Goal: Task Accomplishment & Management: Use online tool/utility

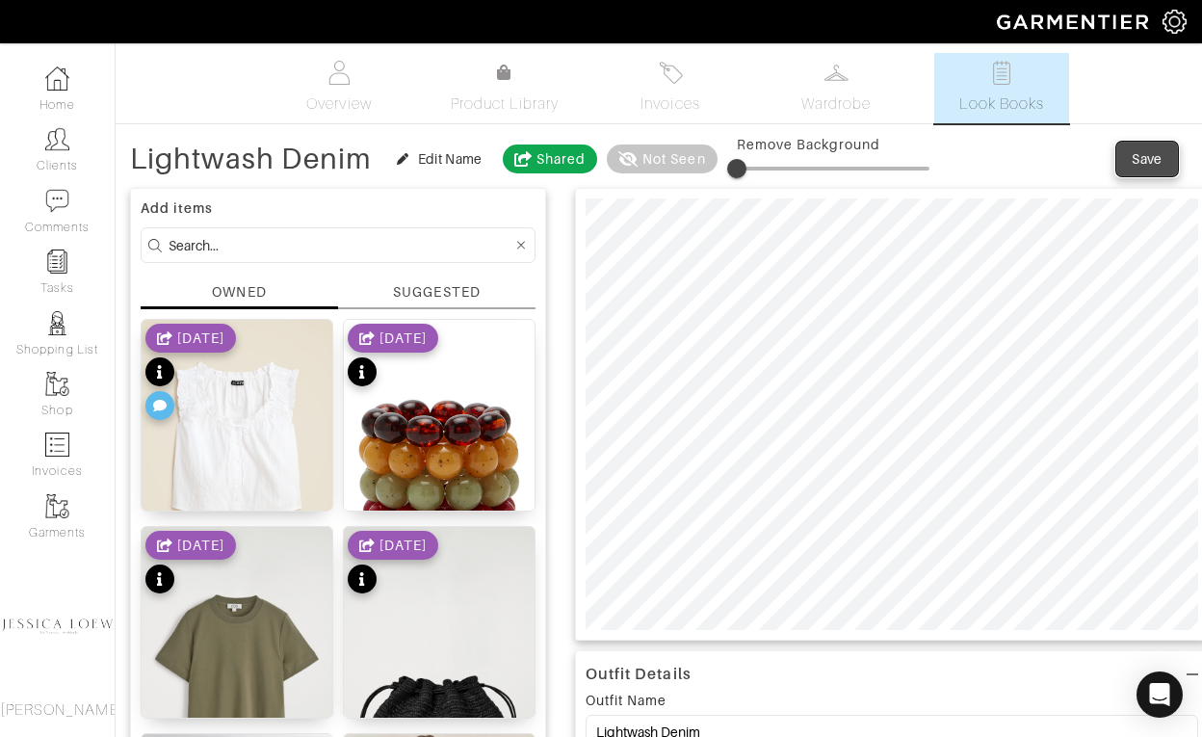
click at [1143, 161] on div "Save" at bounding box center [1147, 158] width 31 height 19
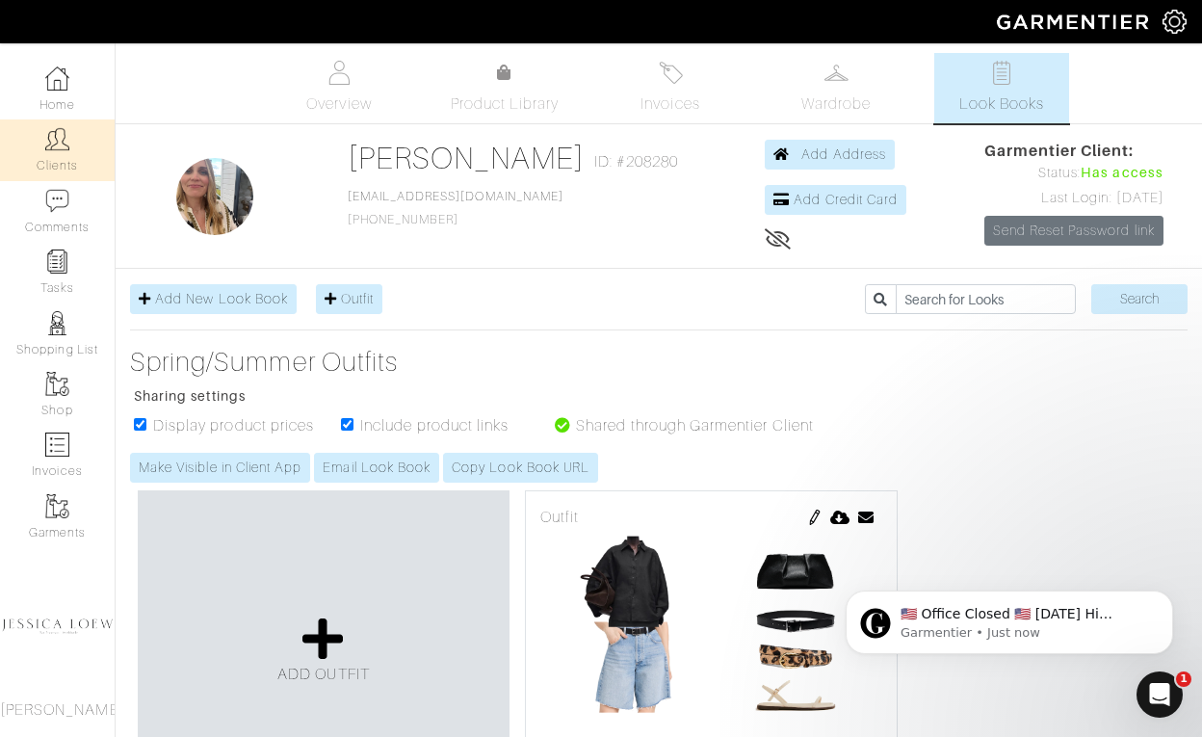
click at [62, 137] on img at bounding box center [57, 139] width 24 height 24
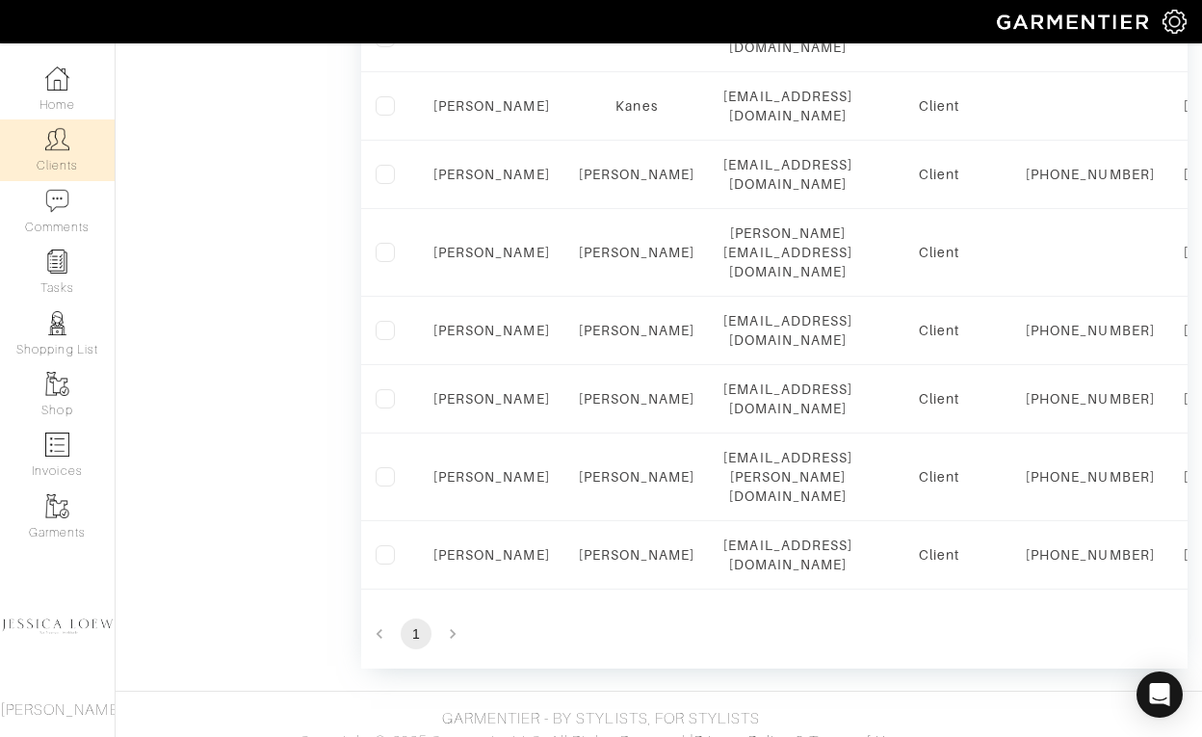
scroll to position [1088, 0]
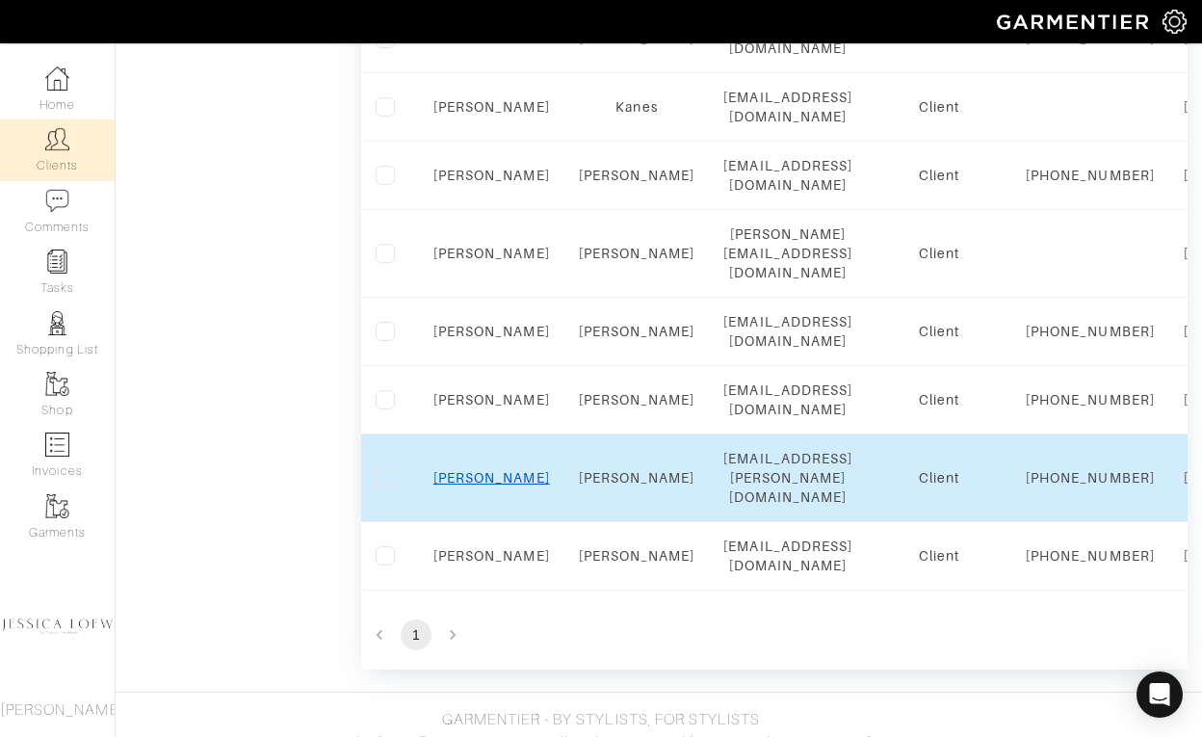
click at [489, 486] on link "Lucy" at bounding box center [492, 477] width 117 height 15
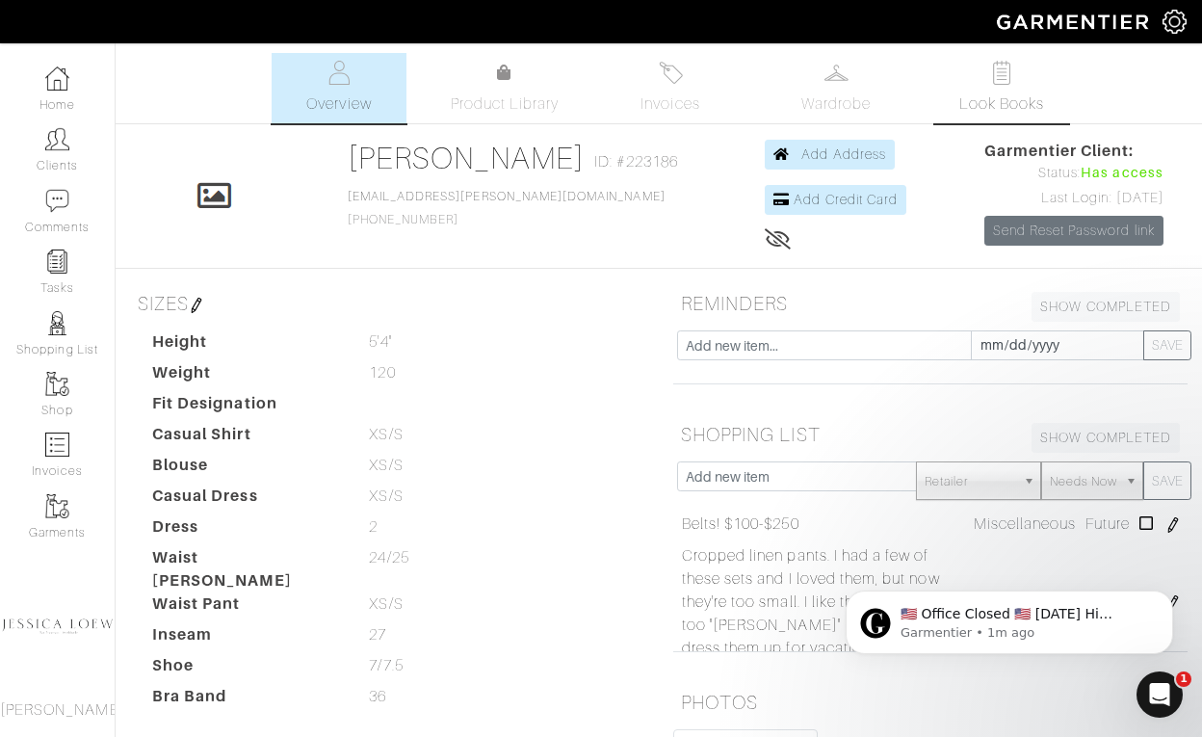
click at [996, 85] on link "Look Books" at bounding box center [1002, 88] width 135 height 70
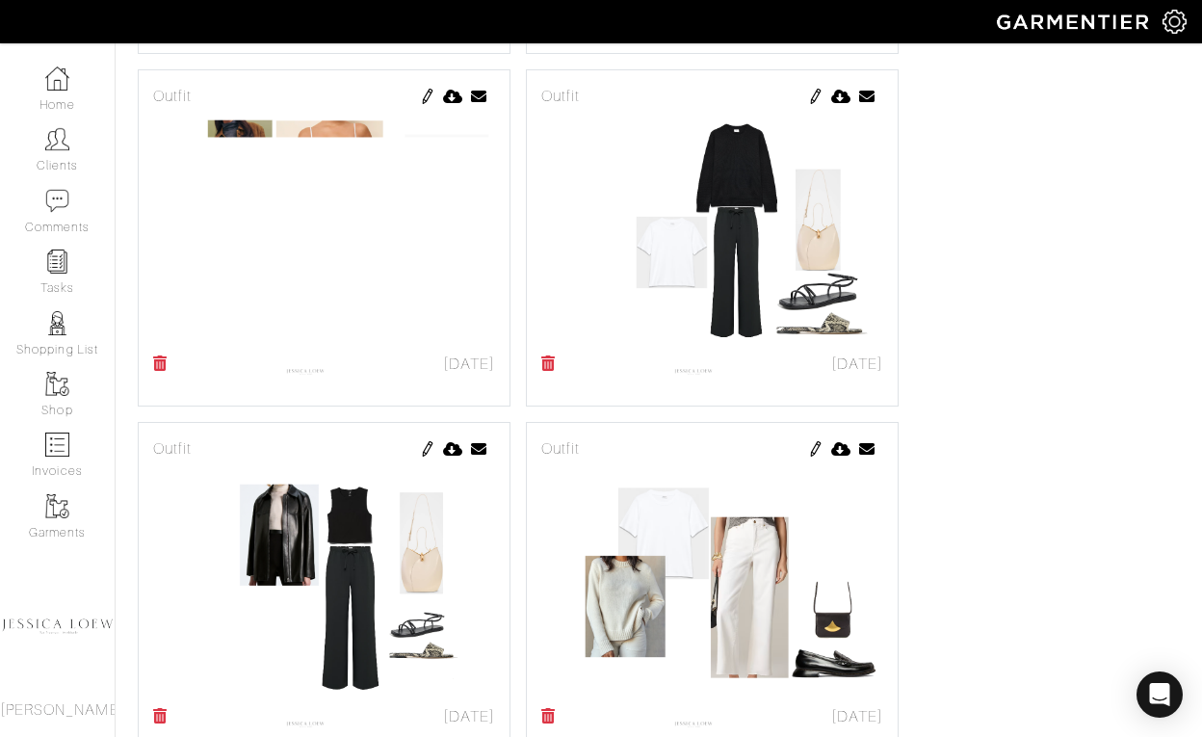
scroll to position [12409, 0]
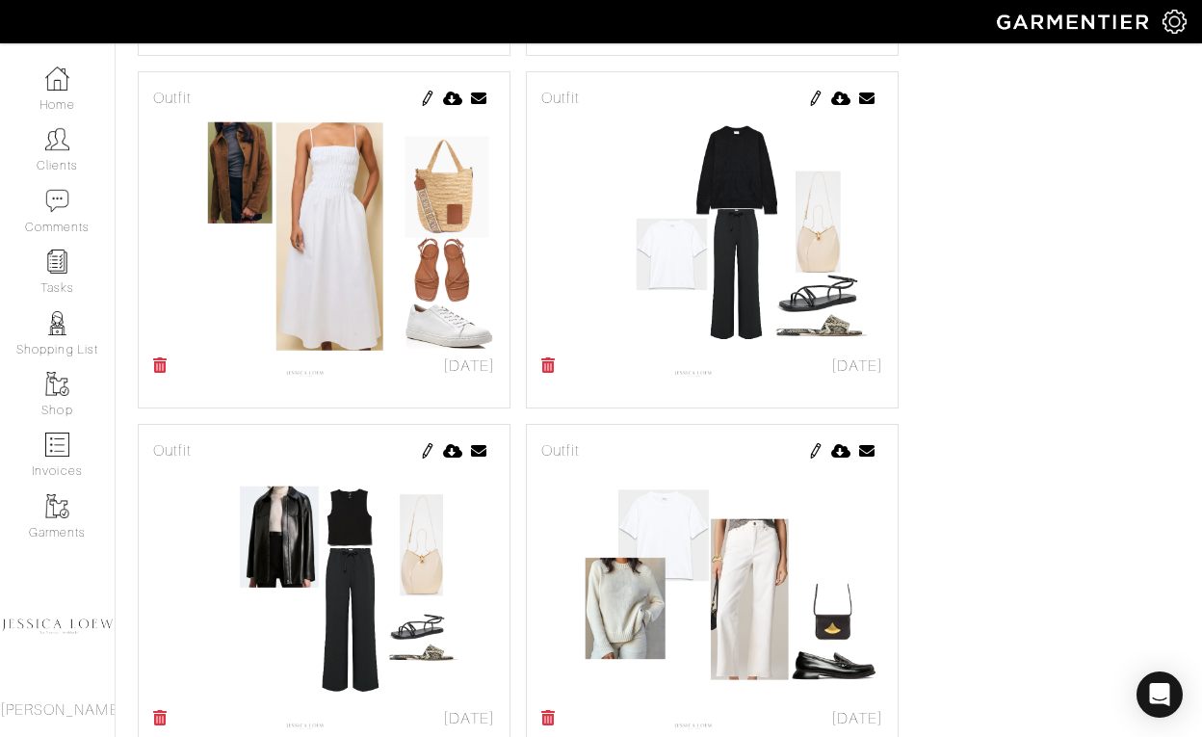
click at [814, 102] on img at bounding box center [815, 98] width 15 height 15
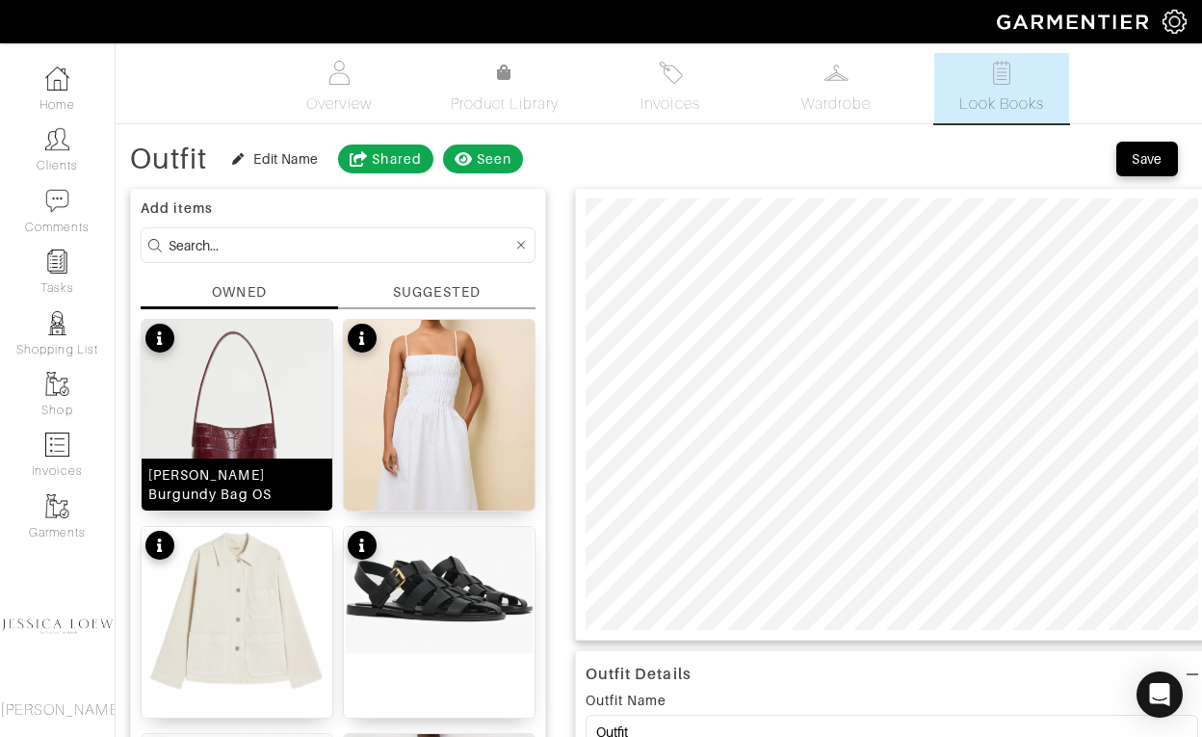
click at [250, 393] on img at bounding box center [237, 435] width 191 height 231
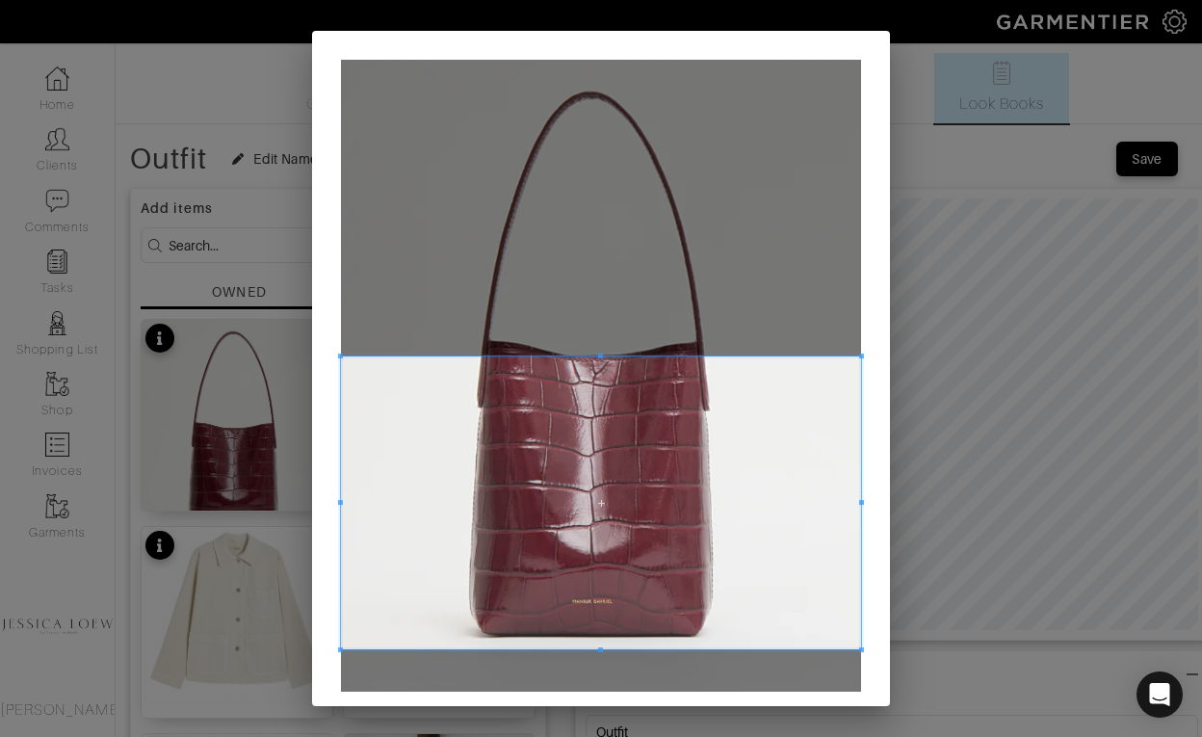
click at [623, 522] on span at bounding box center [601, 503] width 520 height 293
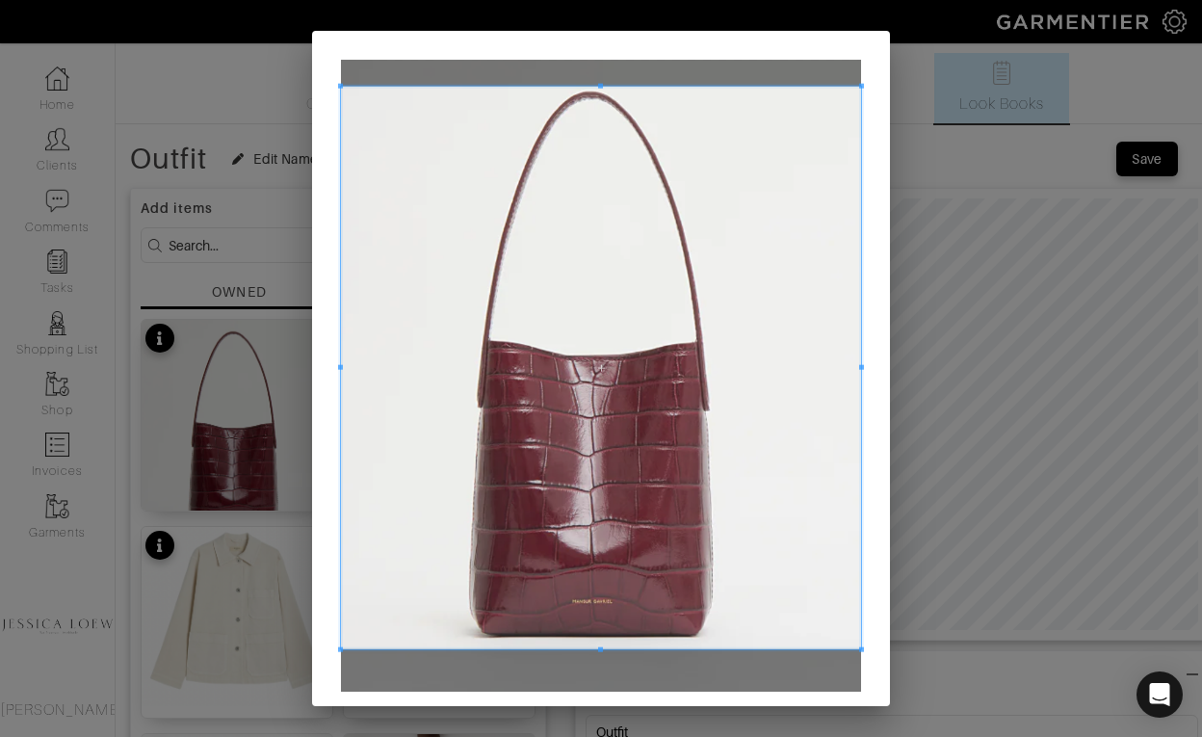
click at [595, 87] on div at bounding box center [601, 368] width 520 height 563
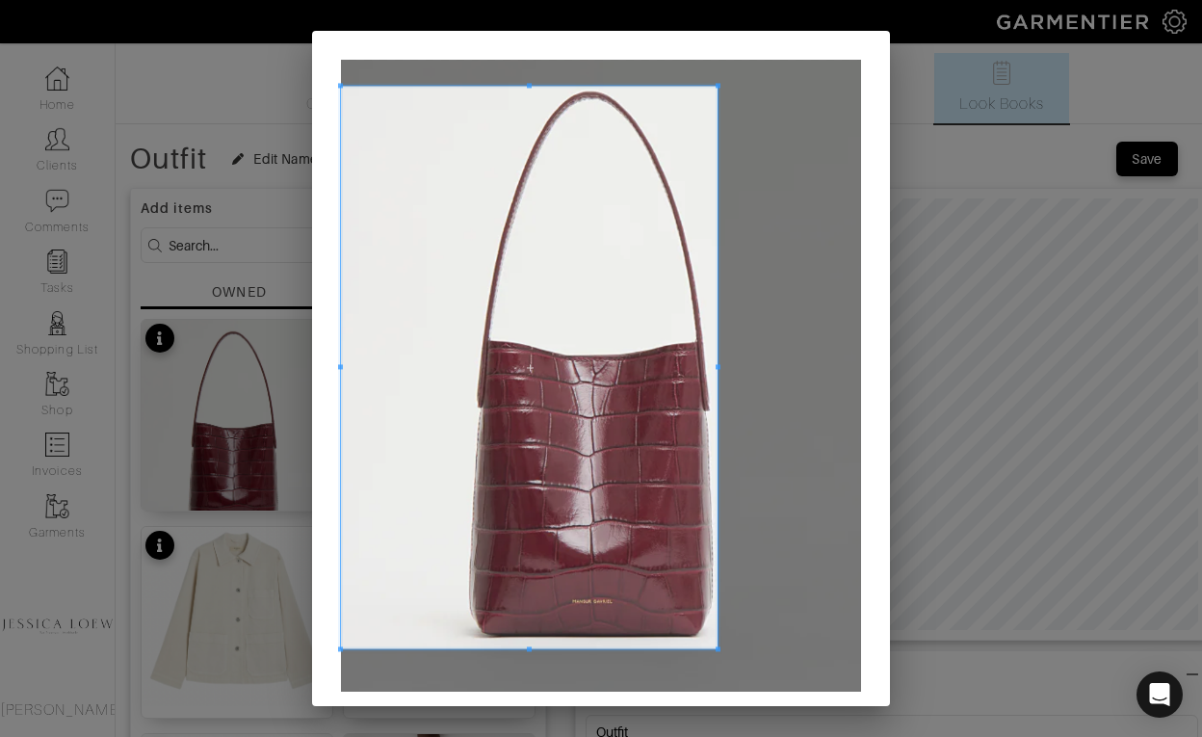
click at [717, 406] on span at bounding box center [718, 367] width 5 height 563
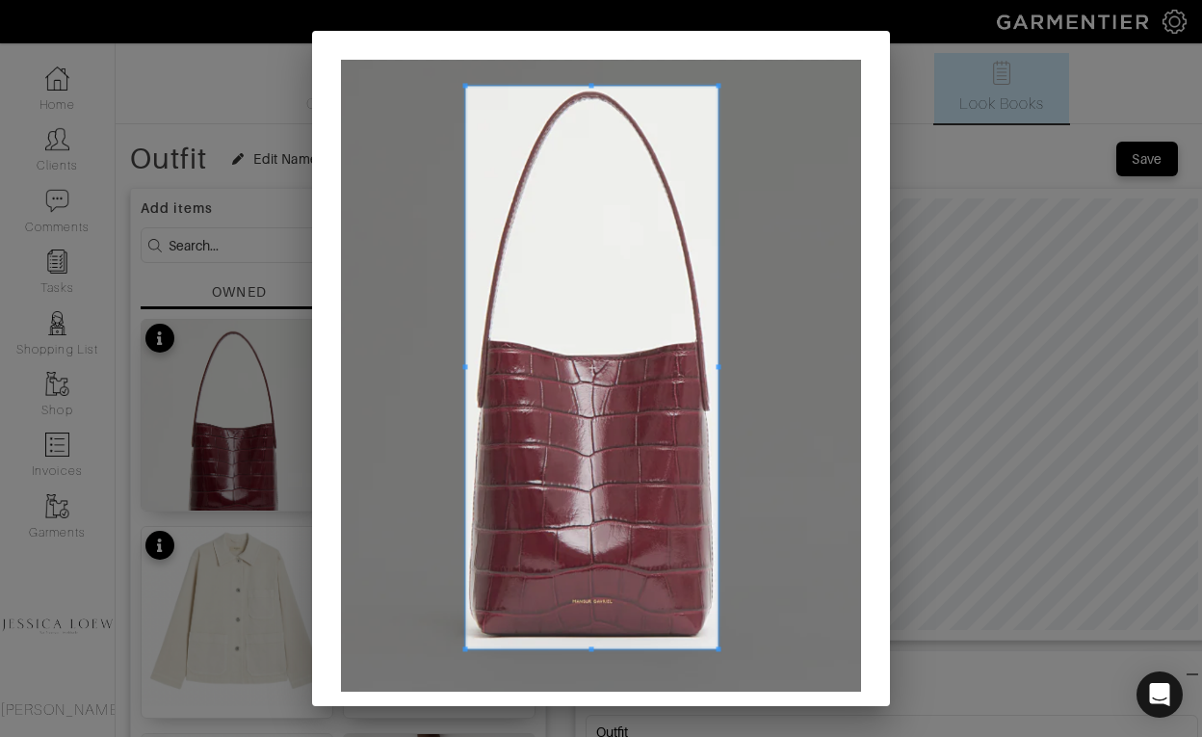
click at [464, 367] on span at bounding box center [465, 367] width 5 height 5
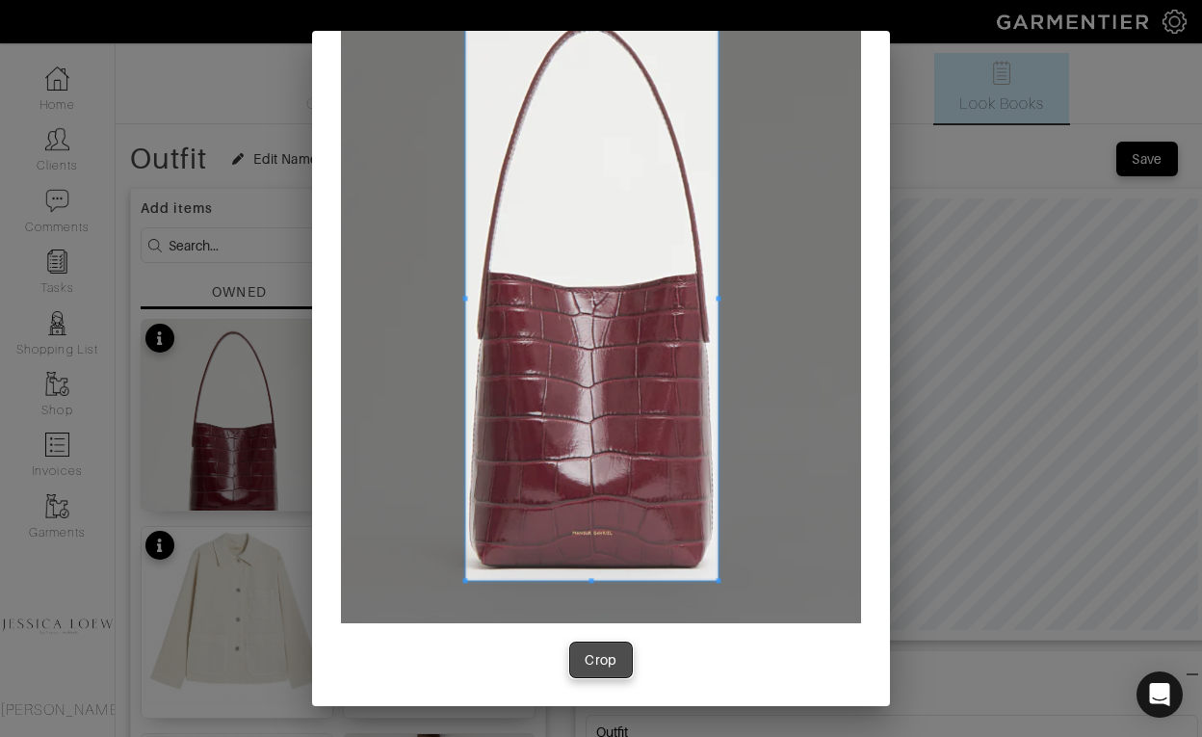
click at [606, 667] on div "Crop" at bounding box center [601, 659] width 33 height 19
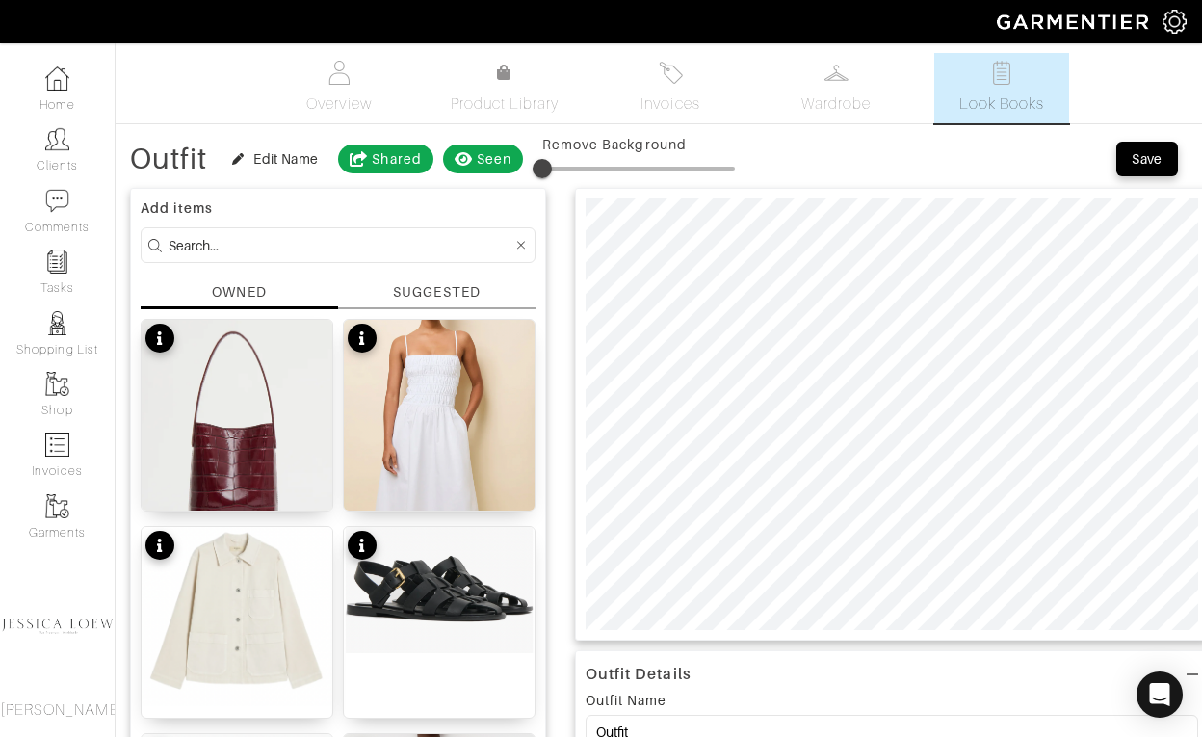
type input "16"
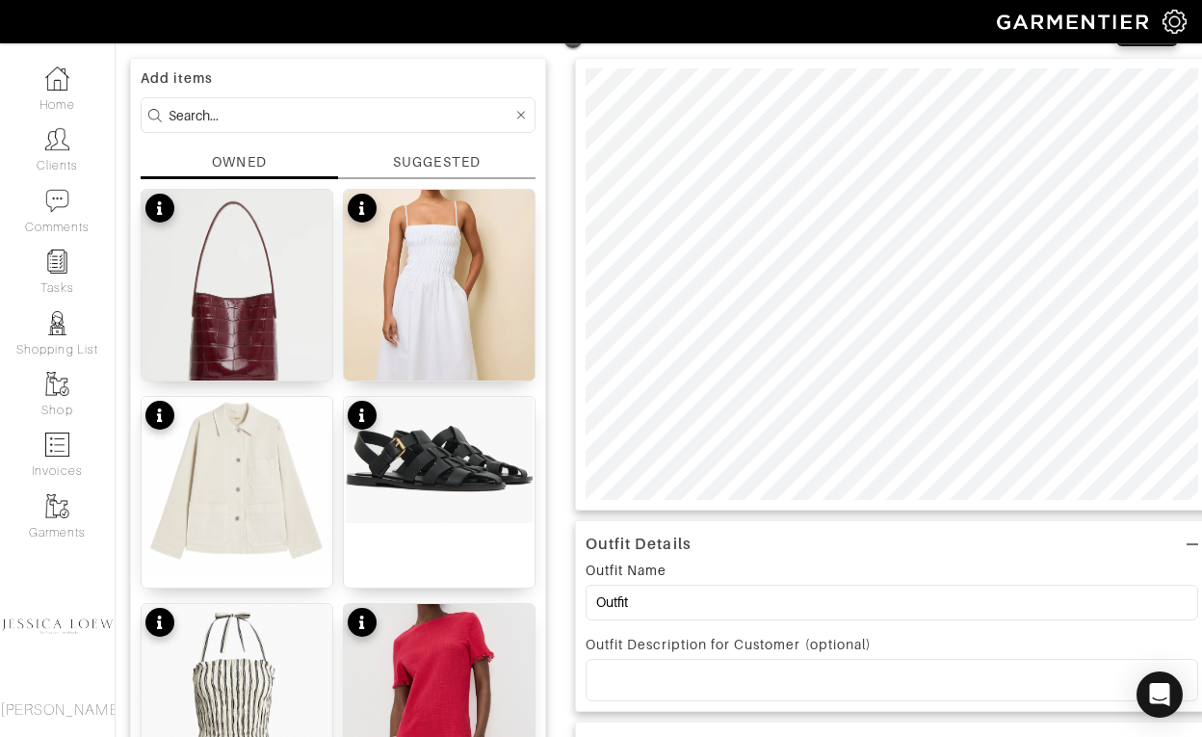
scroll to position [131, 0]
click at [689, 701] on div "Outfit Details Outfit Name Outfit Outfit Description for Customer (optional)" at bounding box center [892, 615] width 634 height 192
click at [656, 684] on p at bounding box center [892, 679] width 582 height 17
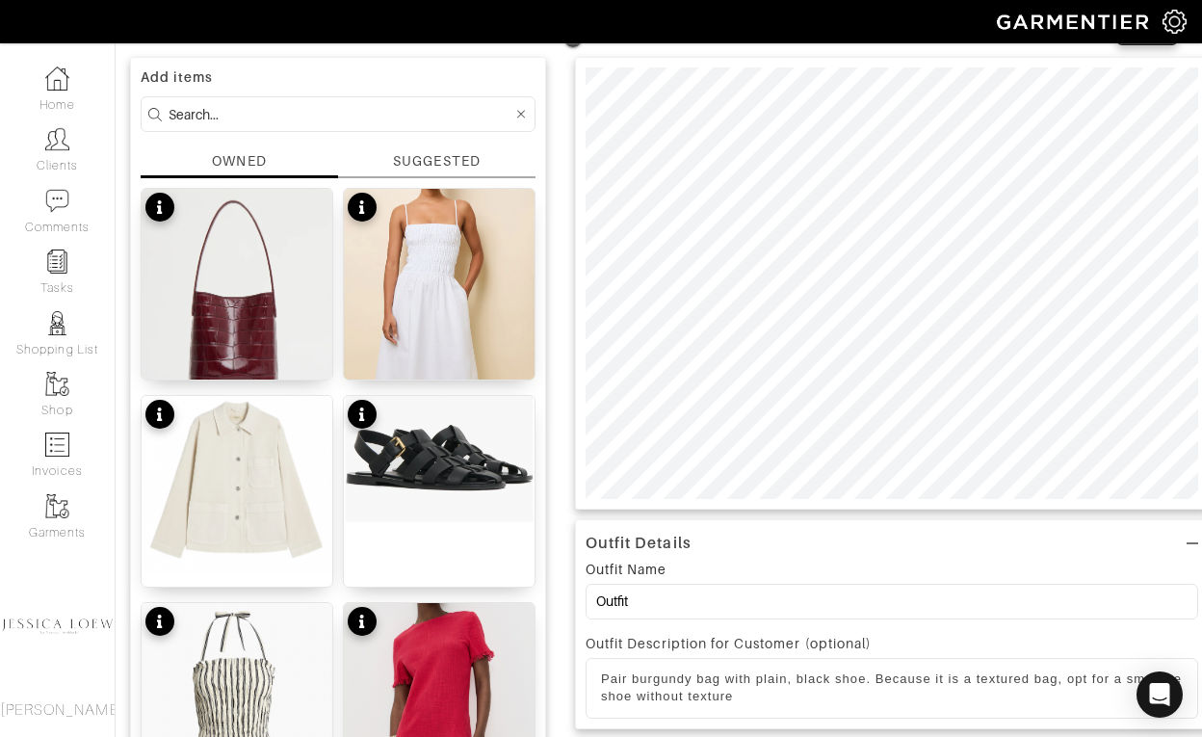
click at [660, 675] on p "Pair burgundy bag with plain, black shoe. Because it is a textured bag, opt for…" at bounding box center [892, 689] width 582 height 36
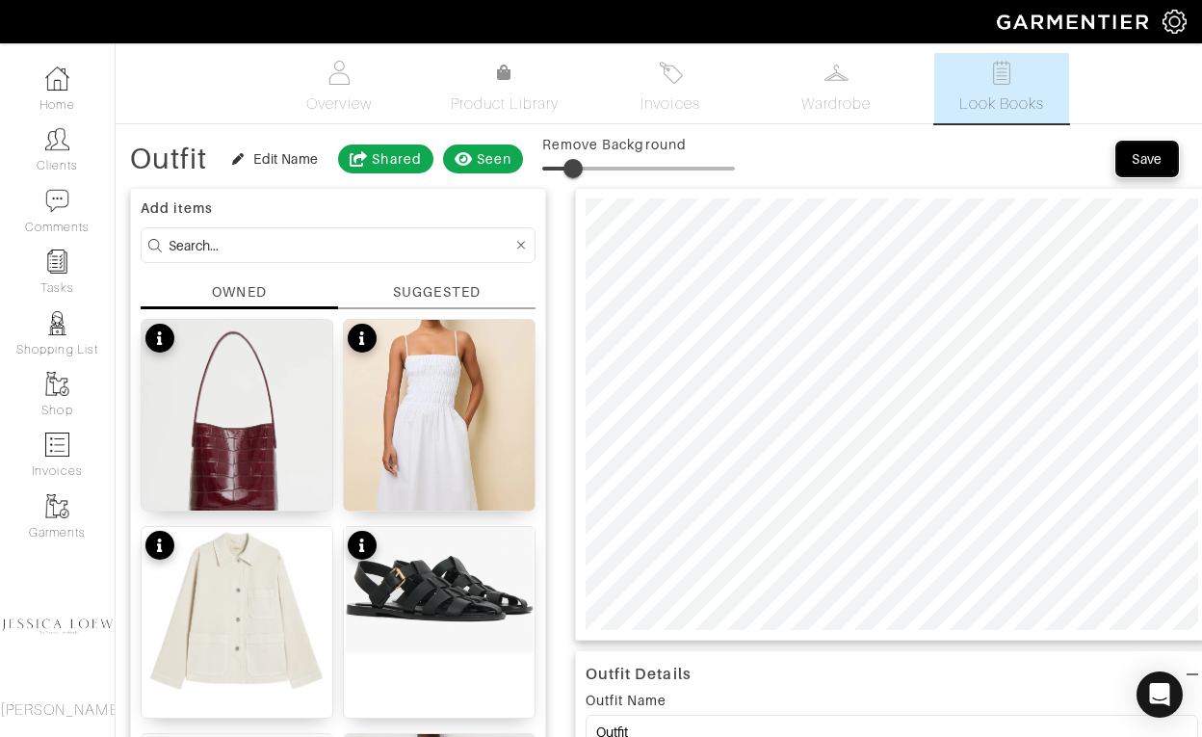
click at [1140, 165] on div "Save" at bounding box center [1147, 158] width 31 height 19
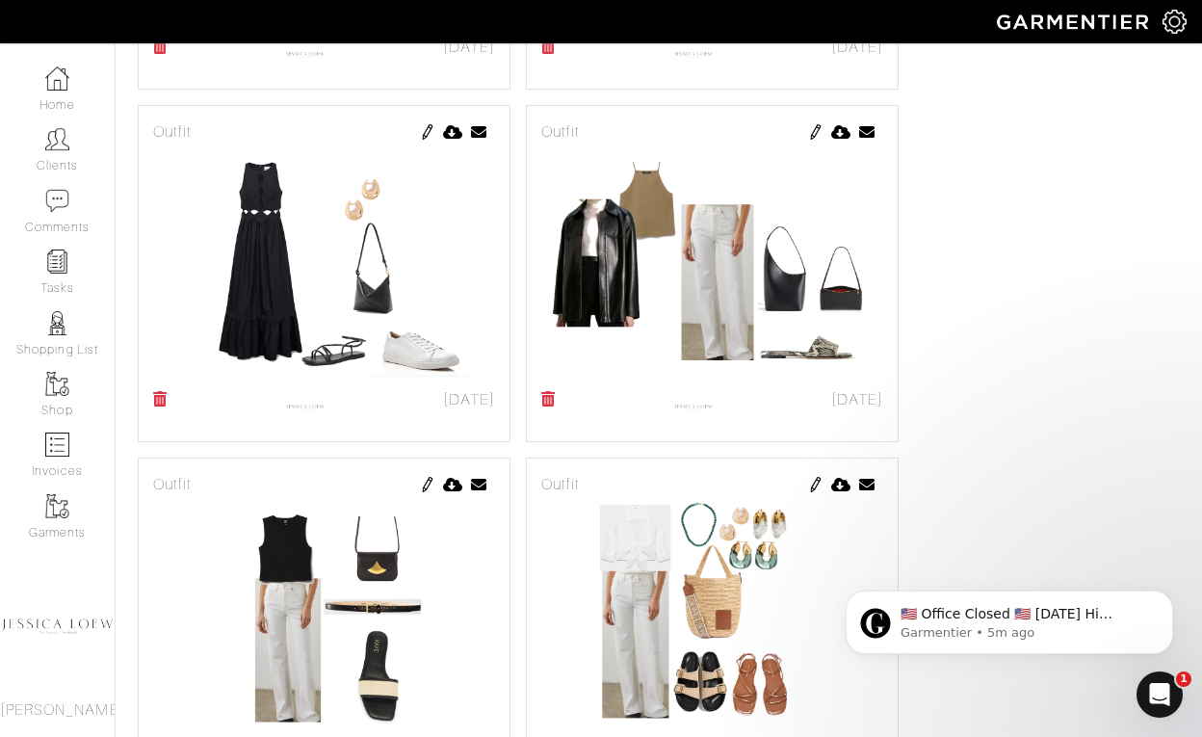
scroll to position [2499, 0]
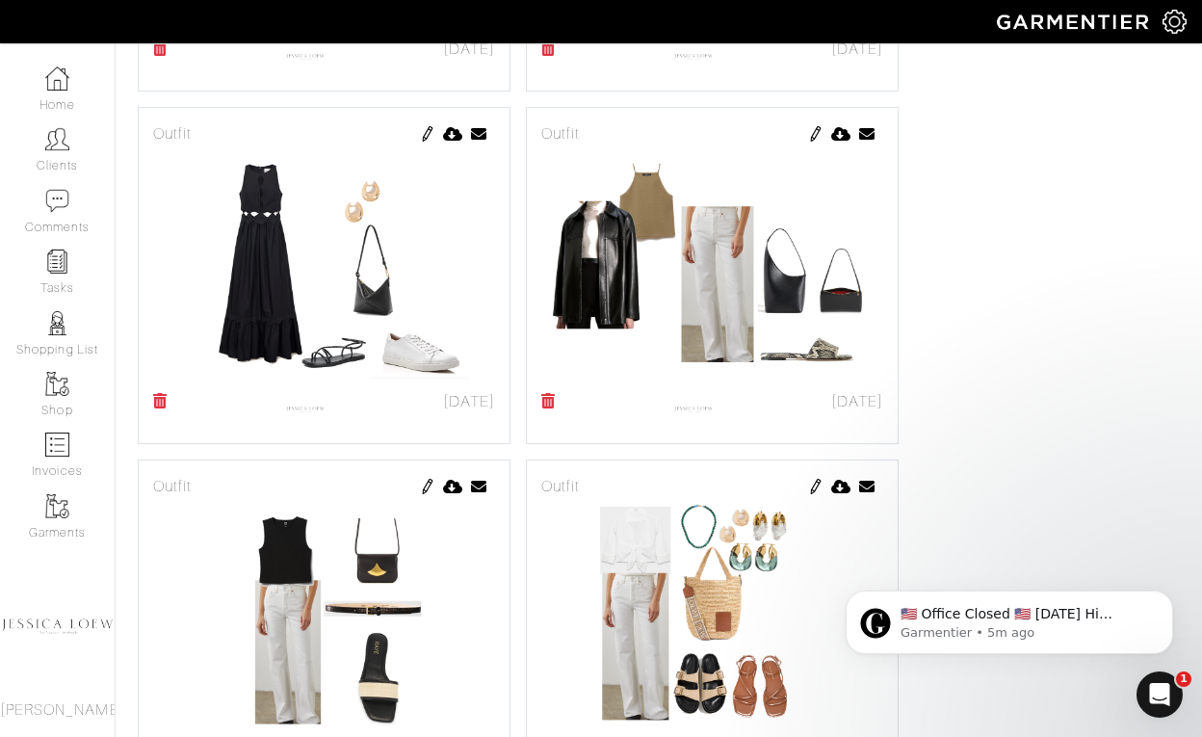
click at [430, 137] on img at bounding box center [427, 133] width 15 height 15
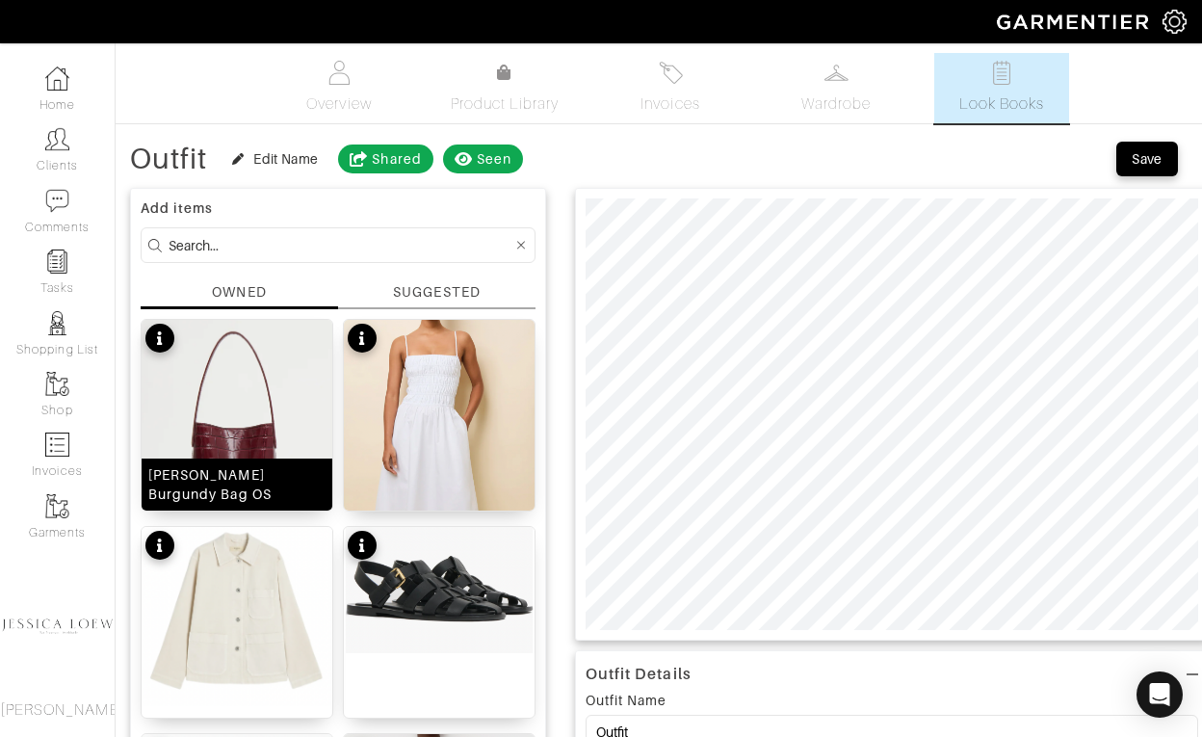
click at [250, 412] on img at bounding box center [237, 435] width 191 height 231
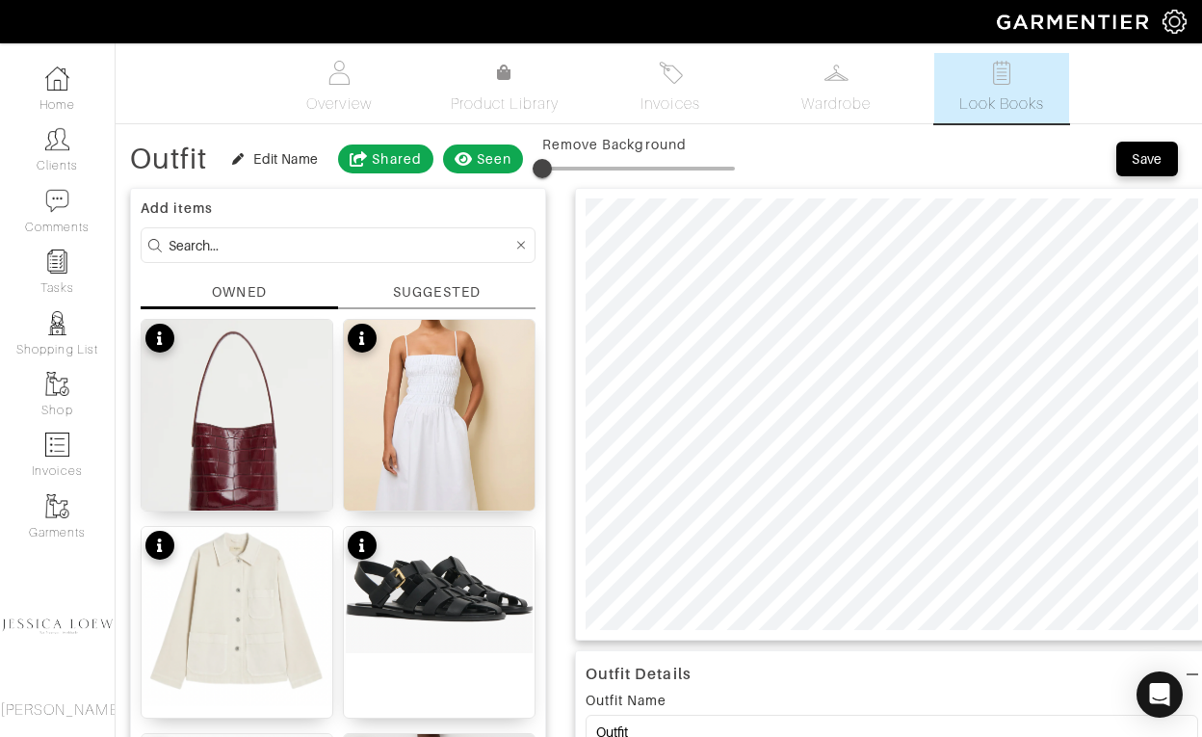
type input "15"
click at [571, 172] on span at bounding box center [638, 168] width 193 height 29
click at [1153, 163] on div "Save" at bounding box center [1147, 158] width 31 height 19
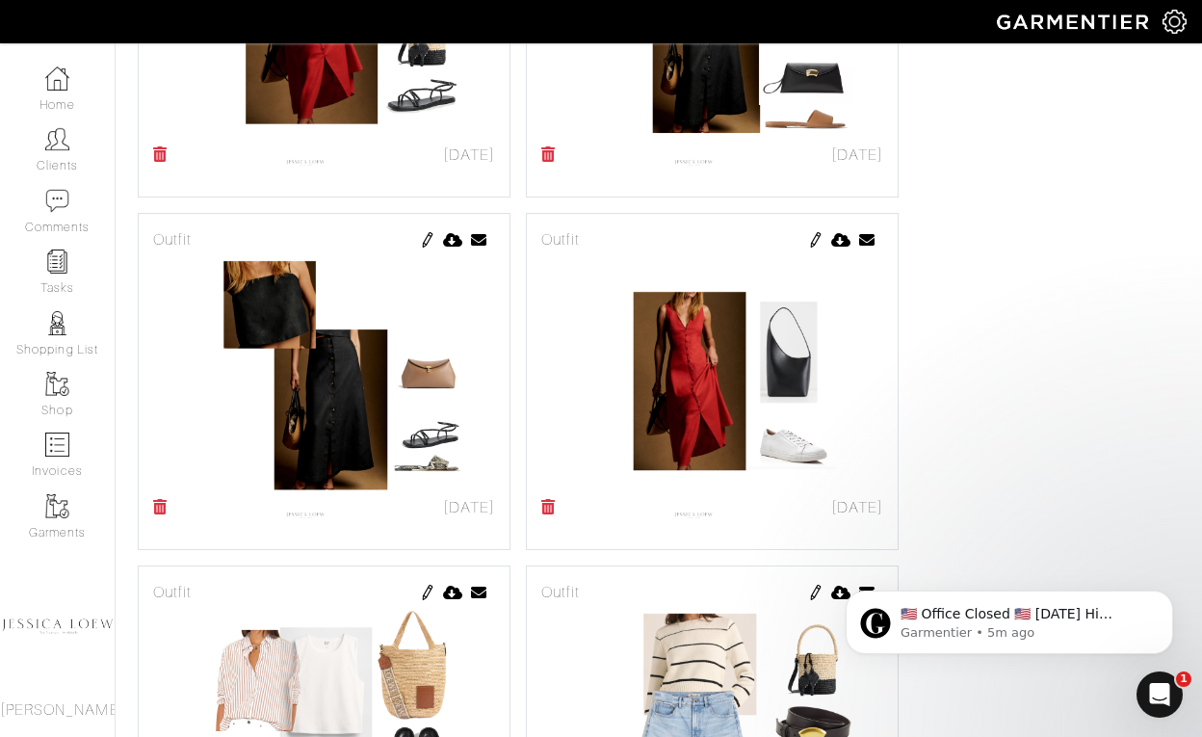
scroll to position [5213, 0]
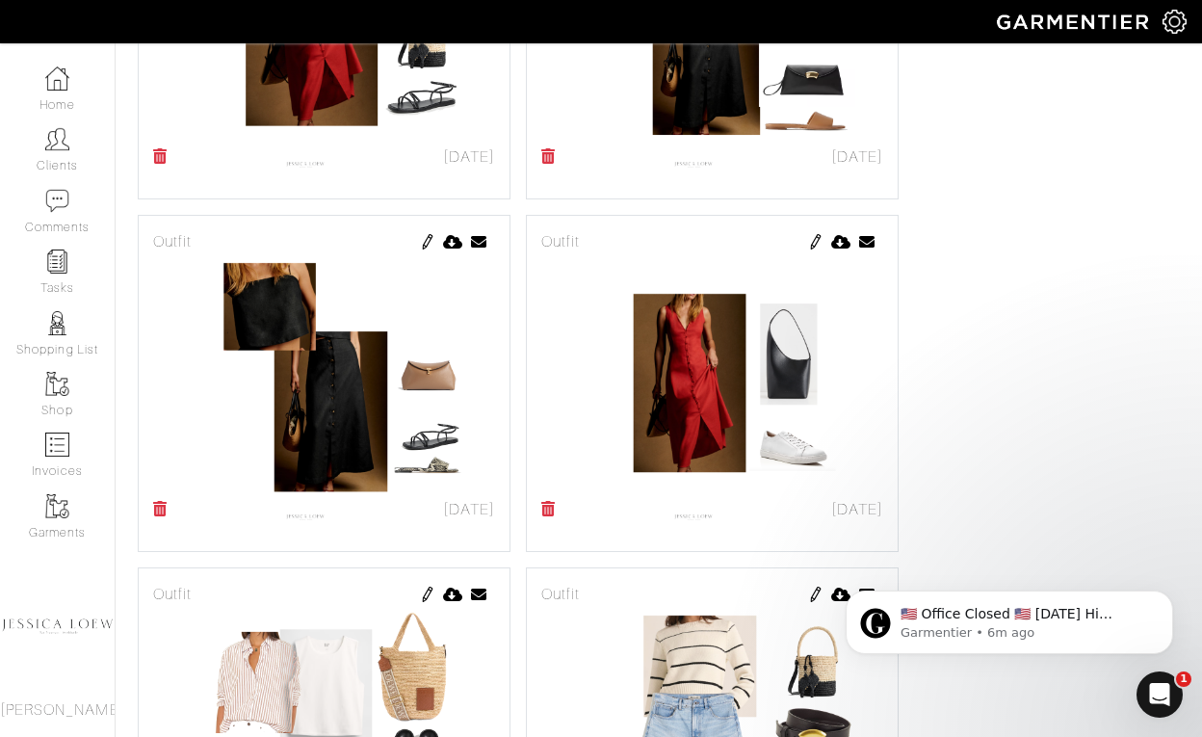
click at [429, 244] on img at bounding box center [427, 241] width 15 height 15
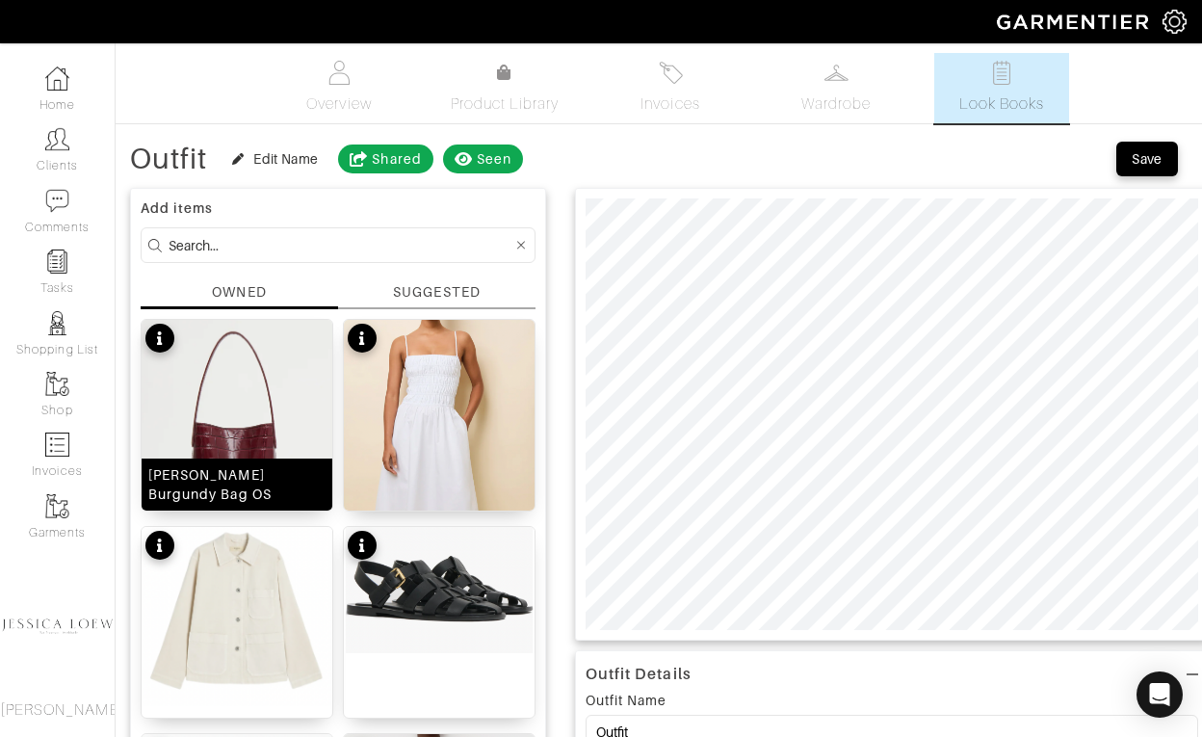
click at [237, 417] on img at bounding box center [237, 435] width 191 height 231
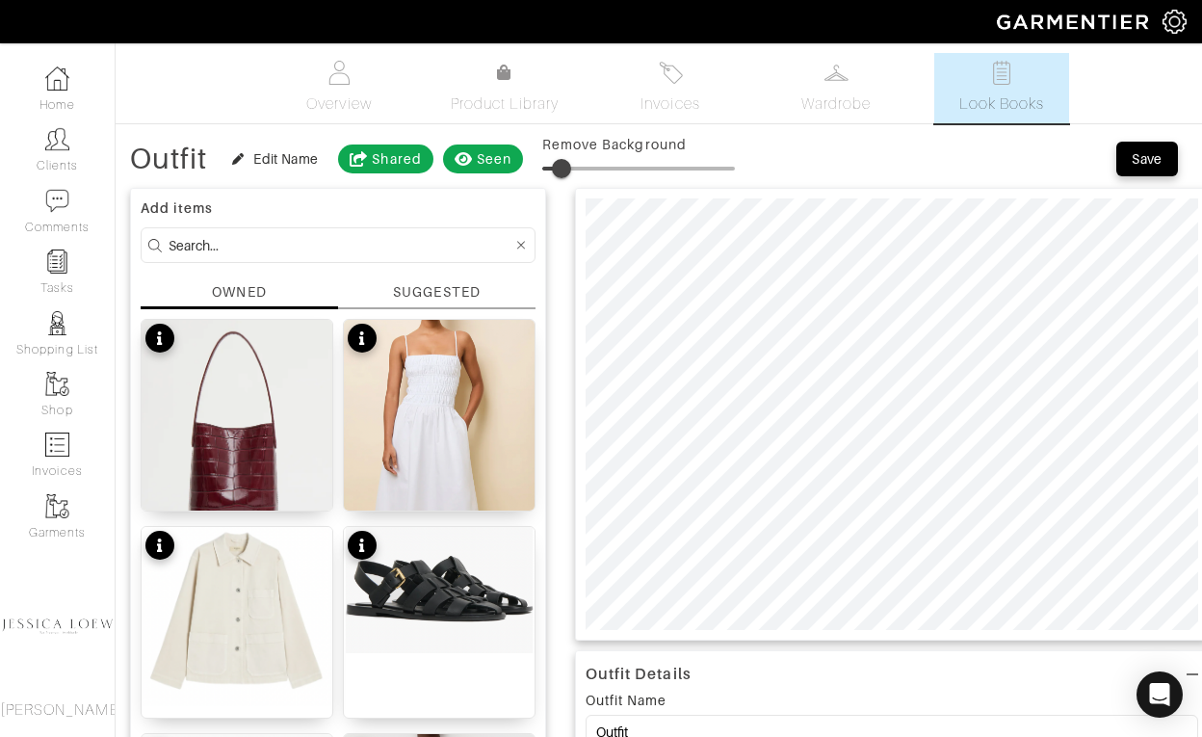
click at [566, 171] on span at bounding box center [638, 168] width 193 height 29
drag, startPoint x: 581, startPoint y: 167, endPoint x: 595, endPoint y: 170, distance: 14.7
click at [595, 170] on span at bounding box center [588, 168] width 19 height 19
type input "24"
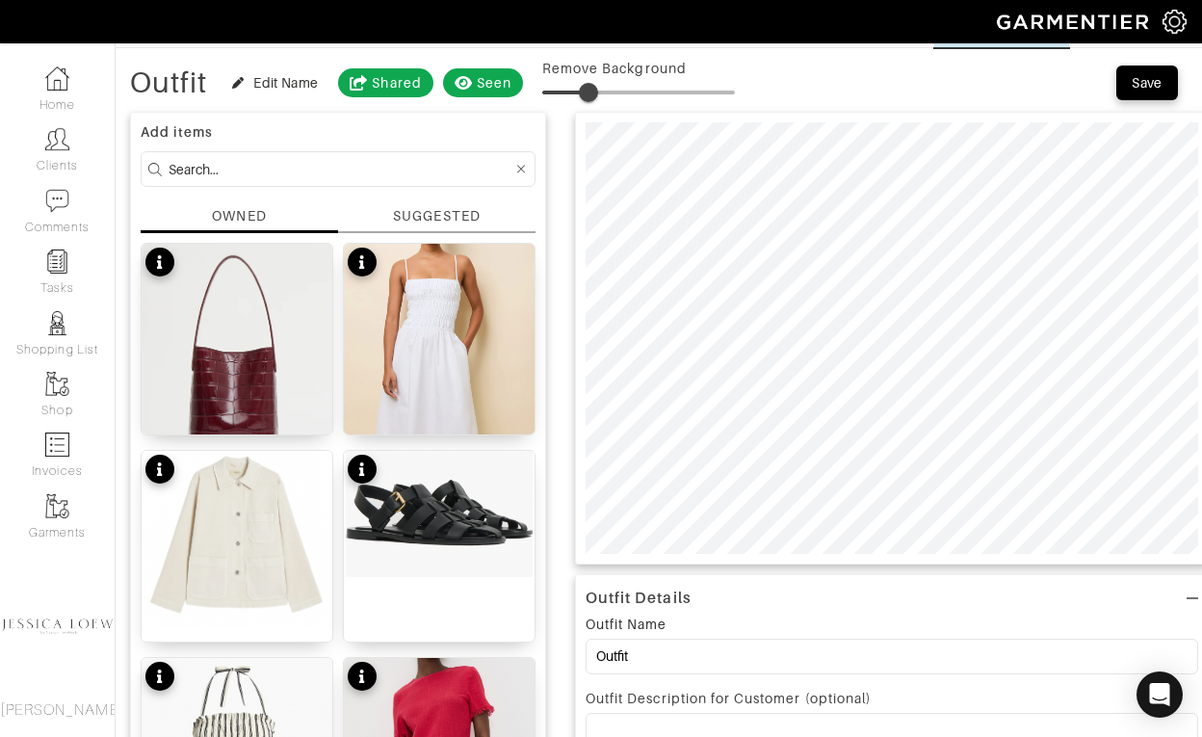
scroll to position [119, 0]
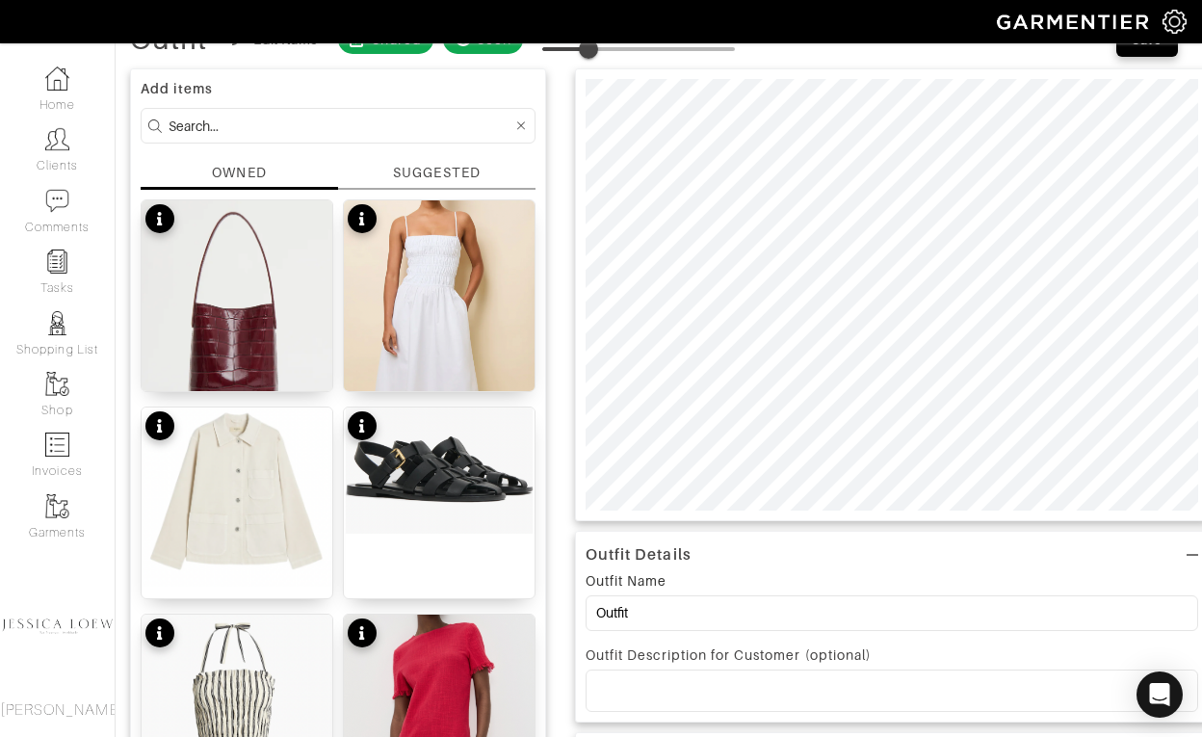
click at [771, 711] on div at bounding box center [892, 691] width 611 height 40
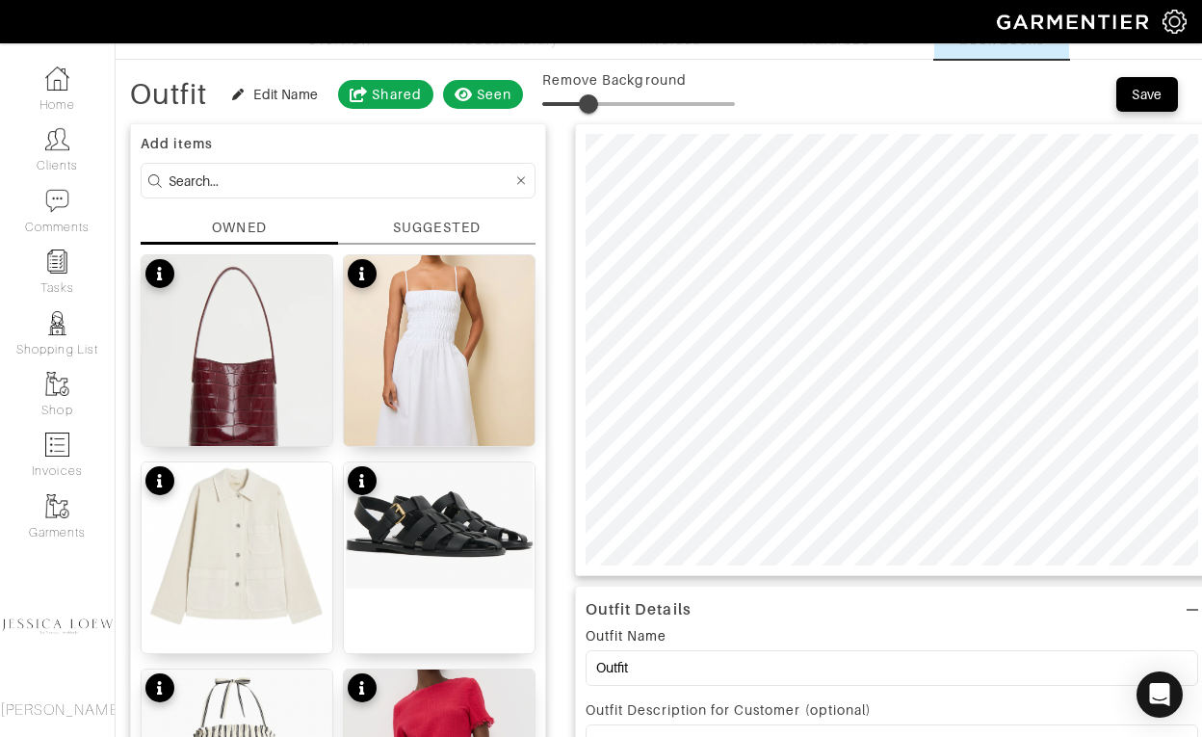
scroll to position [0, 0]
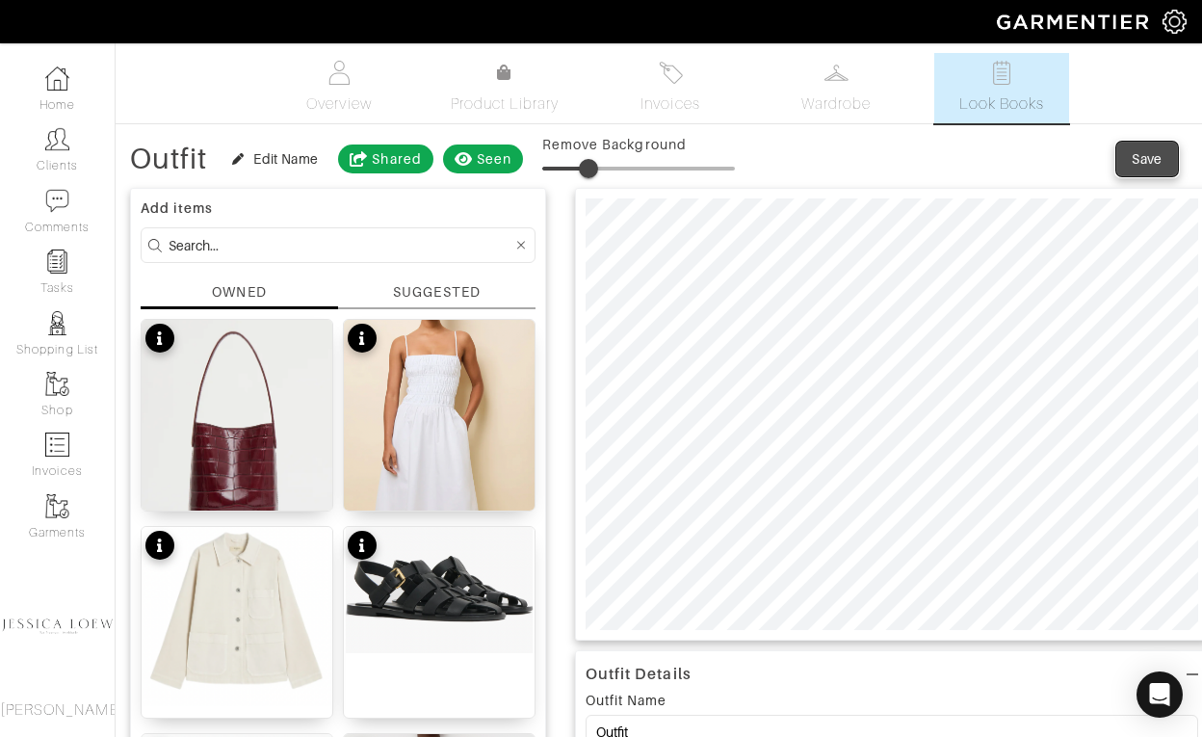
click at [1144, 160] on div "Save" at bounding box center [1147, 158] width 31 height 19
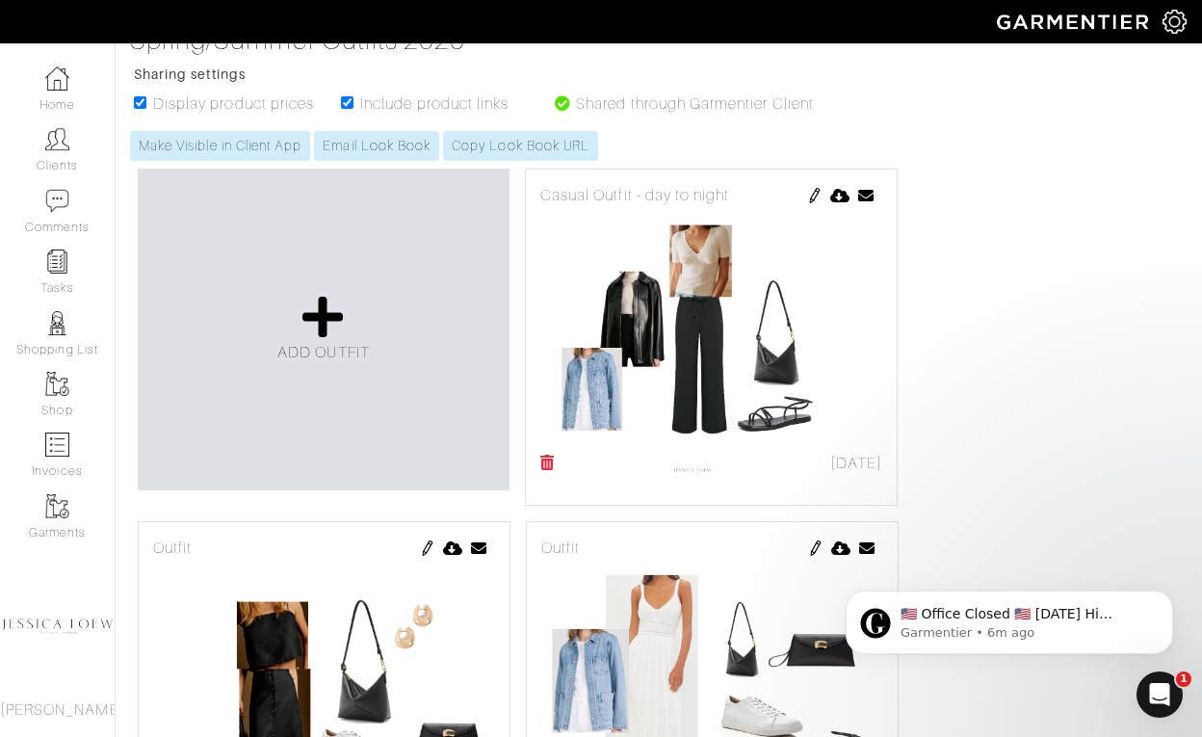
scroll to position [321, 0]
click at [817, 196] on img at bounding box center [814, 196] width 15 height 15
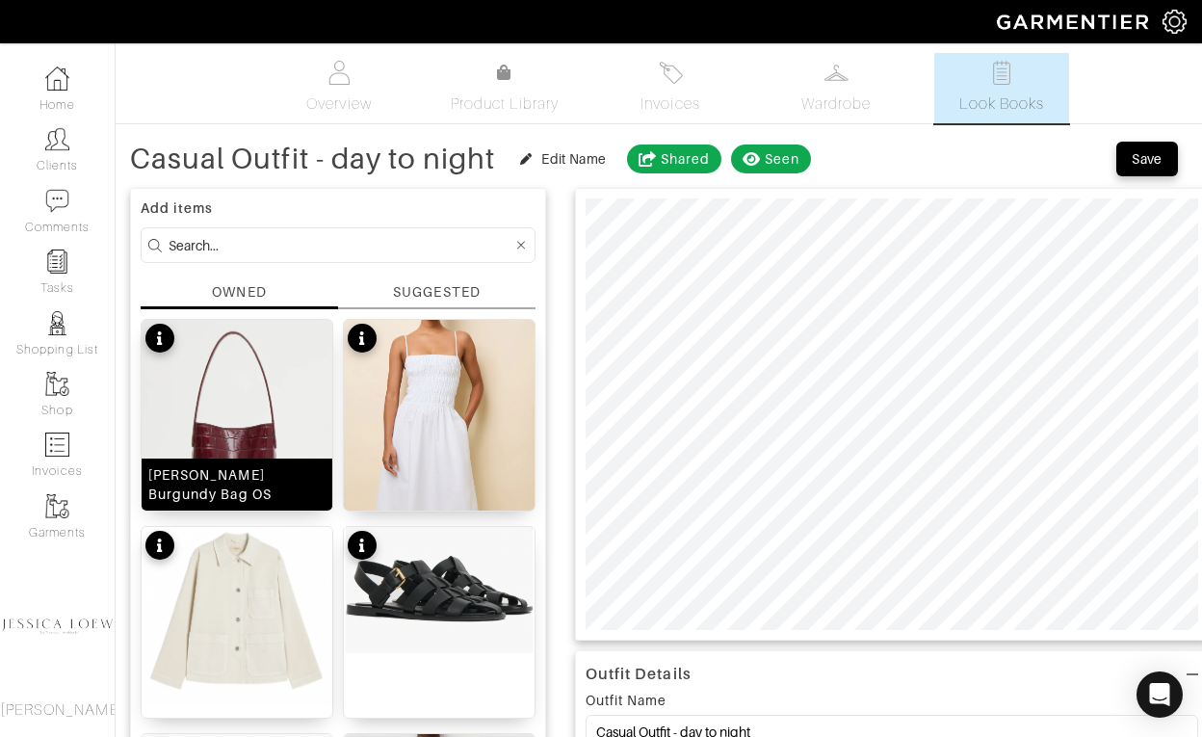
click at [243, 392] on img at bounding box center [237, 435] width 191 height 231
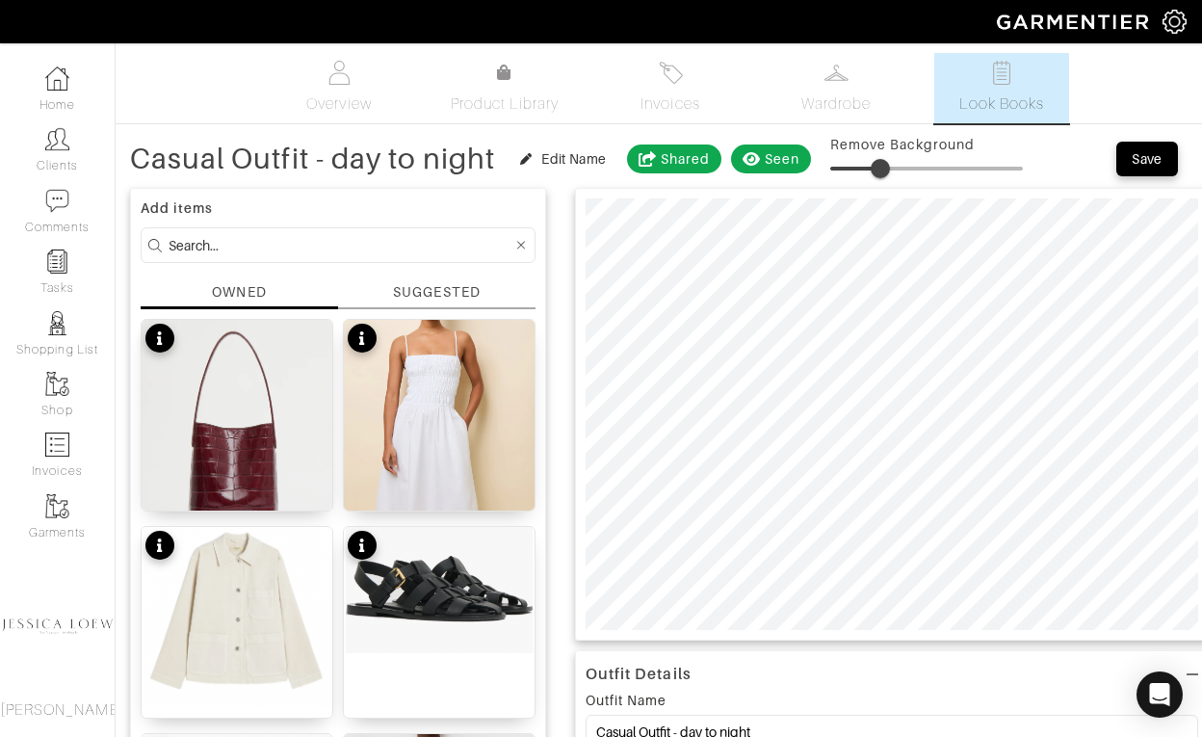
type input "29"
drag, startPoint x: 859, startPoint y: 169, endPoint x: 890, endPoint y: 177, distance: 32.0
click at [890, 177] on span at bounding box center [927, 168] width 193 height 29
click at [1137, 161] on div "Save" at bounding box center [1147, 158] width 31 height 19
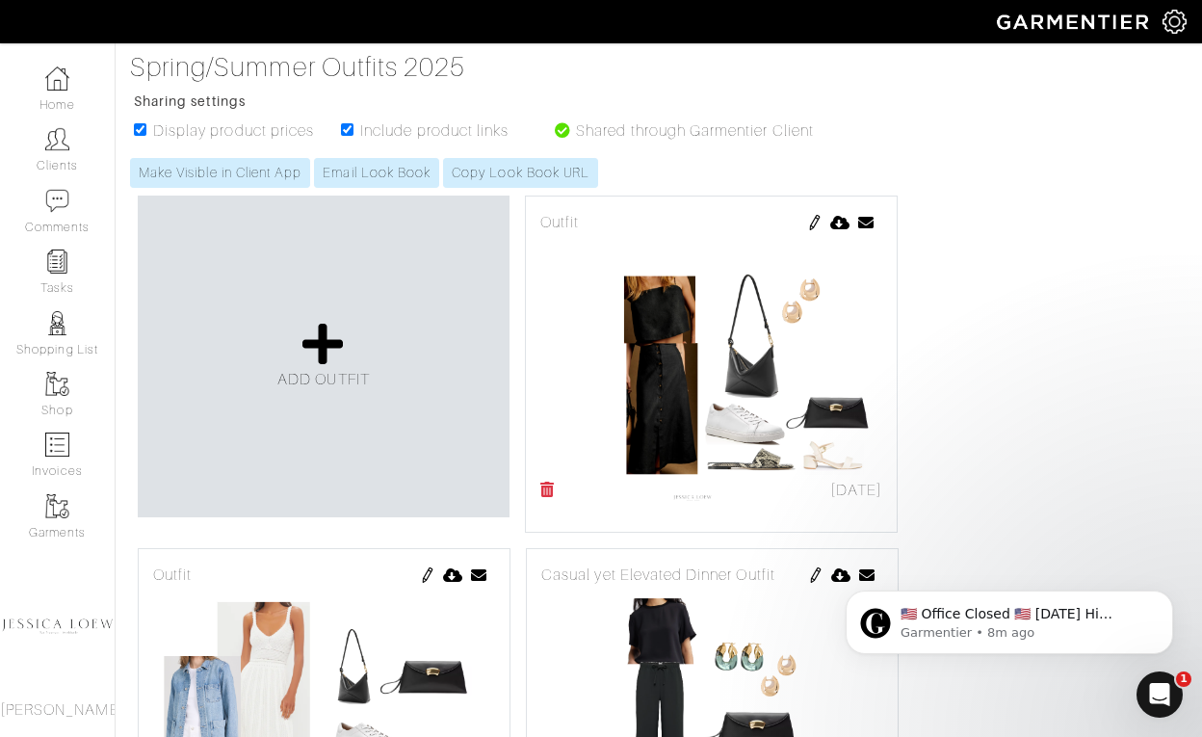
scroll to position [122, 0]
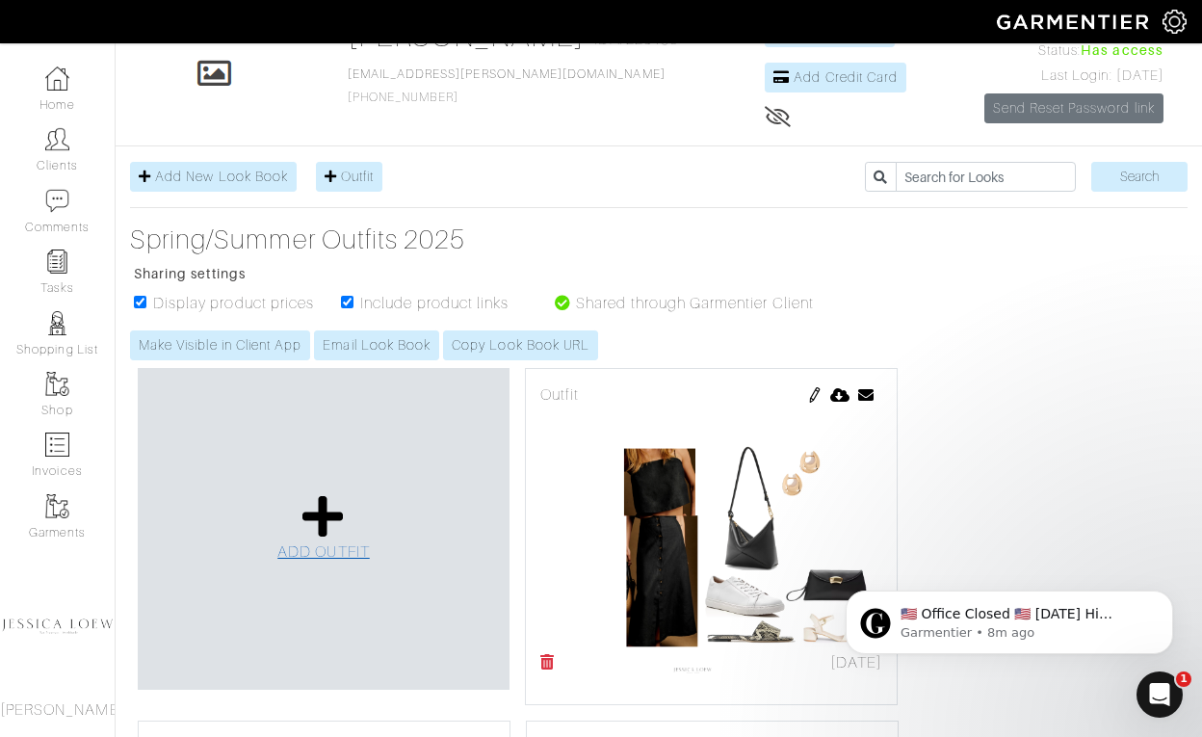
click at [321, 500] on icon at bounding box center [323, 516] width 41 height 46
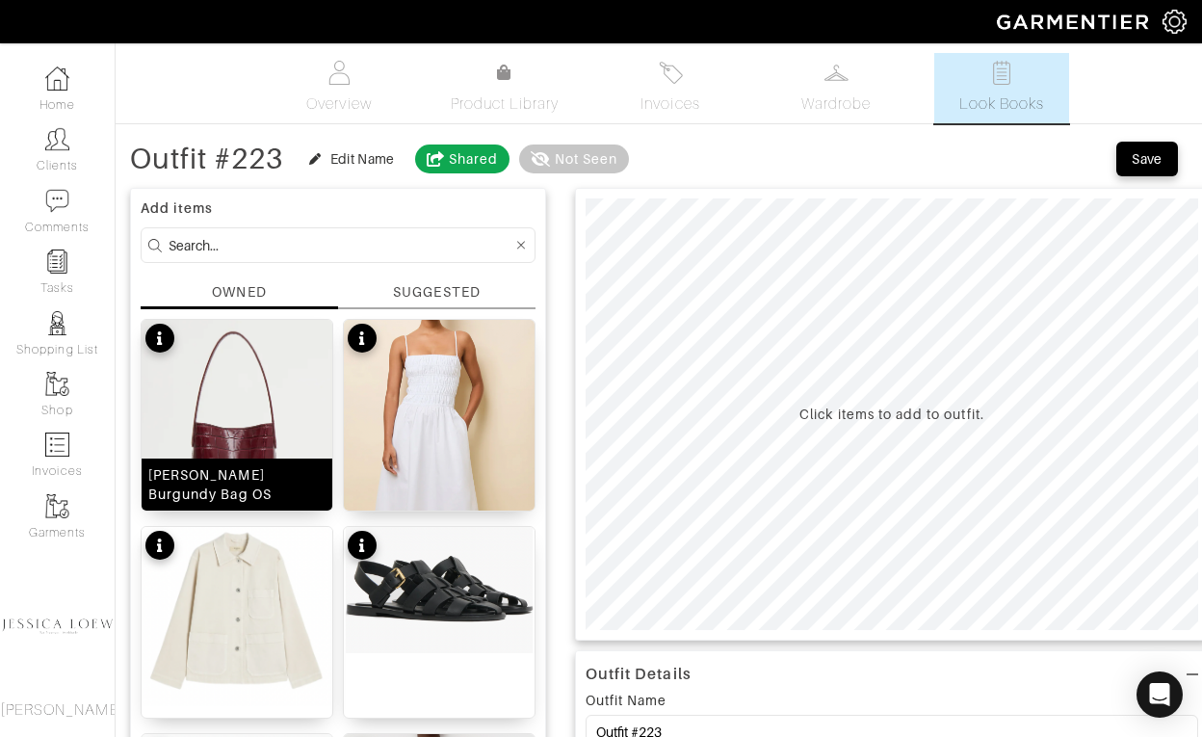
click at [244, 390] on img at bounding box center [237, 435] width 191 height 231
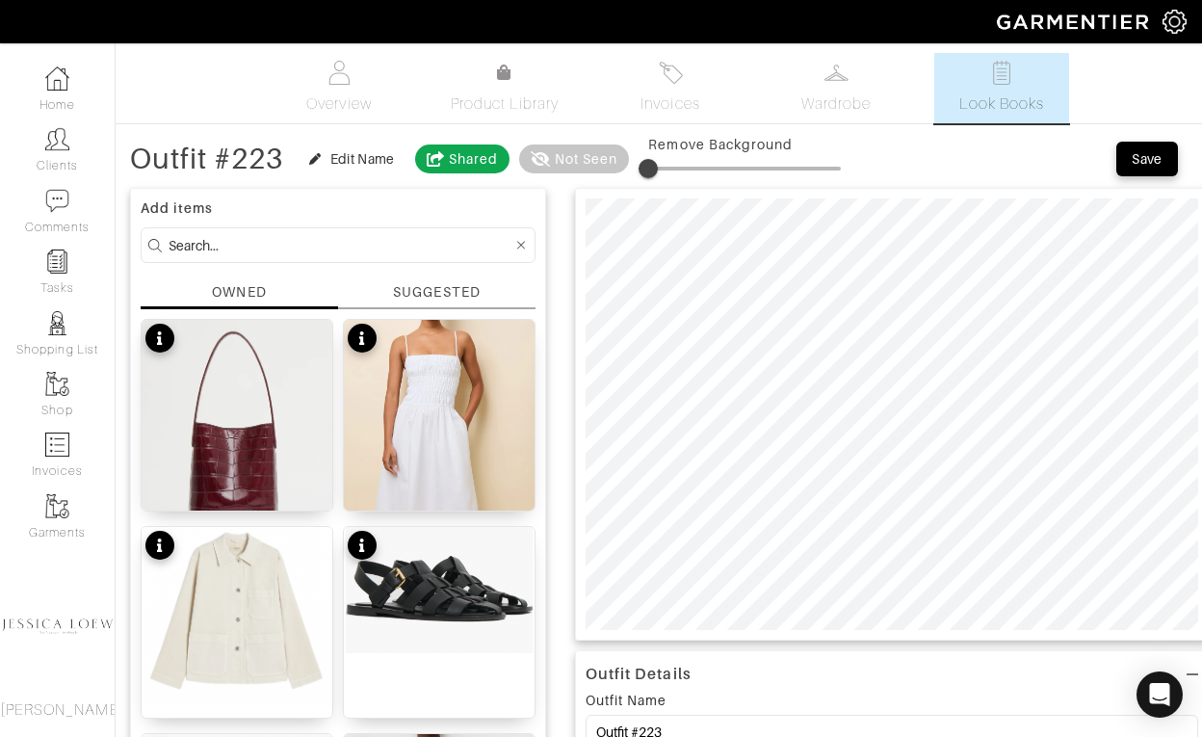
type input "12"
click at [675, 172] on span at bounding box center [744, 168] width 193 height 29
click at [675, 172] on span at bounding box center [671, 168] width 19 height 19
click at [680, 172] on span at bounding box center [671, 168] width 19 height 19
click at [411, 245] on input at bounding box center [341, 245] width 344 height 24
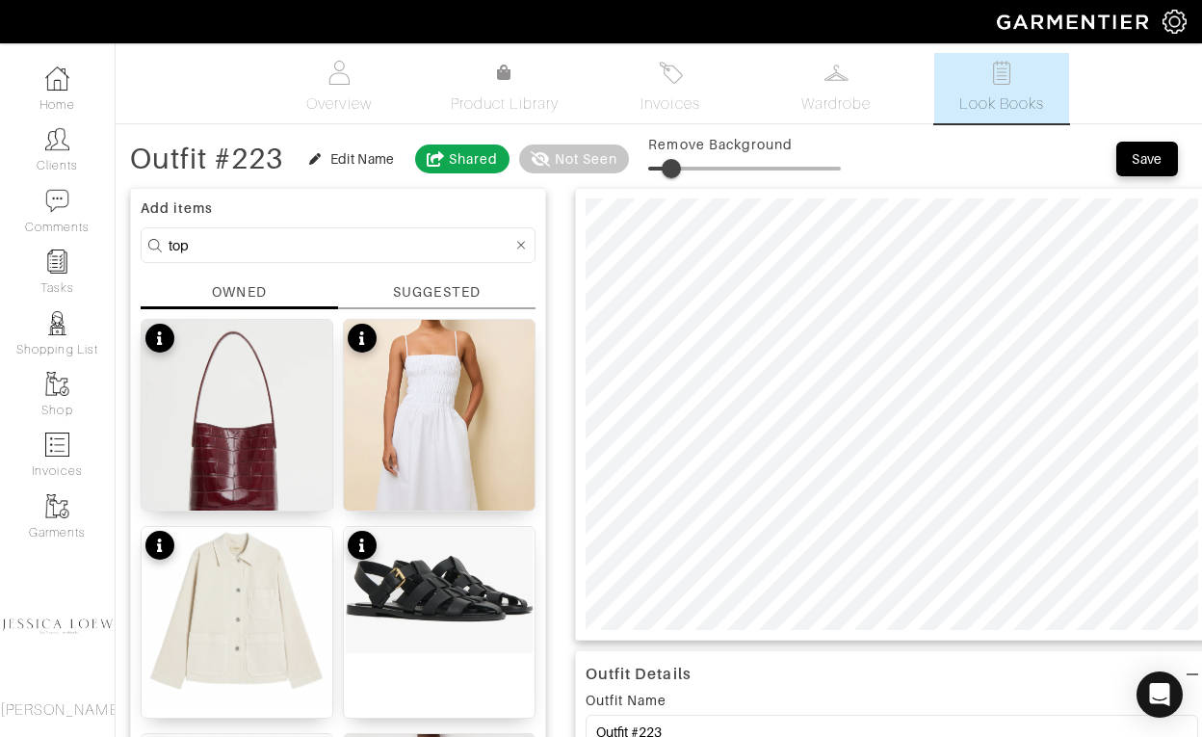
type input "top"
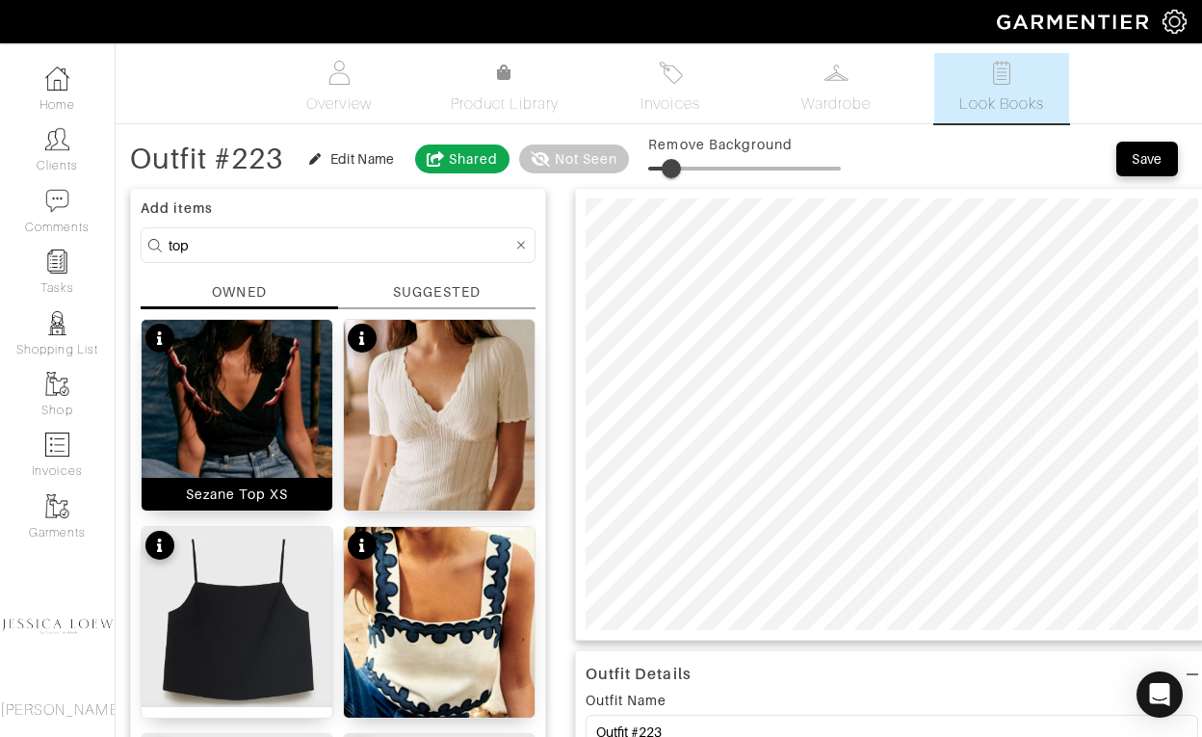
click at [269, 373] on img at bounding box center [237, 399] width 191 height 158
type input "10"
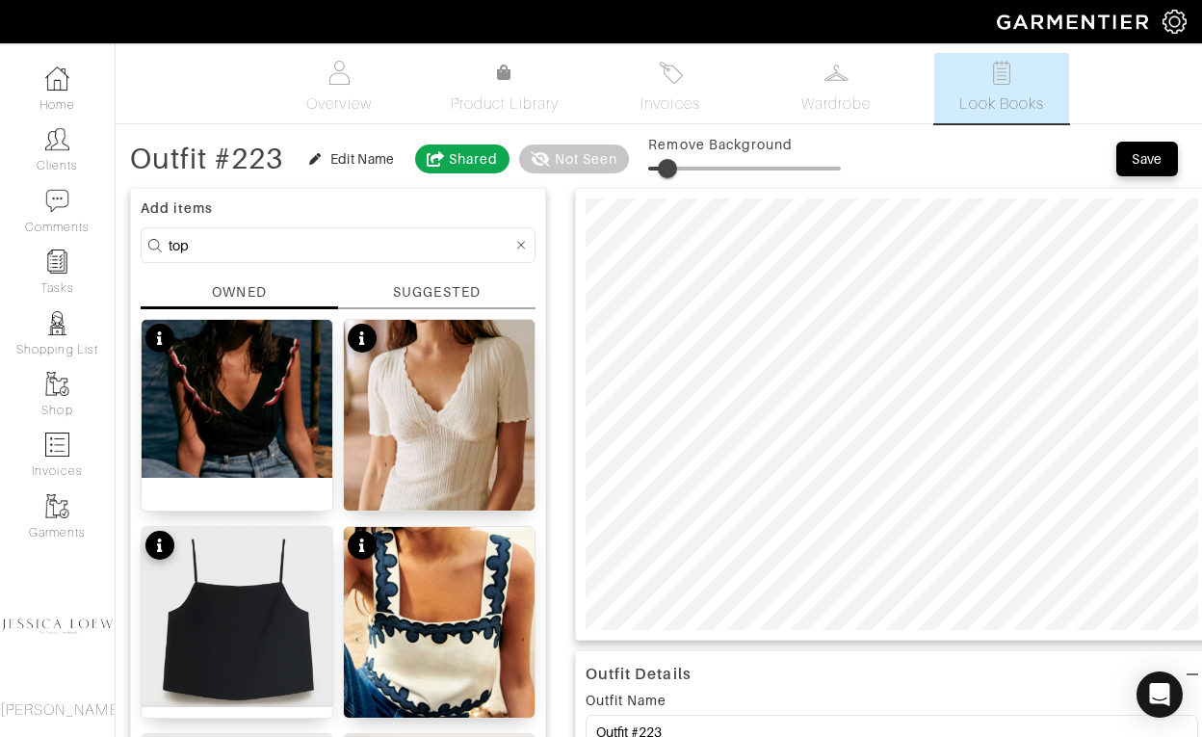
click at [668, 165] on span at bounding box center [667, 168] width 19 height 19
click at [281, 242] on input "top" at bounding box center [341, 245] width 344 height 24
type input "jeans"
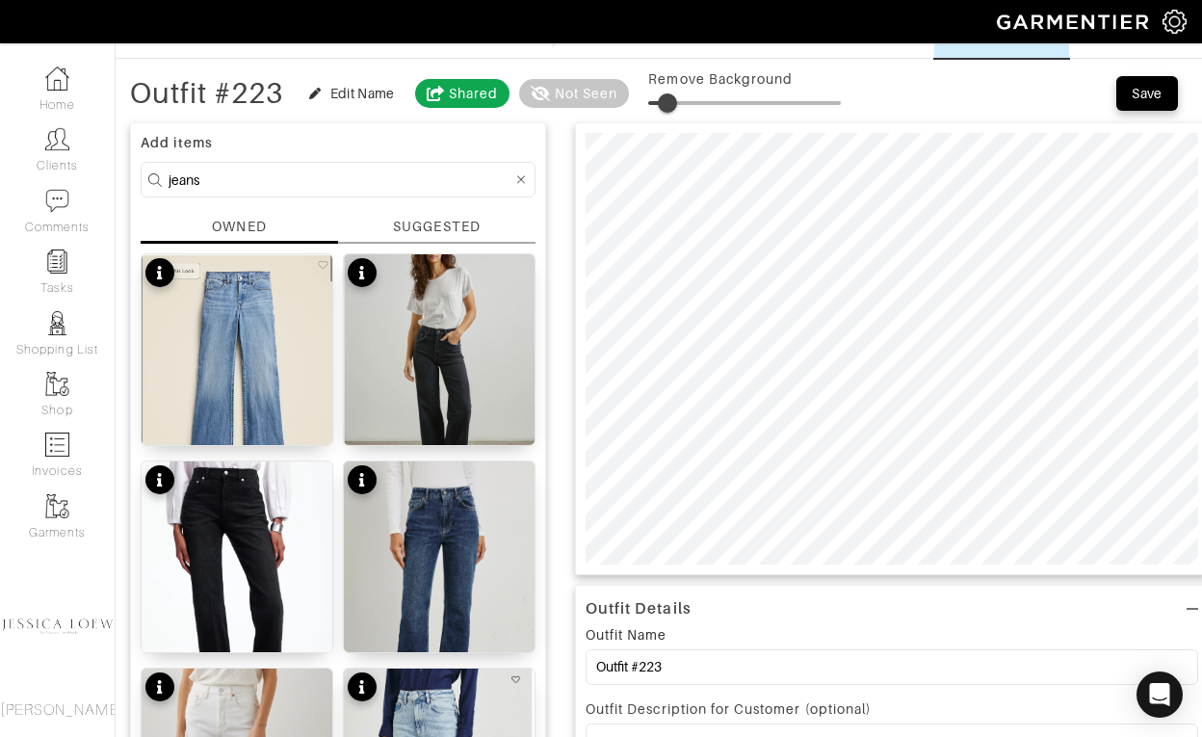
scroll to position [64, 0]
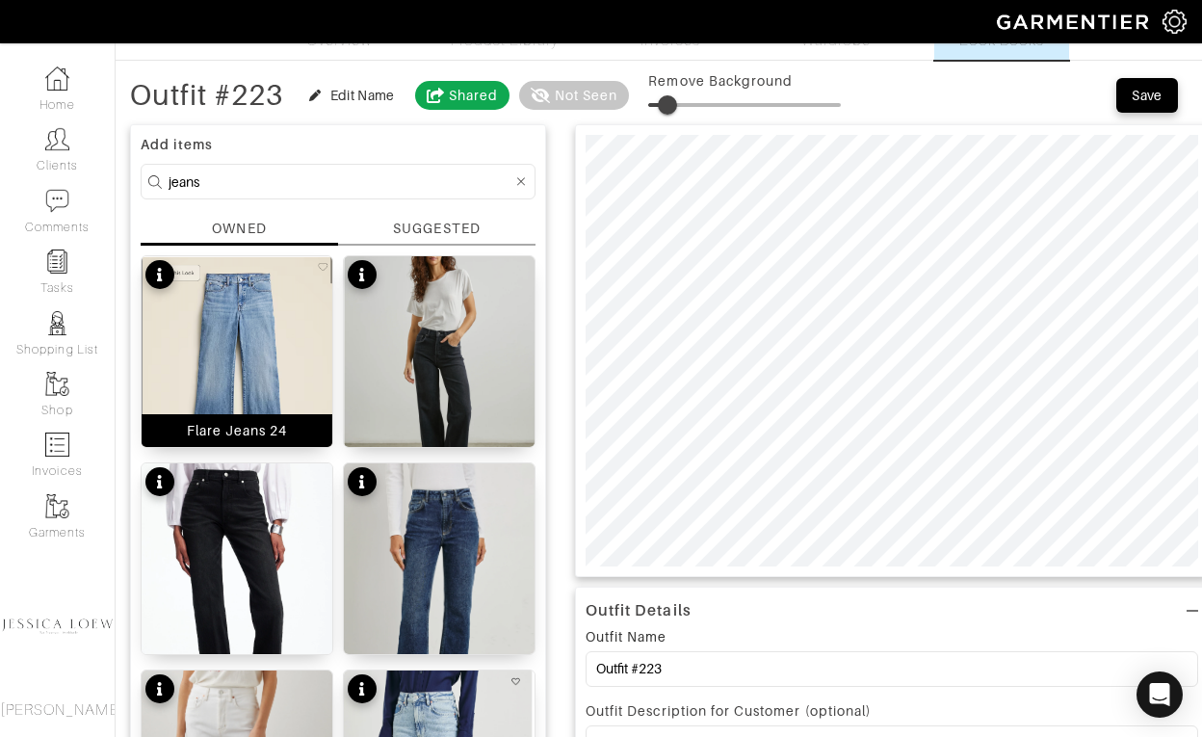
click at [243, 329] on img at bounding box center [237, 376] width 191 height 240
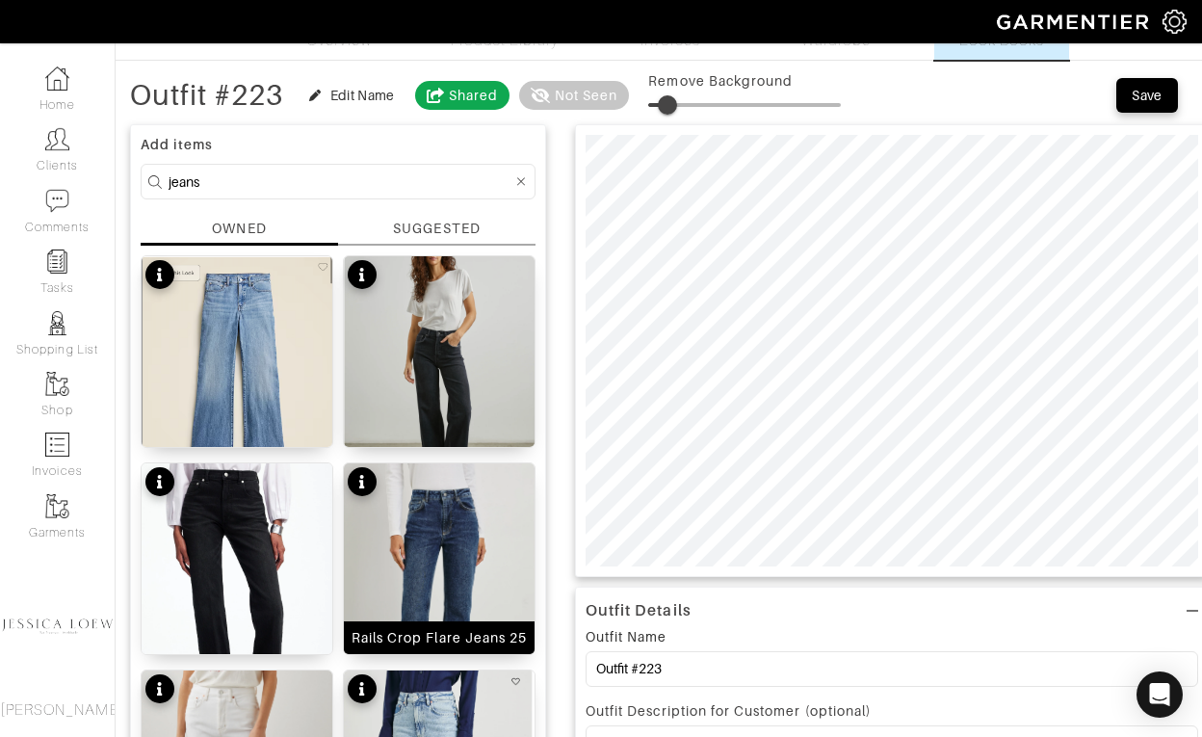
click at [481, 551] on img at bounding box center [439, 606] width 191 height 287
type input "12"
click at [329, 177] on input "jeans" at bounding box center [341, 182] width 344 height 24
type input "shoes"
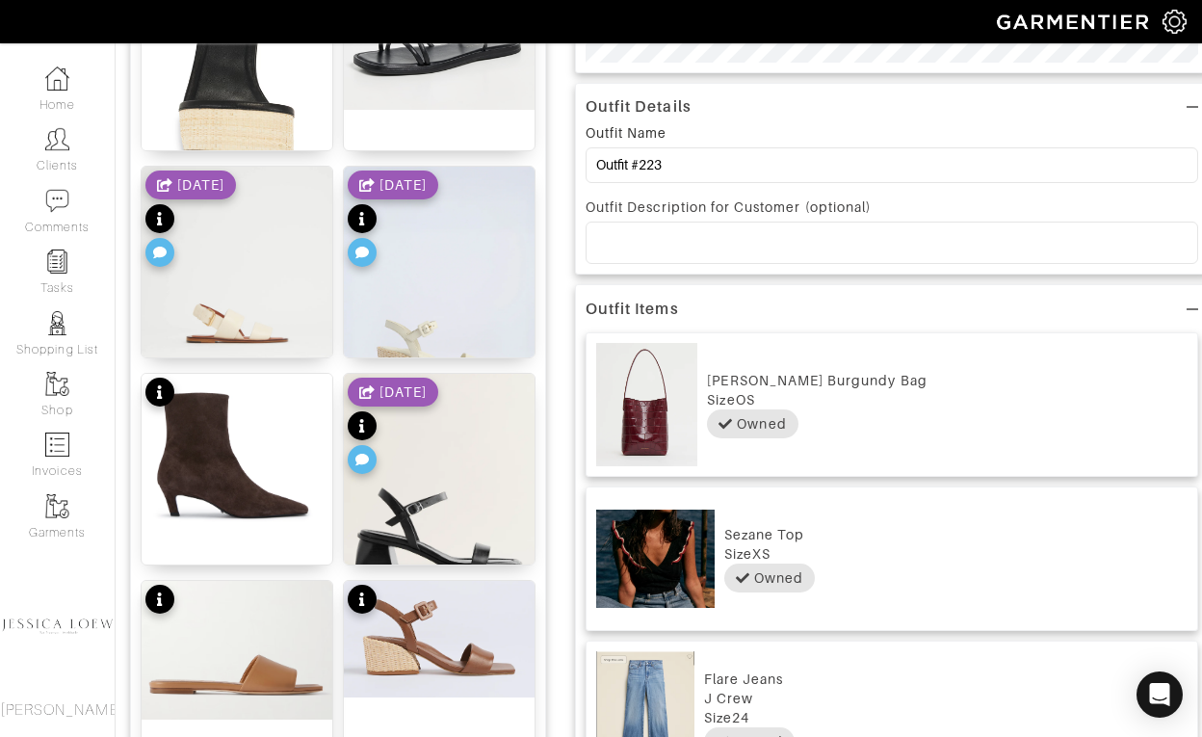
scroll to position [0, 0]
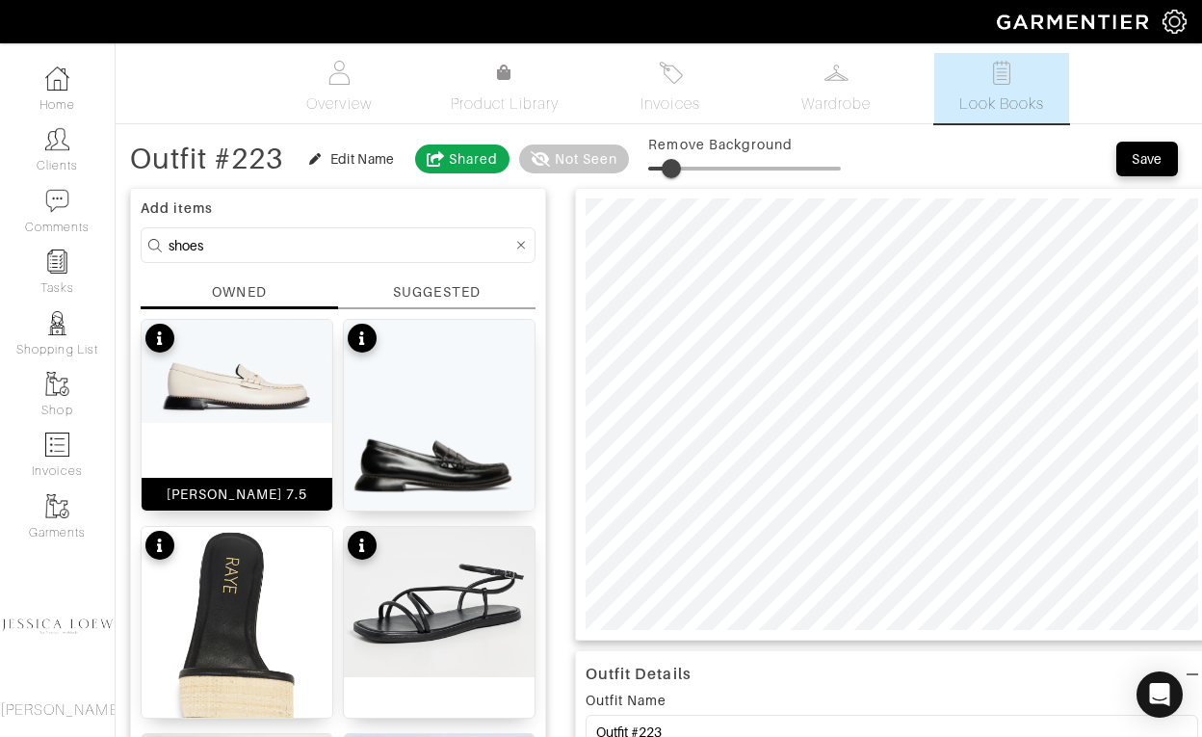
click at [258, 373] on img at bounding box center [237, 371] width 191 height 103
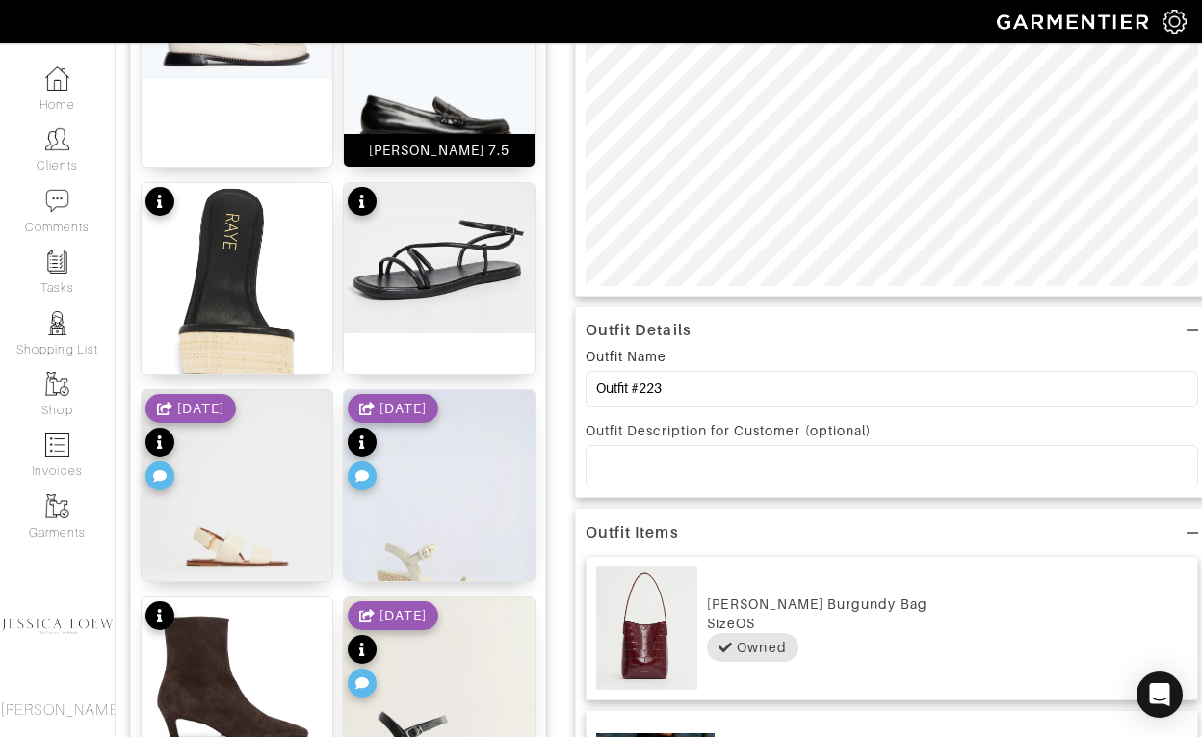
scroll to position [330, 0]
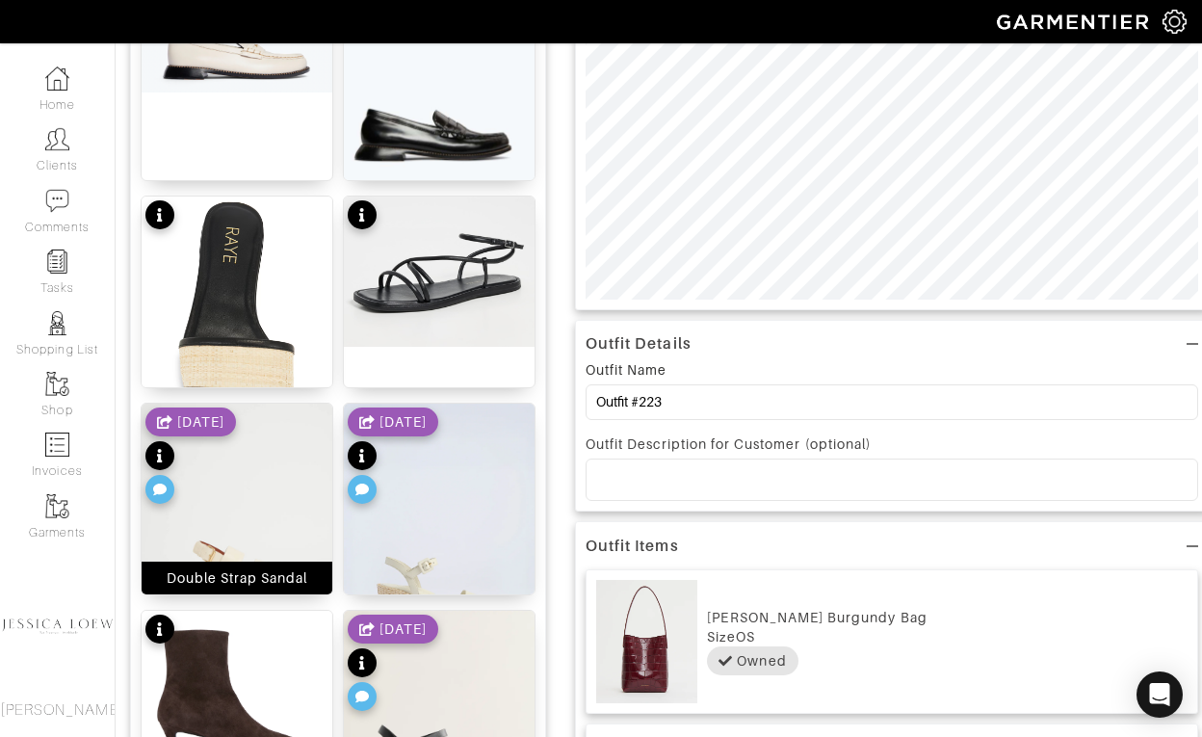
click at [245, 522] on img at bounding box center [237, 519] width 191 height 231
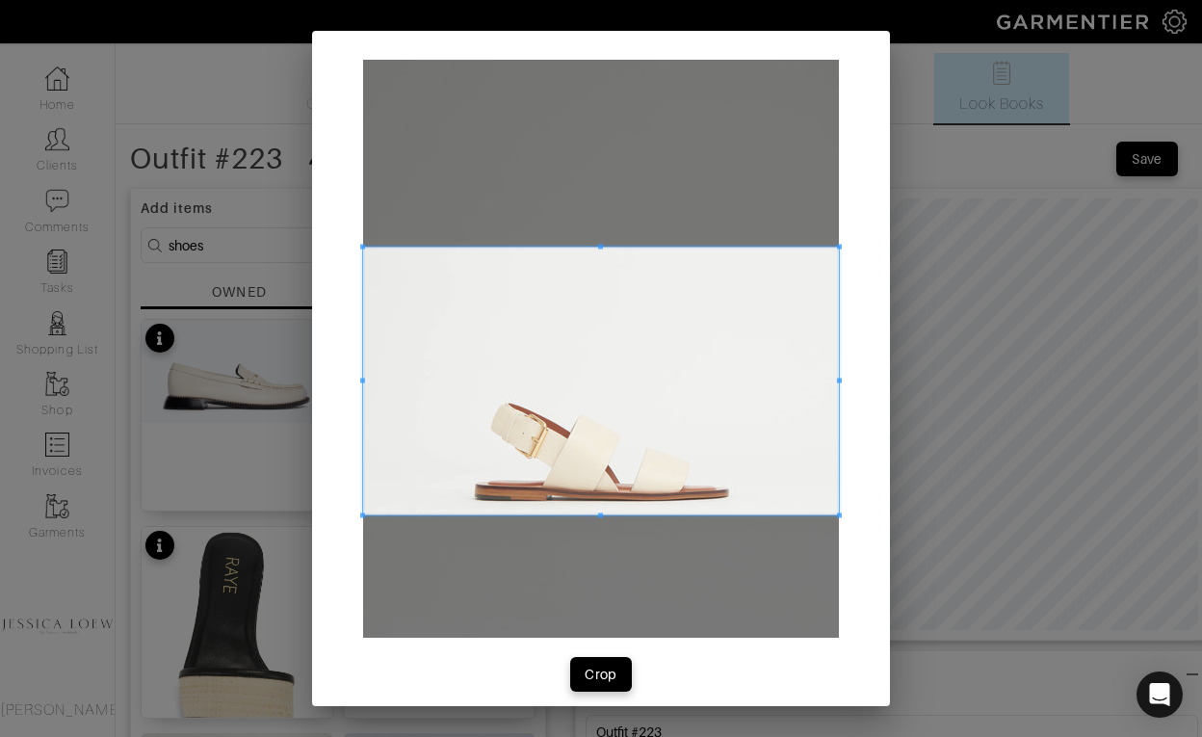
click at [645, 443] on span at bounding box center [601, 382] width 476 height 268
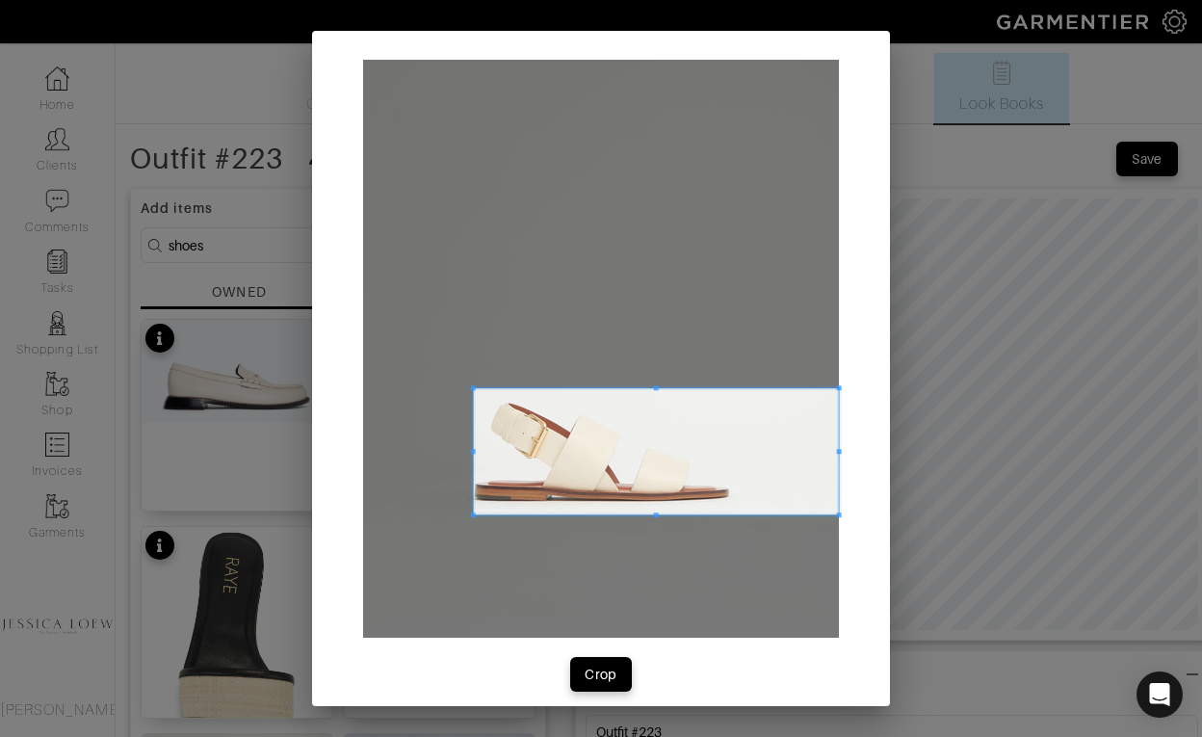
click at [474, 387] on span at bounding box center [473, 387] width 5 height 5
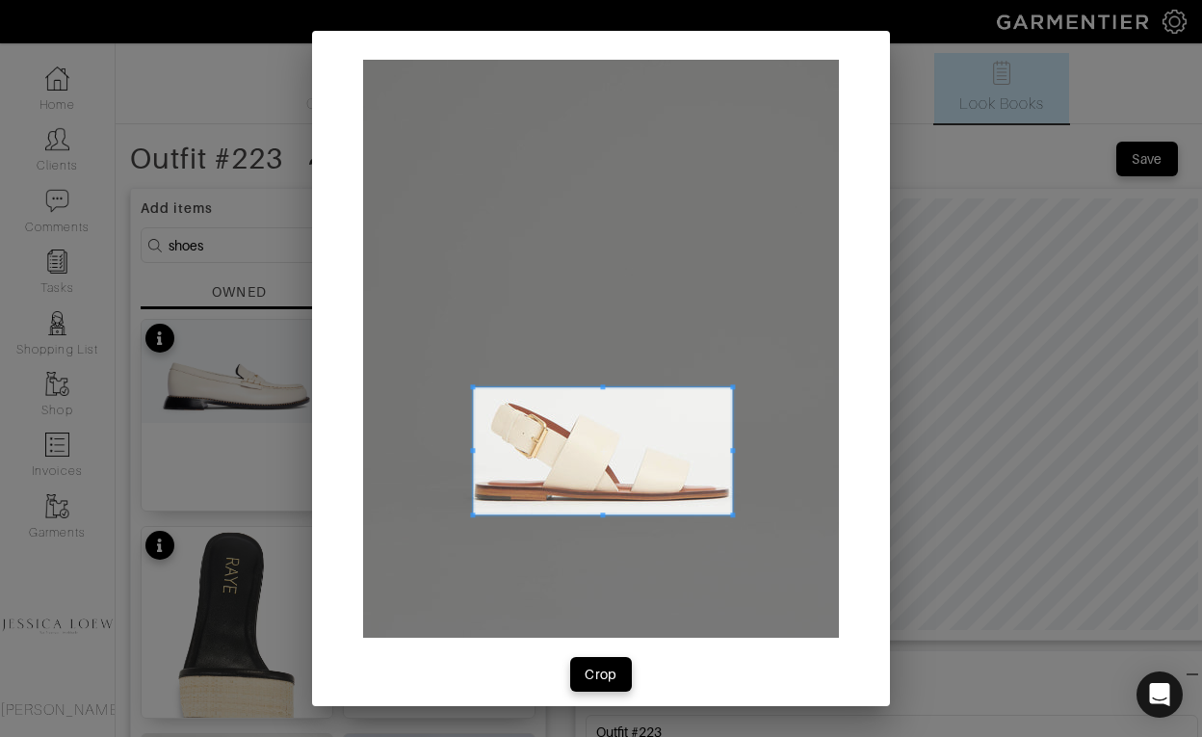
click at [732, 466] on div at bounding box center [602, 450] width 259 height 127
click at [624, 673] on button "Crop" at bounding box center [601, 674] width 62 height 35
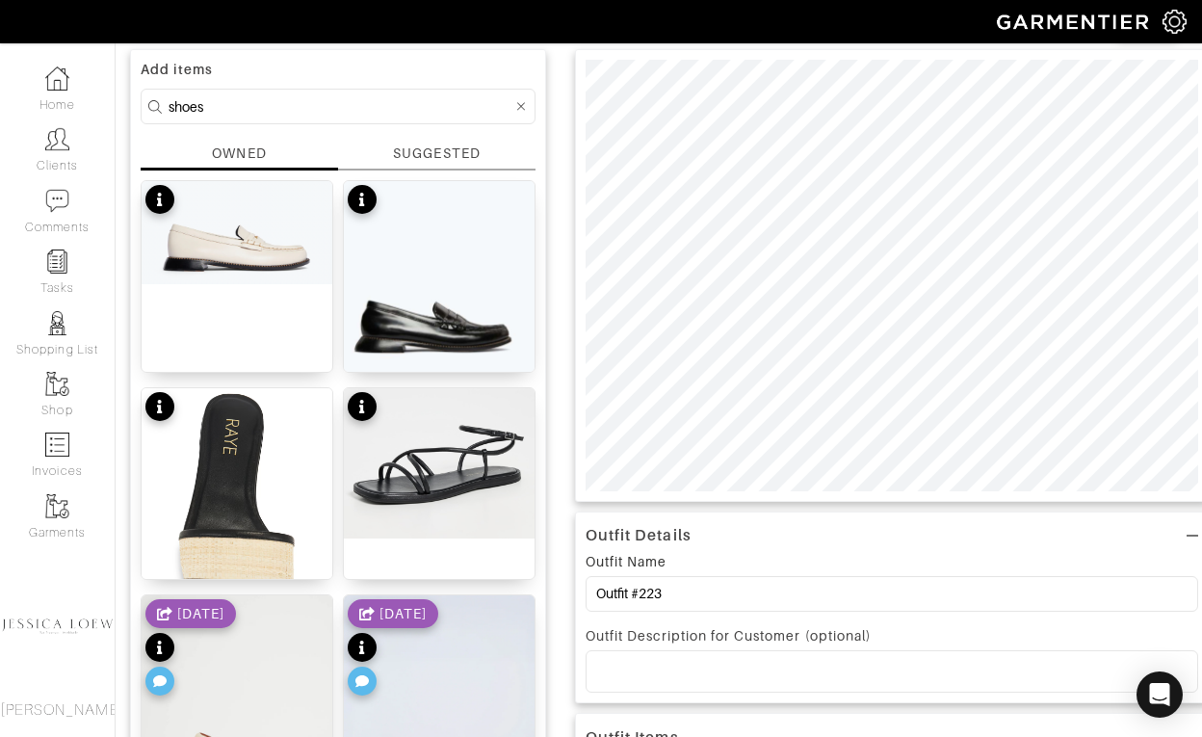
scroll to position [186, 0]
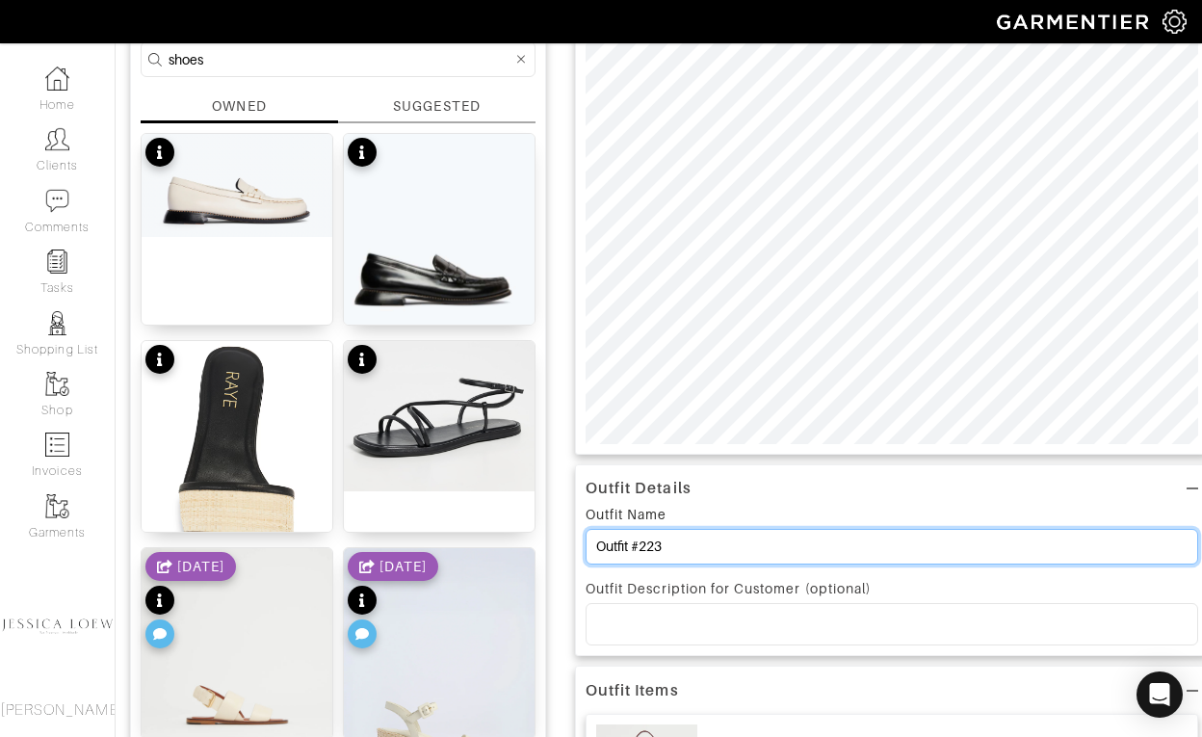
click at [813, 550] on input "Outfit #223" at bounding box center [892, 547] width 613 height 36
type input "Outfit"
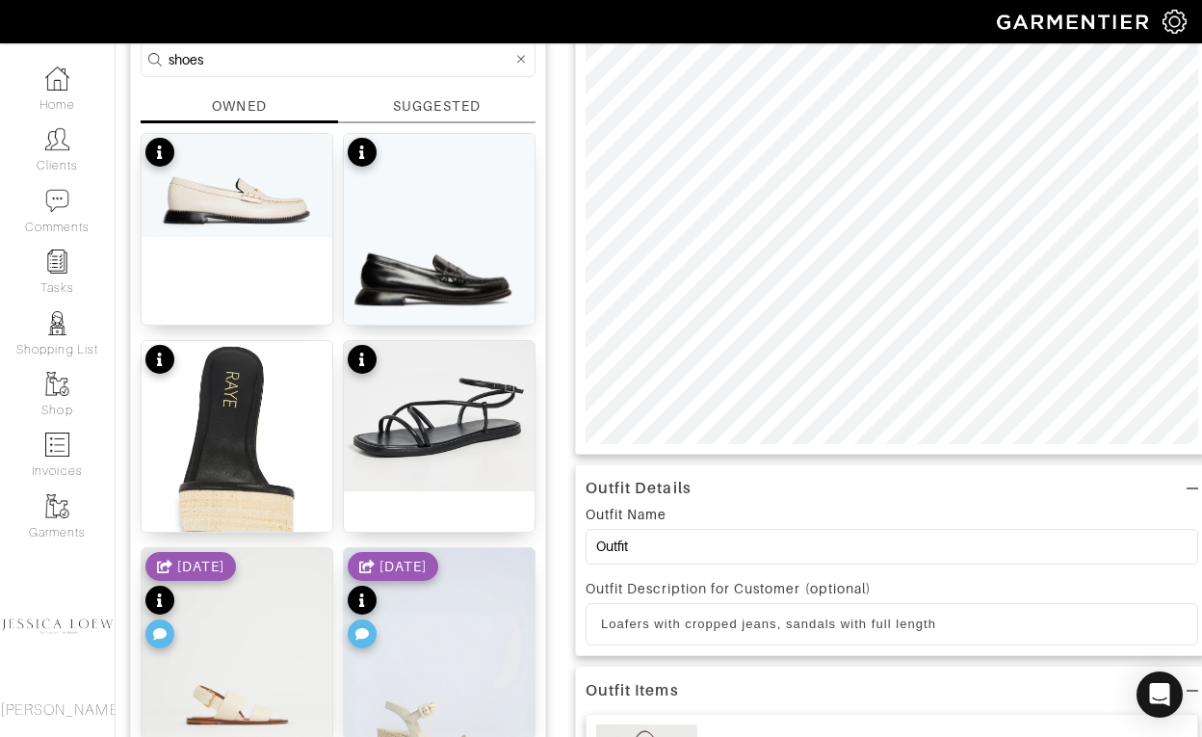
scroll to position [0, 0]
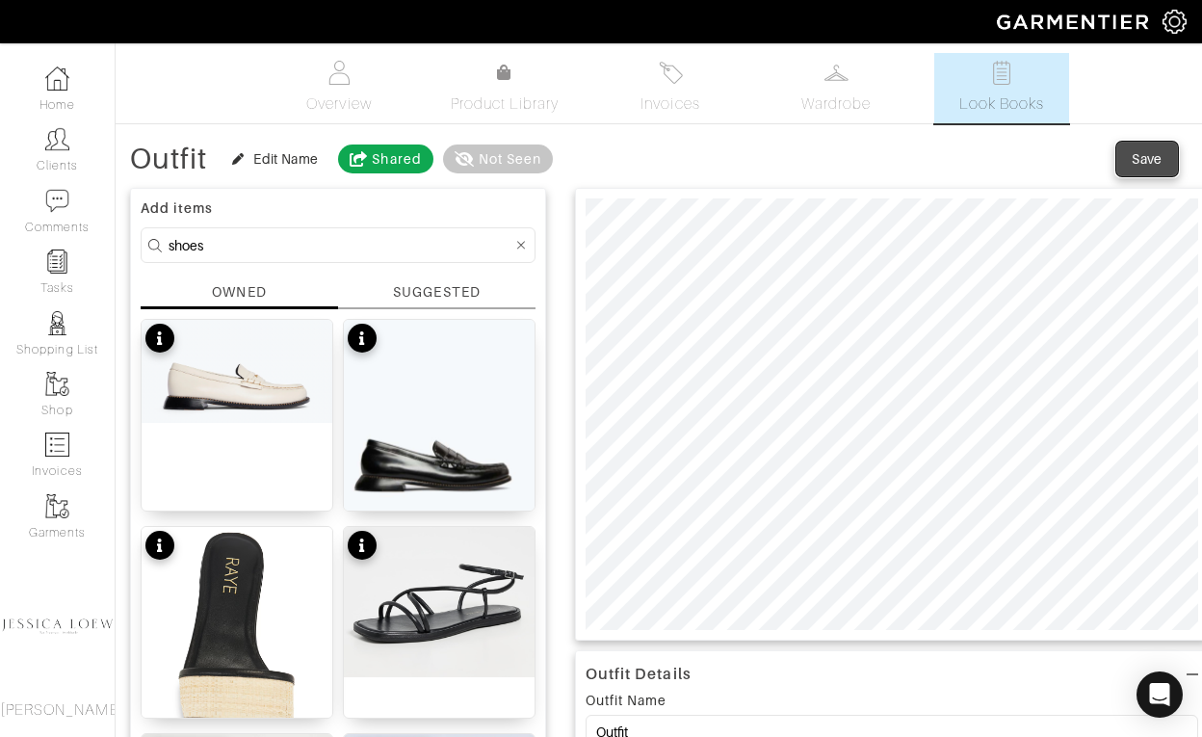
click at [1159, 148] on button "Save" at bounding box center [1148, 159] width 62 height 35
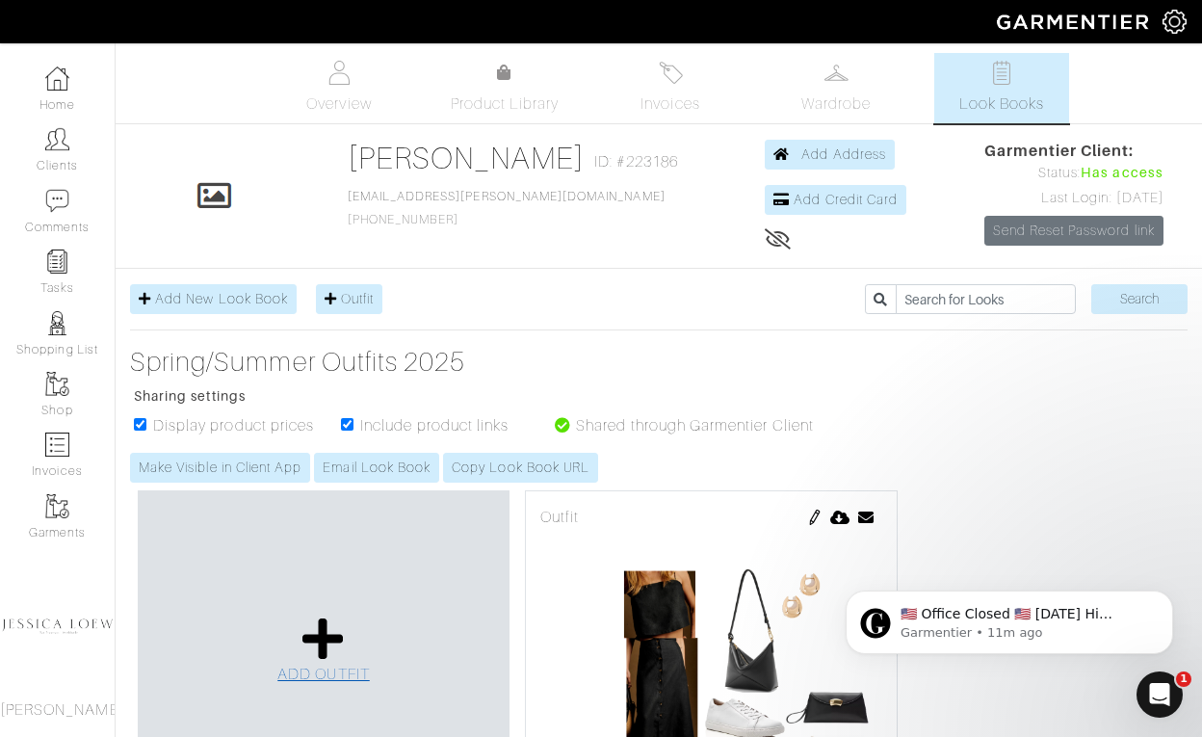
click at [323, 633] on icon at bounding box center [323, 639] width 41 height 46
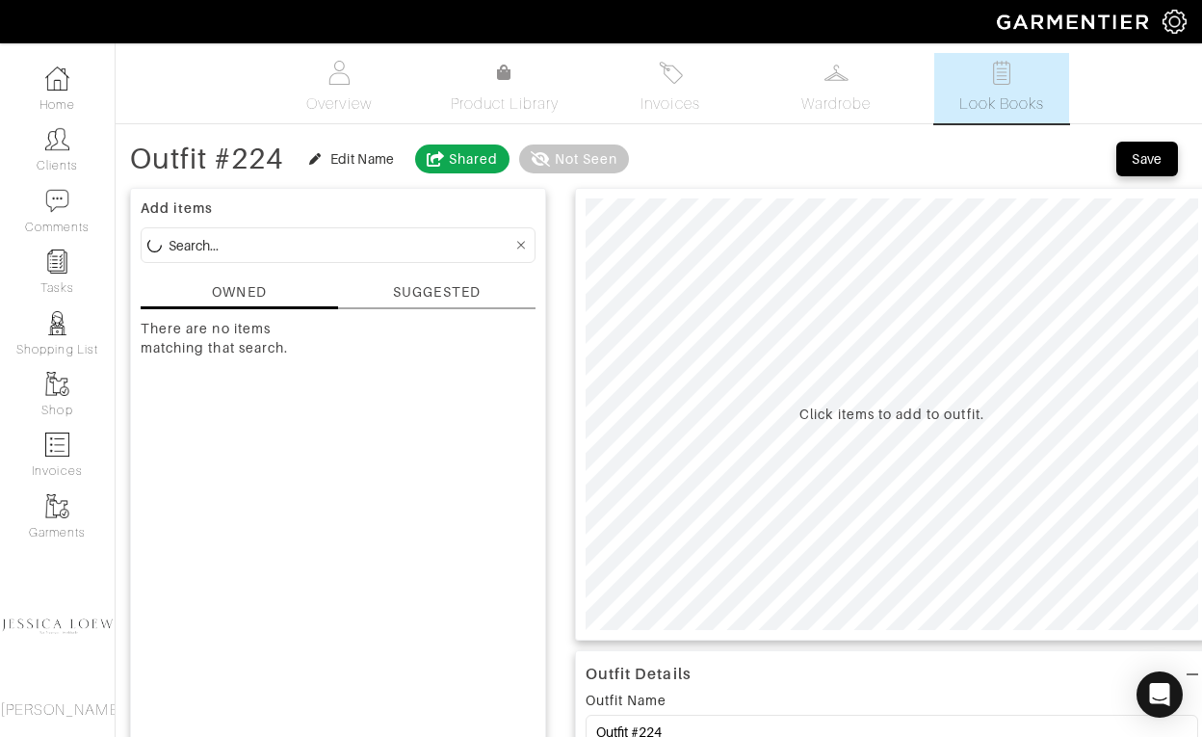
click at [323, 633] on div "There are no items matching that search." at bounding box center [338, 519] width 395 height 400
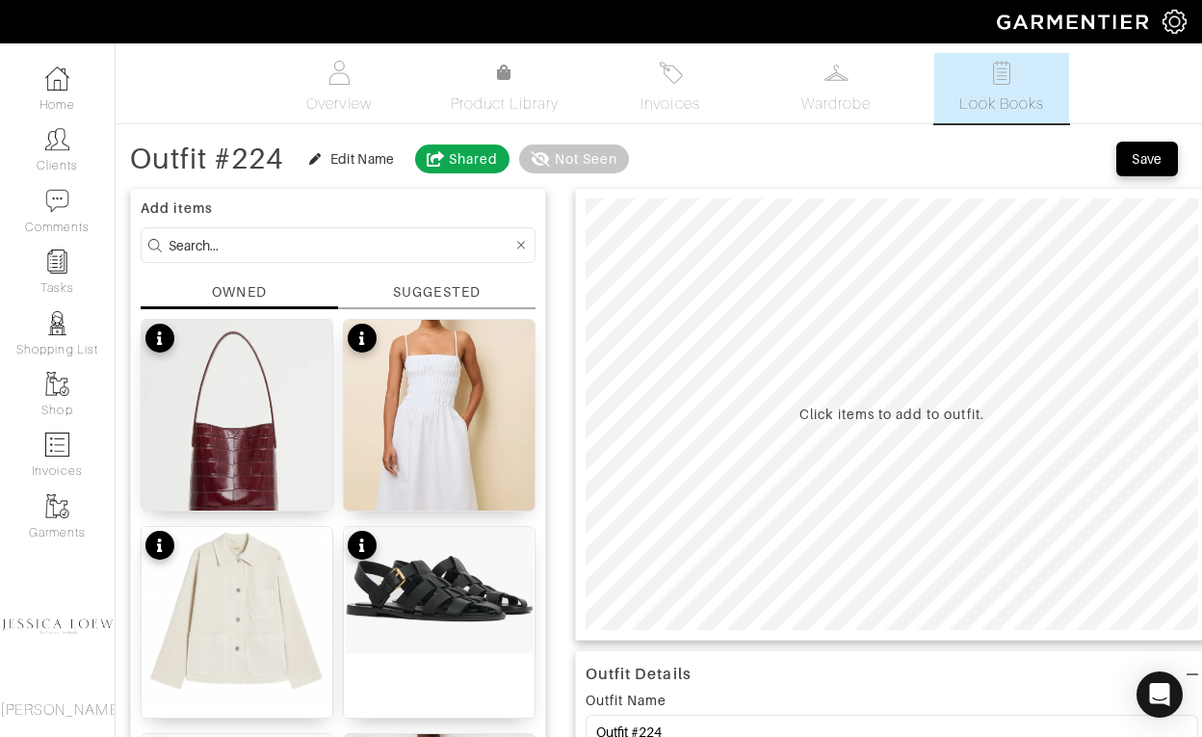
click at [330, 251] on input at bounding box center [341, 245] width 344 height 24
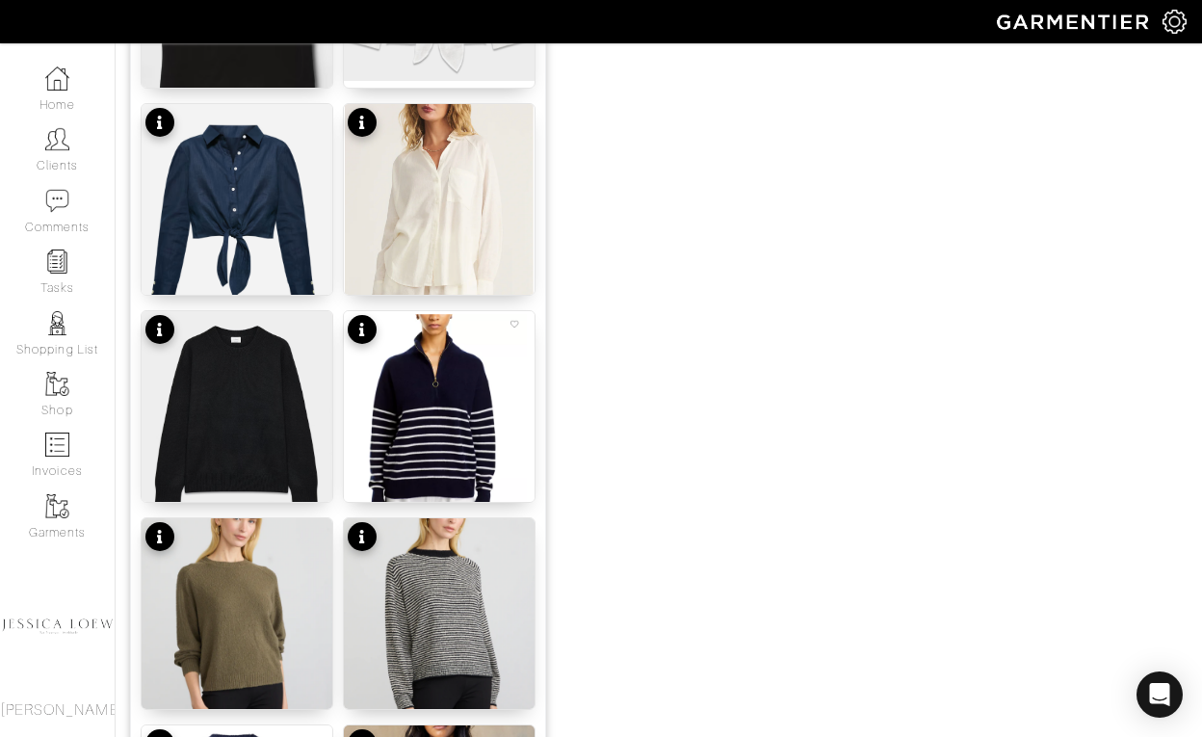
scroll to position [1460, 0]
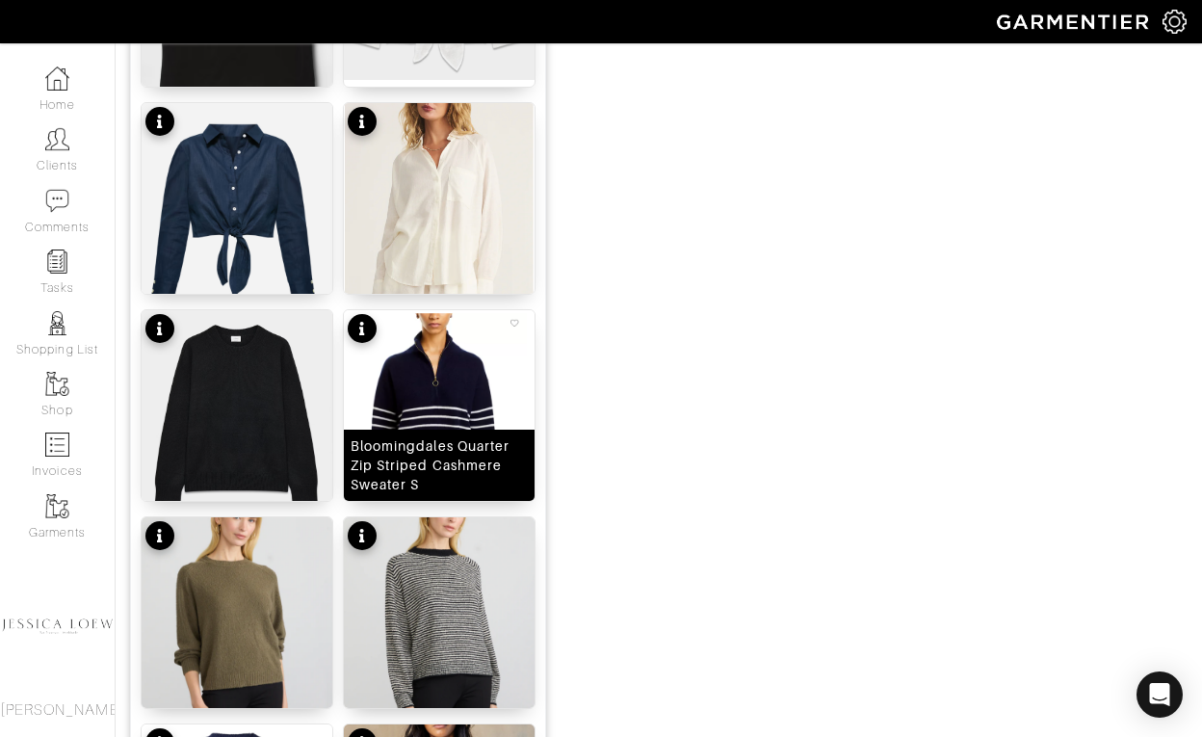
click at [442, 397] on img at bounding box center [439, 414] width 191 height 208
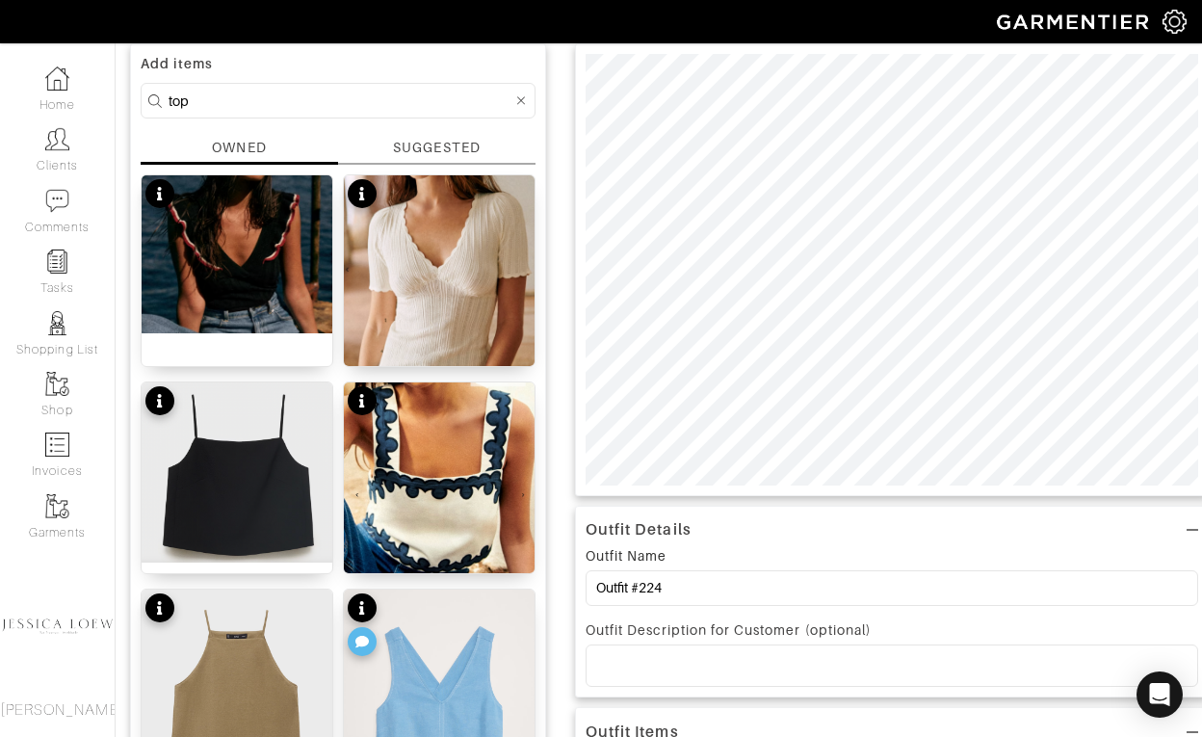
scroll to position [0, 0]
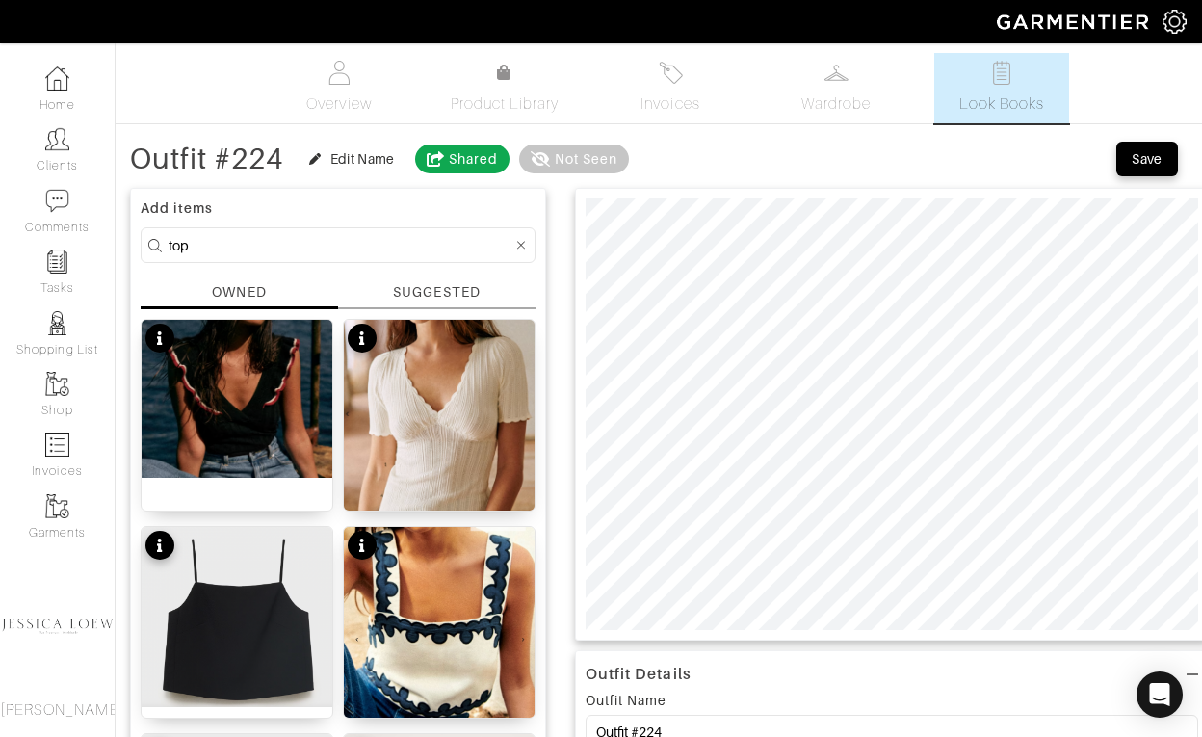
click at [438, 241] on input "top" at bounding box center [341, 245] width 344 height 24
type input "trench"
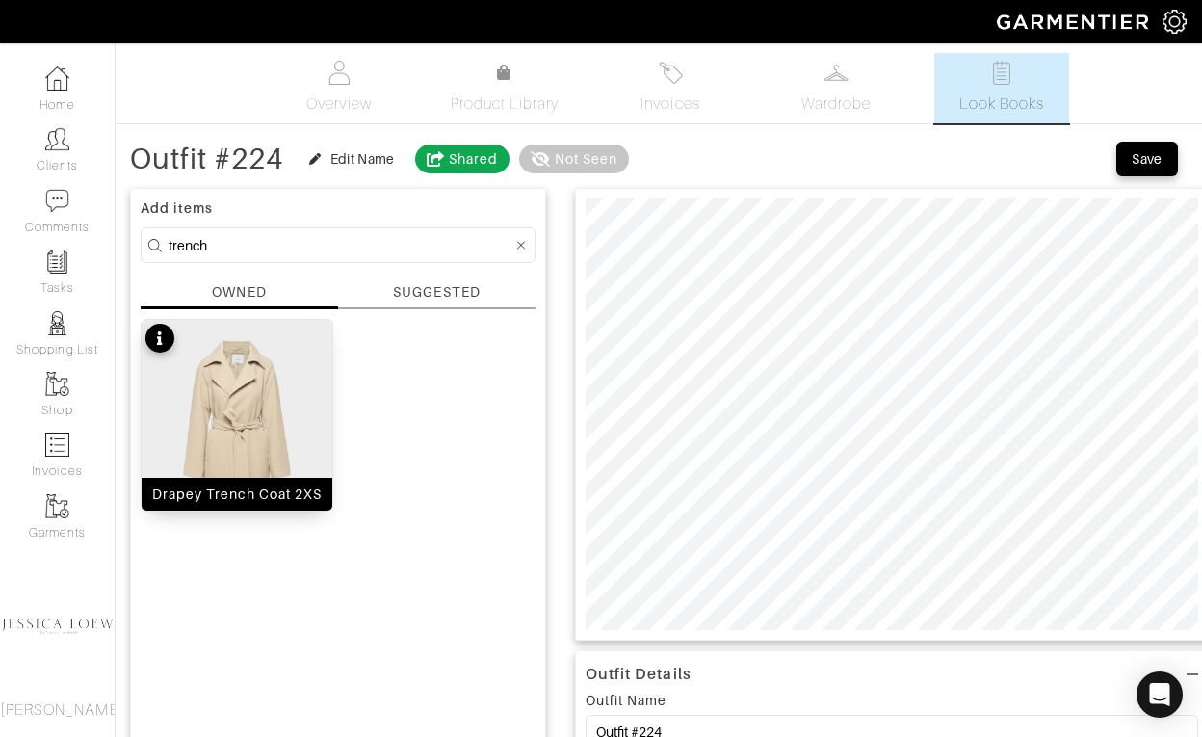
click at [270, 384] on img at bounding box center [237, 450] width 191 height 260
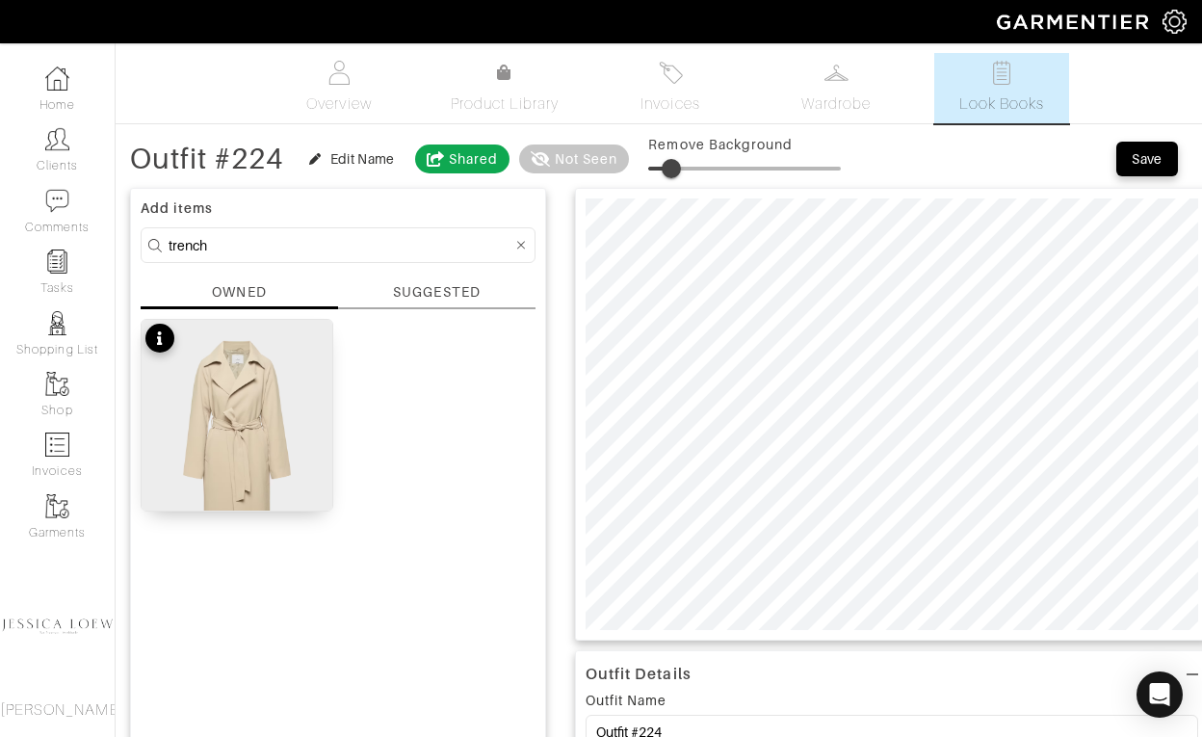
type input "18"
drag, startPoint x: 675, startPoint y: 168, endPoint x: 687, endPoint y: 171, distance: 11.9
click at [687, 171] on span at bounding box center [744, 168] width 193 height 29
click at [716, 685] on div "Outfit Details Outfit Name Outfit #224 Outfit Description for Customer (optiona…" at bounding box center [892, 693] width 634 height 1031
click at [344, 240] on input "trench" at bounding box center [341, 245] width 344 height 24
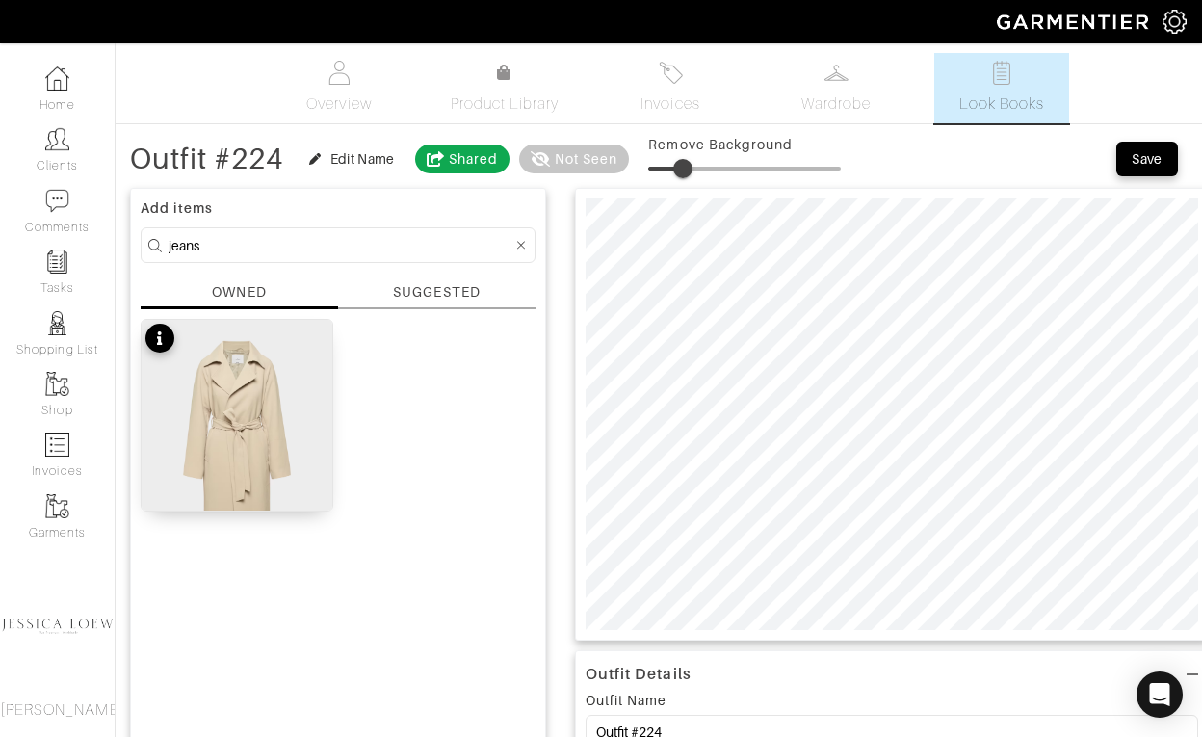
type input "jeans"
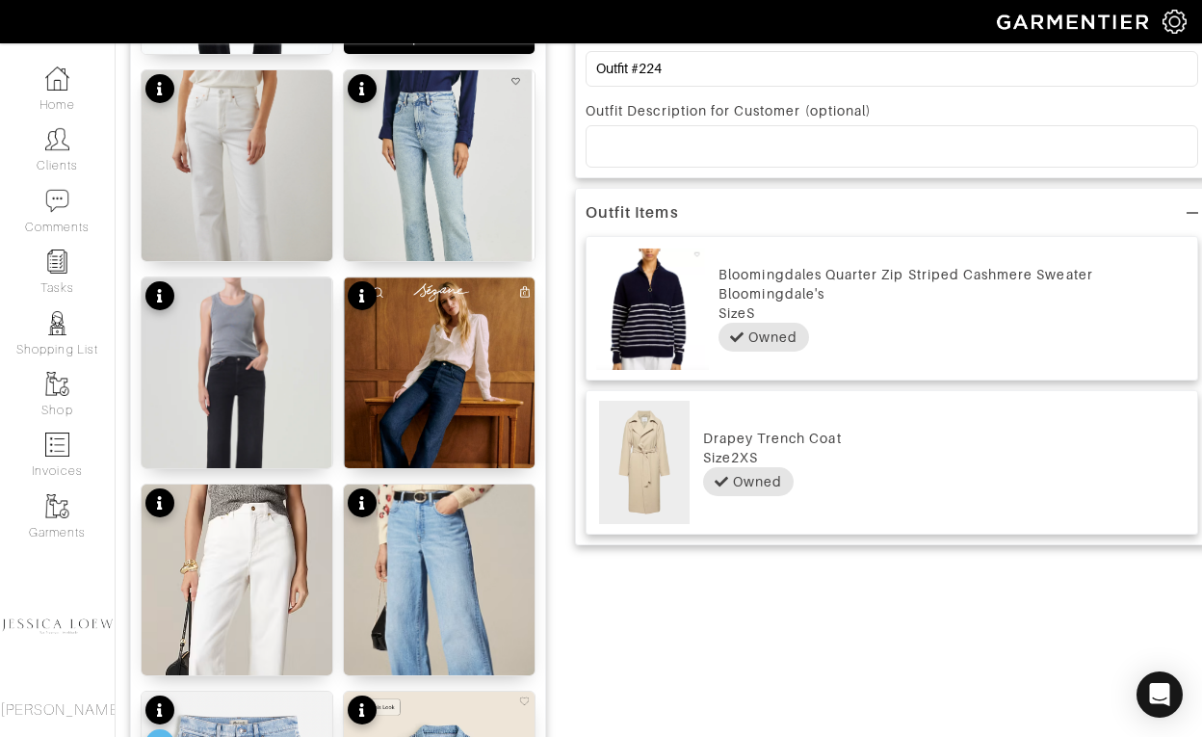
scroll to position [665, 0]
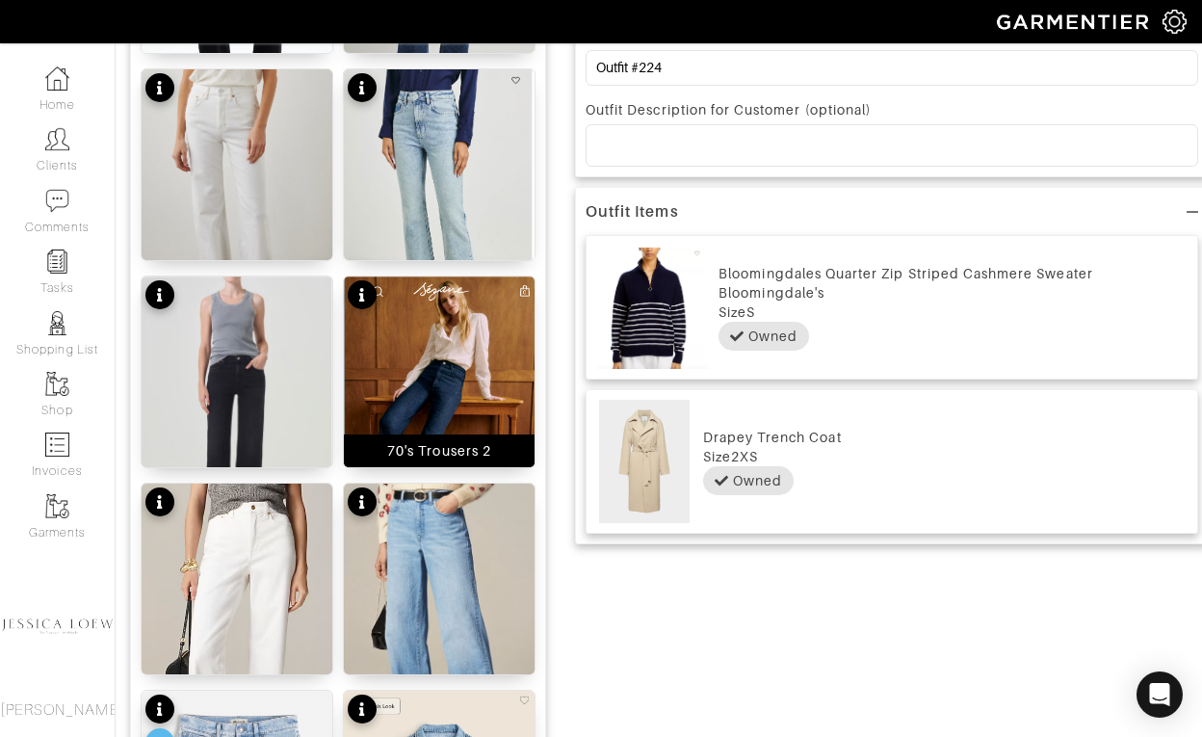
click at [445, 327] on img at bounding box center [439, 411] width 191 height 269
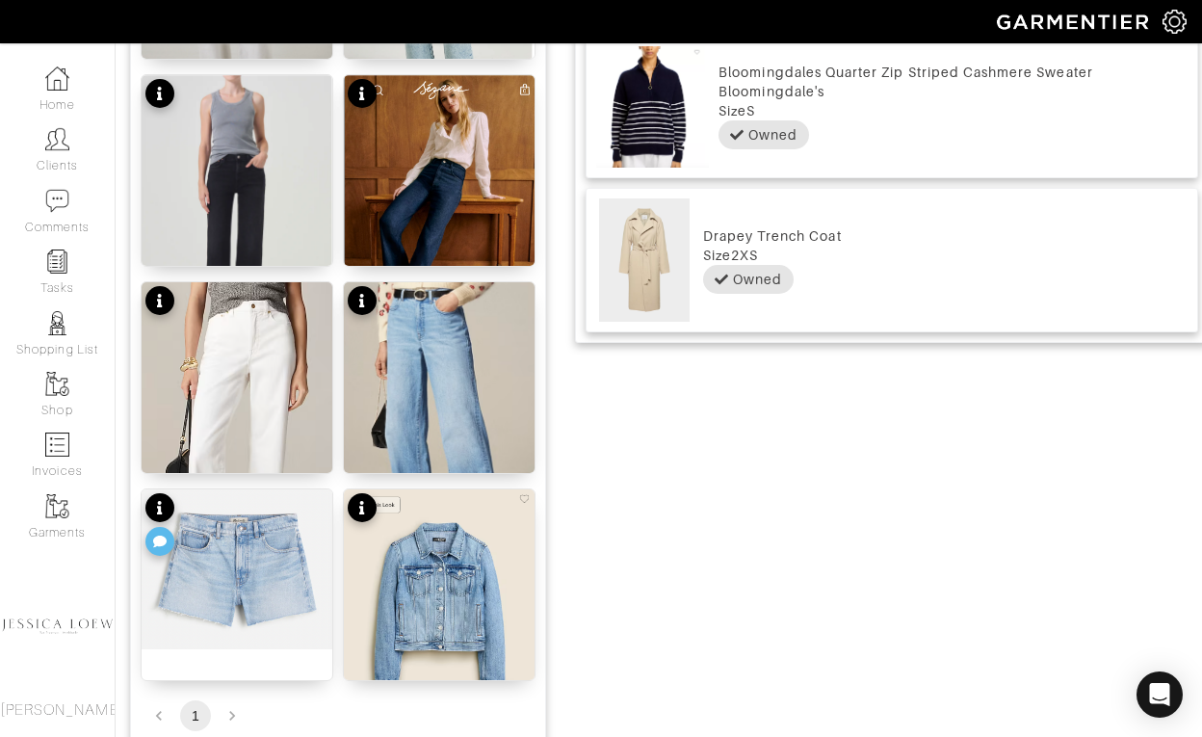
scroll to position [869, 0]
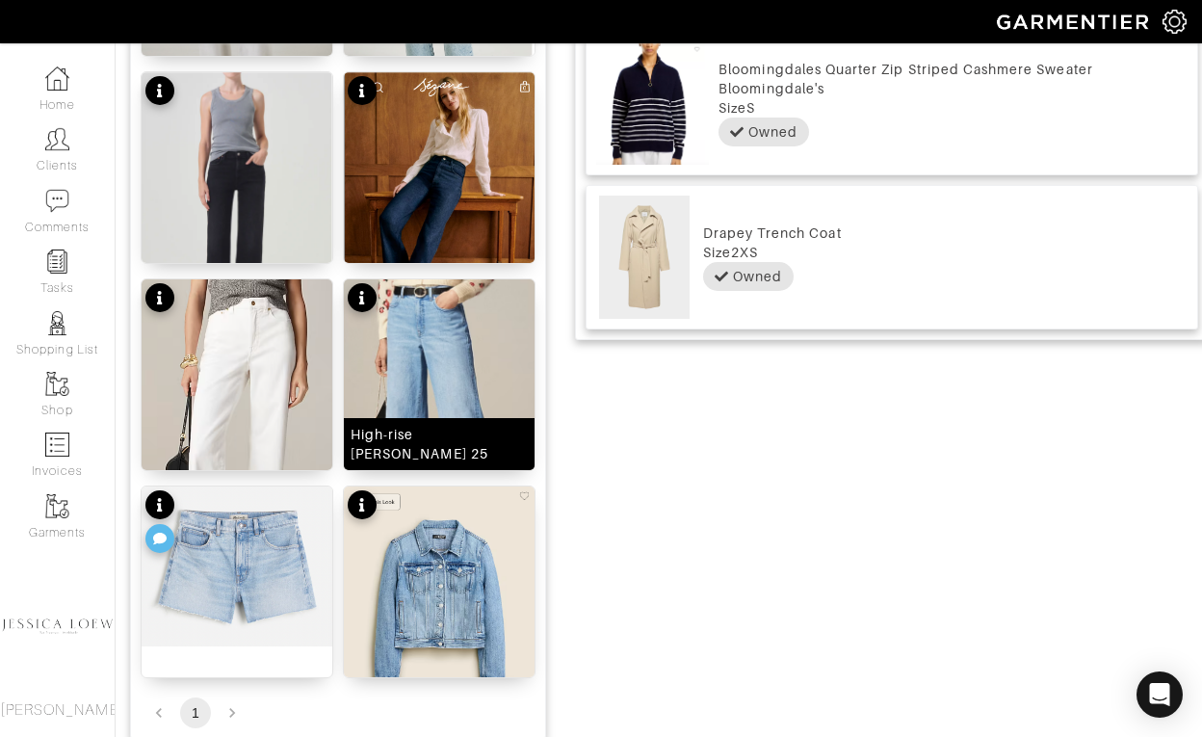
click at [431, 378] on img at bounding box center [439, 422] width 191 height 287
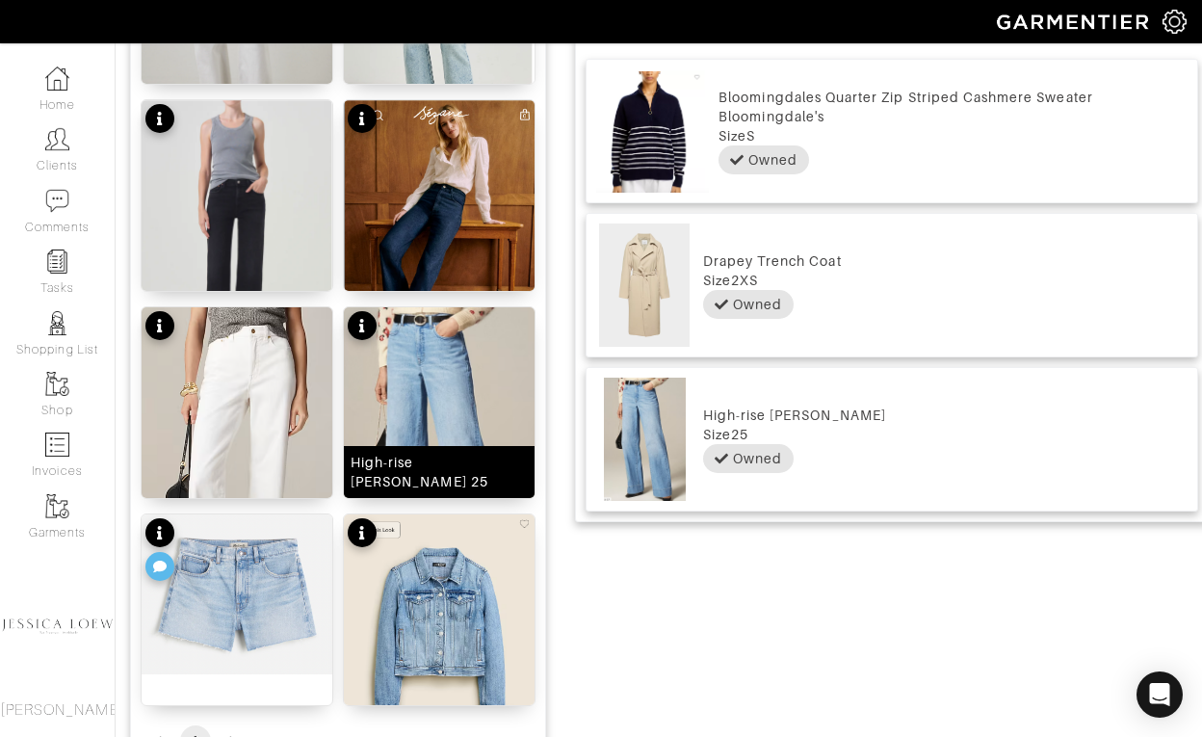
scroll to position [0, 0]
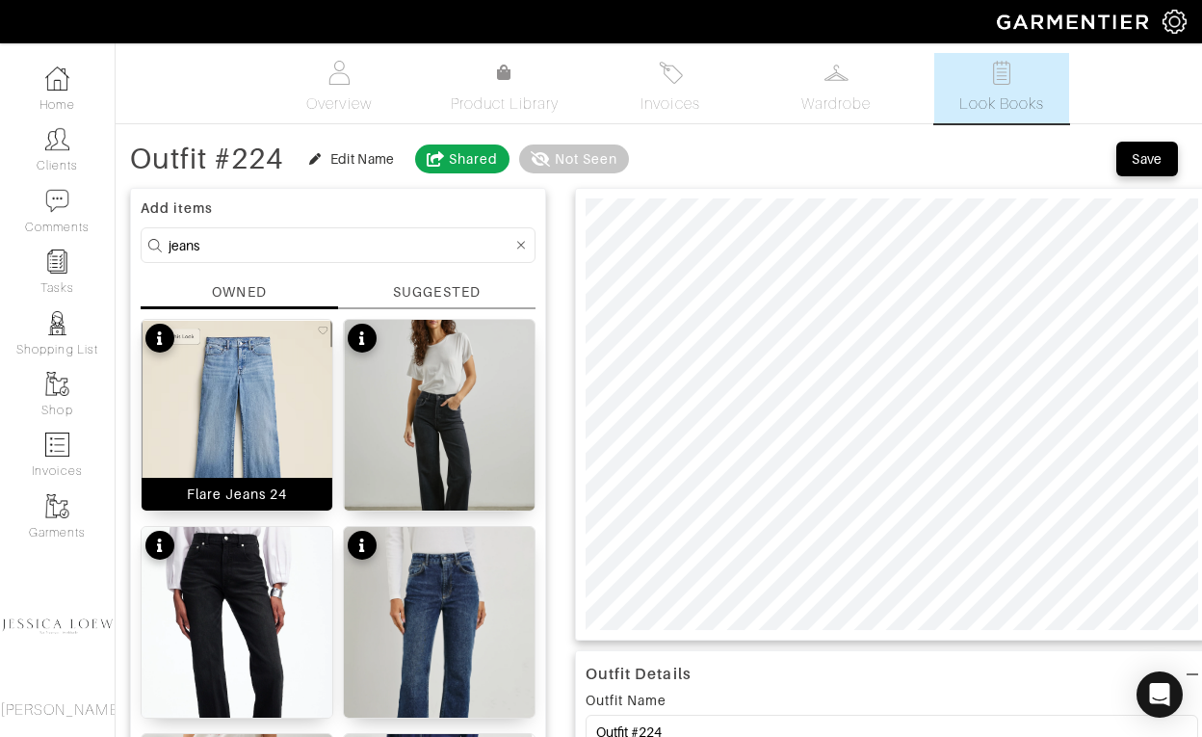
click at [249, 430] on img at bounding box center [237, 440] width 191 height 240
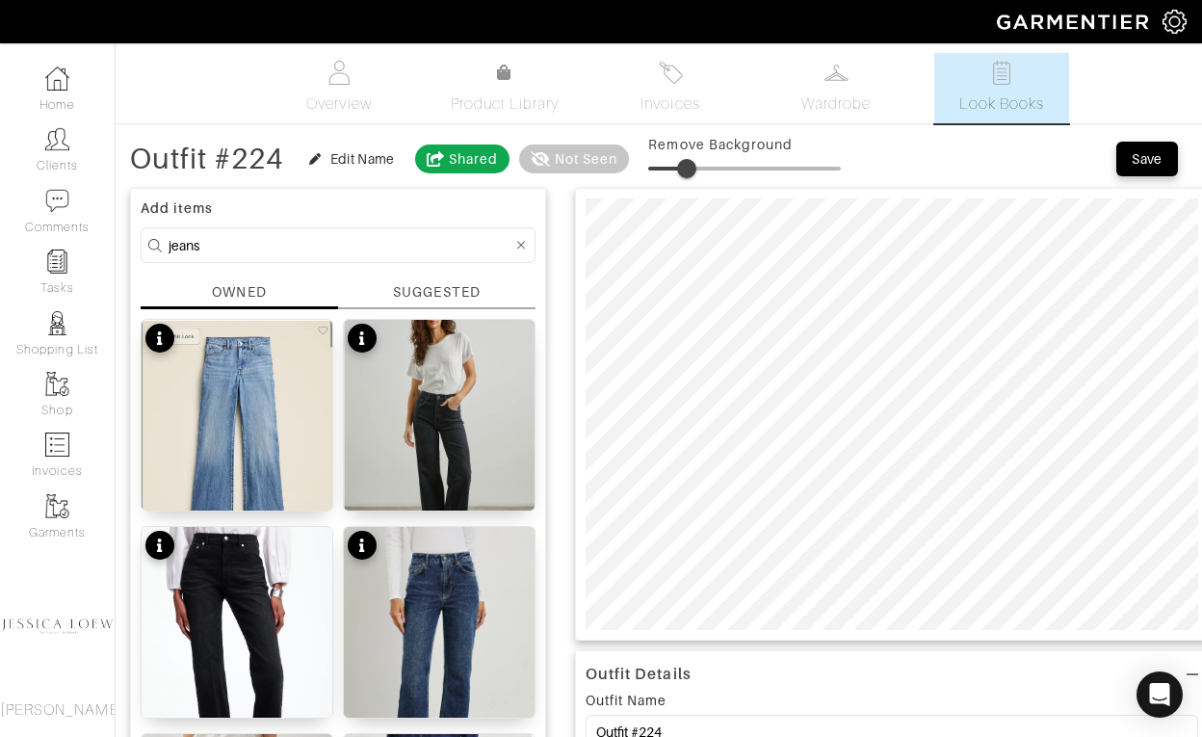
type input "21"
drag, startPoint x: 680, startPoint y: 168, endPoint x: 692, endPoint y: 170, distance: 11.7
click at [692, 170] on span at bounding box center [744, 168] width 193 height 29
click at [1084, 636] on div at bounding box center [892, 414] width 634 height 453
click at [365, 236] on input "jeans" at bounding box center [341, 245] width 344 height 24
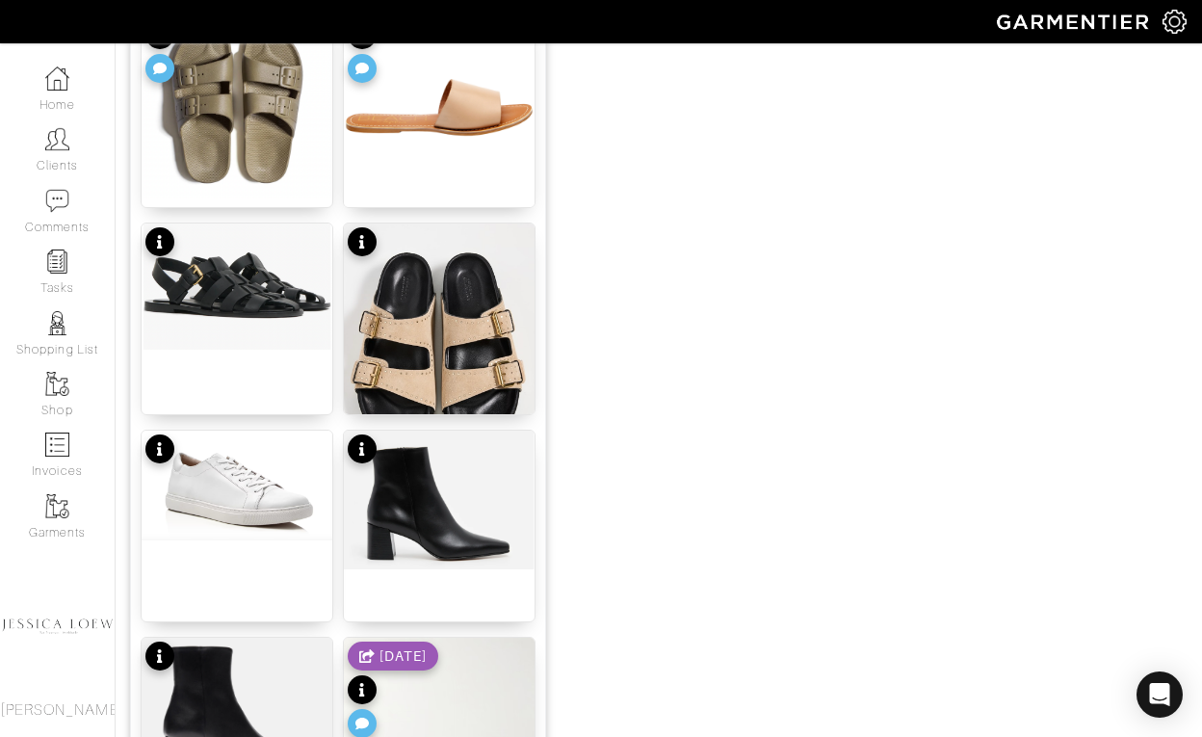
scroll to position [1520, 0]
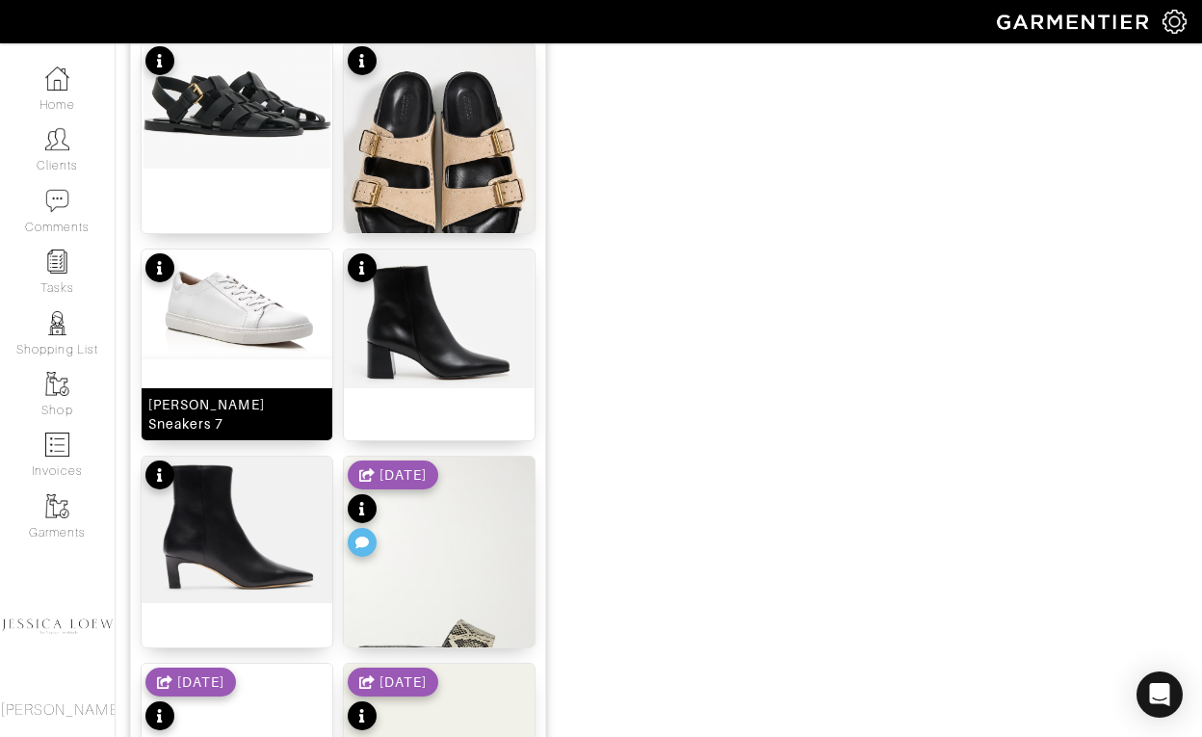
click at [257, 332] on img at bounding box center [237, 305] width 191 height 110
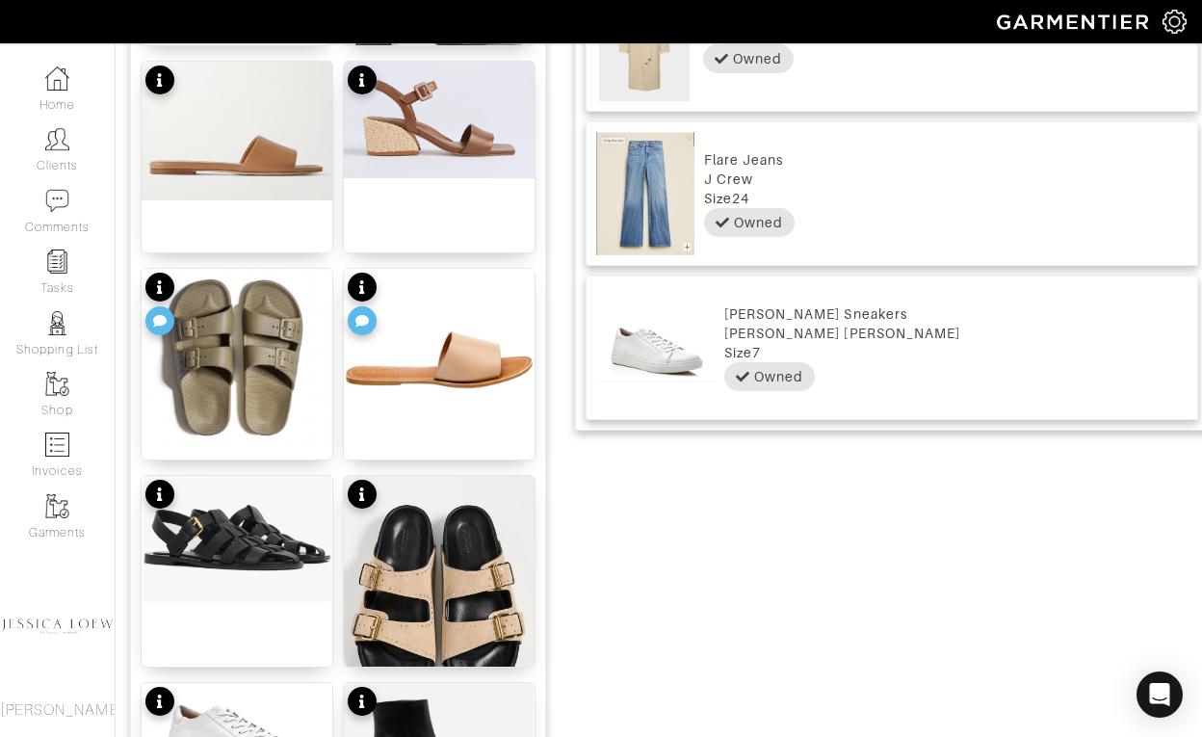
scroll to position [0, 0]
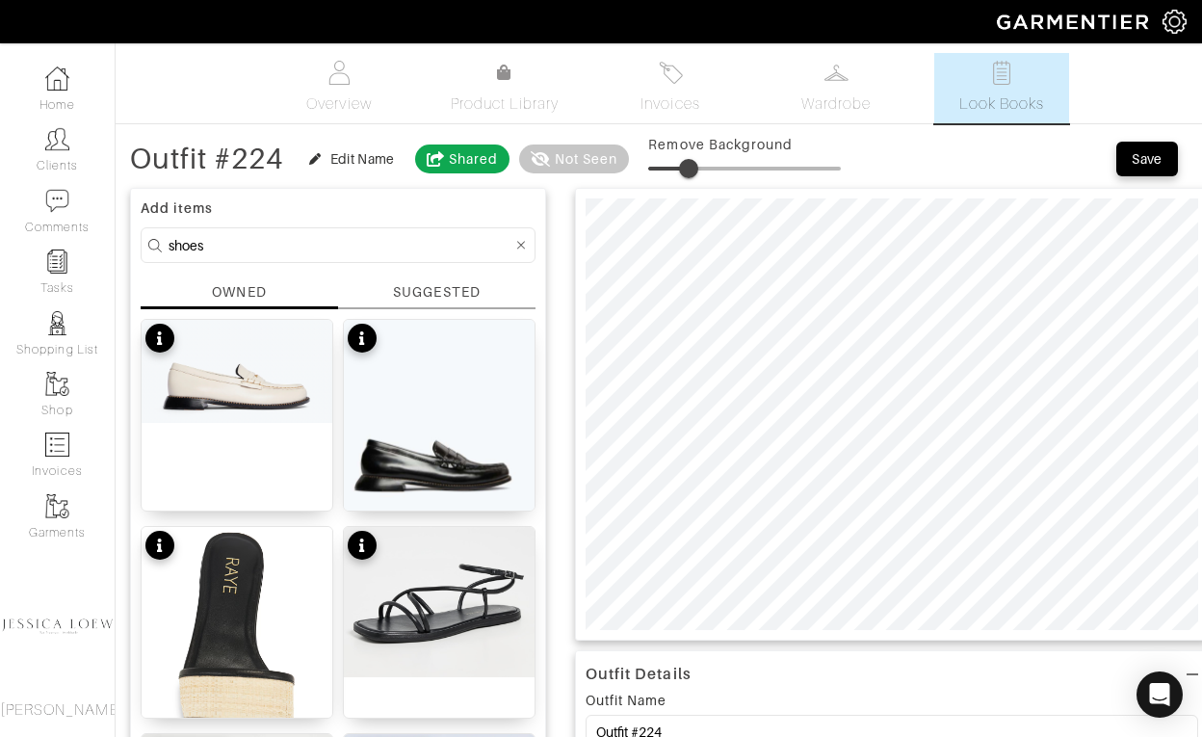
click at [330, 241] on input "shoes" at bounding box center [341, 245] width 344 height 24
type input "bag"
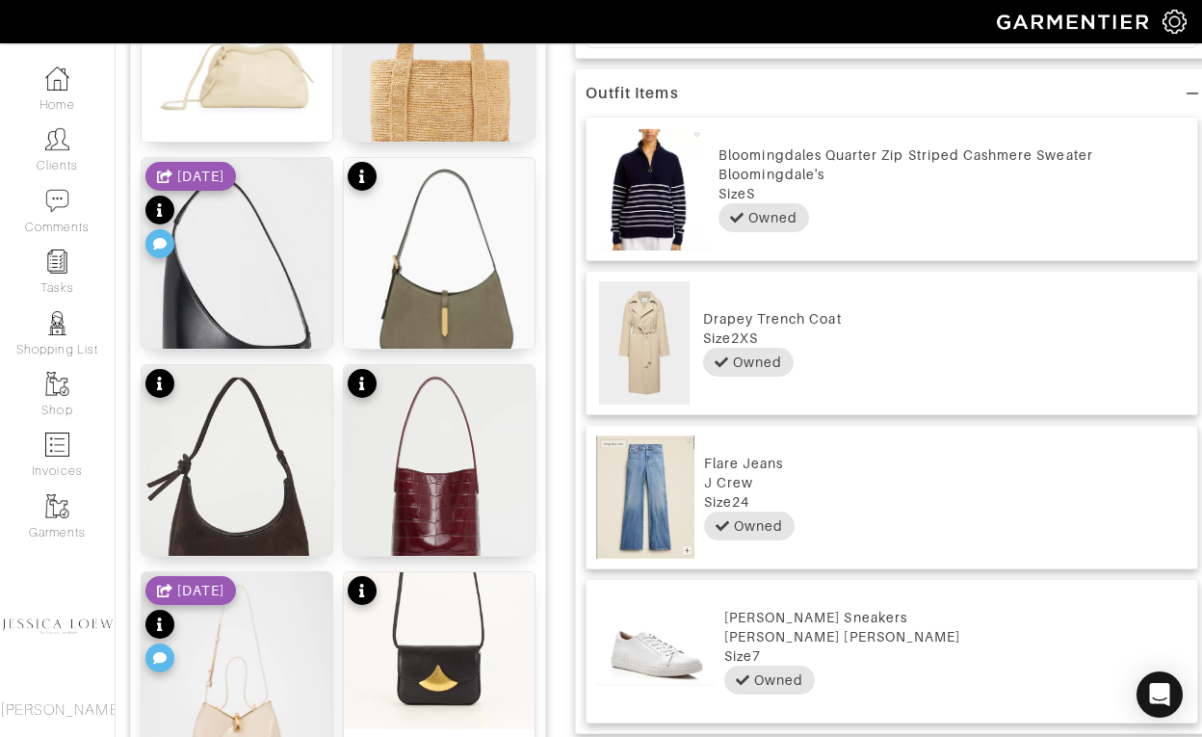
scroll to position [879, 0]
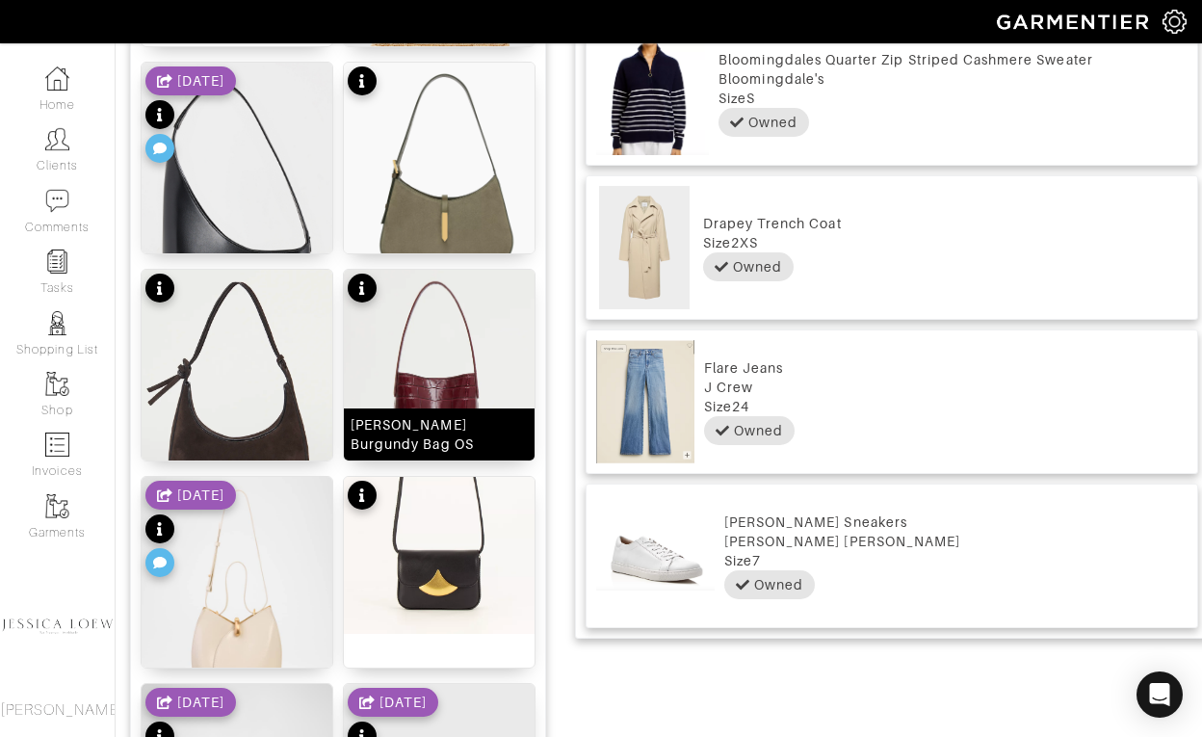
click at [454, 377] on img at bounding box center [439, 385] width 191 height 231
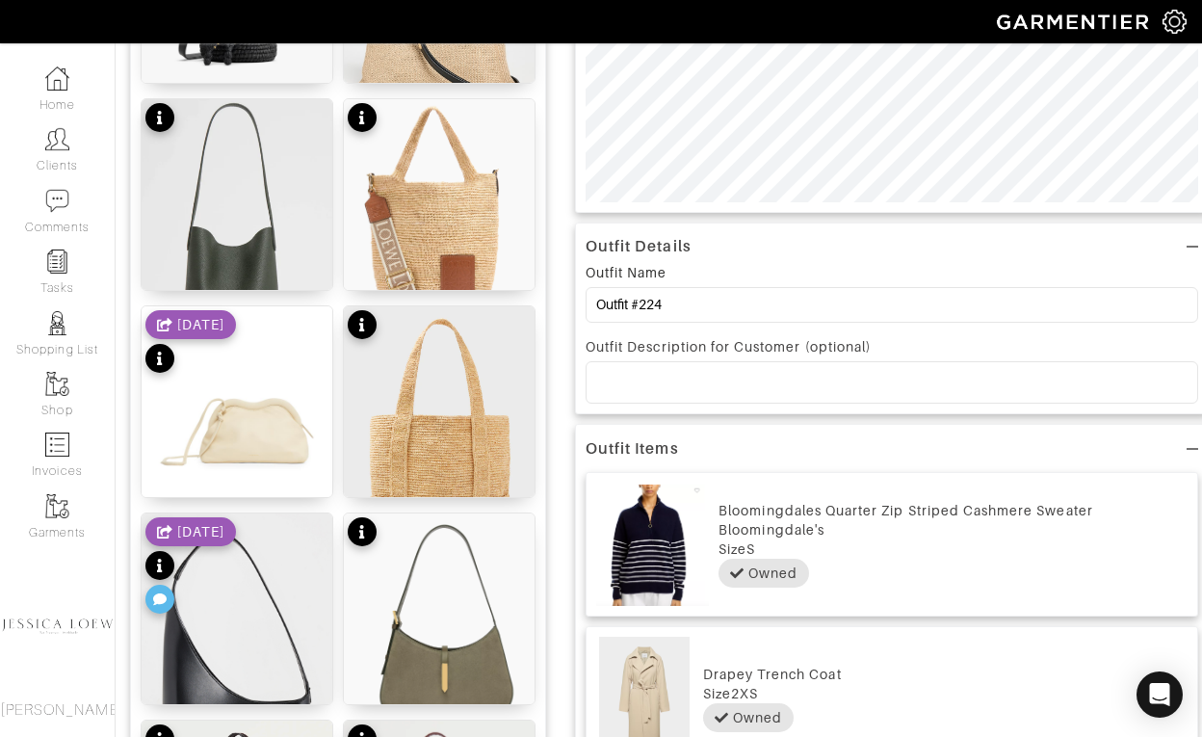
scroll to position [0, 0]
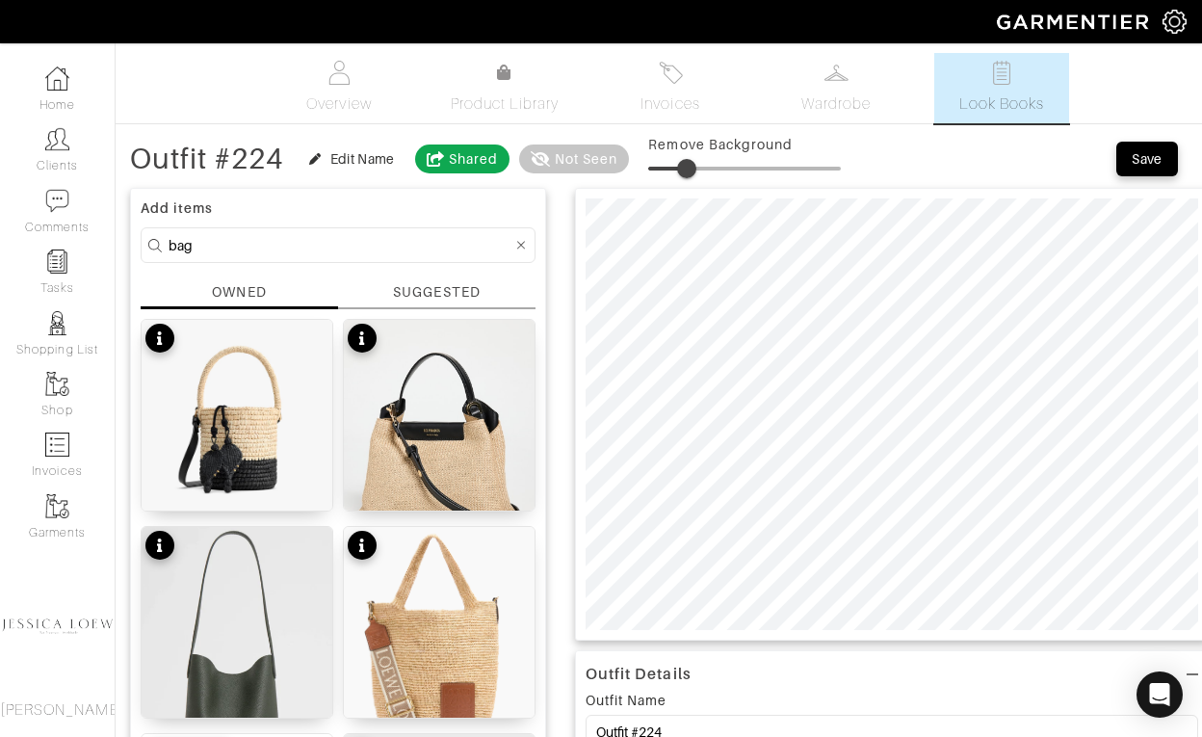
type input "24"
click at [697, 174] on span at bounding box center [694, 168] width 19 height 19
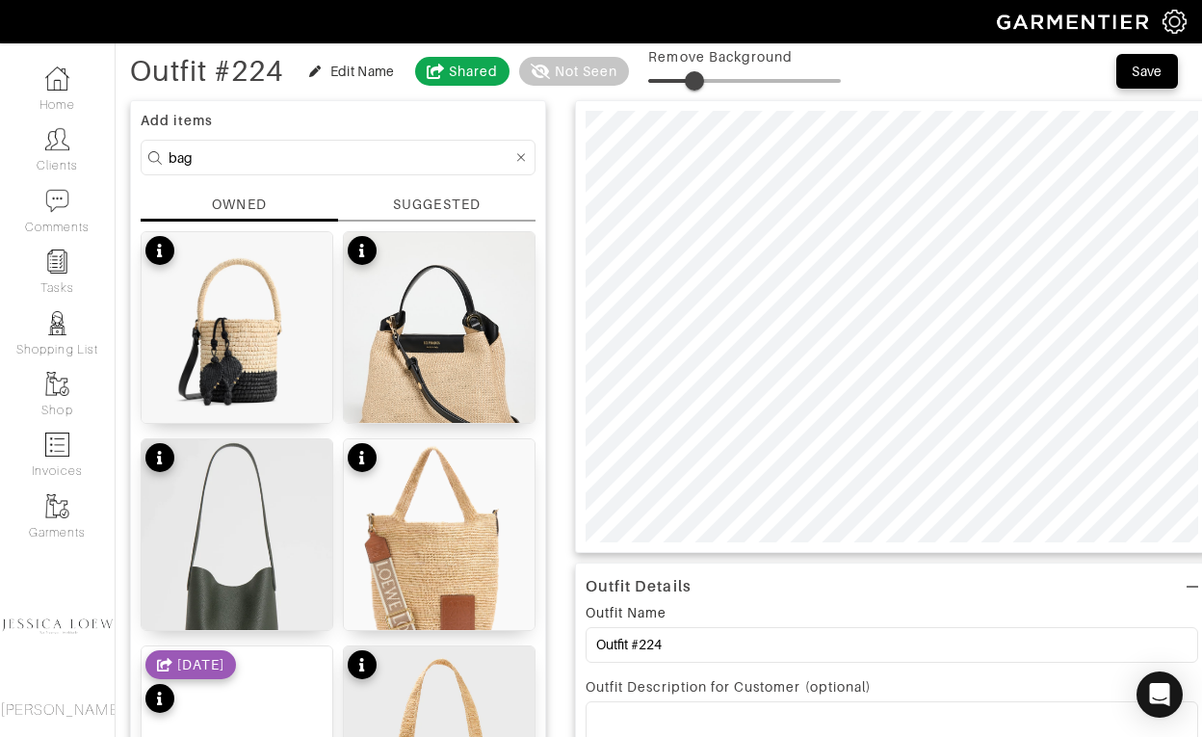
scroll to position [89, 0]
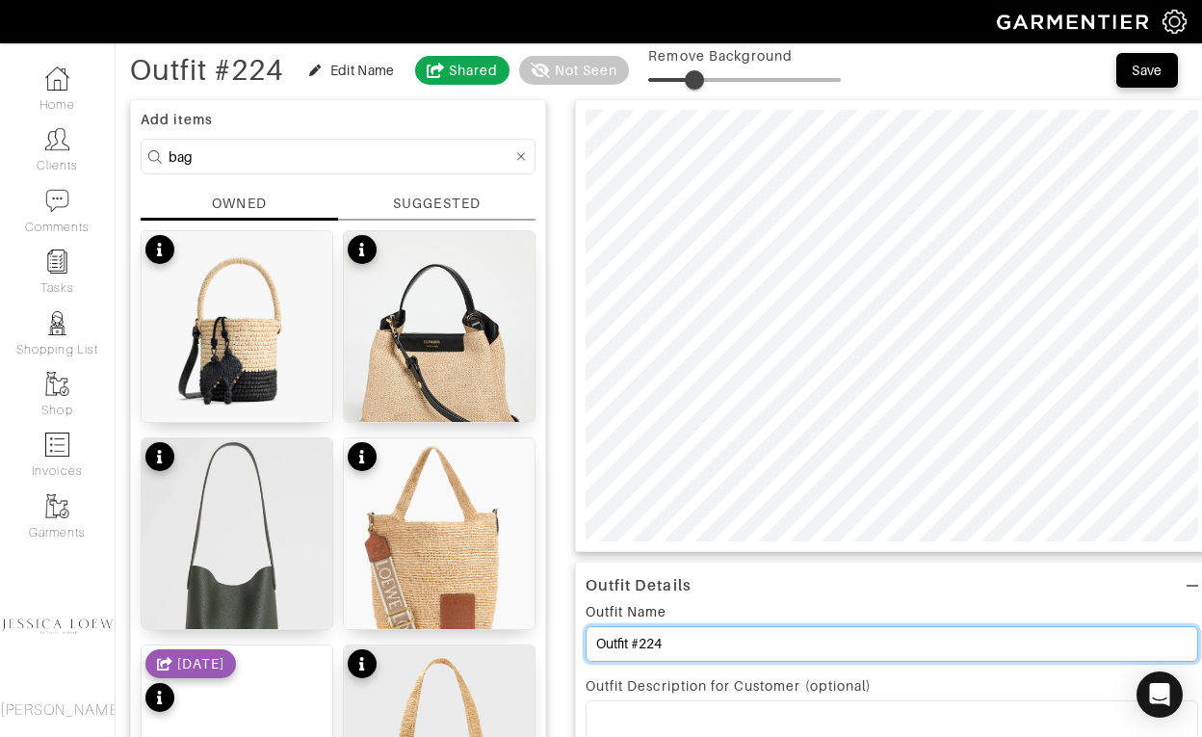
click at [711, 638] on input "Outfit #224" at bounding box center [892, 644] width 613 height 36
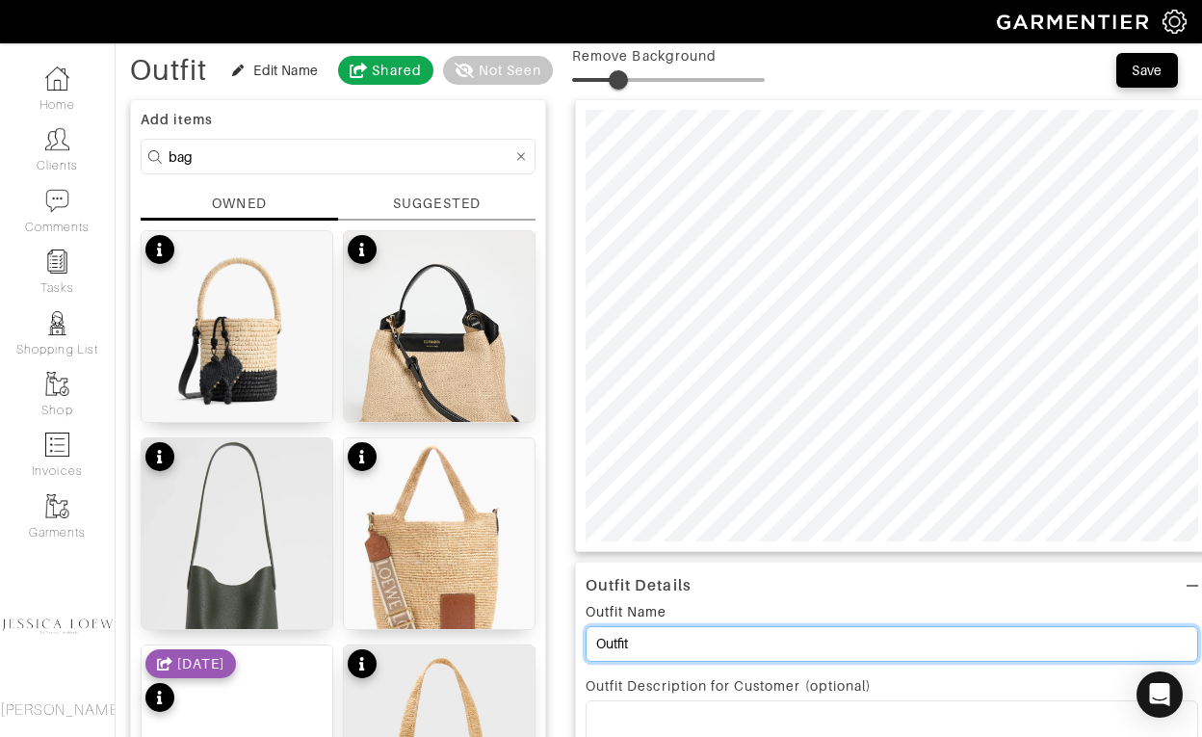
type input "Outfit"
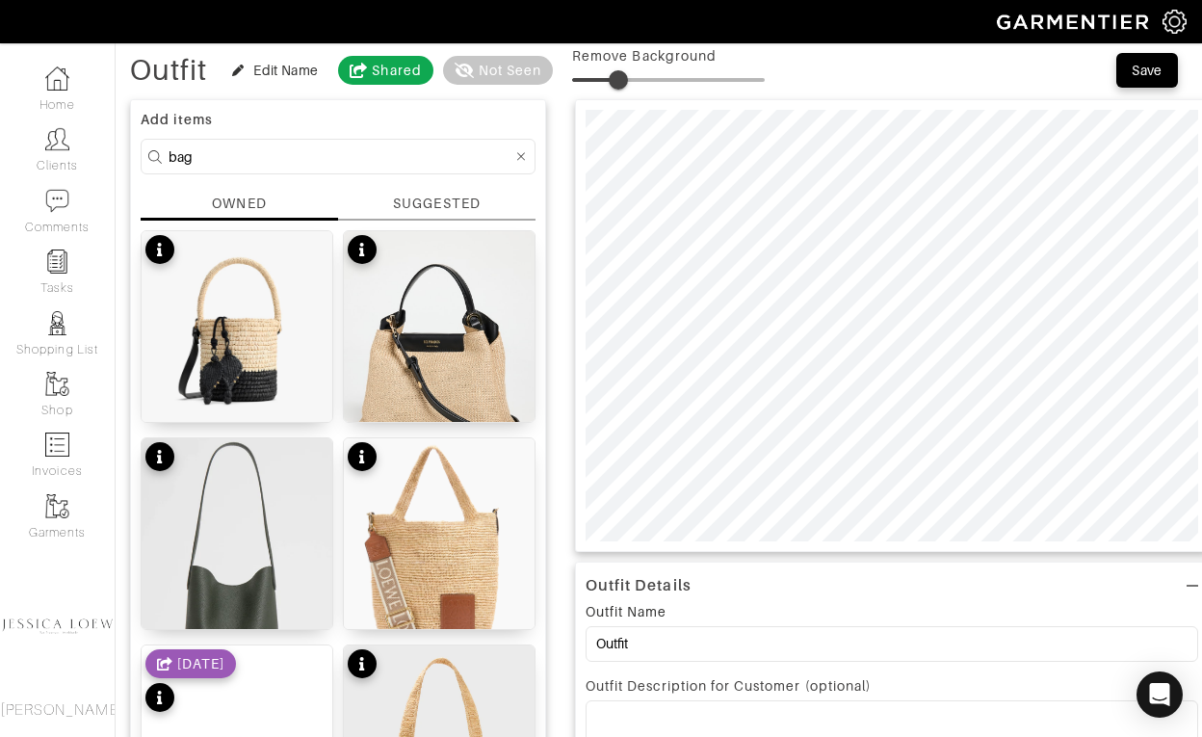
click at [642, 718] on p at bounding box center [892, 721] width 582 height 17
click at [205, 158] on input "bag" at bounding box center [341, 157] width 344 height 24
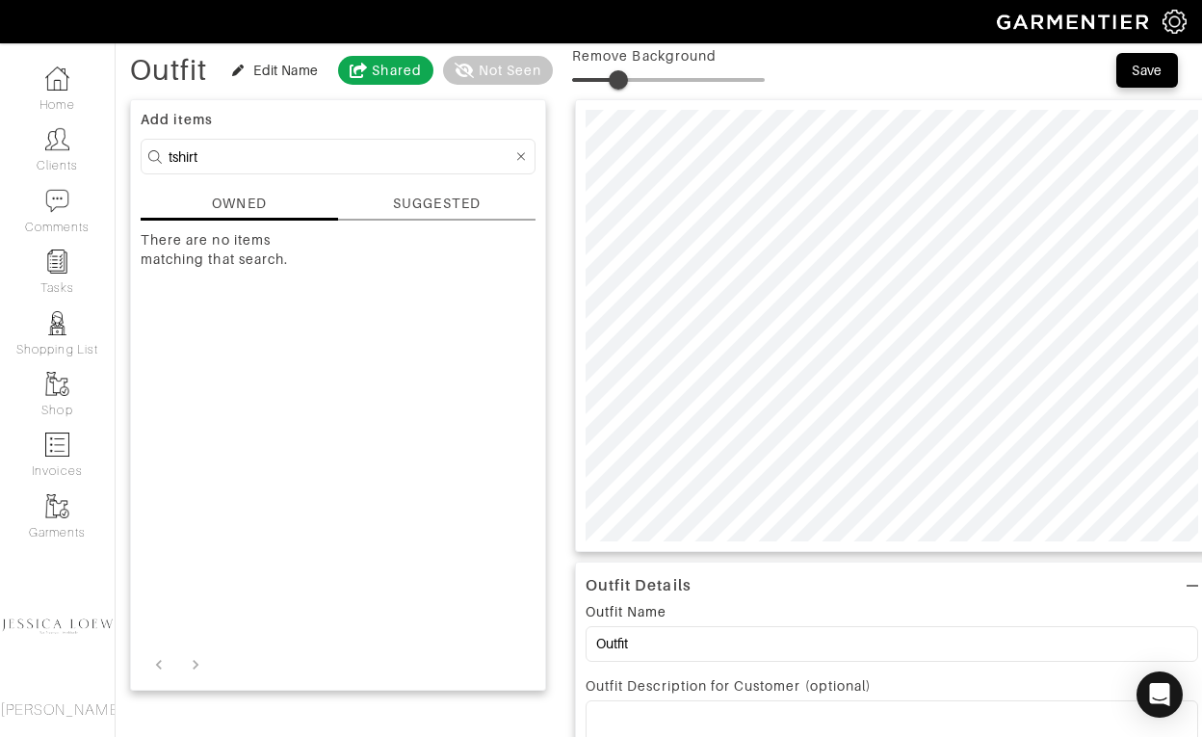
type input "tshirt"
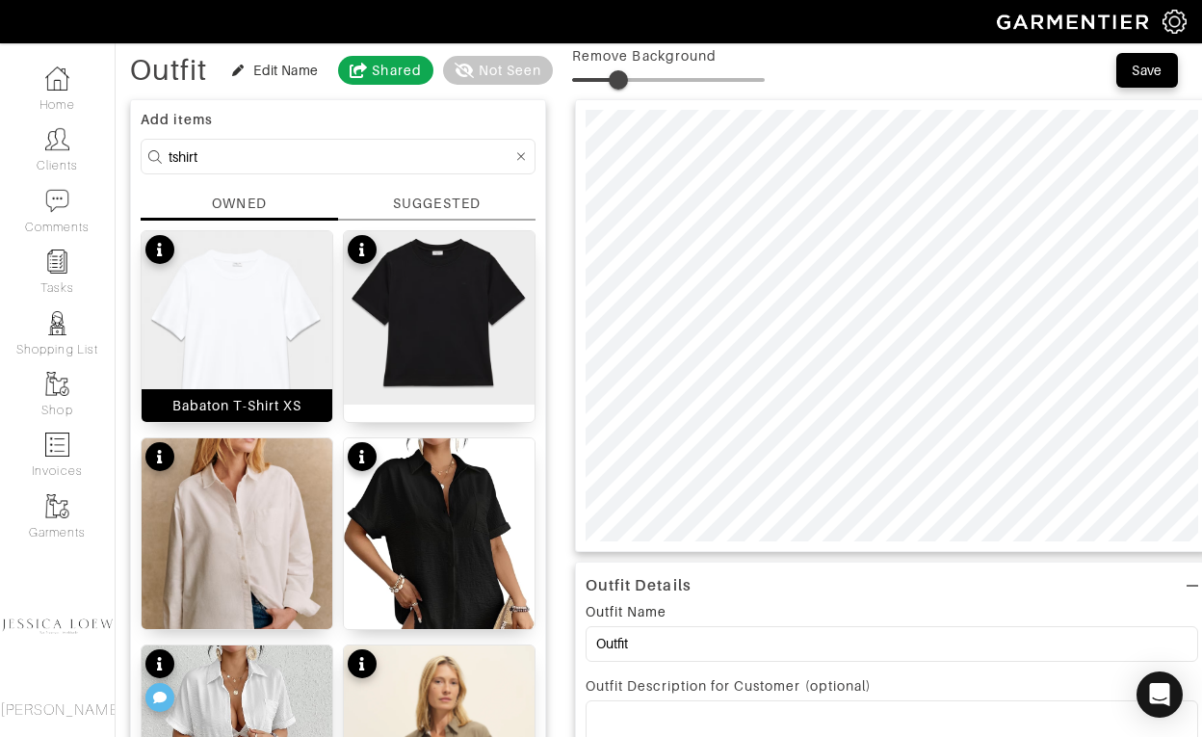
click at [217, 309] on img at bounding box center [237, 331] width 191 height 201
click at [628, 718] on p at bounding box center [892, 721] width 582 height 17
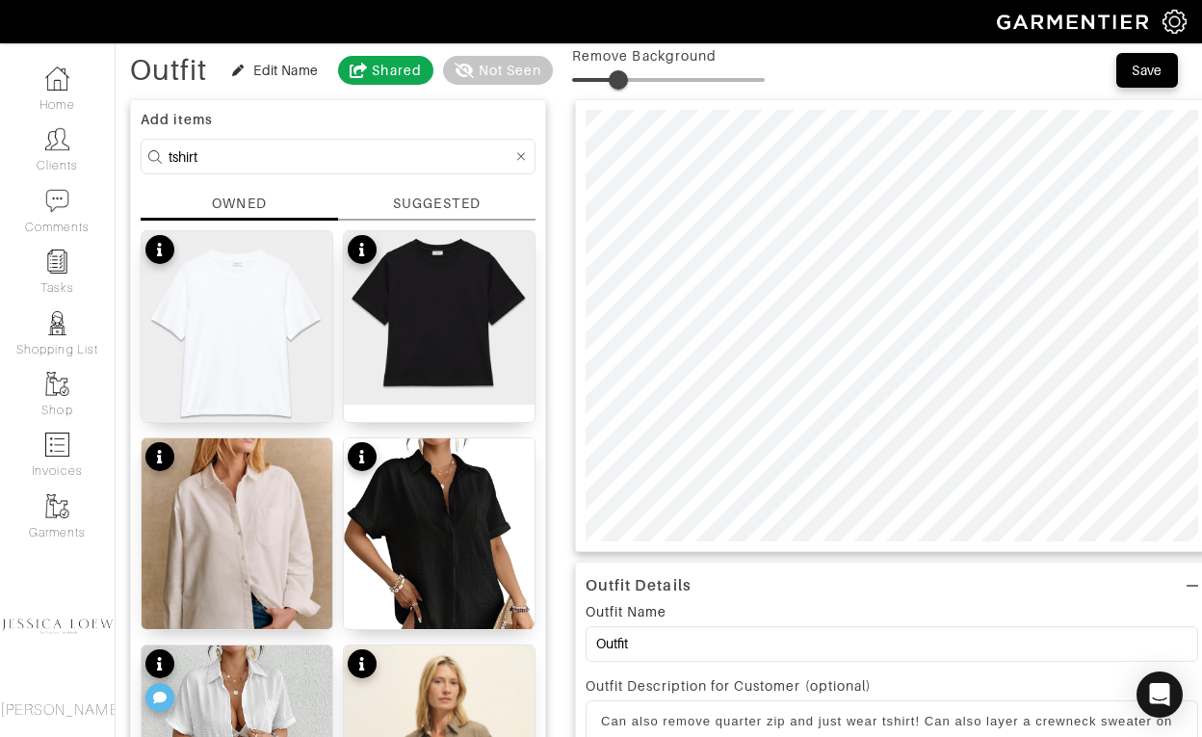
scroll to position [99, 0]
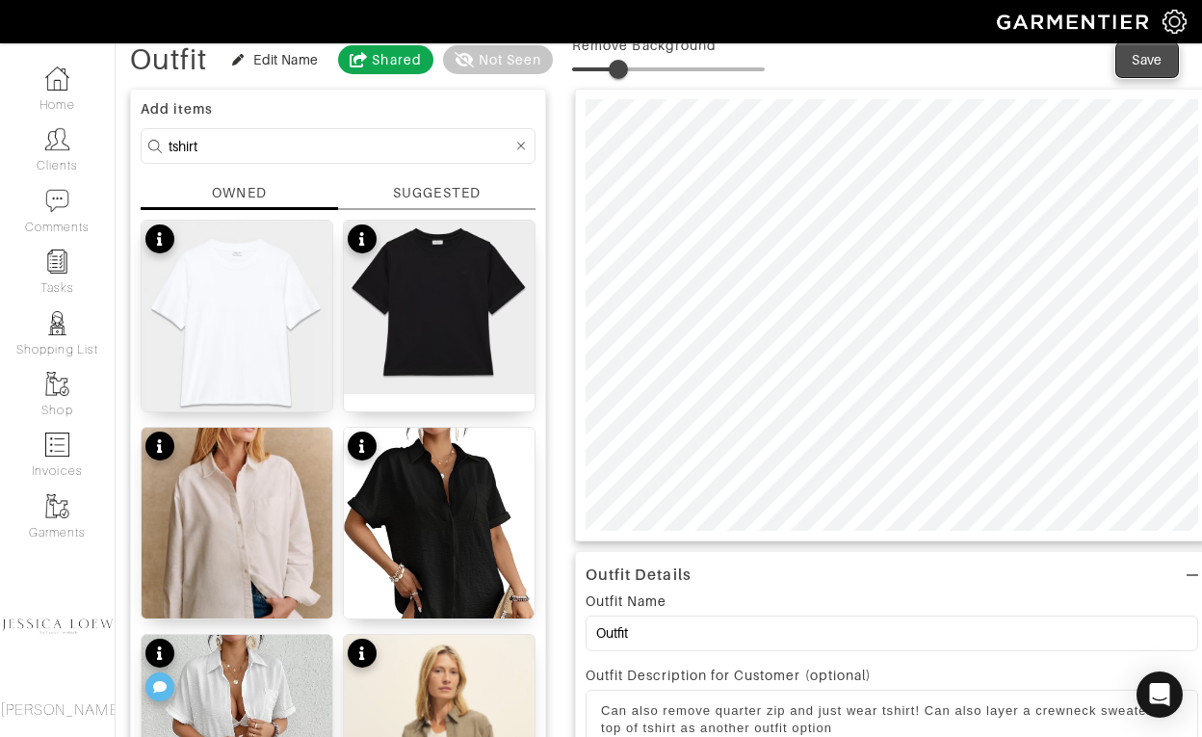
click at [1165, 61] on span "Save" at bounding box center [1147, 59] width 40 height 19
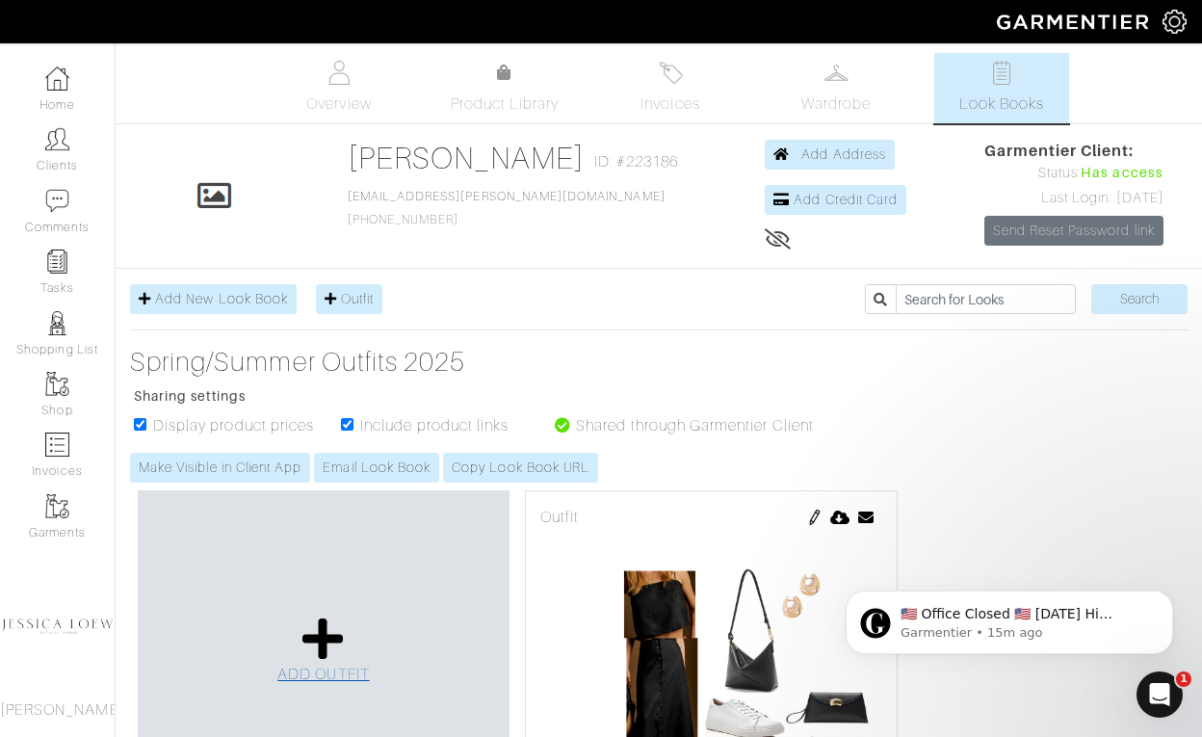
click at [330, 635] on icon at bounding box center [323, 639] width 41 height 46
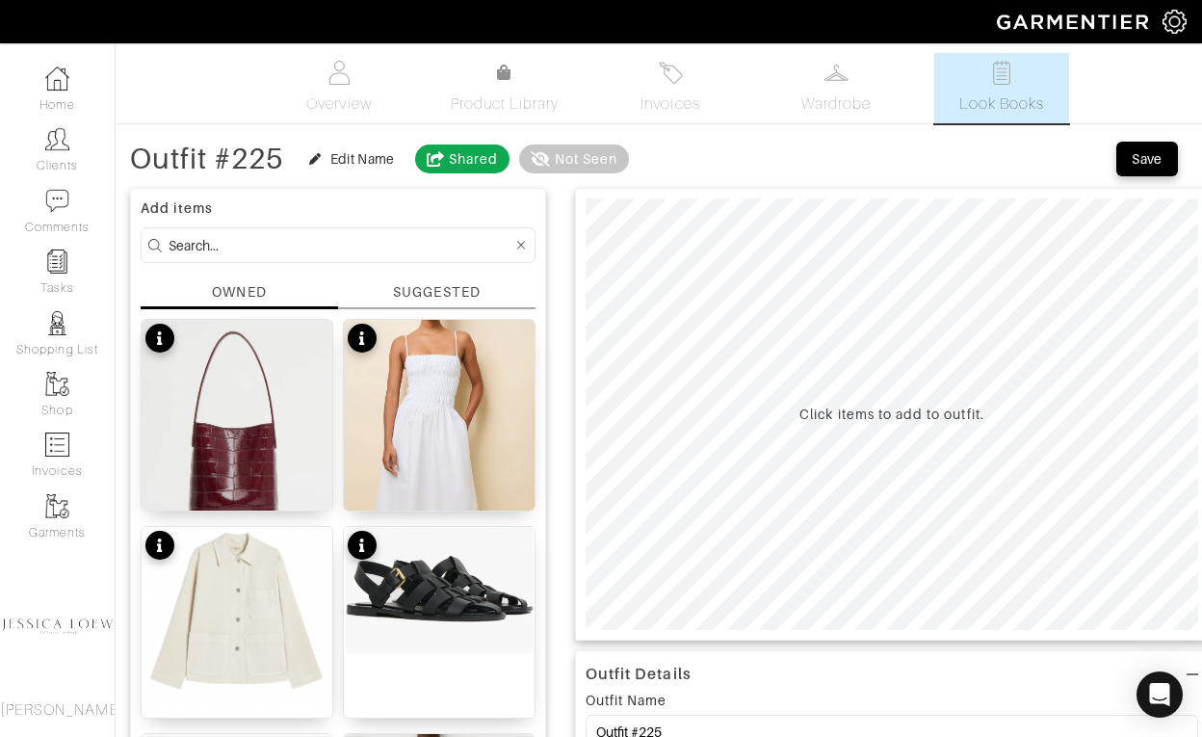
click at [335, 247] on input at bounding box center [341, 245] width 344 height 24
type input "jacket"
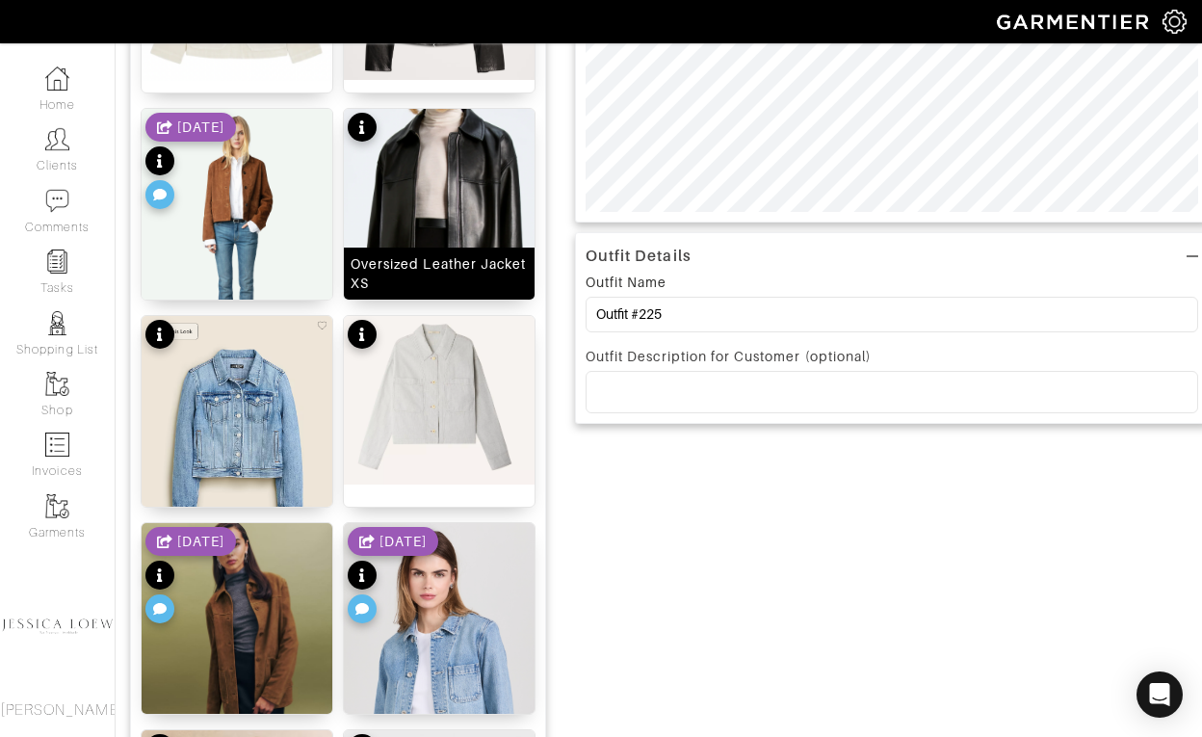
scroll to position [756, 0]
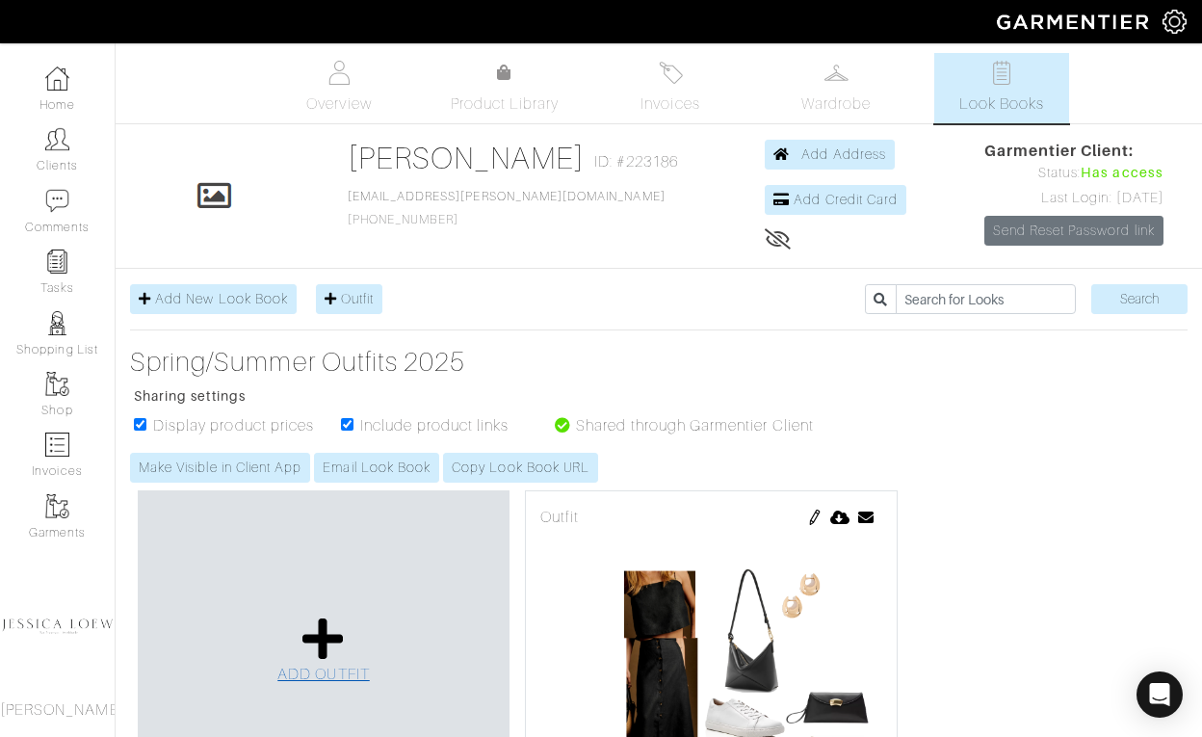
click at [321, 643] on icon at bounding box center [323, 639] width 41 height 46
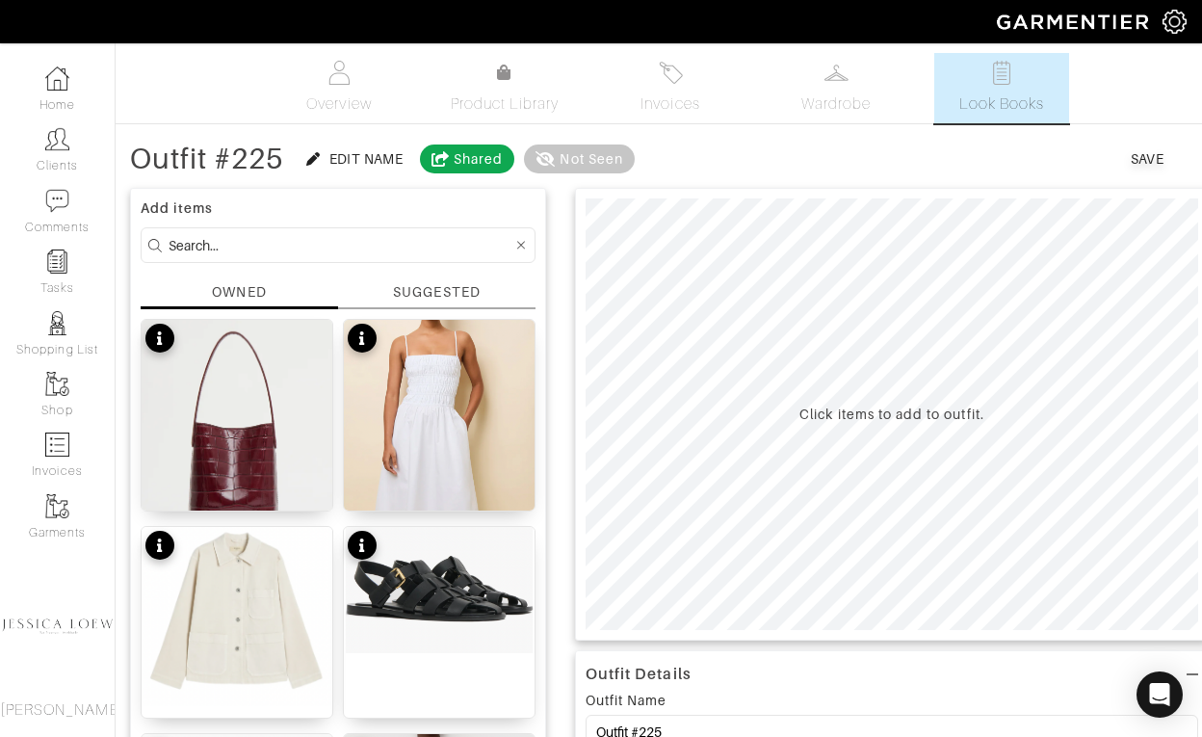
click at [314, 234] on input at bounding box center [341, 245] width 344 height 24
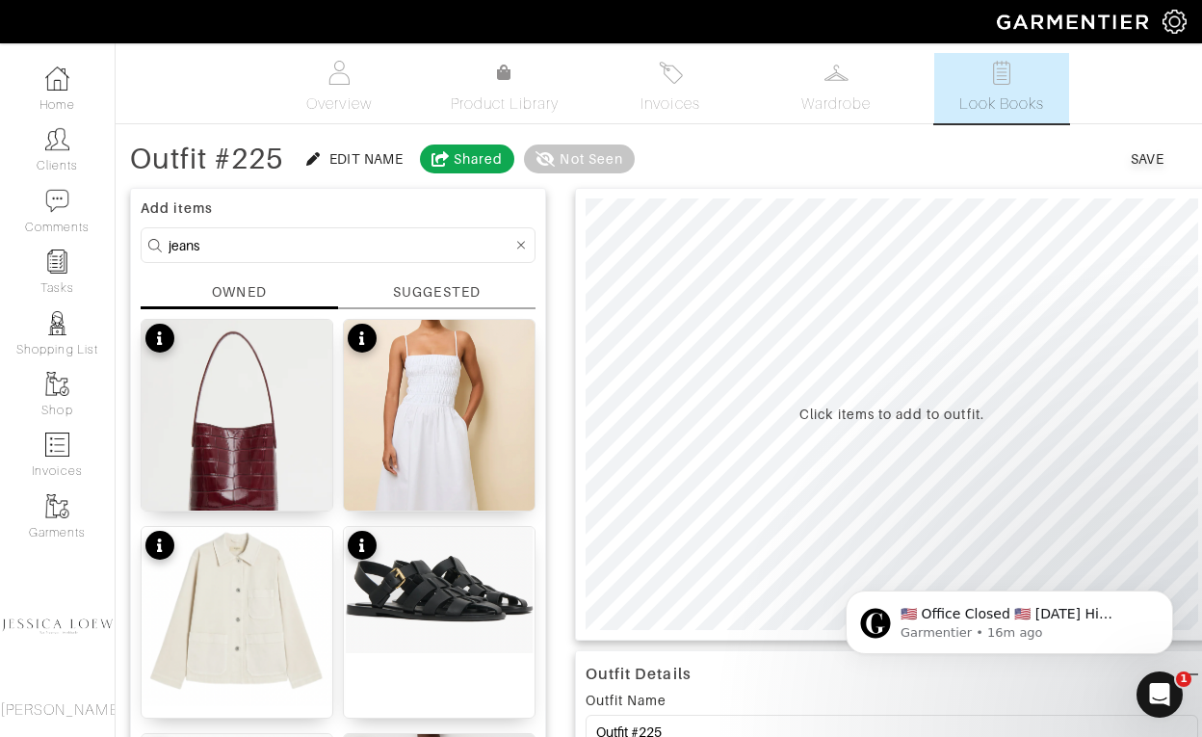
type input "jeans"
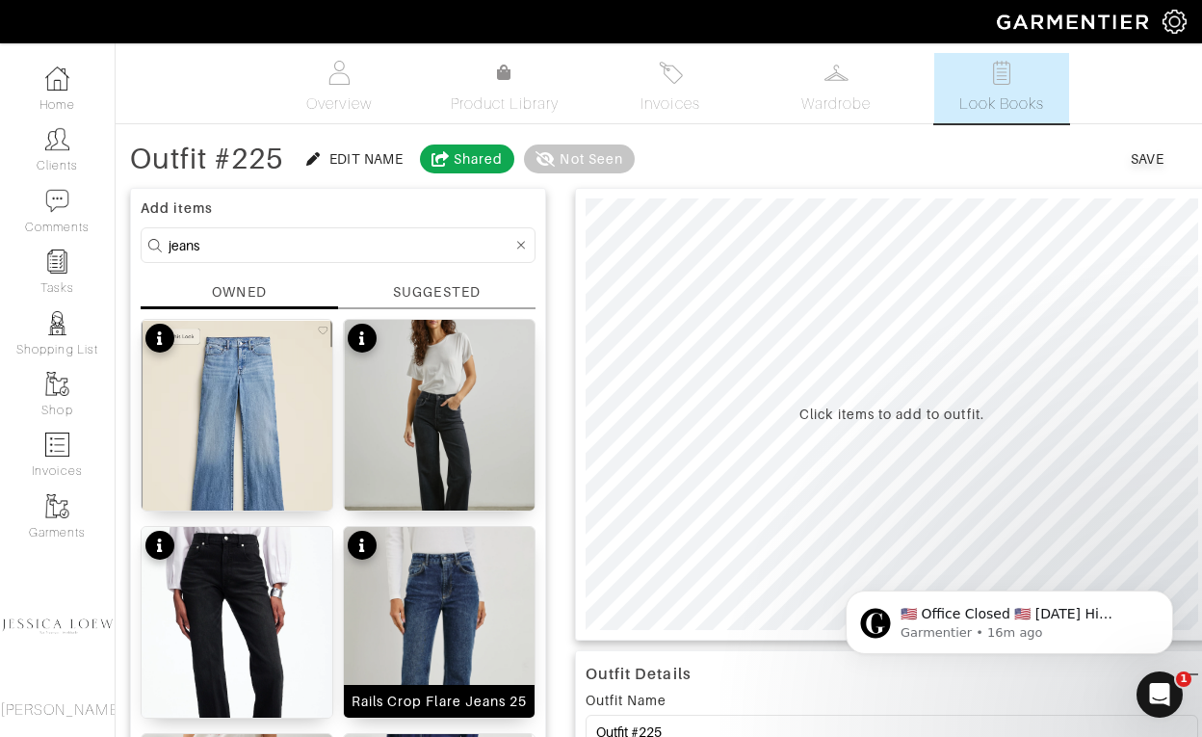
click at [424, 570] on img at bounding box center [439, 670] width 191 height 287
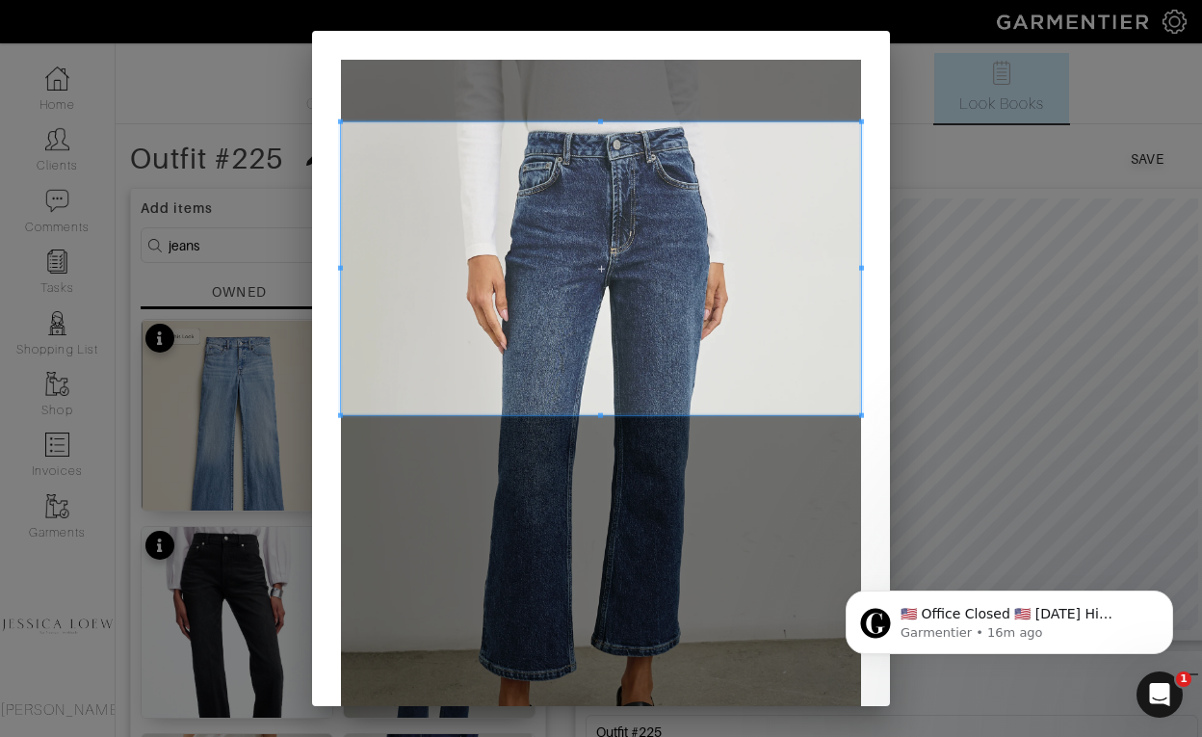
click at [591, 221] on span at bounding box center [601, 268] width 520 height 293
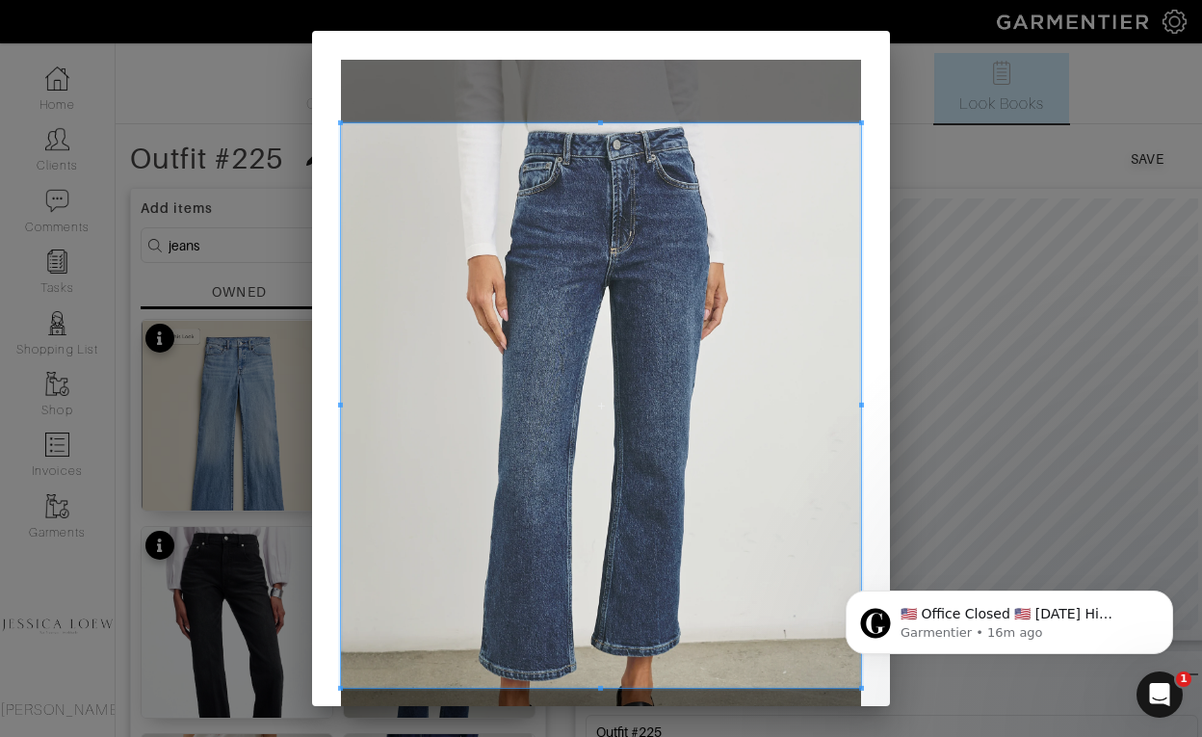
click at [574, 687] on div at bounding box center [601, 405] width 520 height 565
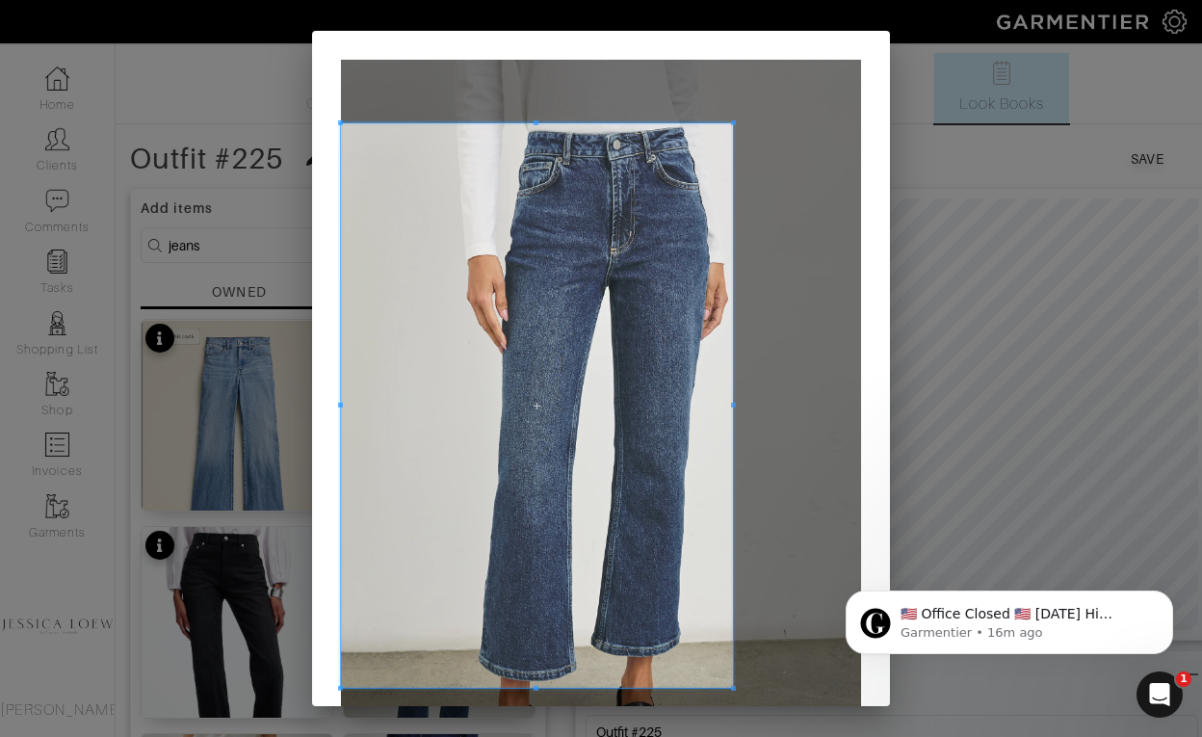
click at [733, 399] on div at bounding box center [537, 405] width 392 height 565
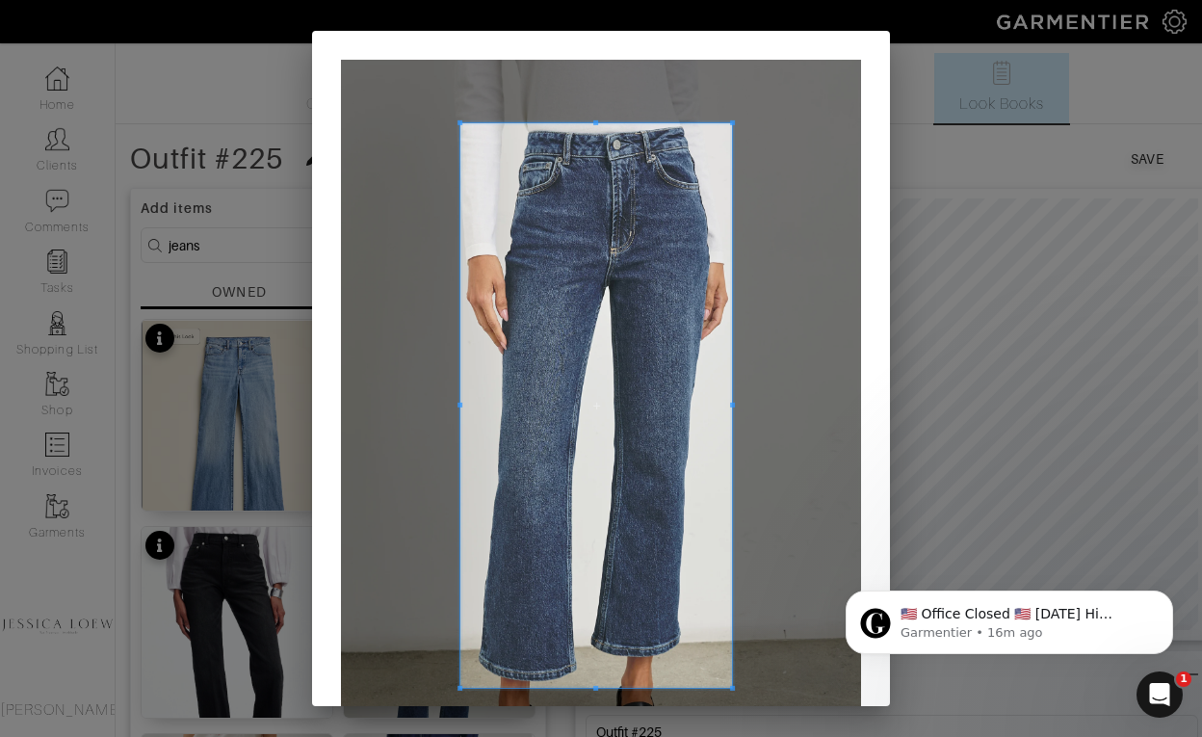
click at [461, 403] on div at bounding box center [597, 405] width 272 height 565
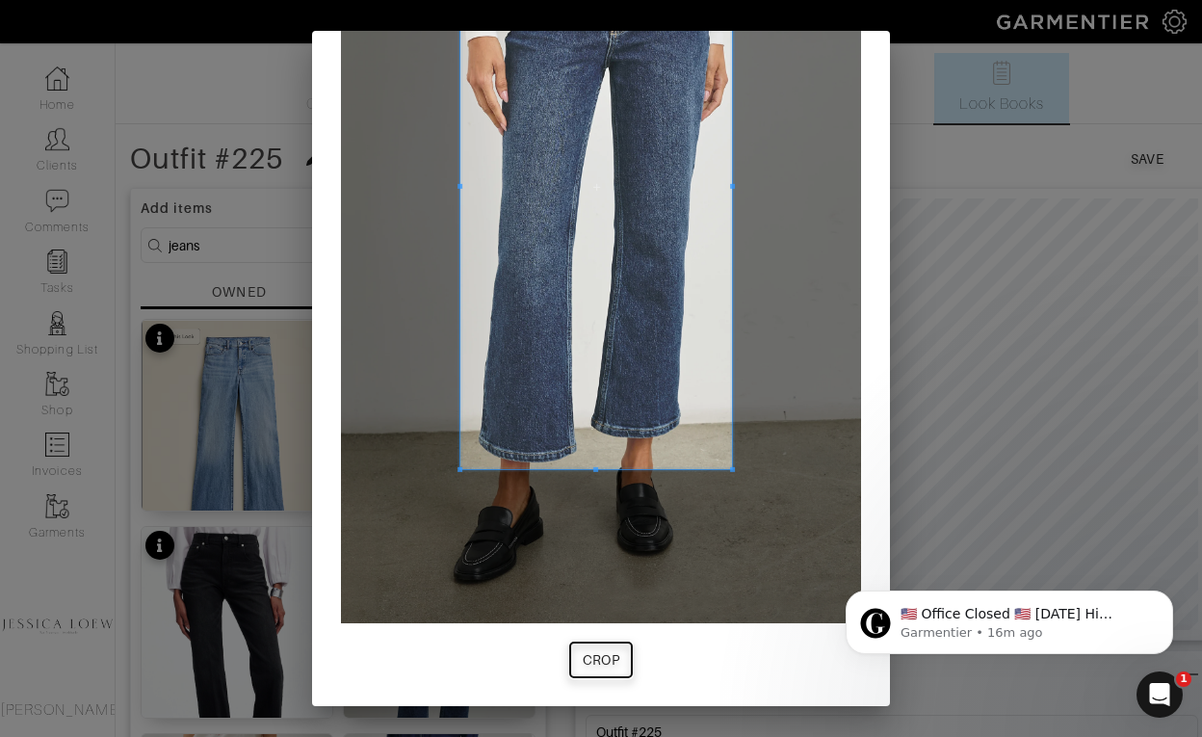
click at [620, 662] on span "Crop" at bounding box center [601, 659] width 46 height 19
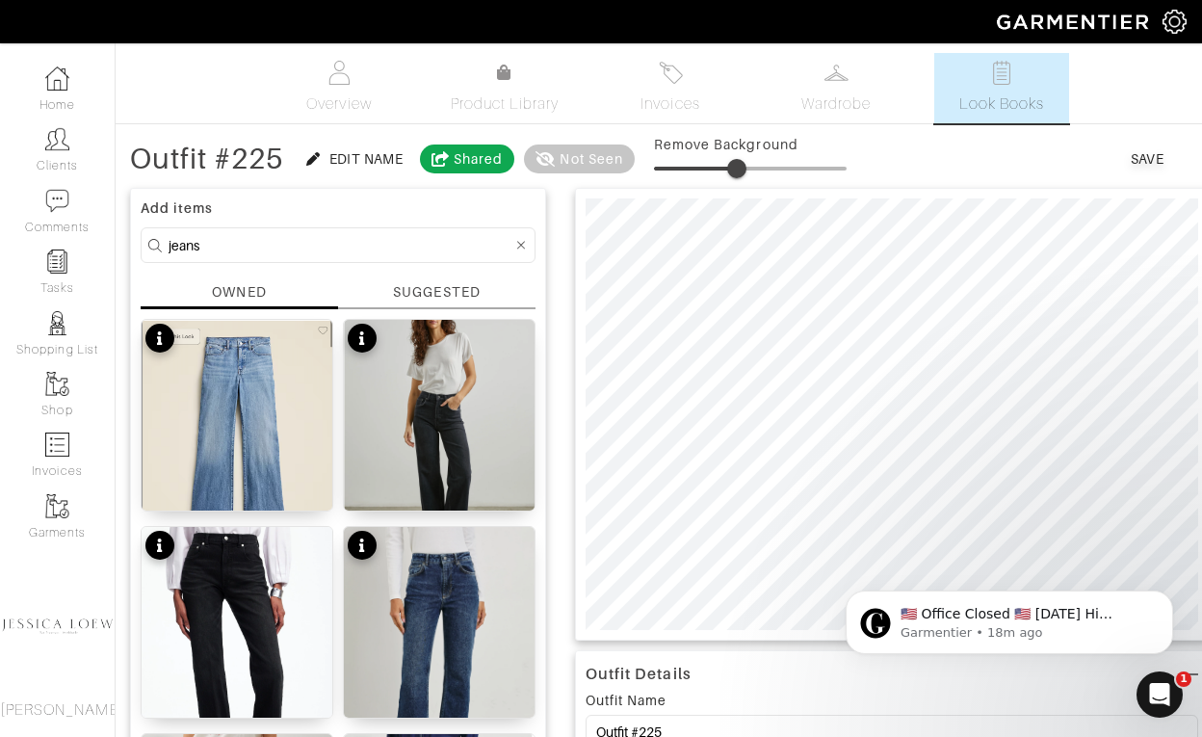
type input "36"
drag, startPoint x: 683, startPoint y: 165, endPoint x: 723, endPoint y: 186, distance: 44.8
click at [723, 183] on span at bounding box center [750, 168] width 193 height 29
click at [300, 249] on input "jeans" at bounding box center [341, 245] width 344 height 24
type input "theory"
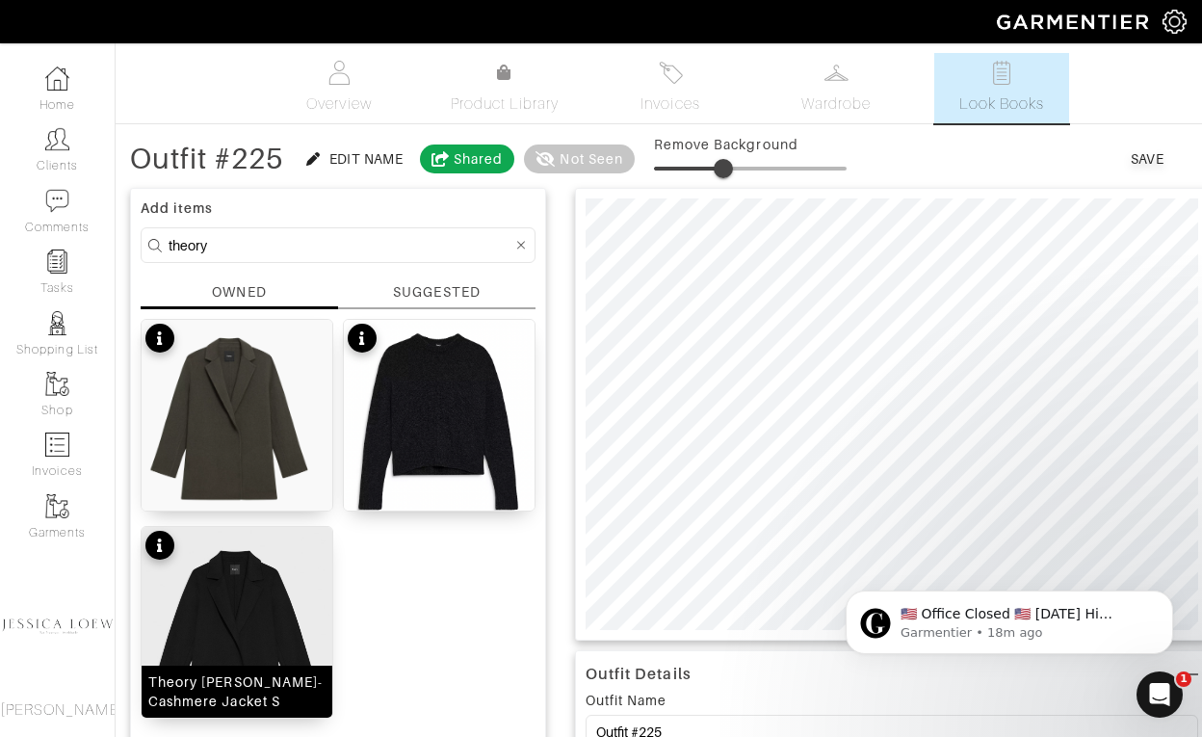
click at [257, 626] on img at bounding box center [237, 637] width 191 height 220
type input "37"
click at [728, 172] on span at bounding box center [725, 168] width 19 height 19
click at [264, 242] on input "theory" at bounding box center [341, 245] width 344 height 24
type input "loafers"
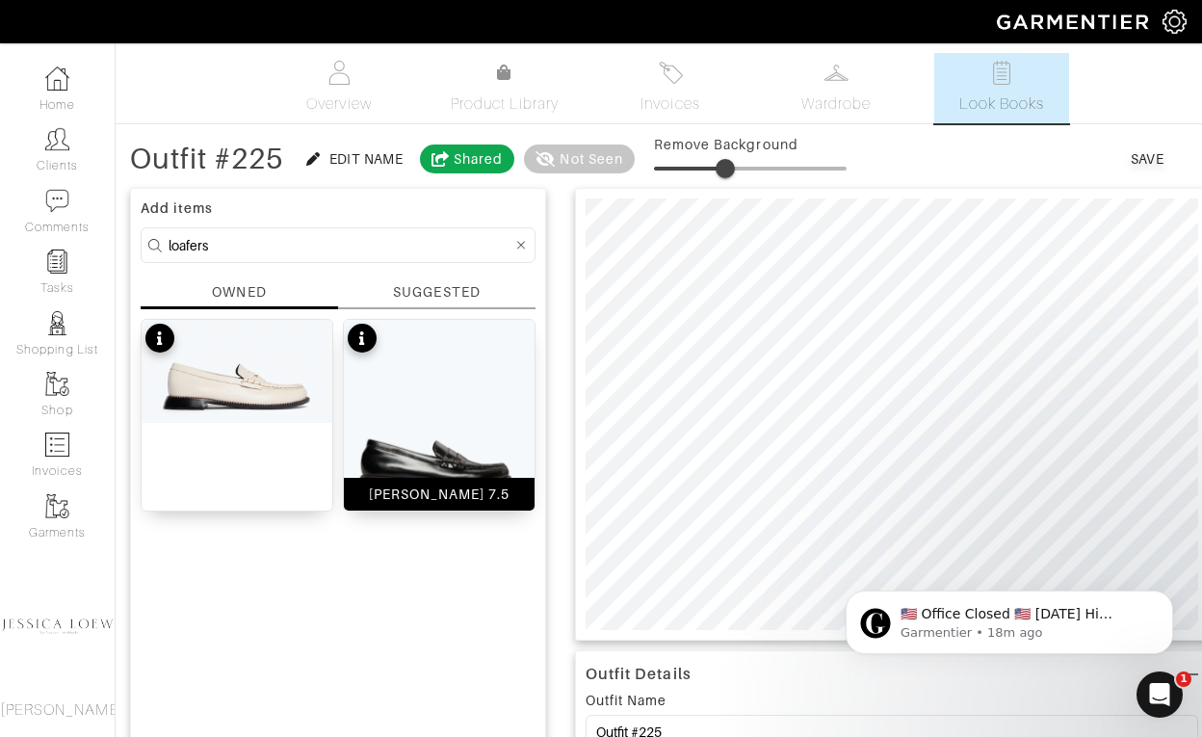
click at [464, 407] on img at bounding box center [439, 415] width 191 height 191
type input "13"
drag, startPoint x: 720, startPoint y: 166, endPoint x: 681, endPoint y: 163, distance: 38.6
click at [681, 163] on span at bounding box center [679, 168] width 19 height 19
click at [1086, 558] on body "​🇺🇸 Office Closed 🇺🇸 Monday Hi Jessica, In observance of Labor Day, our office …" at bounding box center [1010, 617] width 370 height 119
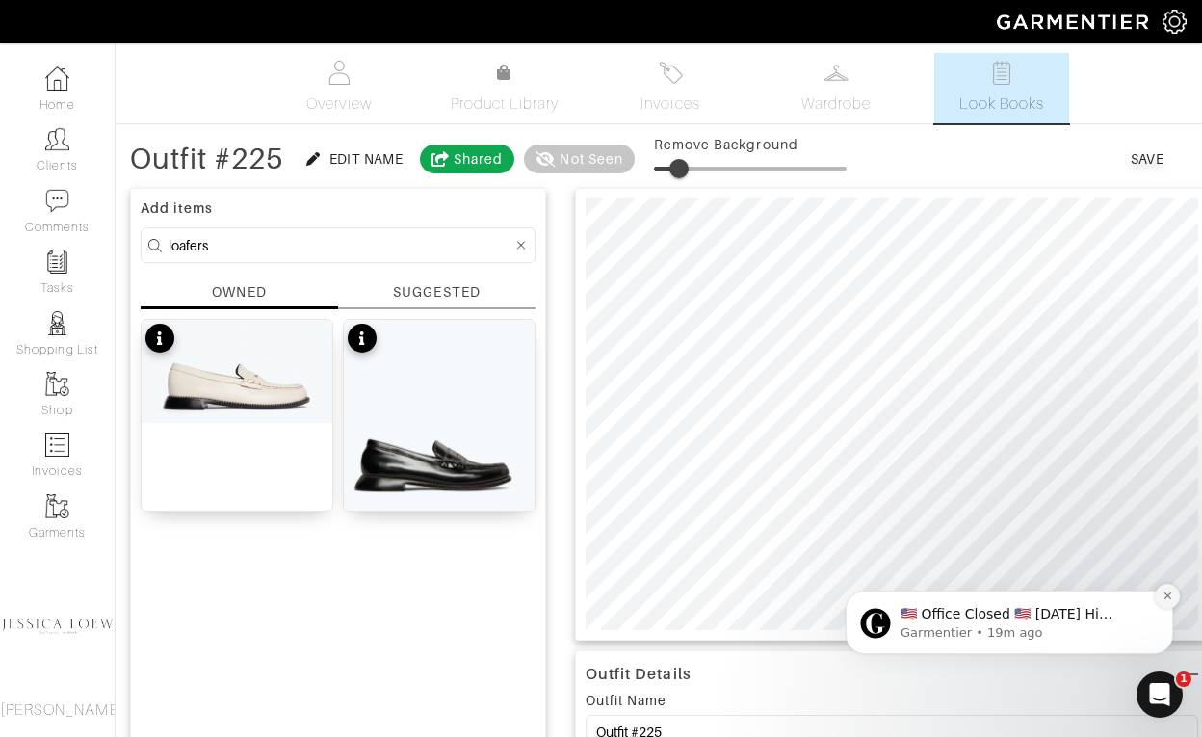
click at [1168, 594] on icon "Dismiss notification" at bounding box center [1168, 596] width 11 height 11
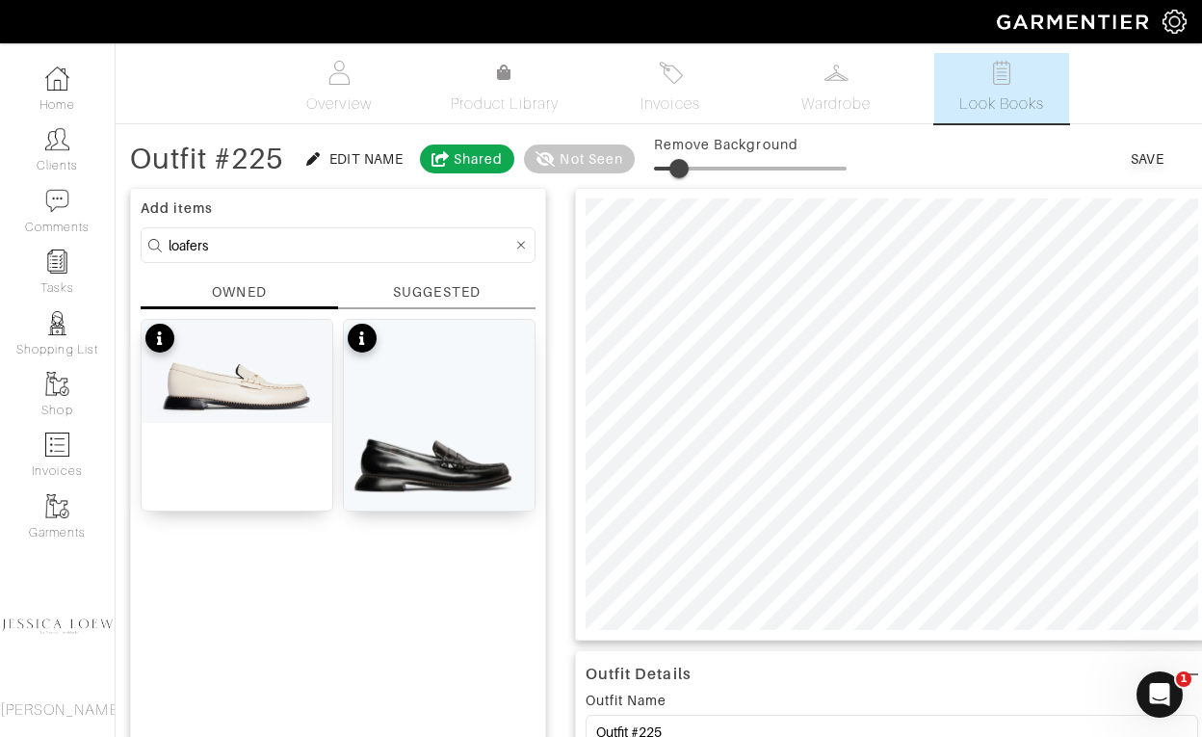
click at [284, 246] on input "loafers" at bounding box center [341, 245] width 344 height 24
type input "bag"
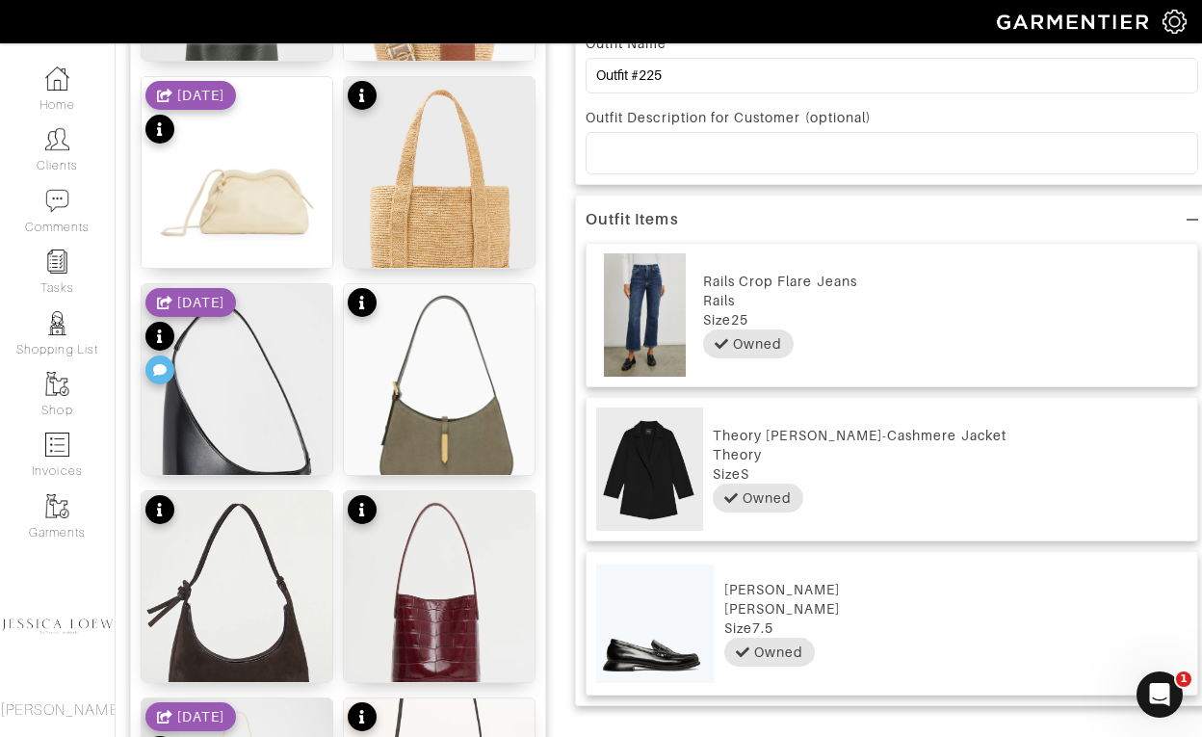
scroll to position [806, 0]
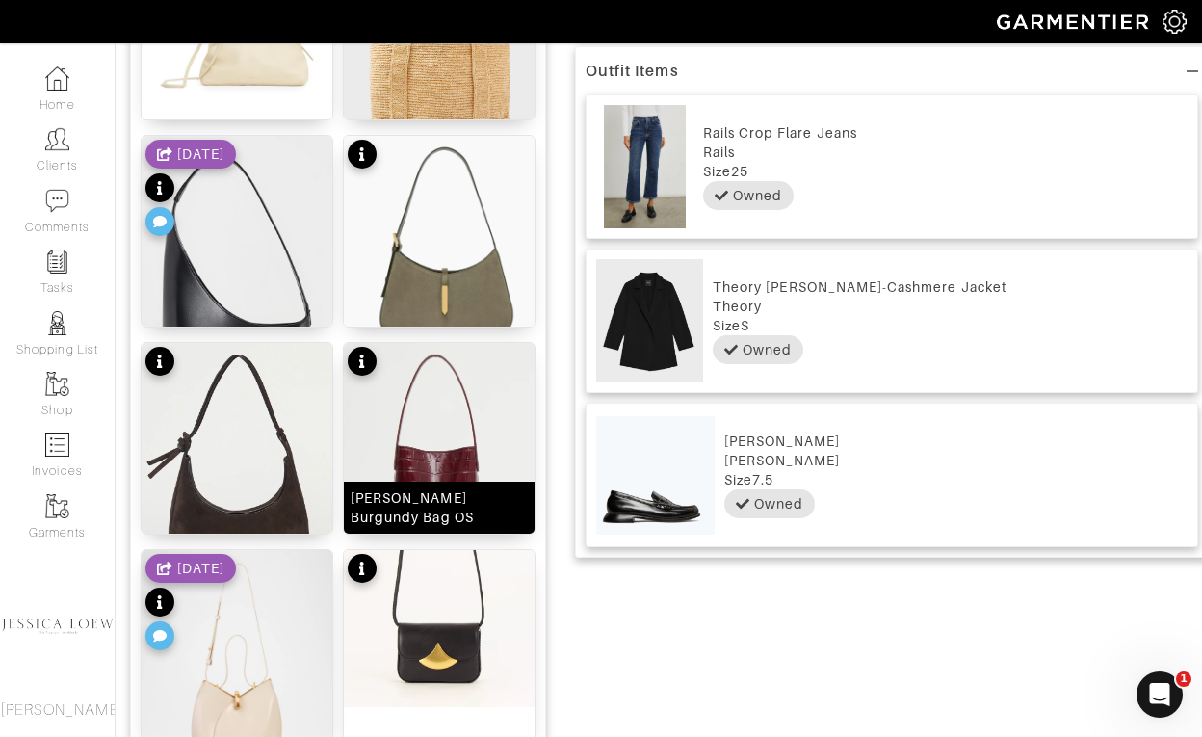
click at [462, 407] on img at bounding box center [439, 458] width 191 height 231
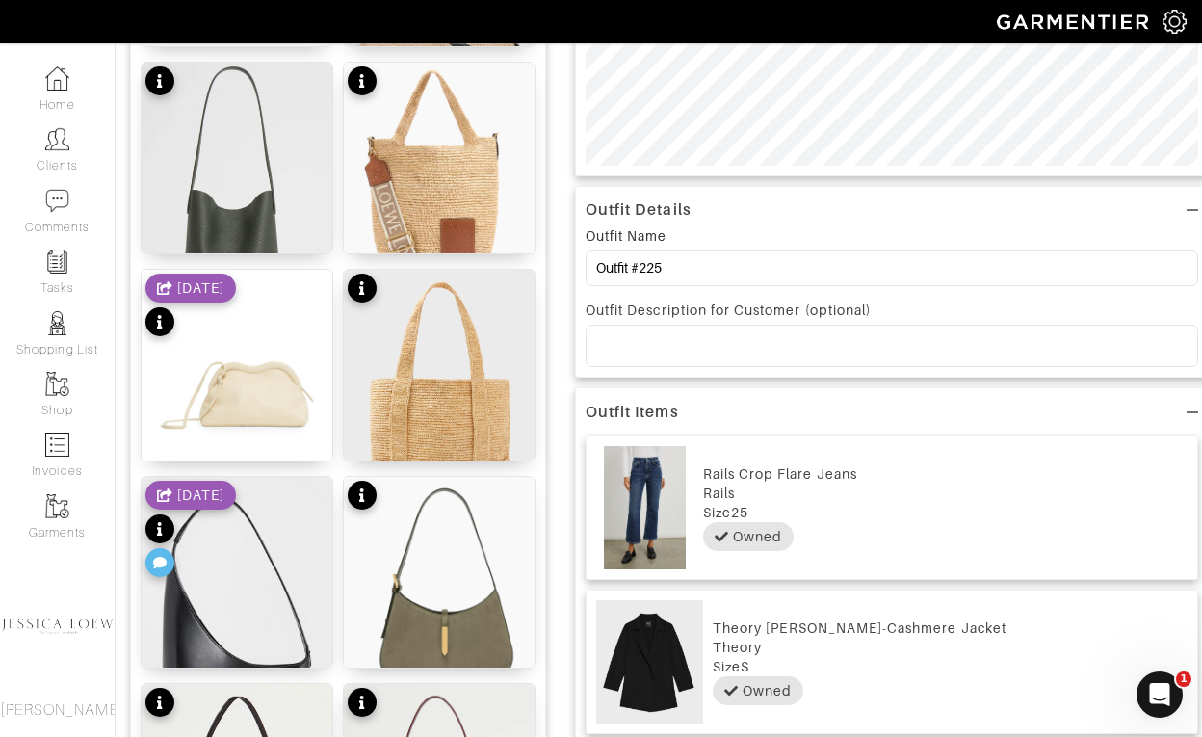
scroll to position [0, 0]
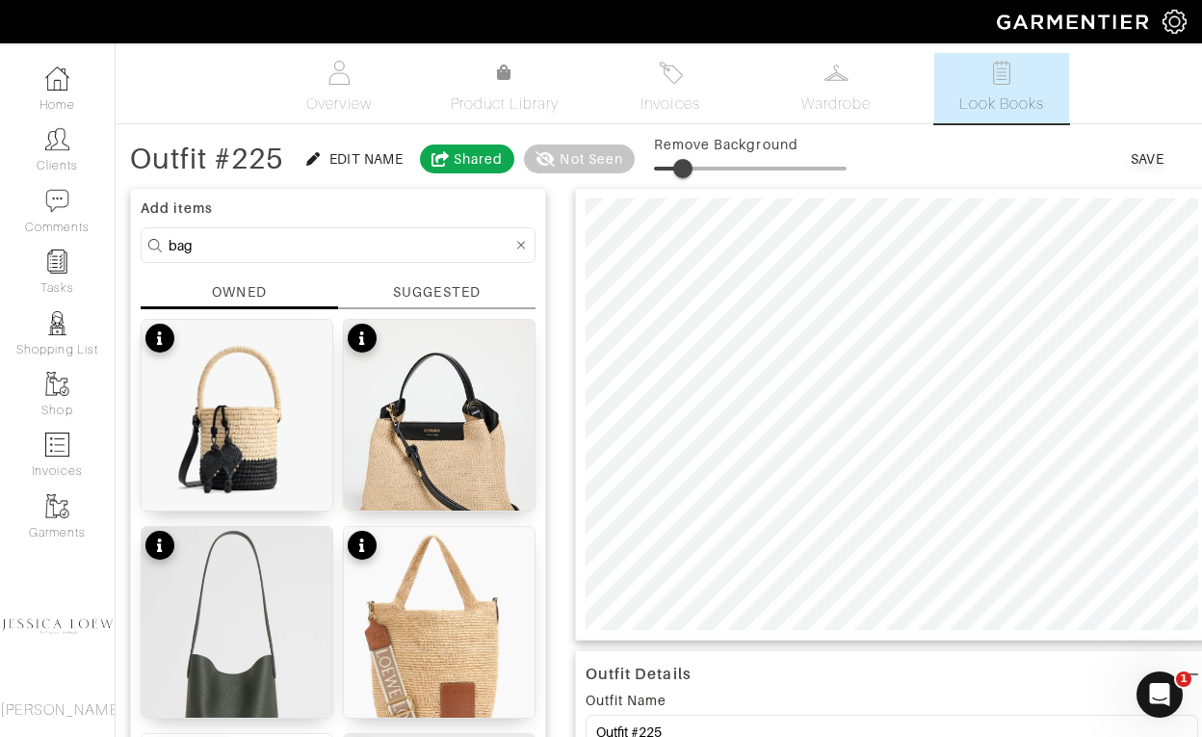
click at [685, 170] on span at bounding box center [683, 168] width 19 height 19
type input "18"
click at [691, 171] on span at bounding box center [688, 168] width 19 height 19
click at [306, 239] on input "bag" at bounding box center [341, 245] width 344 height 24
type input "tshirt"
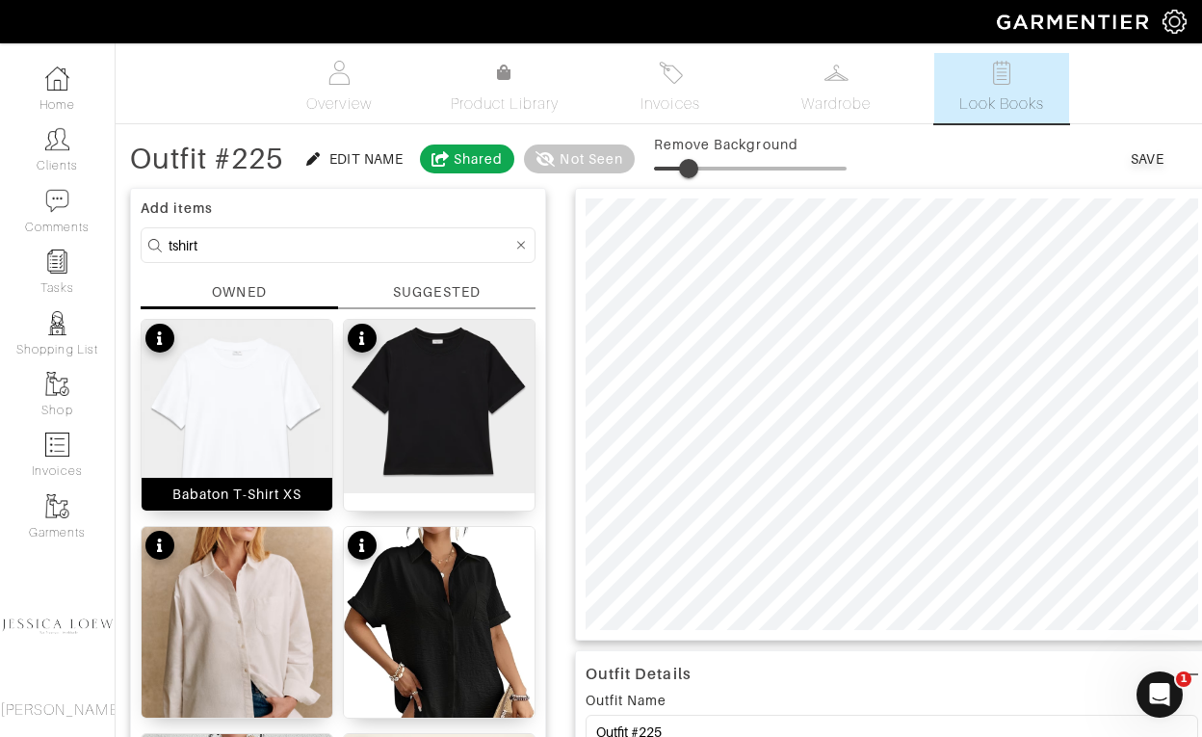
click at [279, 390] on img at bounding box center [237, 420] width 191 height 201
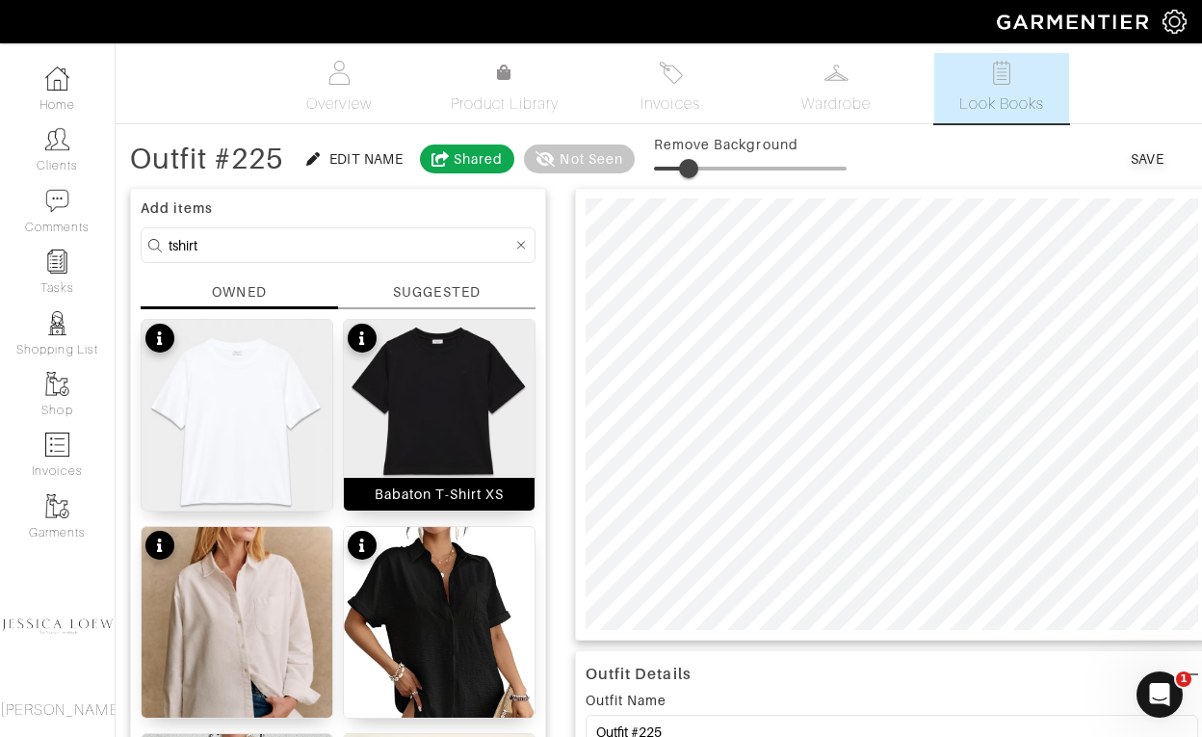
type input "37"
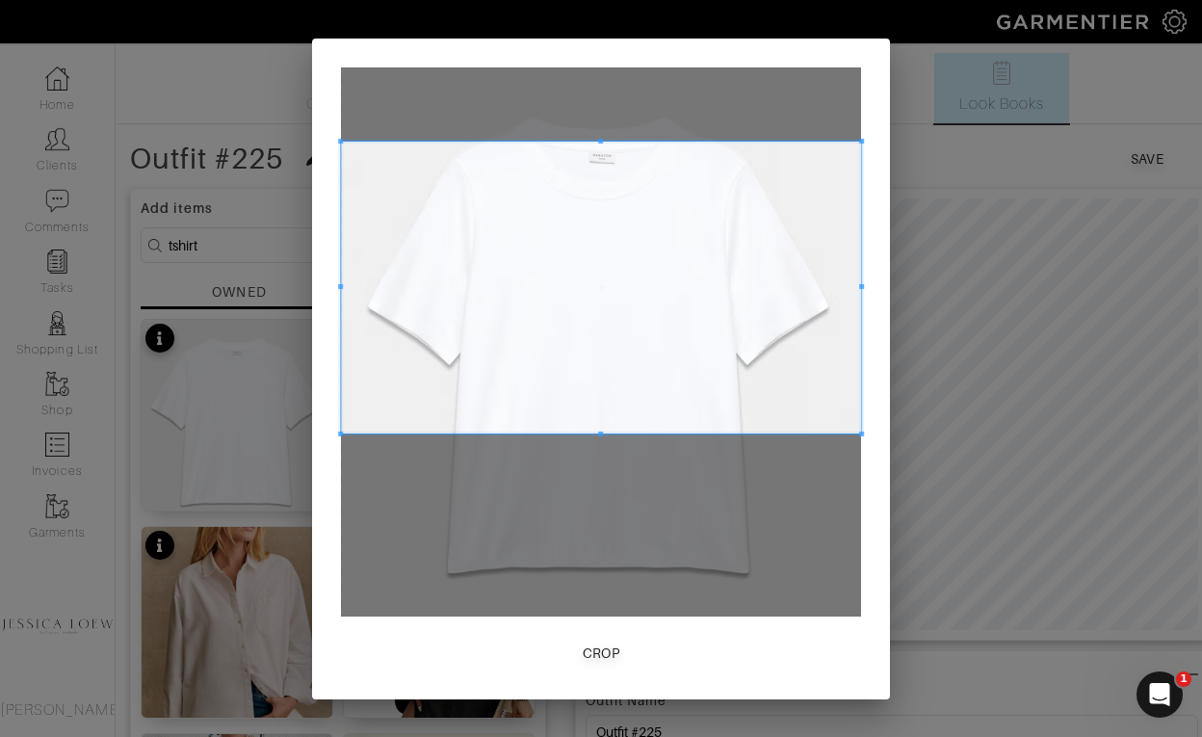
click at [528, 294] on span at bounding box center [601, 287] width 520 height 293
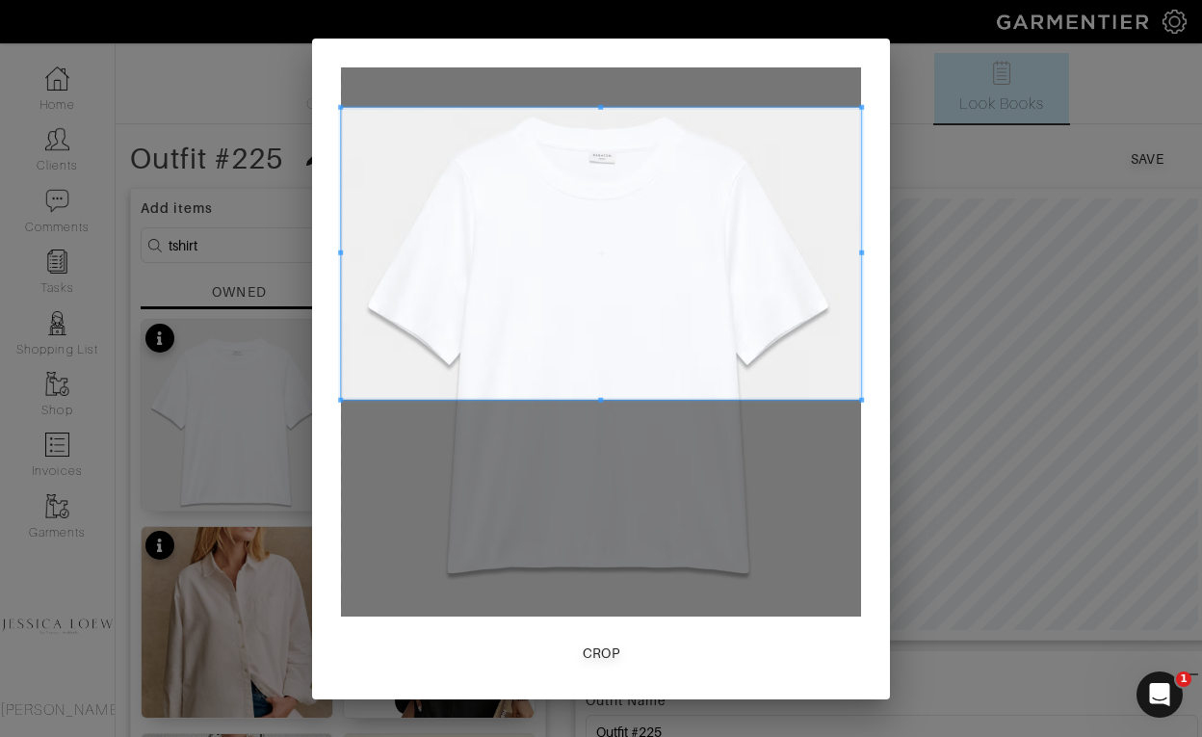
click at [527, 267] on span at bounding box center [601, 253] width 520 height 293
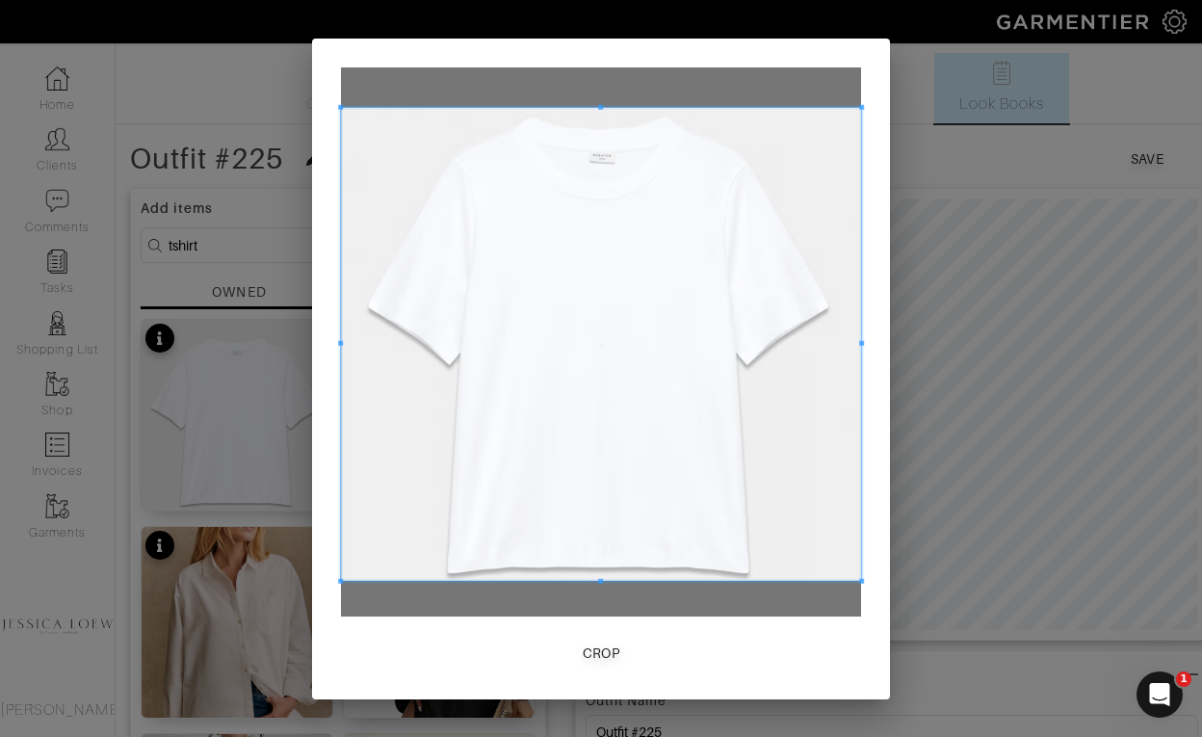
click at [603, 580] on div at bounding box center [601, 343] width 520 height 473
click at [859, 344] on span at bounding box center [601, 343] width 520 height 473
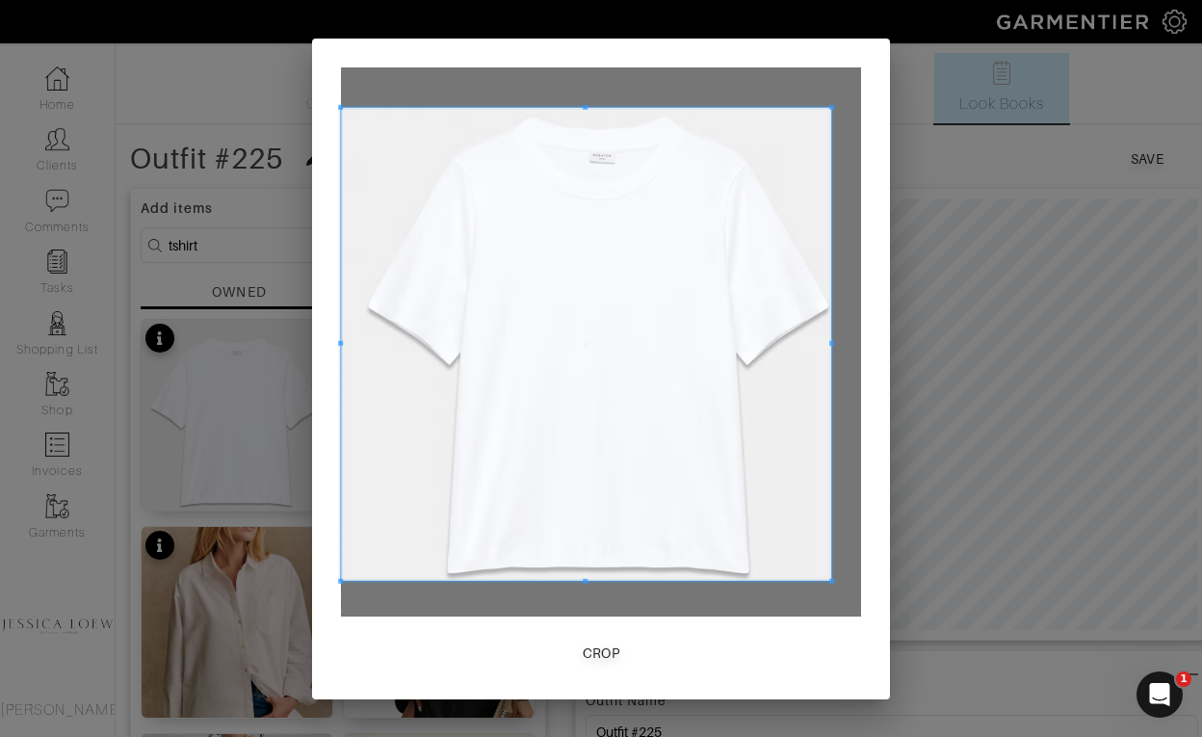
click at [831, 343] on span at bounding box center [832, 343] width 5 height 5
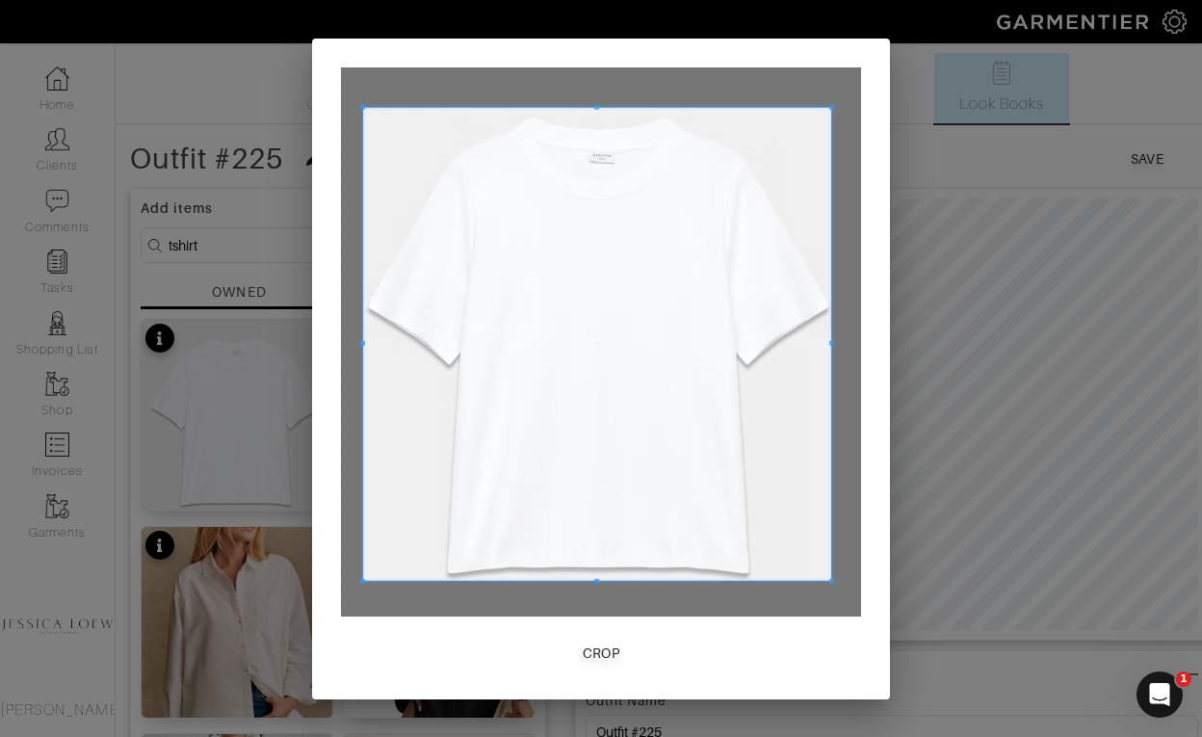
click at [362, 346] on span at bounding box center [362, 343] width 5 height 473
click at [588, 650] on div "Crop" at bounding box center [602, 653] width 38 height 19
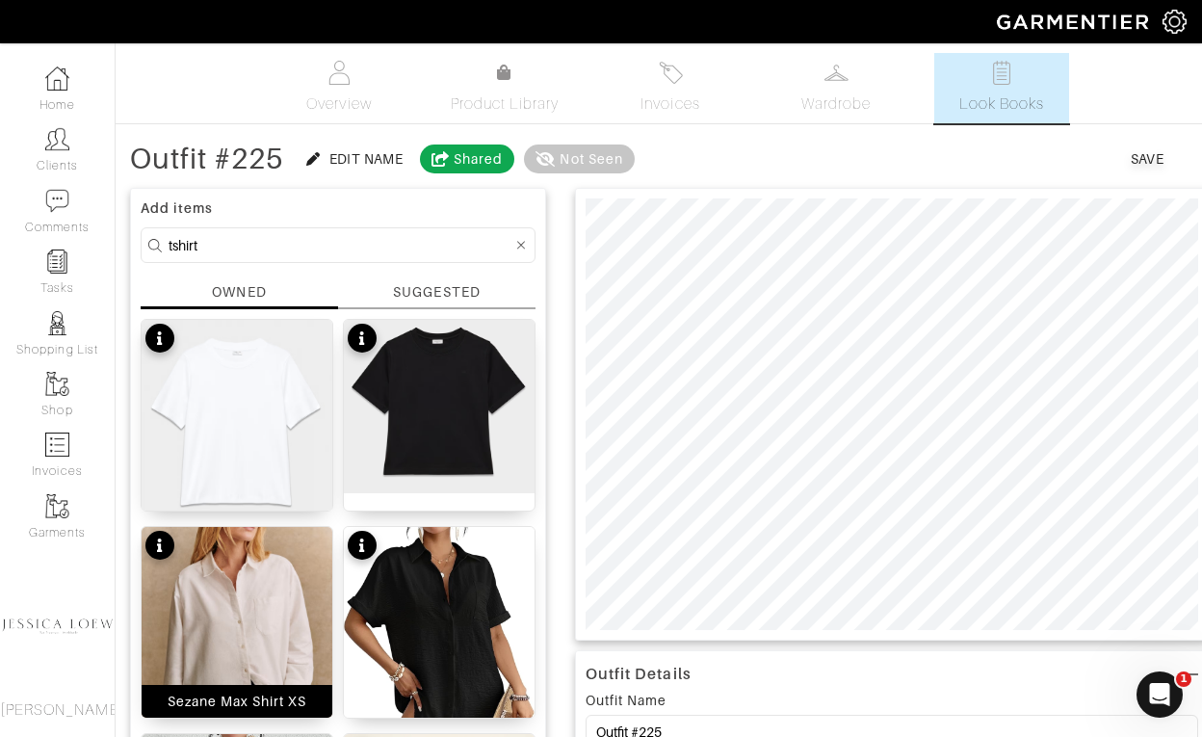
click at [235, 617] on img at bounding box center [237, 661] width 191 height 268
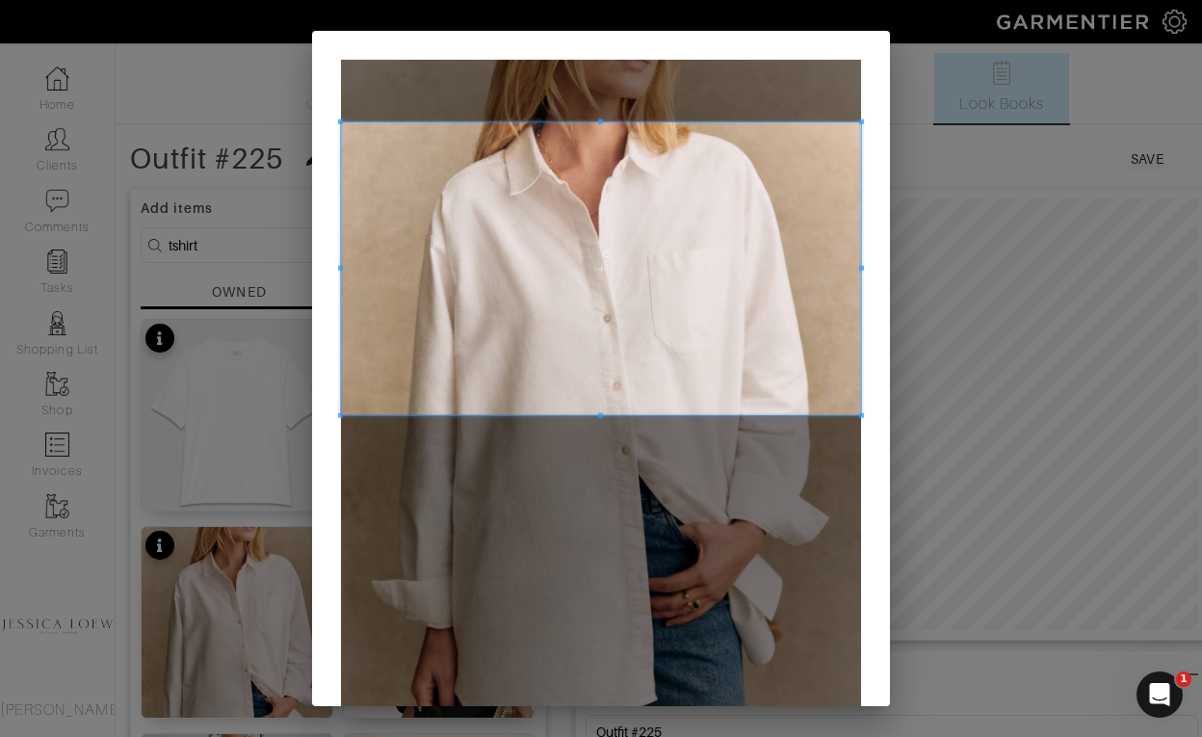
click at [493, 159] on span at bounding box center [601, 268] width 520 height 293
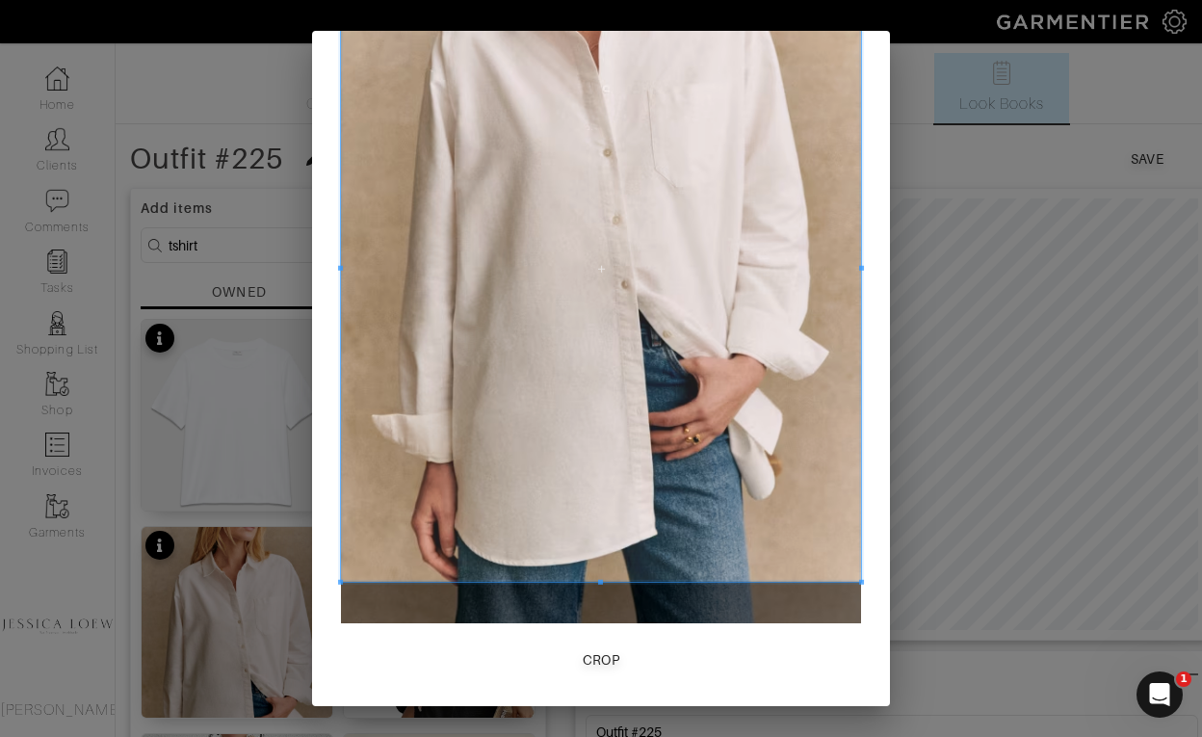
click at [611, 582] on div at bounding box center [601, 269] width 520 height 625
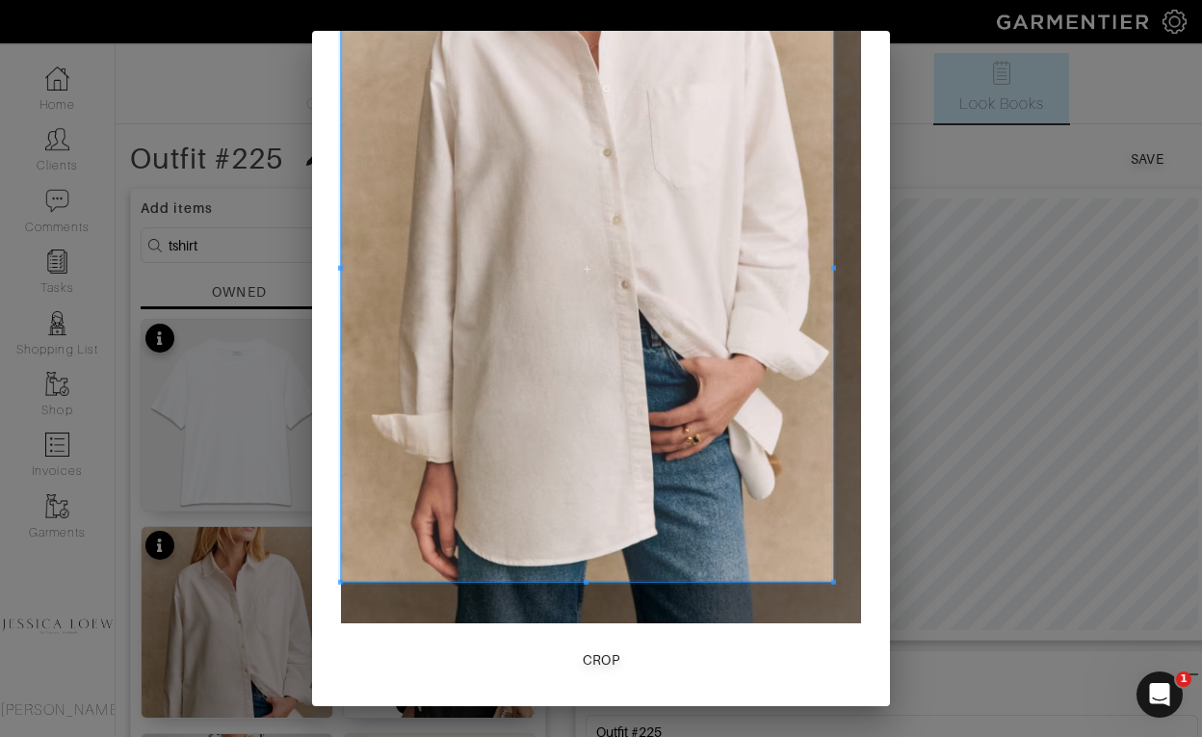
click at [832, 267] on span at bounding box center [834, 268] width 5 height 5
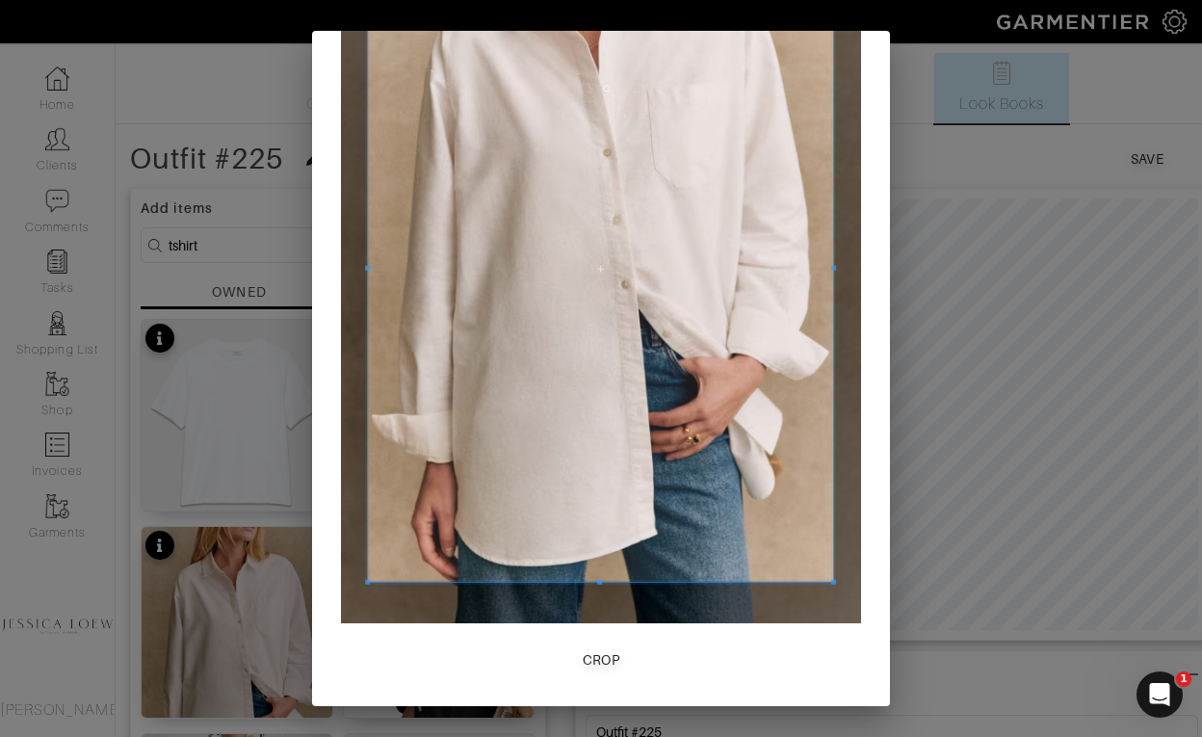
click at [368, 270] on div at bounding box center [600, 269] width 465 height 625
click at [592, 653] on div "Crop" at bounding box center [602, 659] width 38 height 19
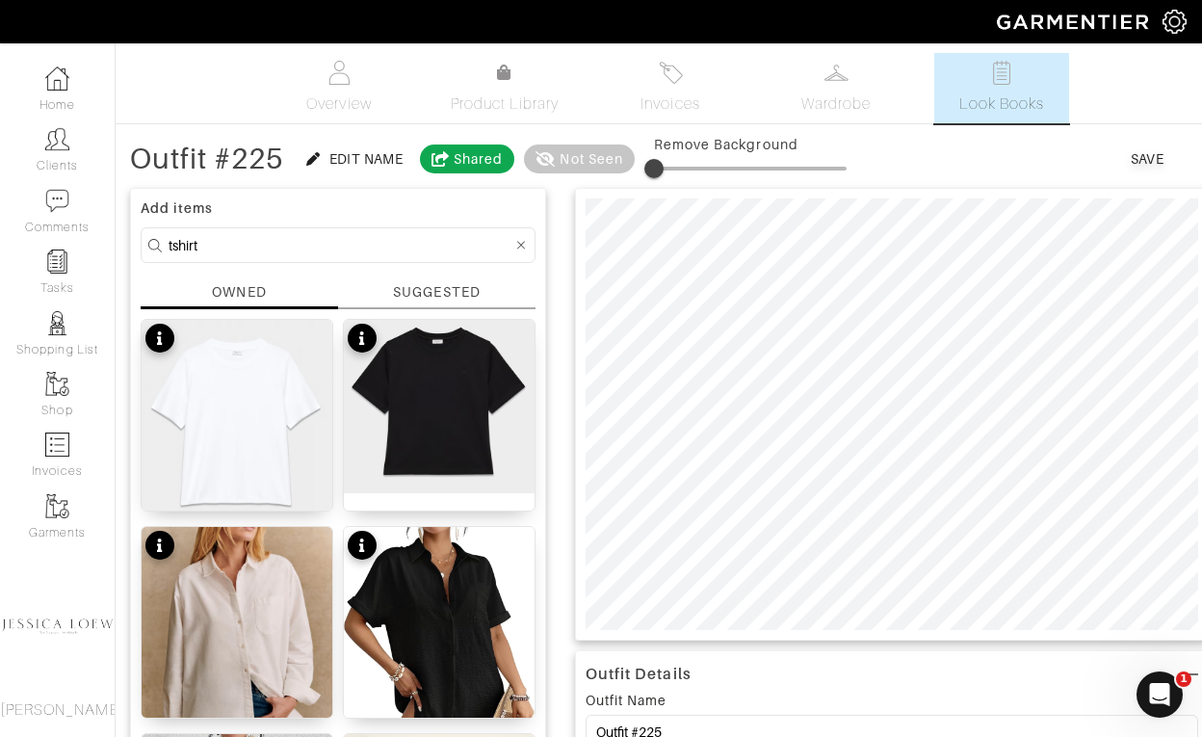
click at [343, 247] on input "tshirt" at bounding box center [341, 245] width 344 height 24
type input "sweater"
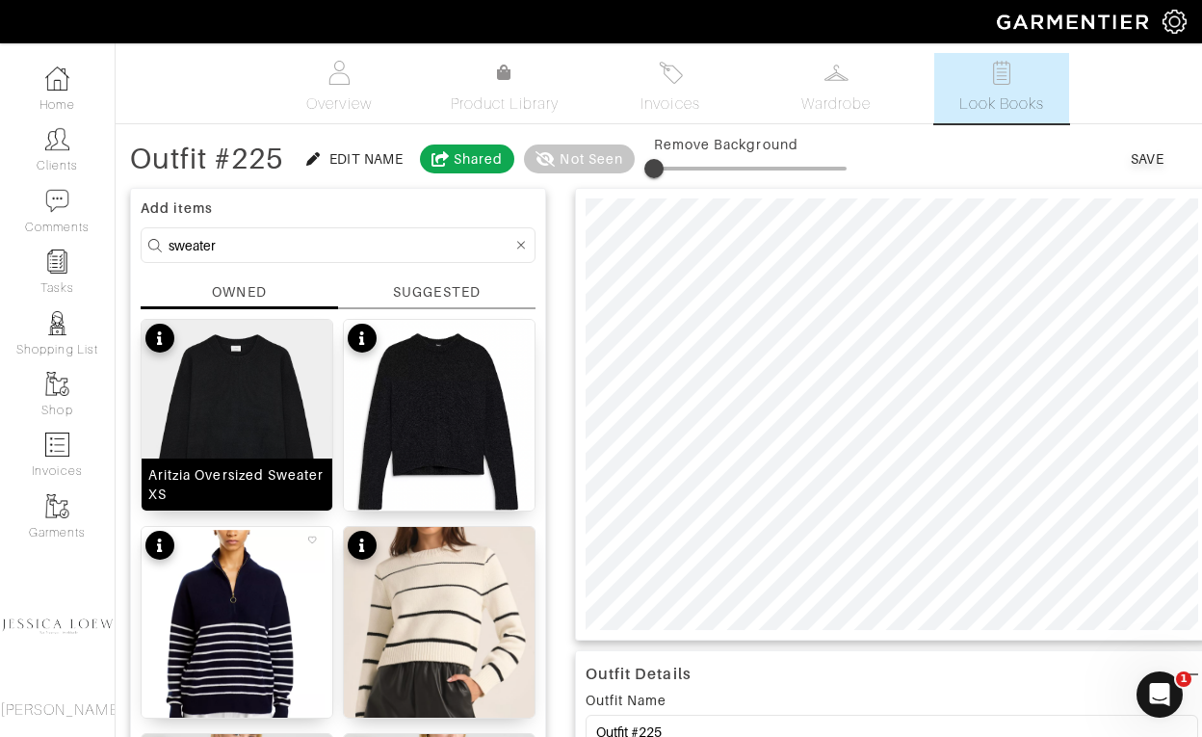
click at [281, 392] on img at bounding box center [237, 422] width 191 height 204
type input "16"
click at [688, 170] on span at bounding box center [750, 168] width 193 height 29
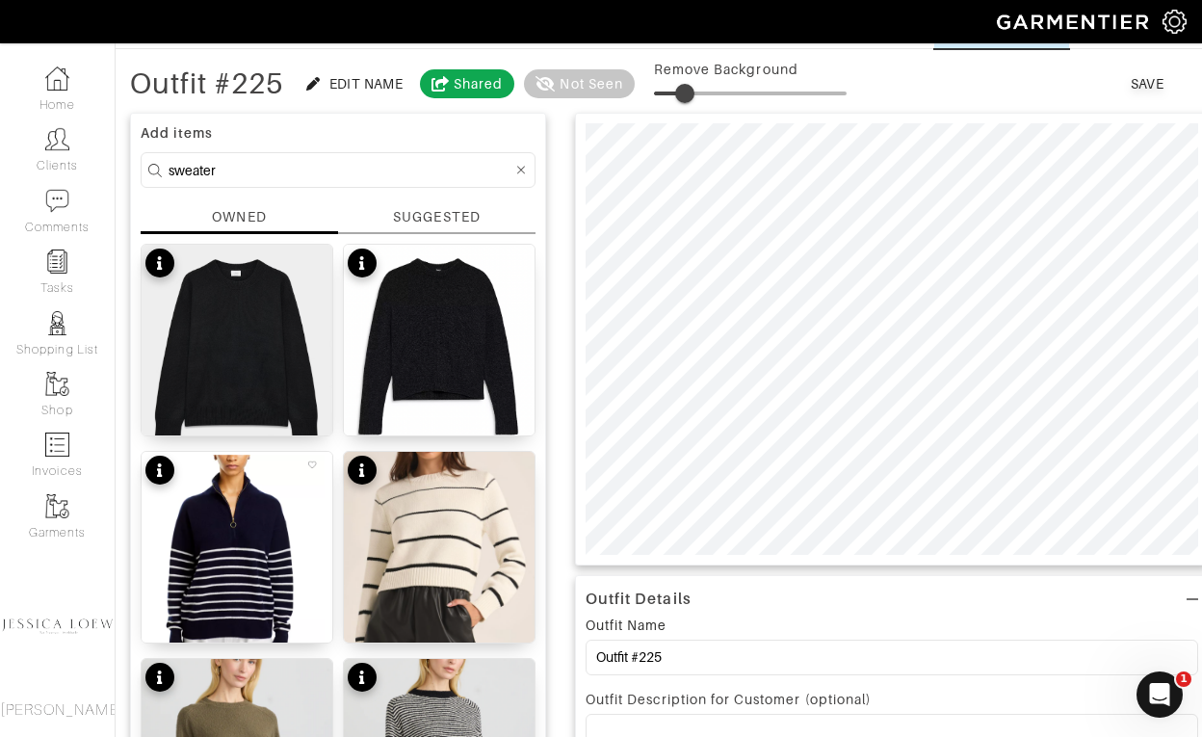
scroll to position [79, 0]
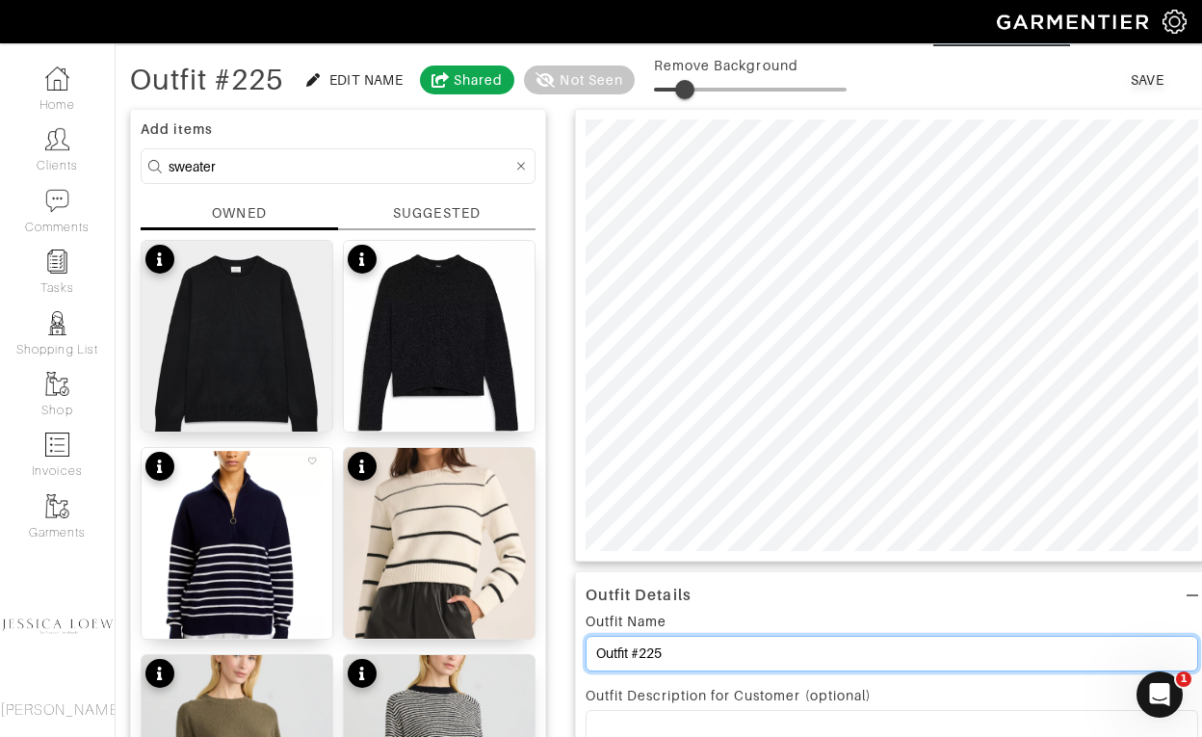
click at [682, 647] on input "Outfit #225" at bounding box center [892, 654] width 613 height 36
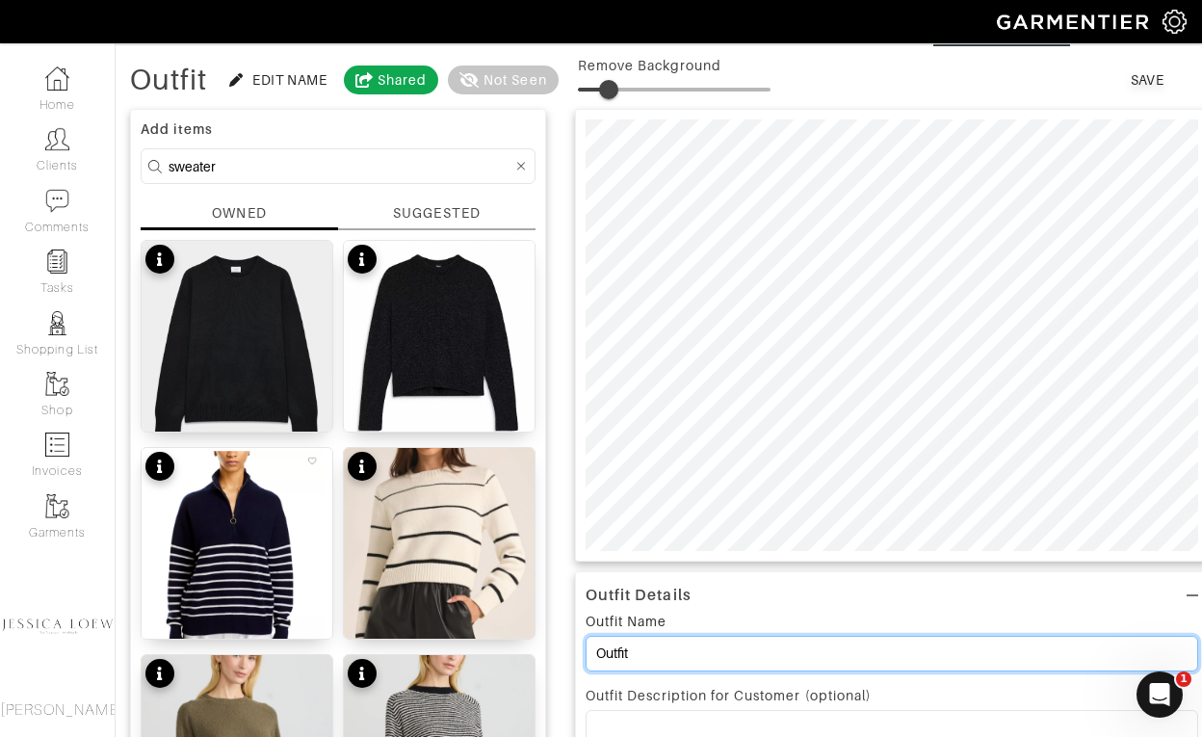
type input "Outfit"
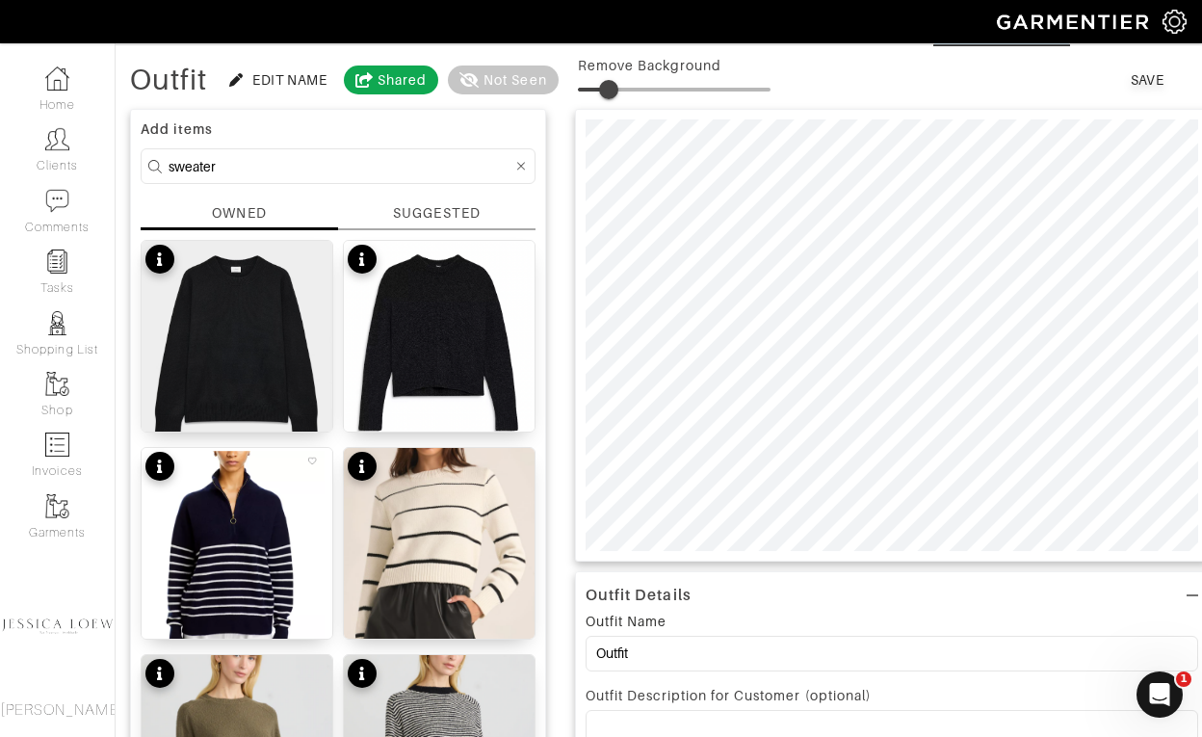
scroll to position [81, 0]
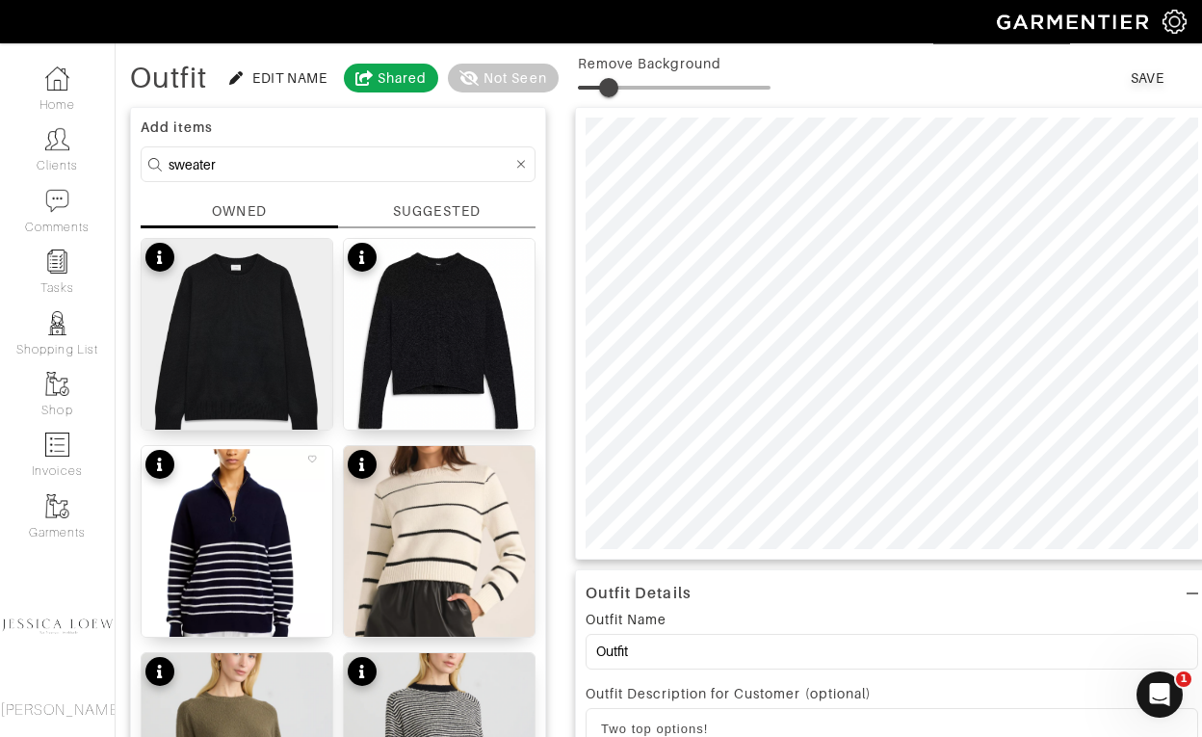
click at [612, 728] on p "Two top options!" at bounding box center [892, 729] width 582 height 17
click at [748, 722] on p "Three top options!" at bounding box center [892, 729] width 582 height 17
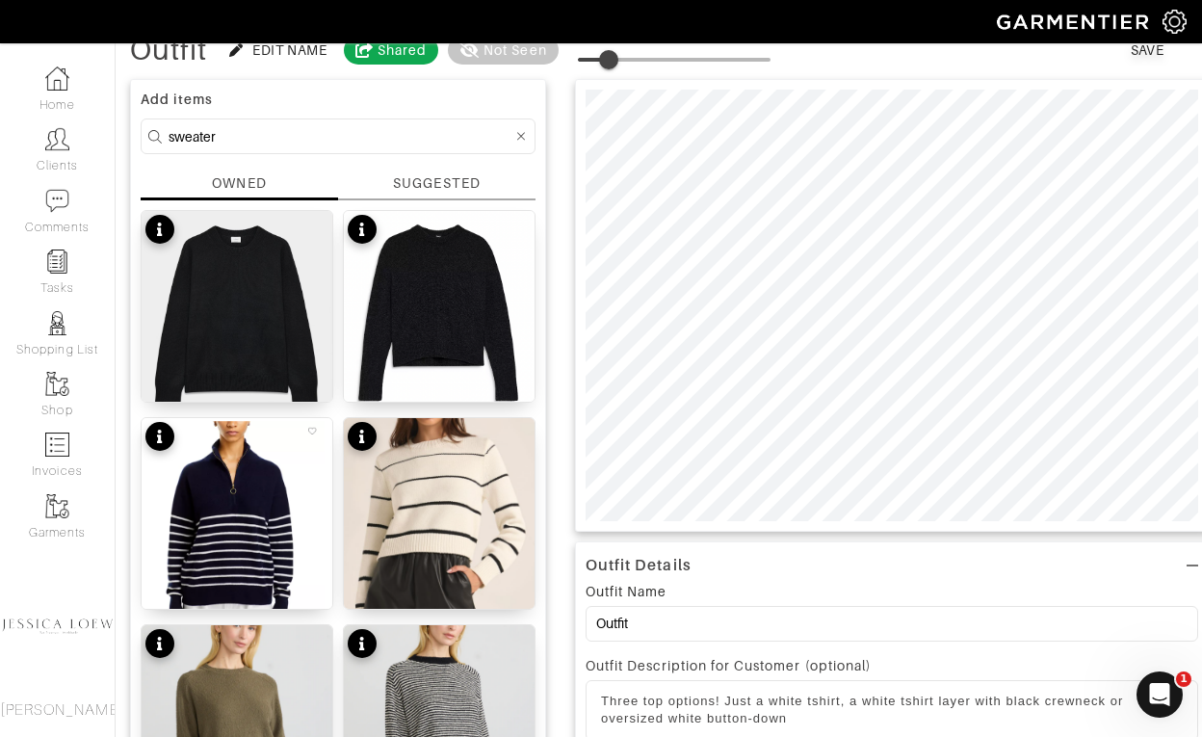
scroll to position [0, 0]
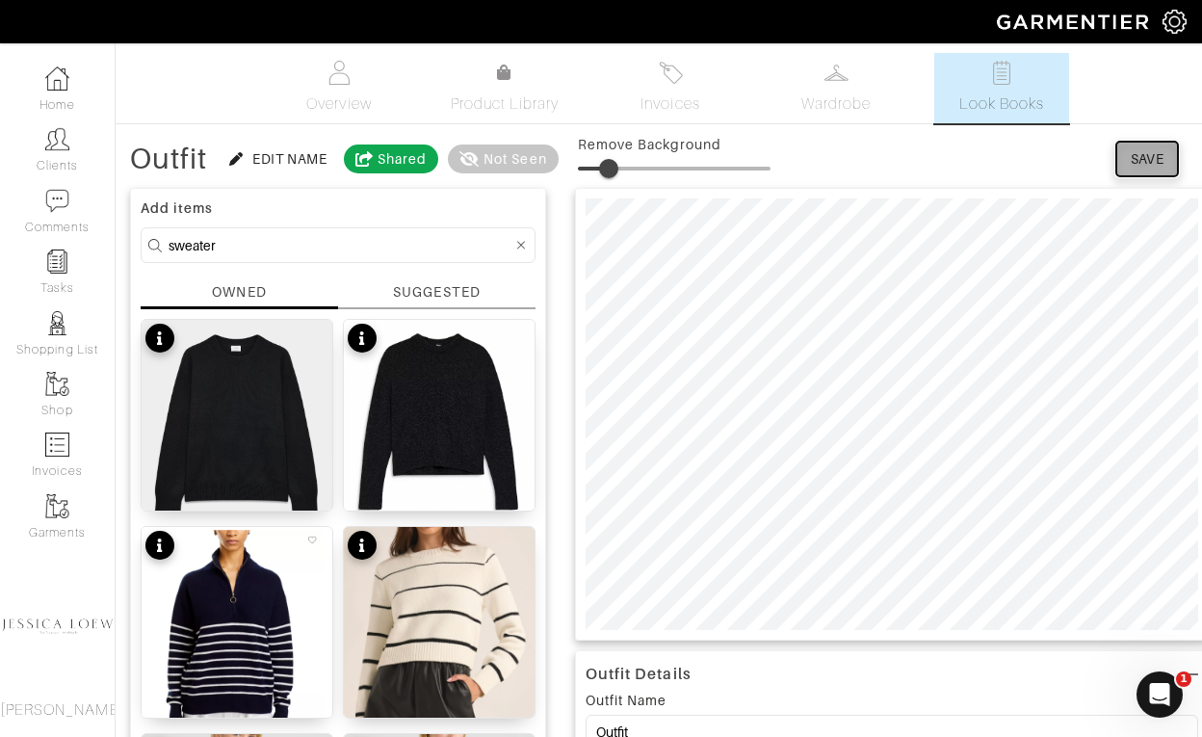
click at [1140, 154] on div "Save" at bounding box center [1148, 158] width 34 height 19
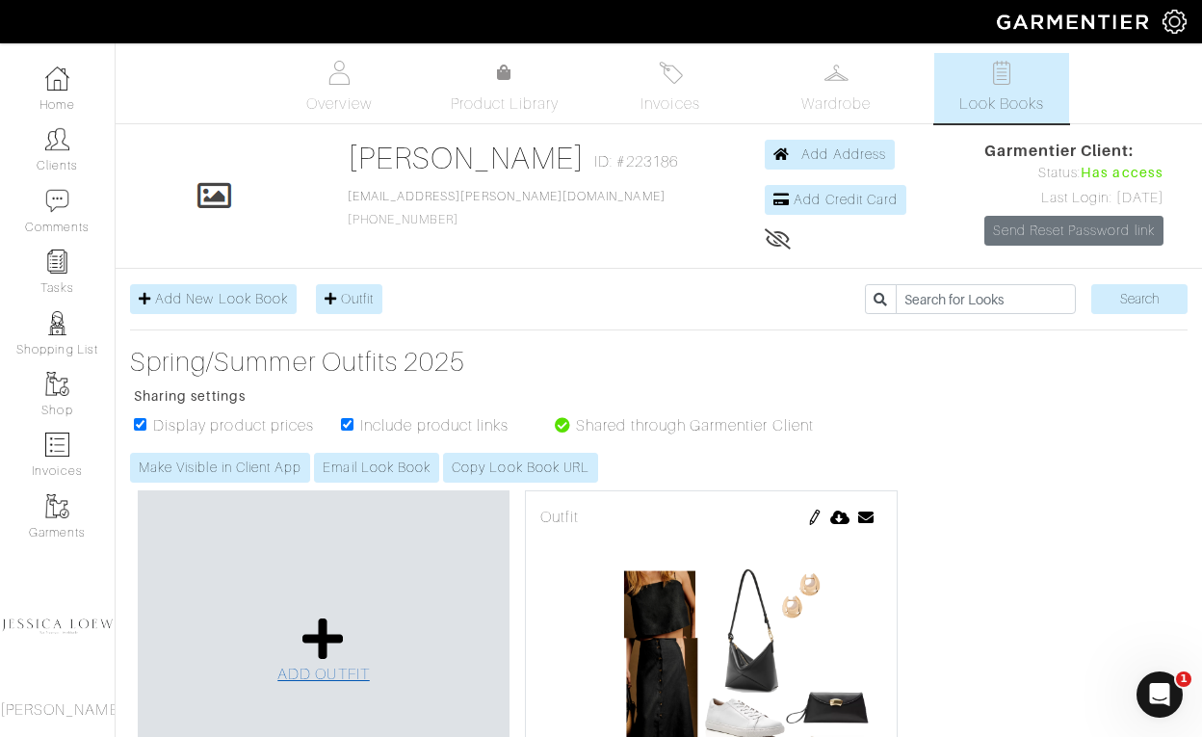
click at [315, 629] on icon at bounding box center [323, 639] width 41 height 46
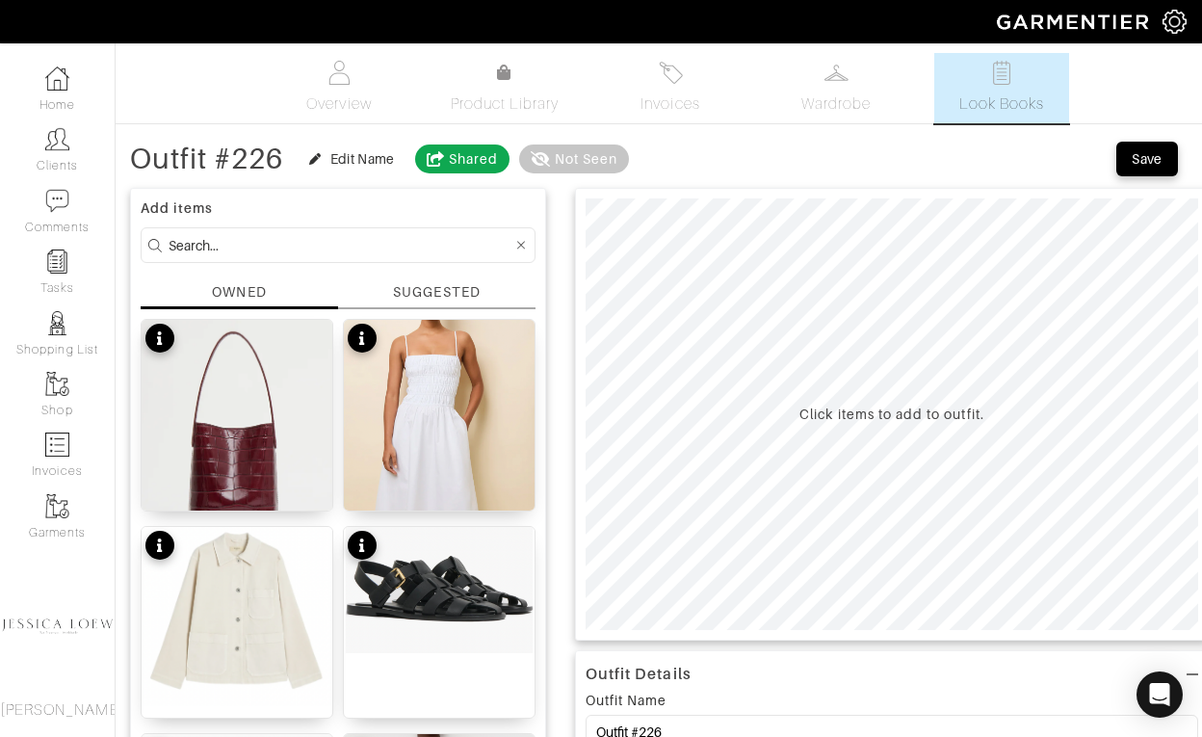
click at [378, 250] on input at bounding box center [341, 245] width 344 height 24
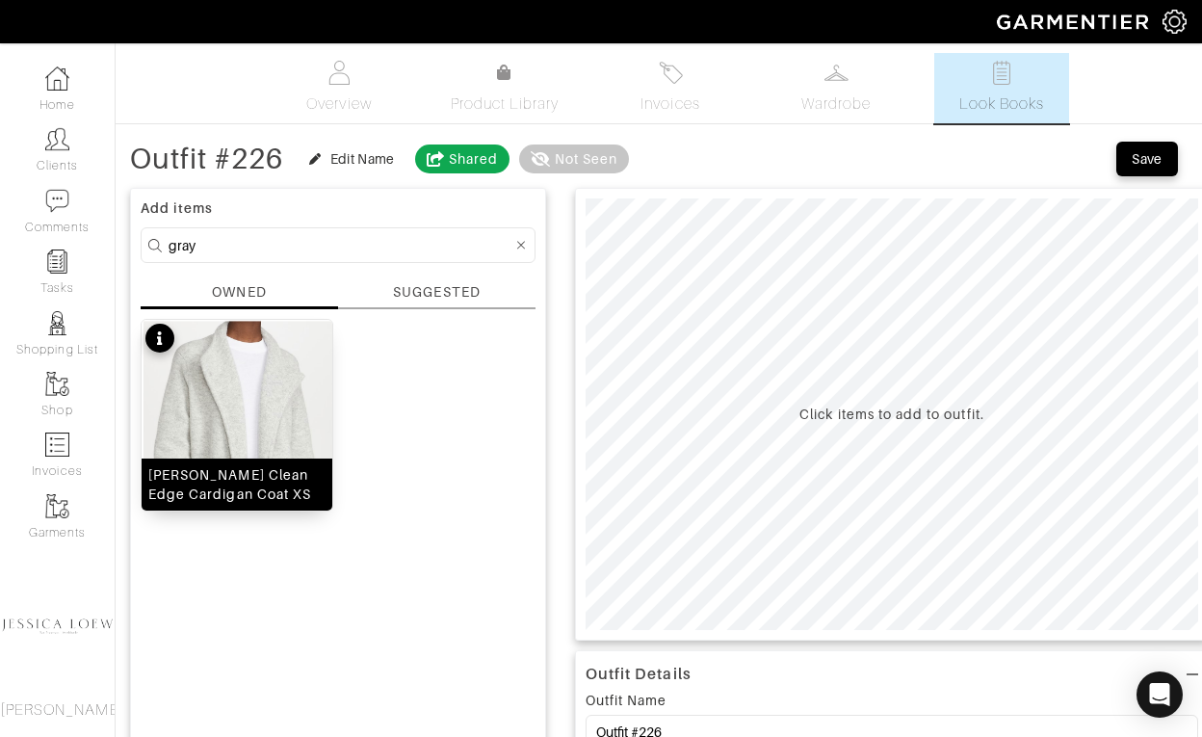
click at [248, 375] on img at bounding box center [237, 487] width 191 height 335
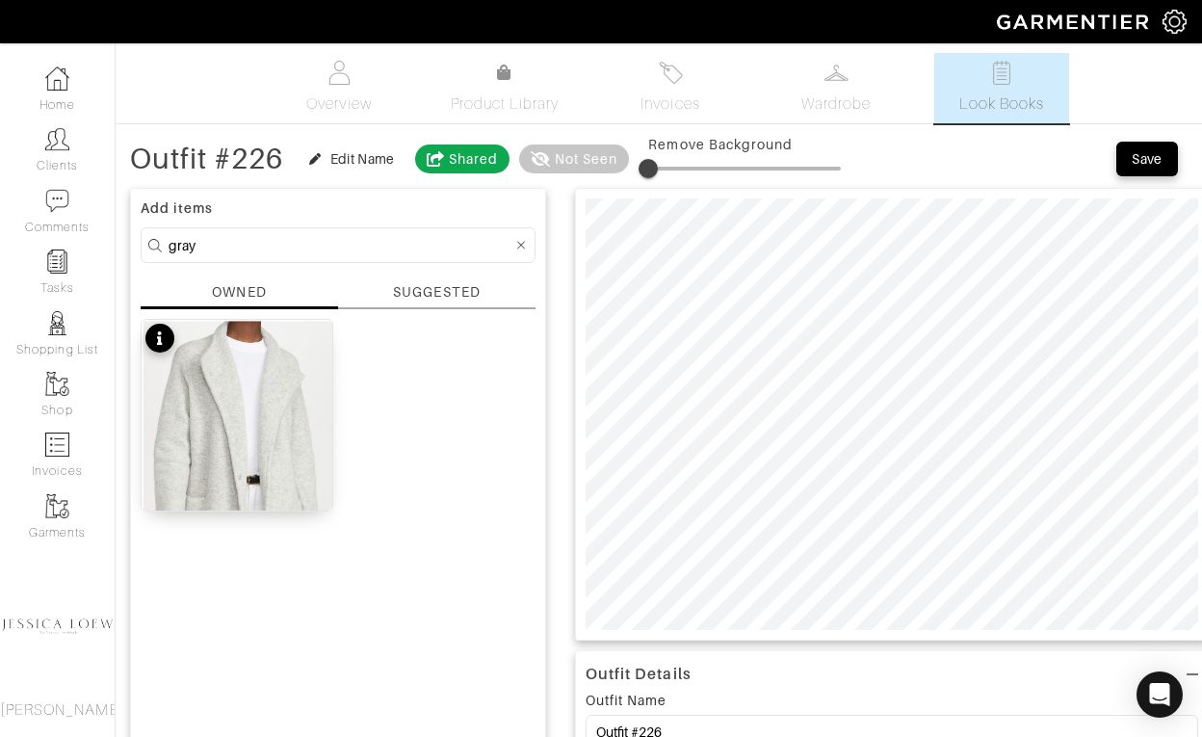
click at [252, 250] on input "gray" at bounding box center [341, 245] width 344 height 24
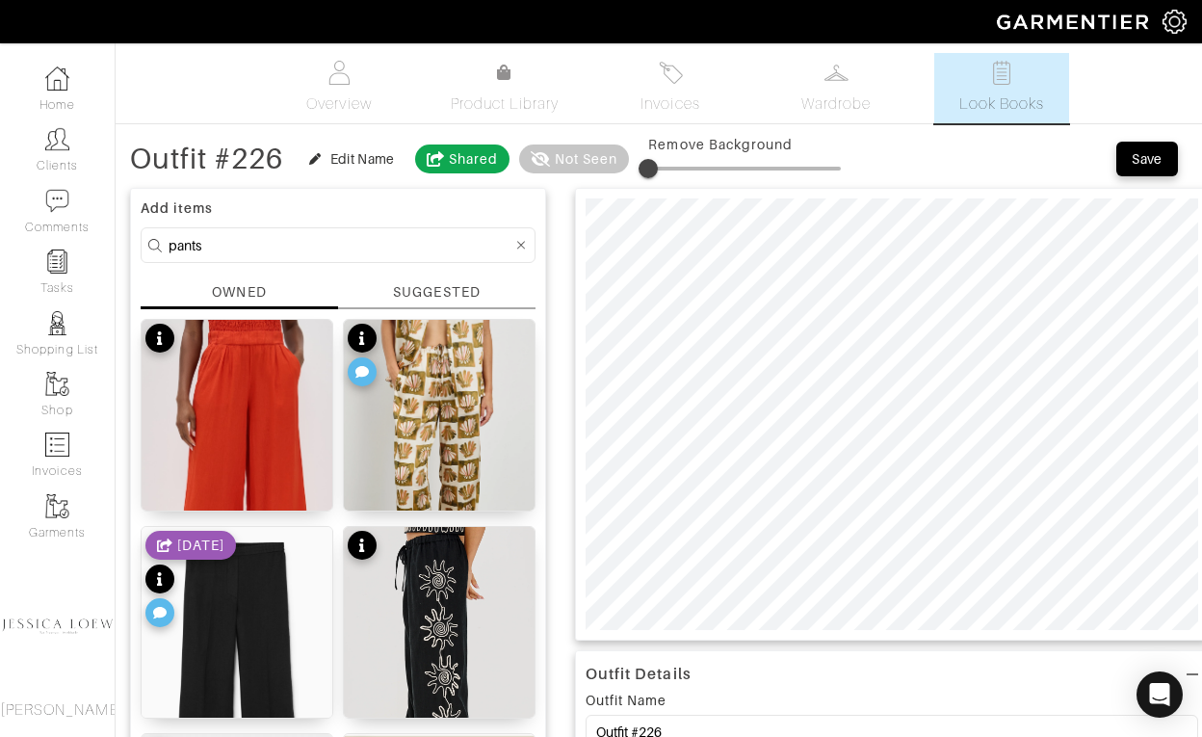
click at [288, 241] on input "pants" at bounding box center [341, 245] width 344 height 24
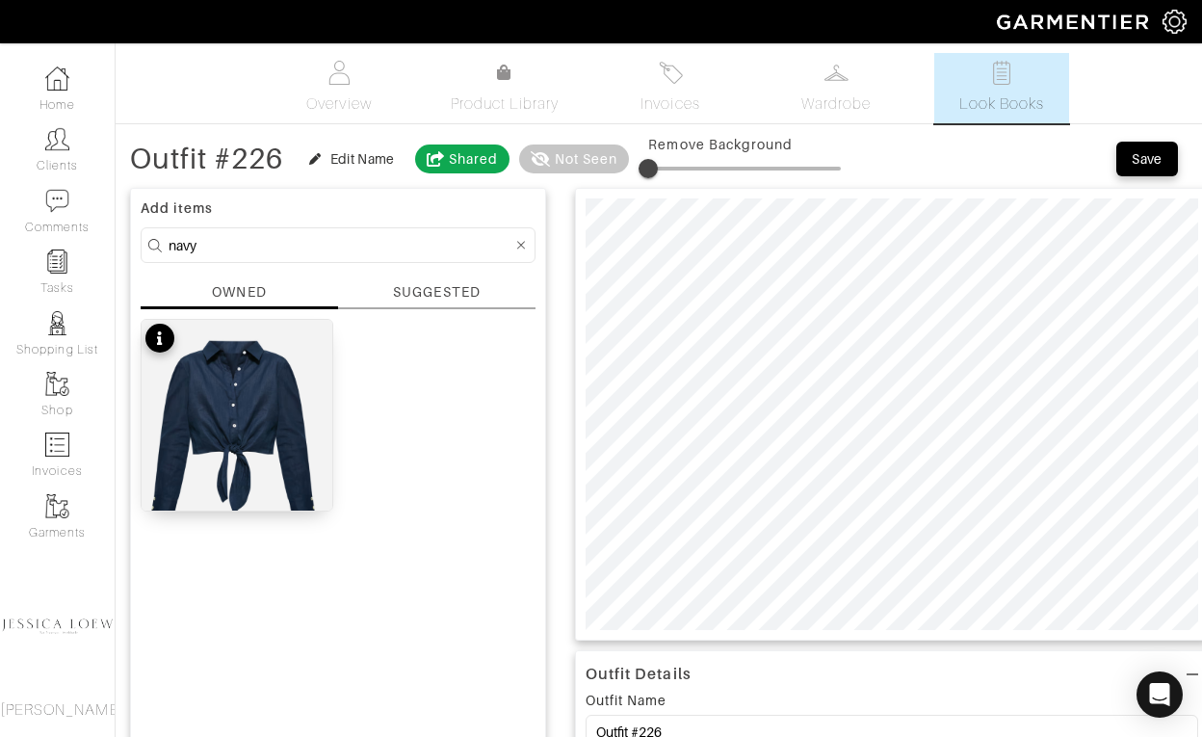
click at [295, 240] on input "navy" at bounding box center [341, 245] width 344 height 24
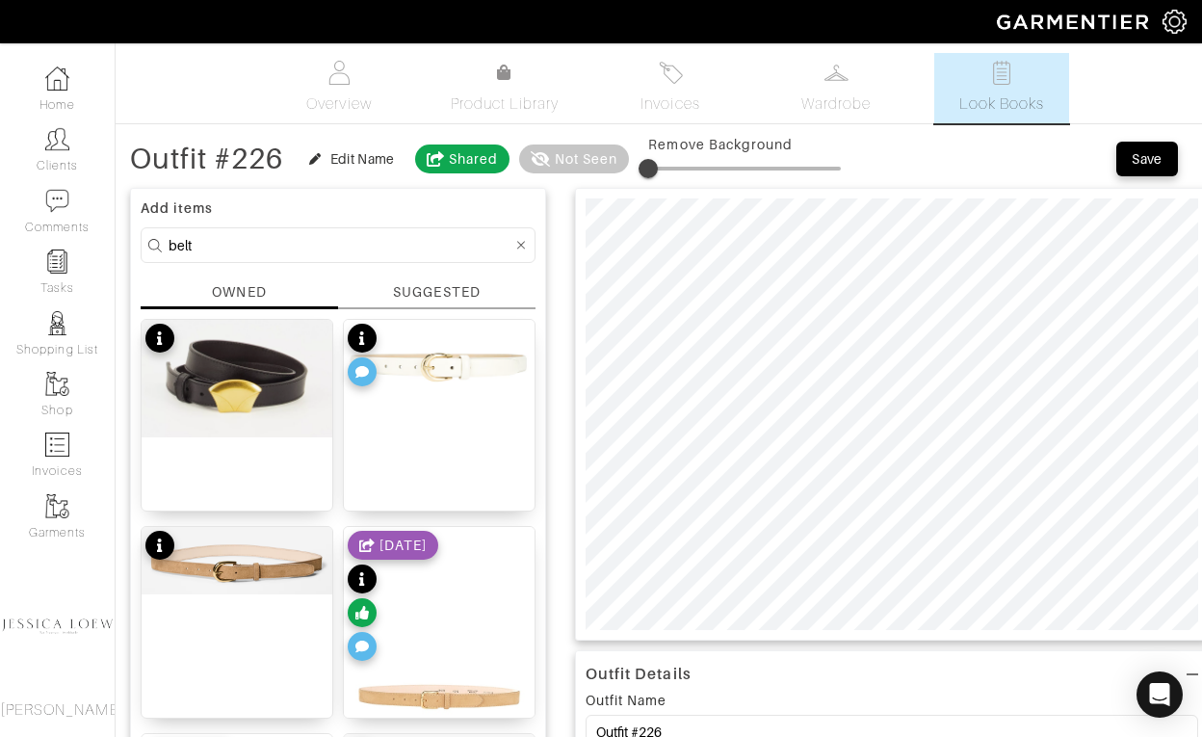
click at [354, 245] on input "belt" at bounding box center [341, 245] width 344 height 24
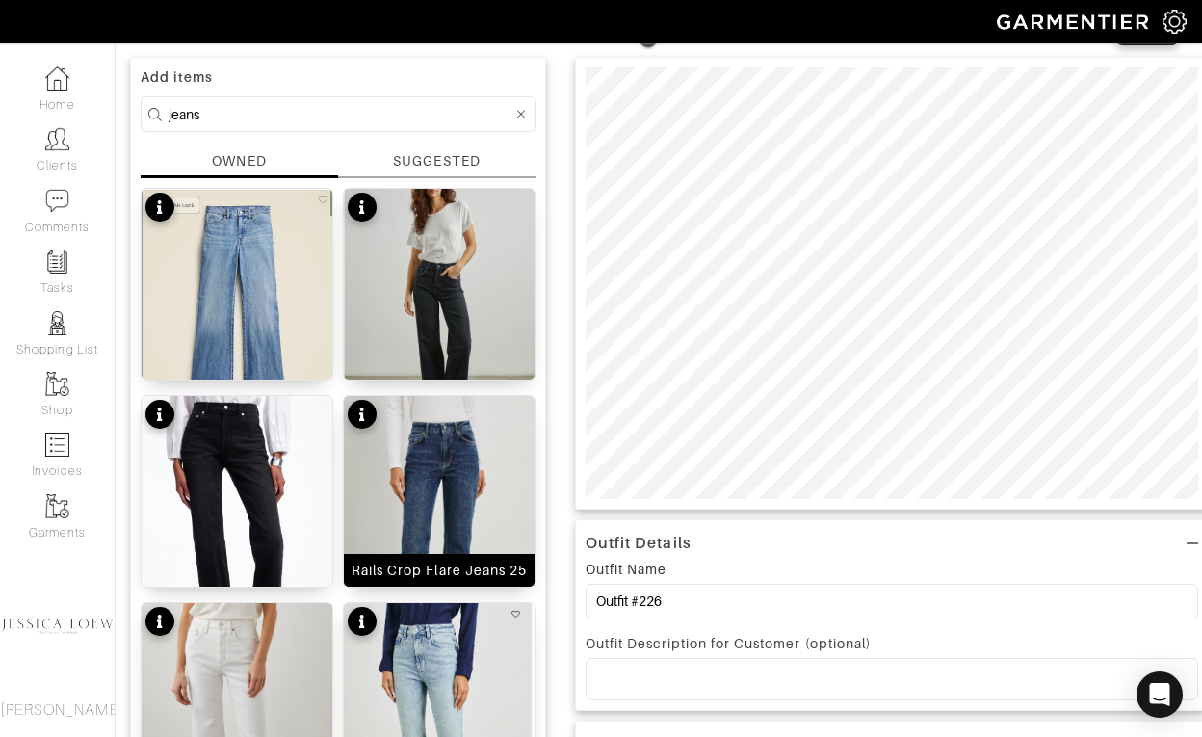
scroll to position [143, 0]
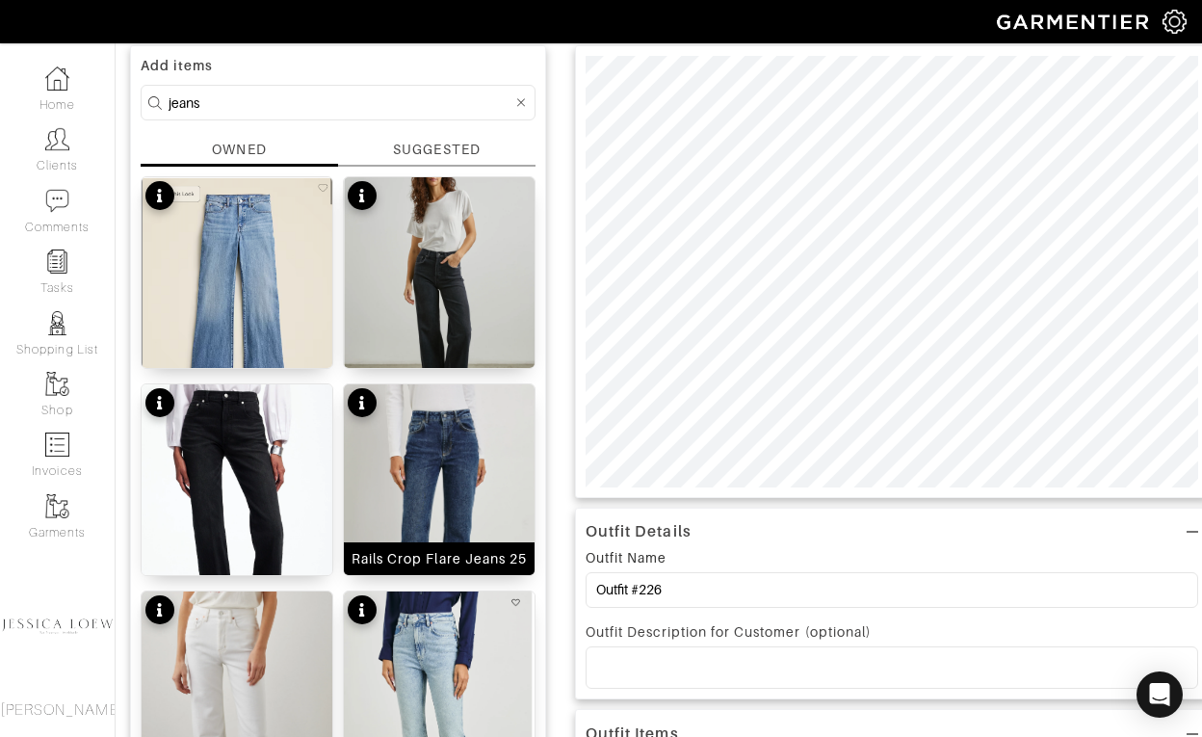
click at [469, 487] on img at bounding box center [439, 527] width 191 height 287
click at [345, 116] on form "jeans" at bounding box center [338, 103] width 395 height 36
click at [347, 89] on form "jeans" at bounding box center [338, 103] width 395 height 36
click at [350, 100] on input "jeans" at bounding box center [341, 103] width 344 height 24
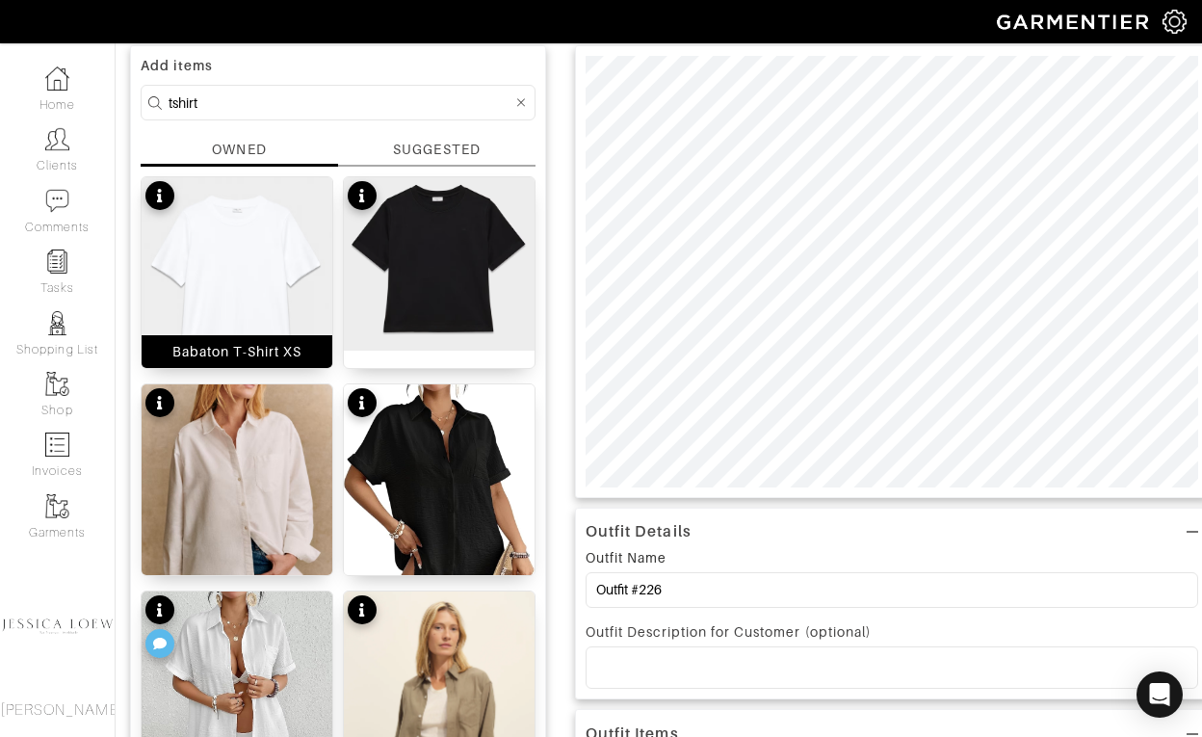
click at [275, 223] on img at bounding box center [237, 277] width 191 height 201
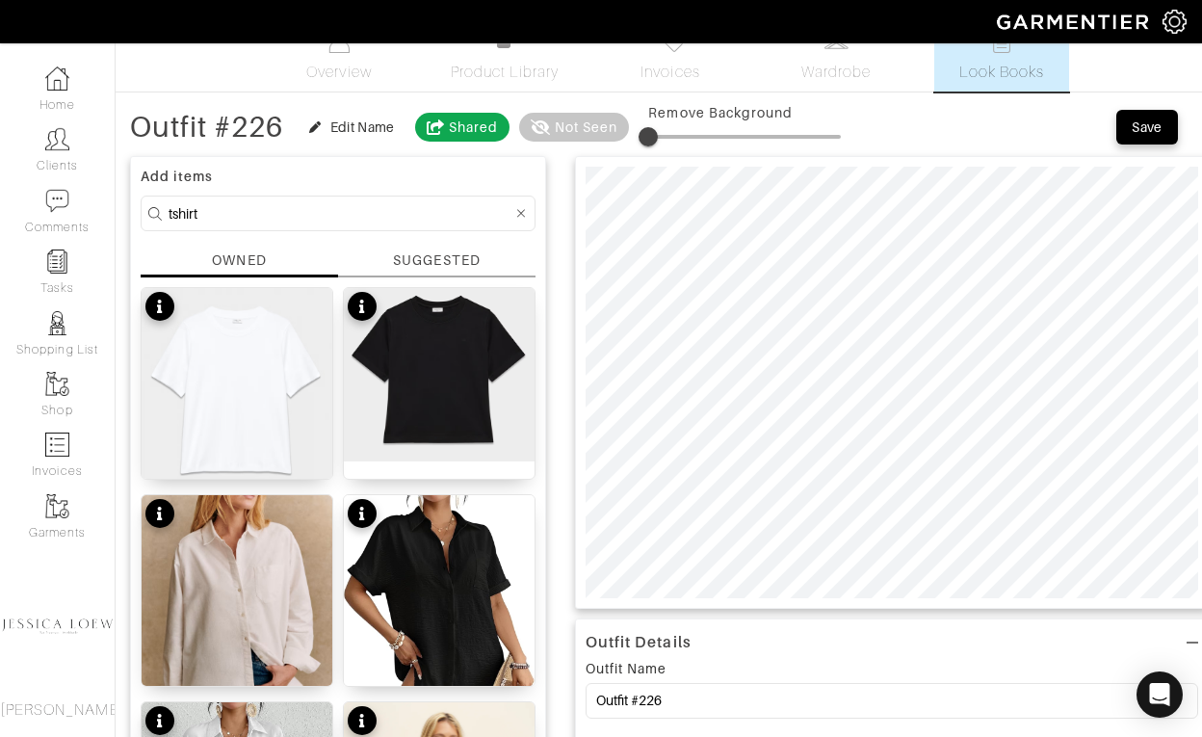
scroll to position [0, 0]
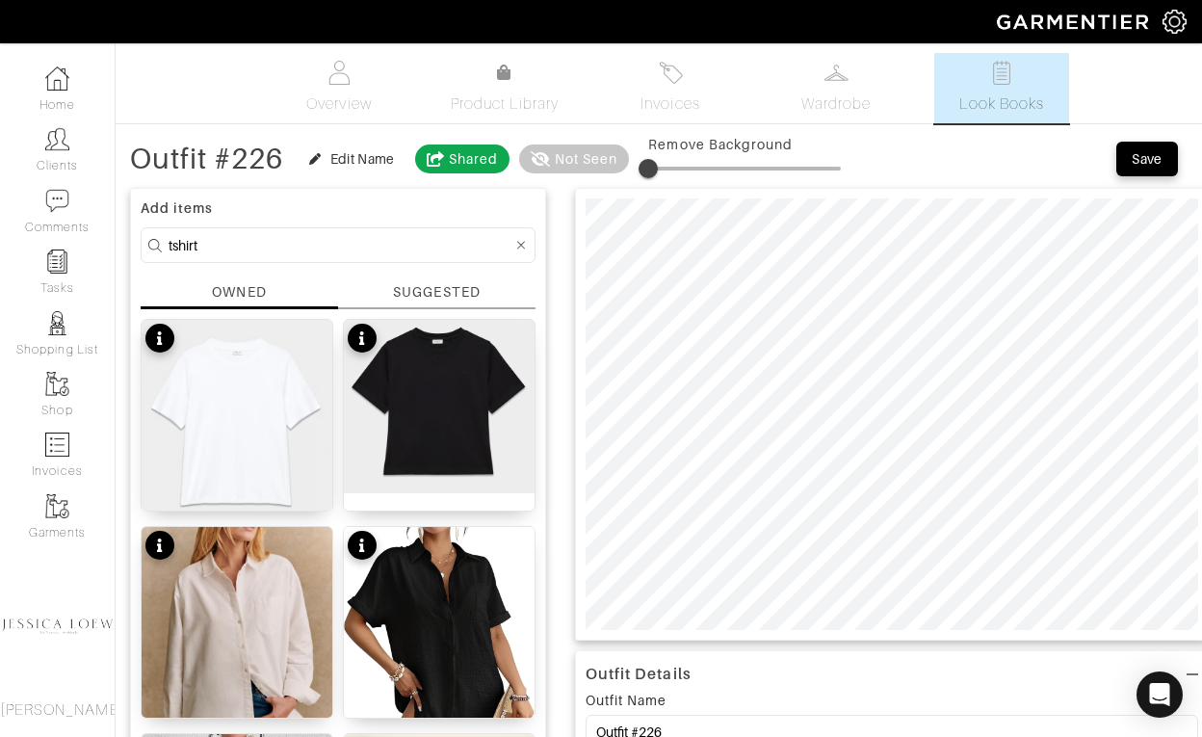
click at [335, 242] on input "tshirt" at bounding box center [341, 245] width 344 height 24
type input "bag"
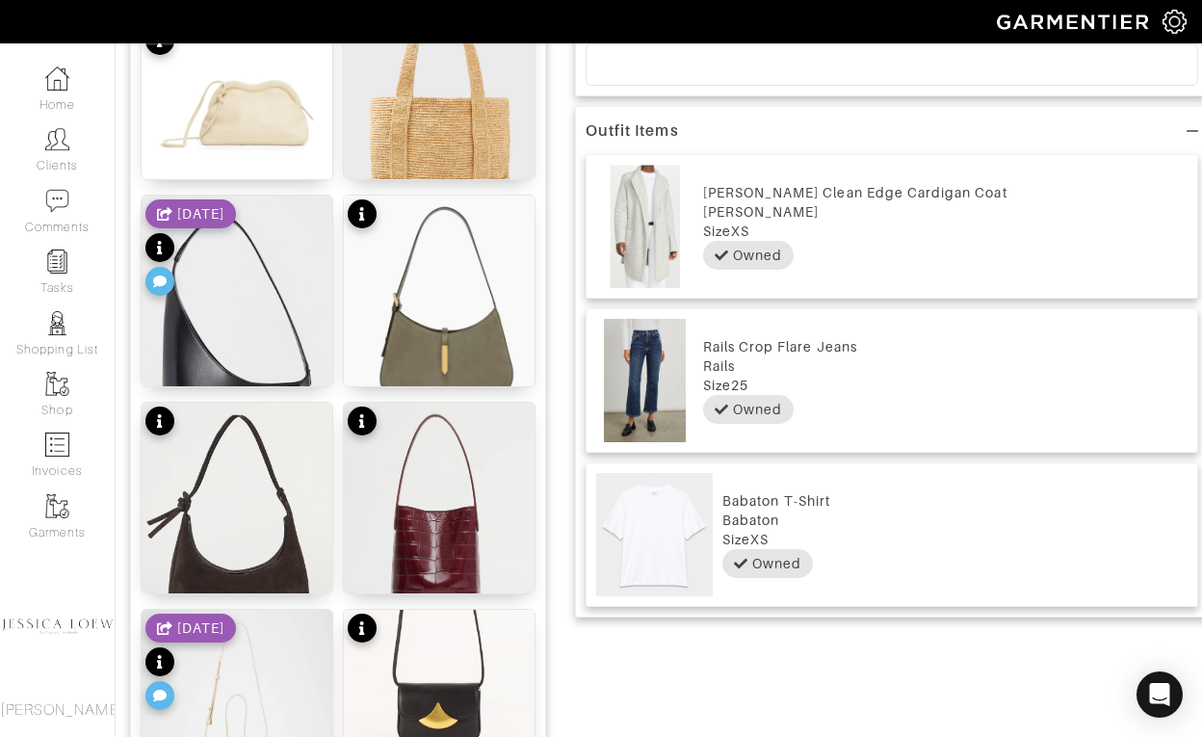
scroll to position [785, 0]
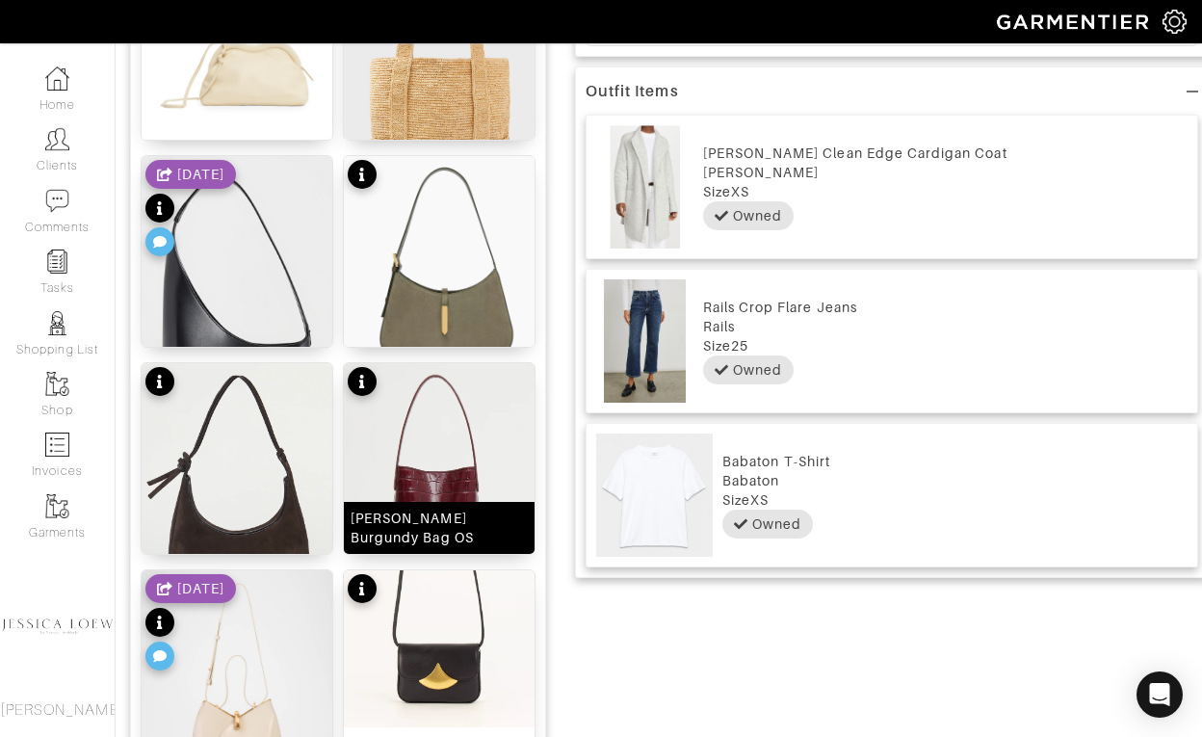
click at [445, 426] on img at bounding box center [439, 478] width 191 height 231
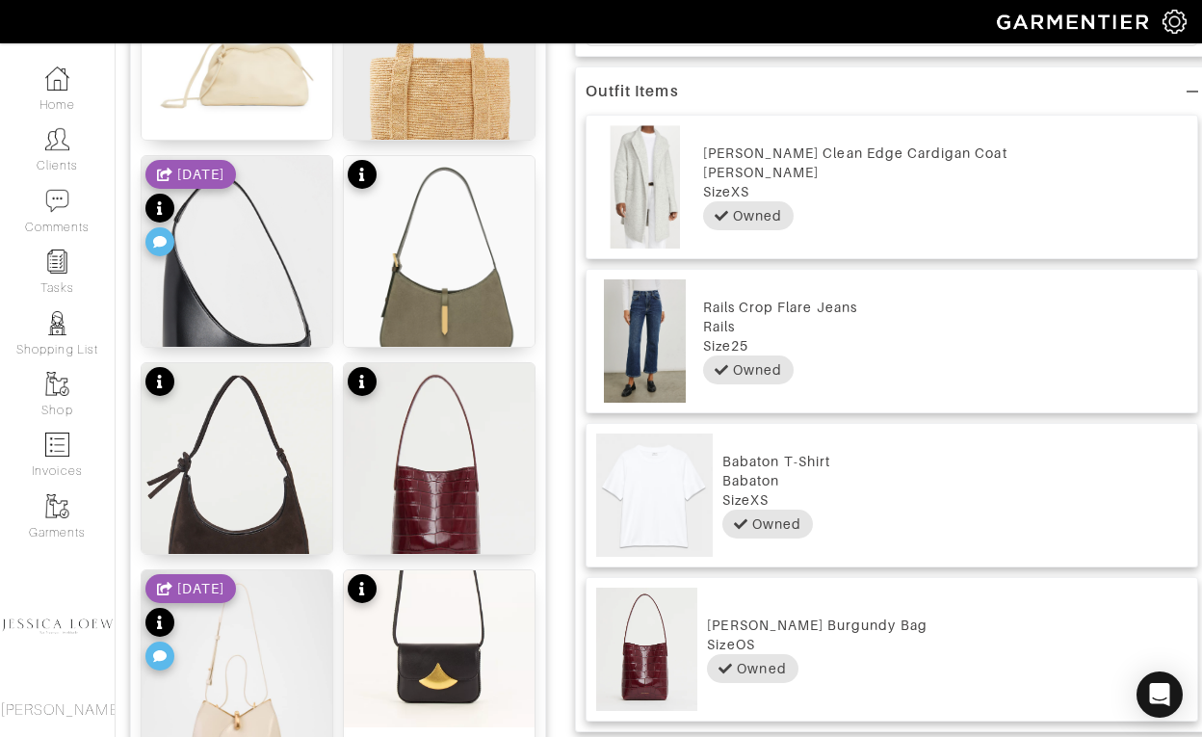
scroll to position [0, 0]
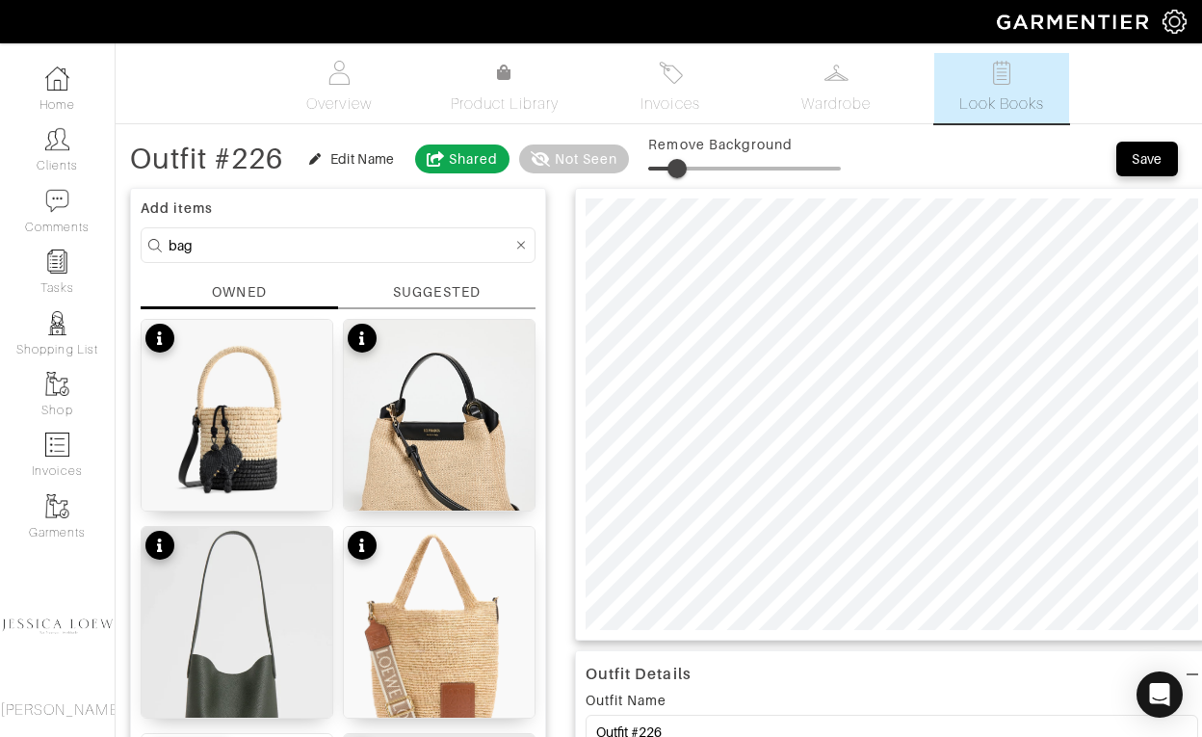
type input "16"
click at [683, 166] on span at bounding box center [744, 168] width 193 height 29
click at [311, 249] on input "bag" at bounding box center [341, 245] width 344 height 24
type input "shoes"
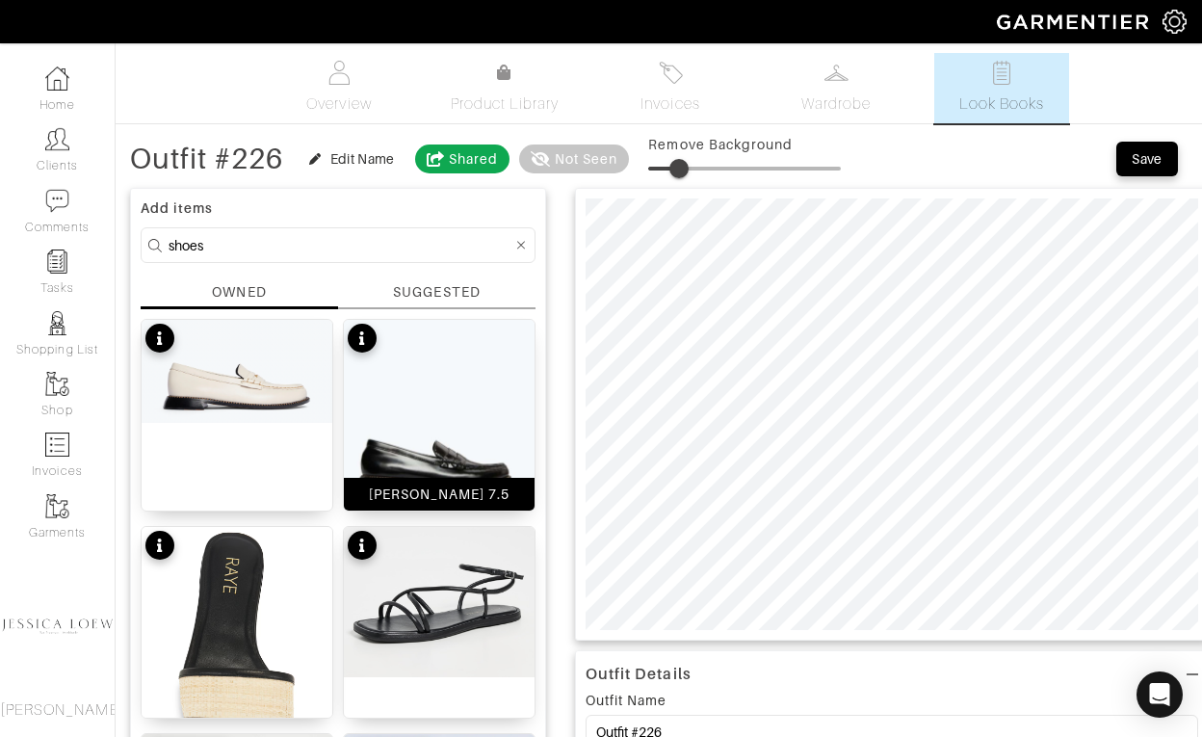
click at [469, 432] on img at bounding box center [439, 415] width 191 height 191
type input "33"
drag, startPoint x: 682, startPoint y: 172, endPoint x: 714, endPoint y: 180, distance: 33.0
click at [714, 178] on span at bounding box center [711, 168] width 19 height 19
click at [308, 240] on input "shoes" at bounding box center [341, 245] width 344 height 24
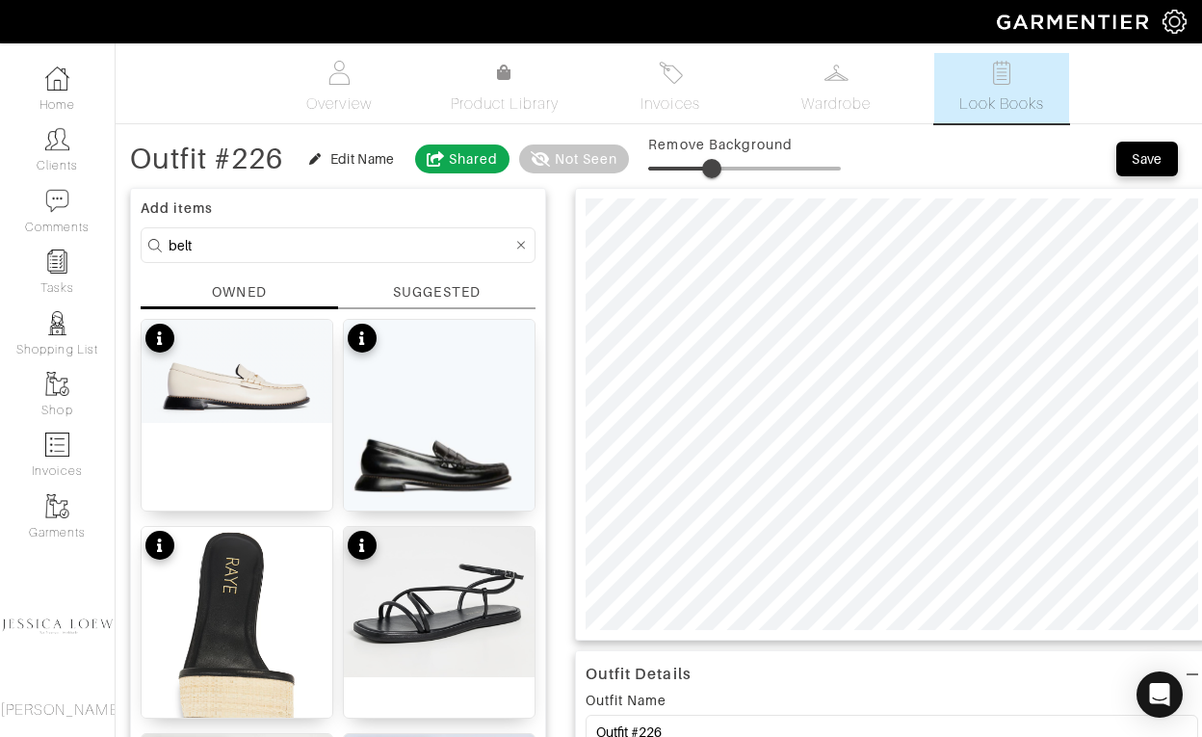
type input "belt"
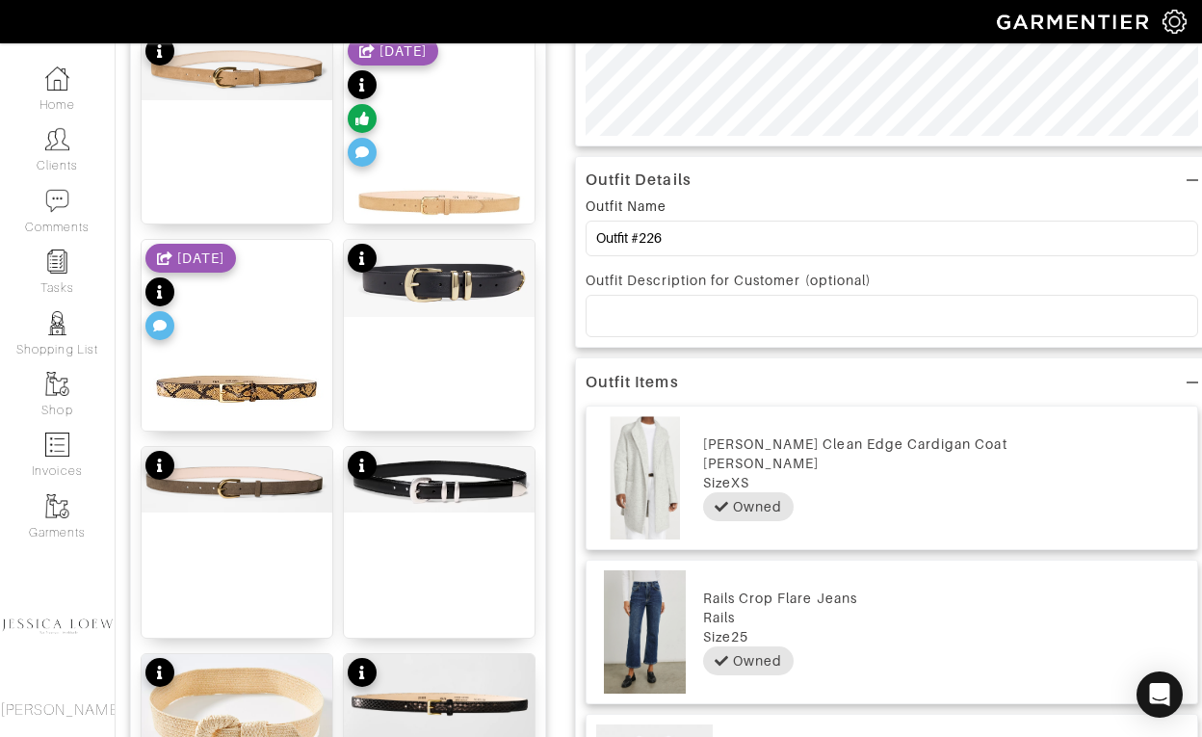
scroll to position [503, 0]
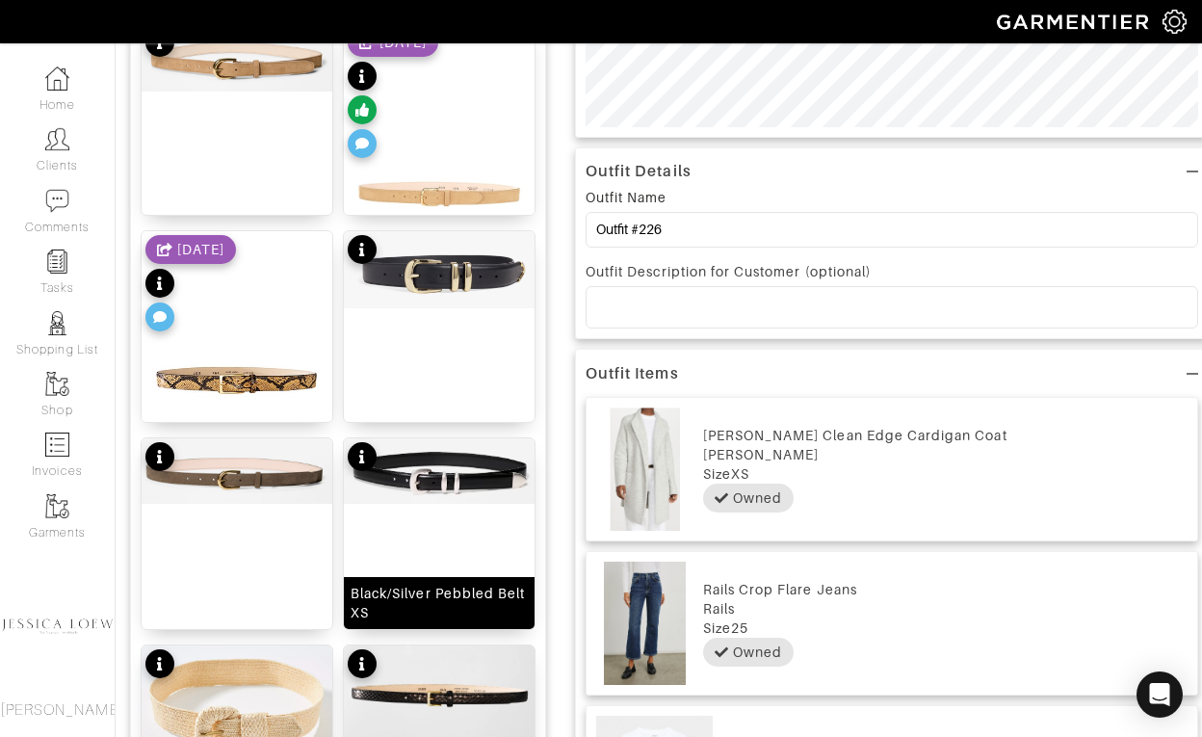
click at [437, 481] on img at bounding box center [439, 471] width 191 height 66
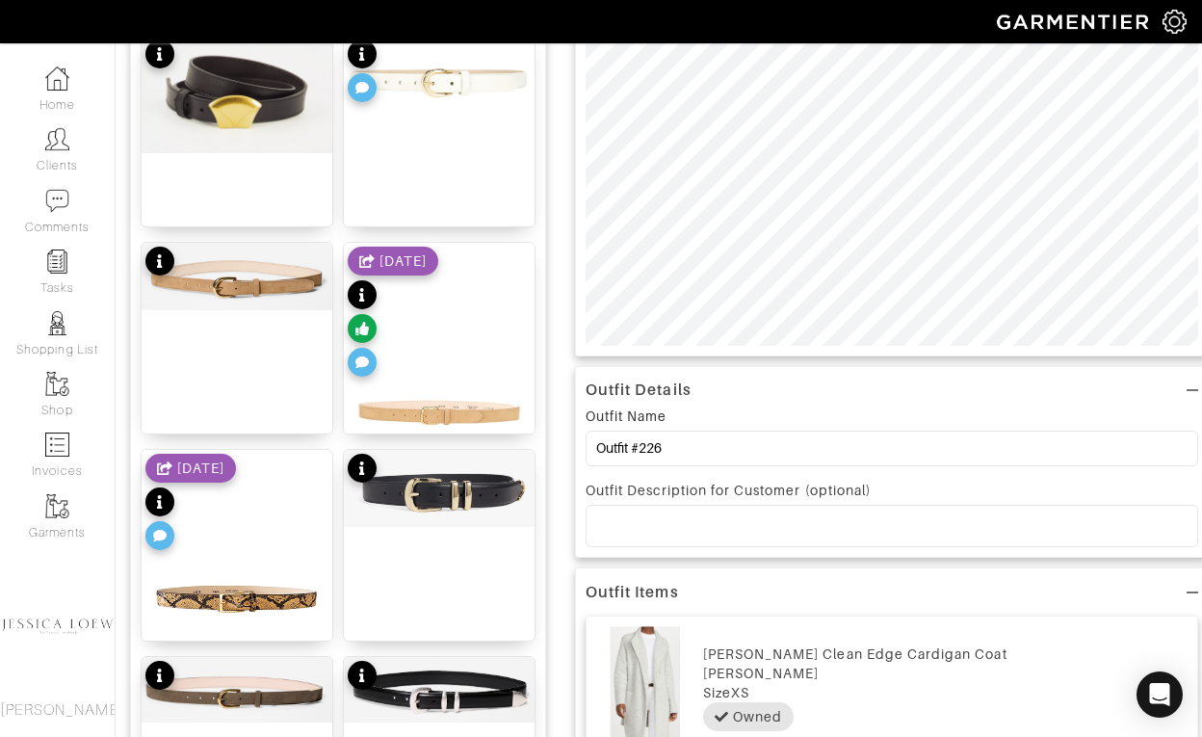
scroll to position [0, 0]
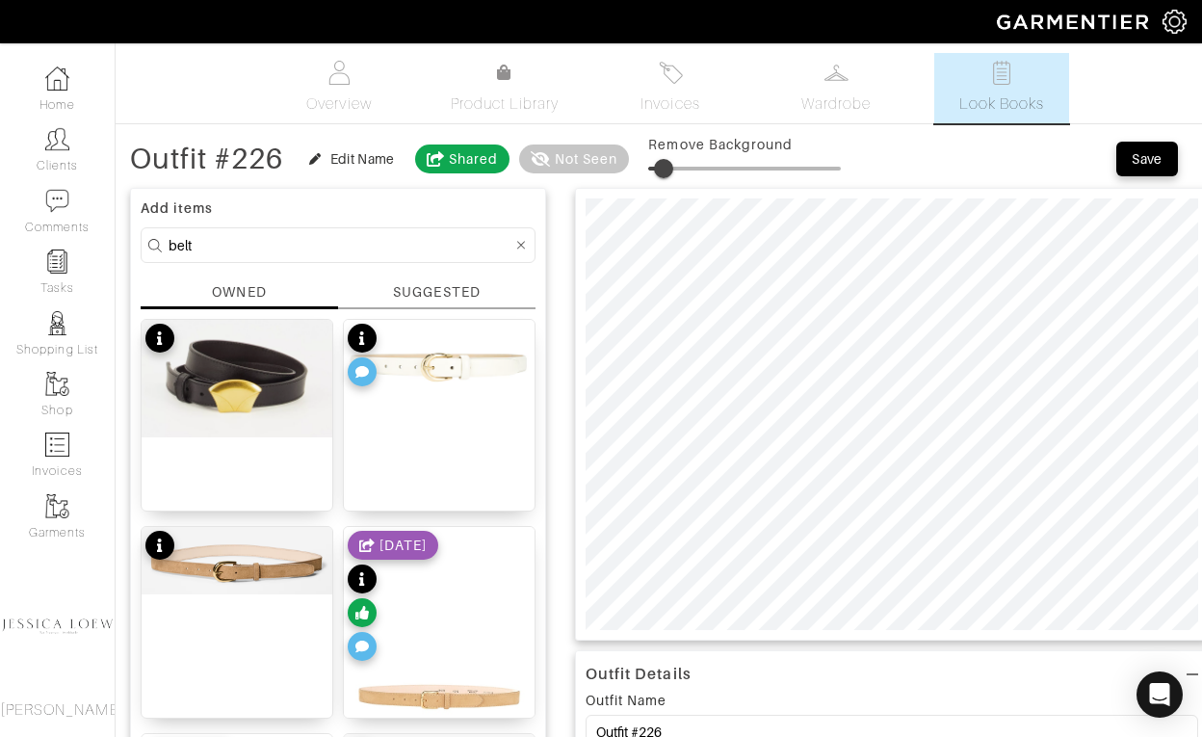
drag, startPoint x: 715, startPoint y: 171, endPoint x: 668, endPoint y: 175, distance: 47.5
click at [668, 175] on span at bounding box center [663, 168] width 19 height 19
type input "33"
click at [725, 726] on input "Outfit #226" at bounding box center [892, 733] width 613 height 36
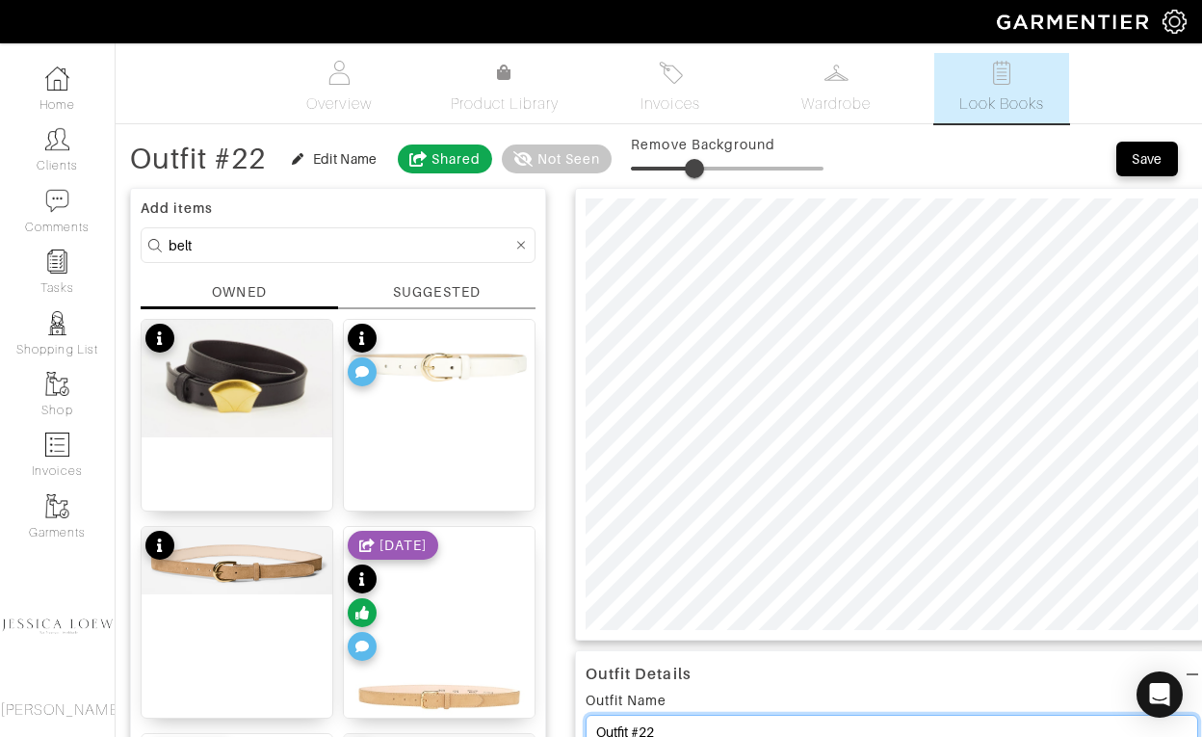
scroll to position [4, 0]
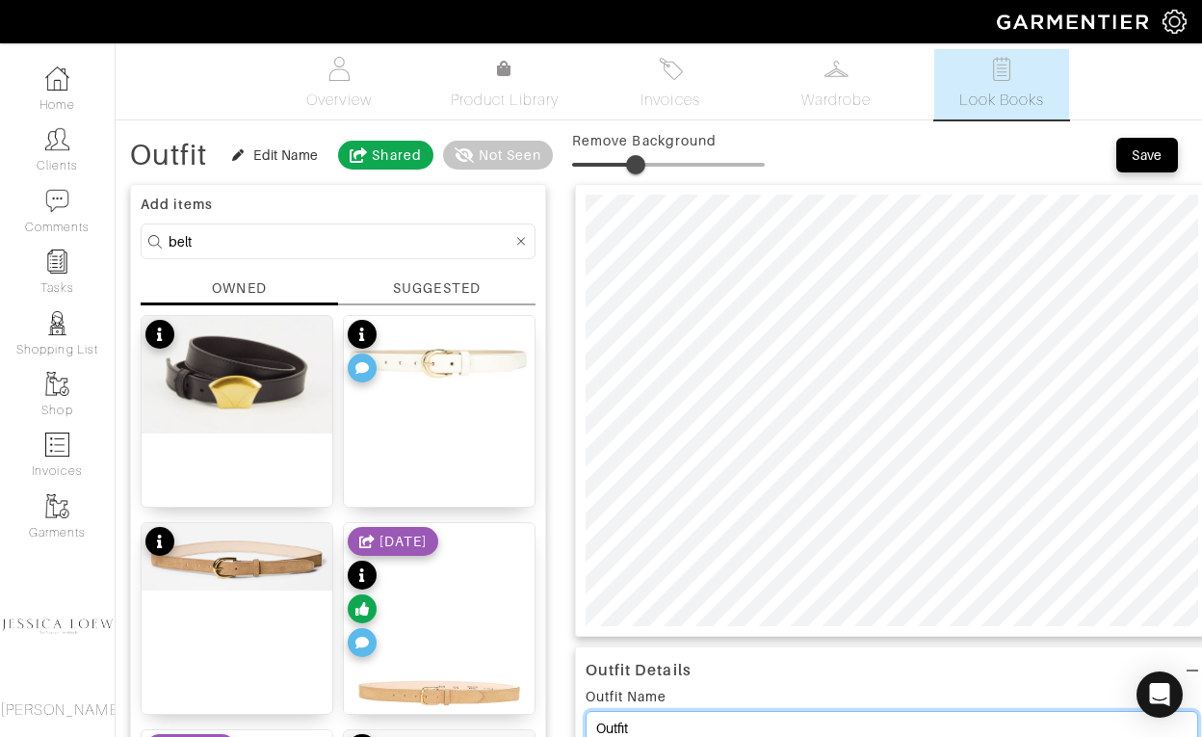
type input "Outfit"
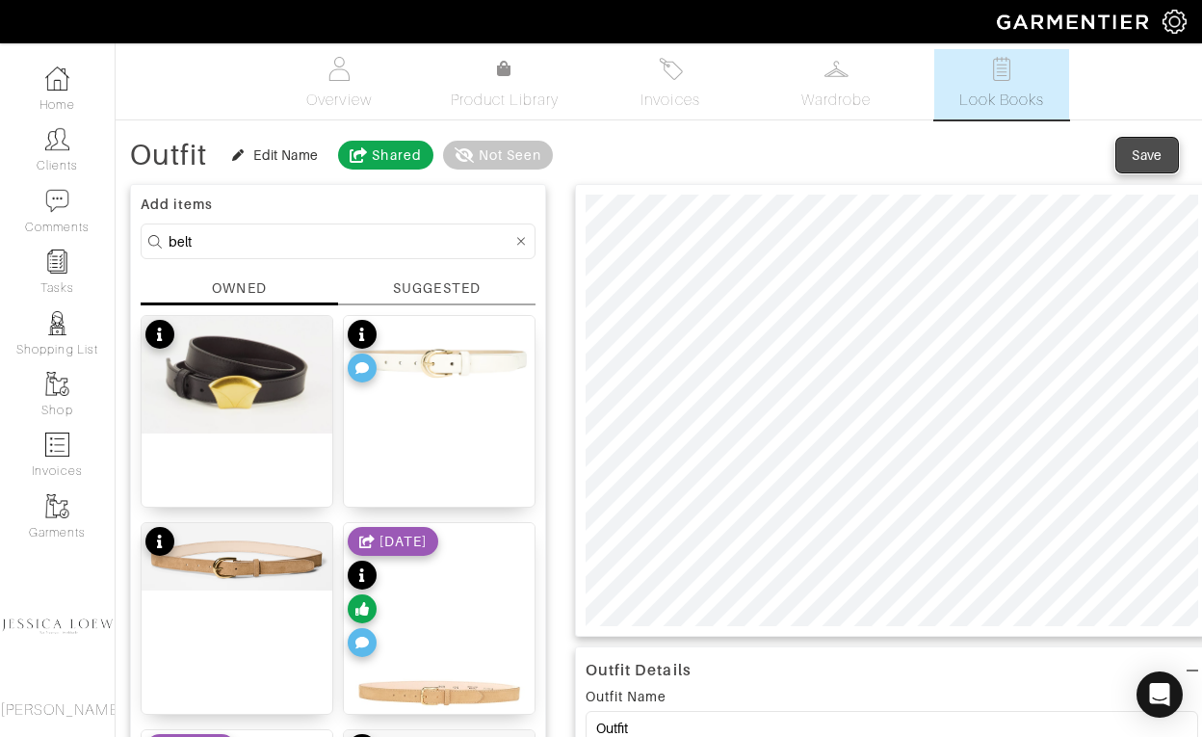
click at [1164, 152] on span "Save" at bounding box center [1147, 154] width 40 height 19
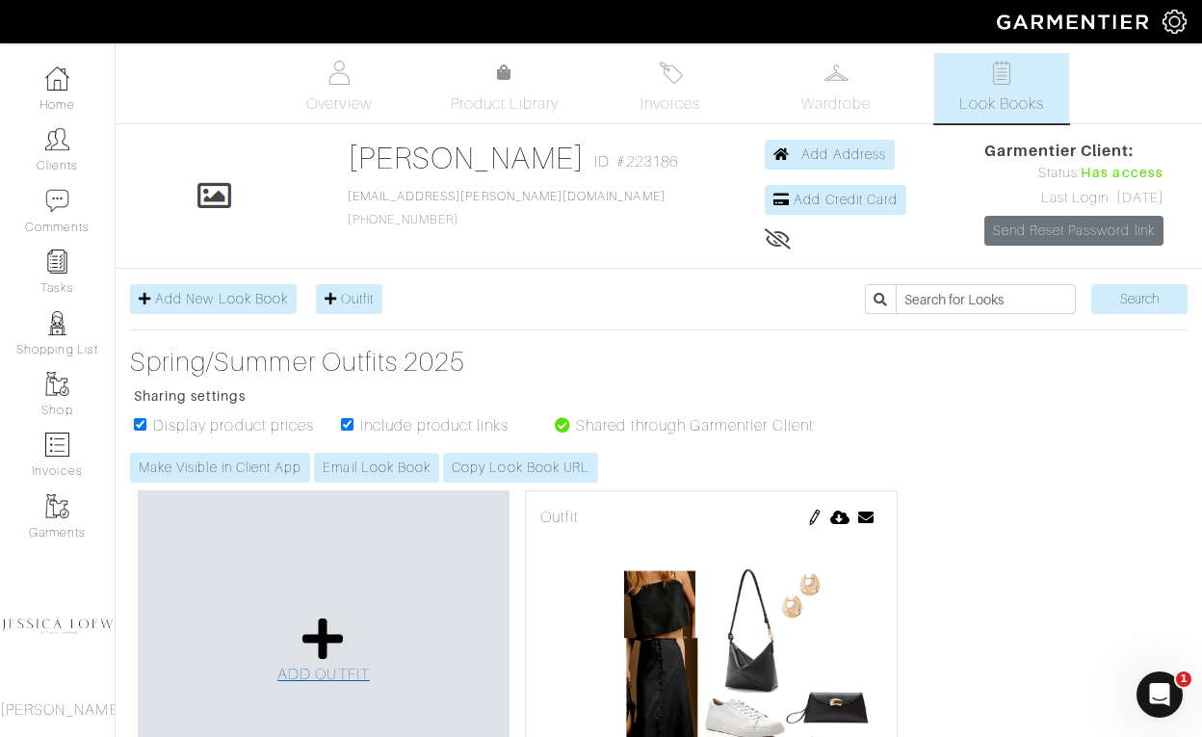
click at [332, 640] on icon at bounding box center [323, 639] width 41 height 46
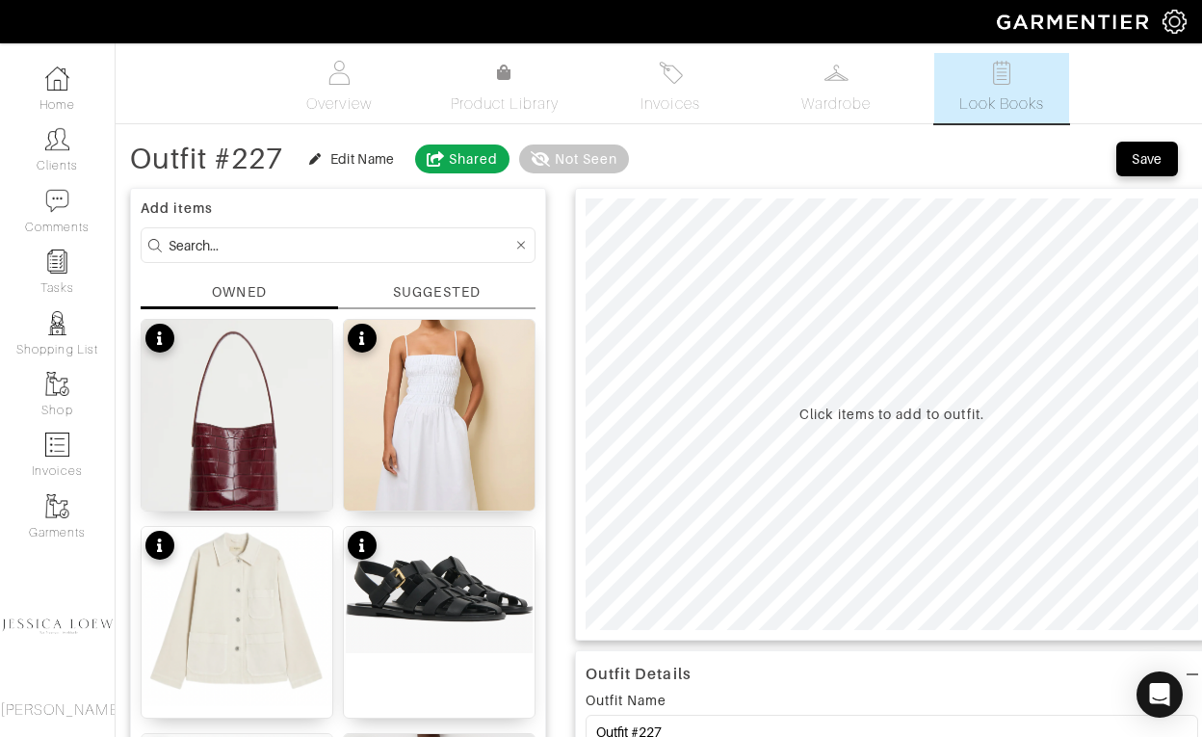
click at [363, 239] on input at bounding box center [341, 245] width 344 height 24
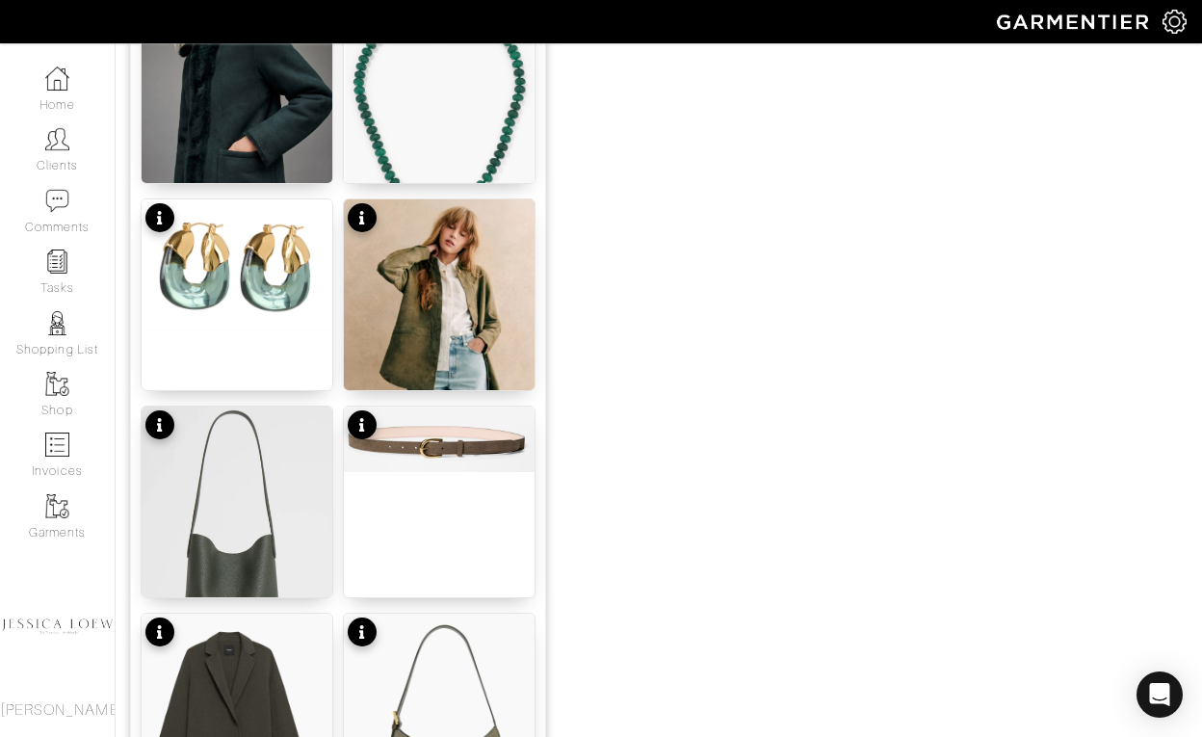
scroll to position [1585, 0]
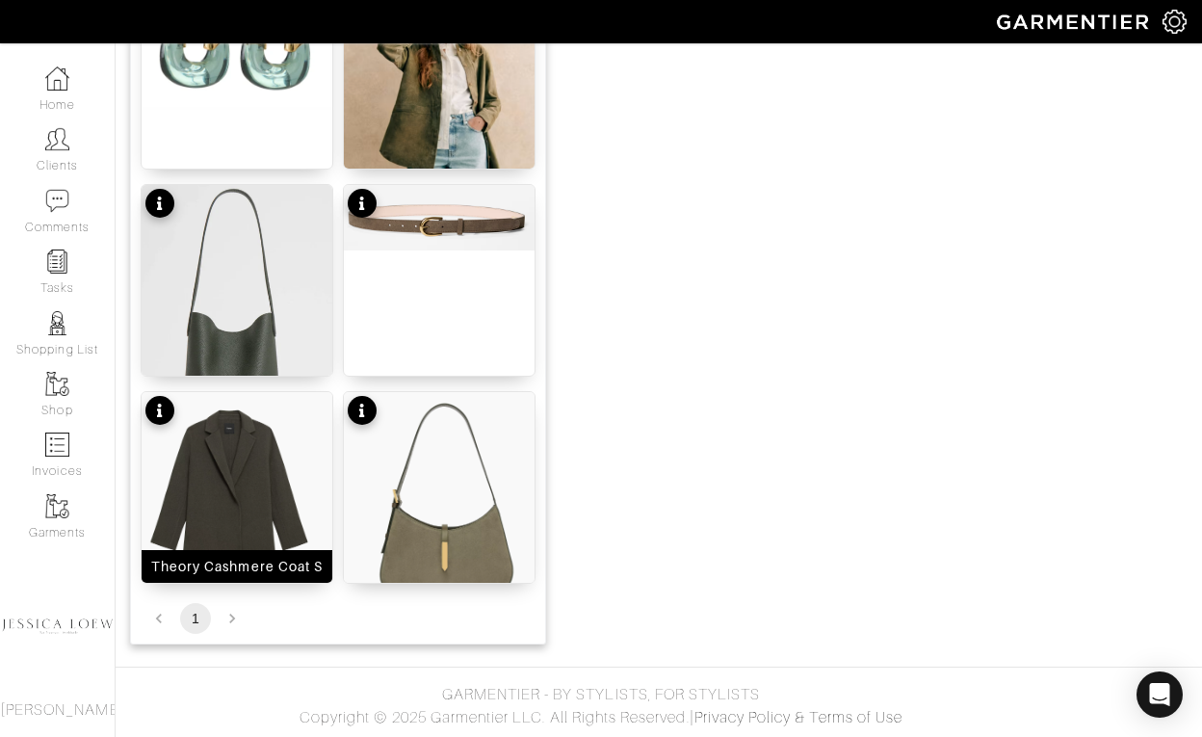
click at [256, 455] on img at bounding box center [237, 492] width 191 height 201
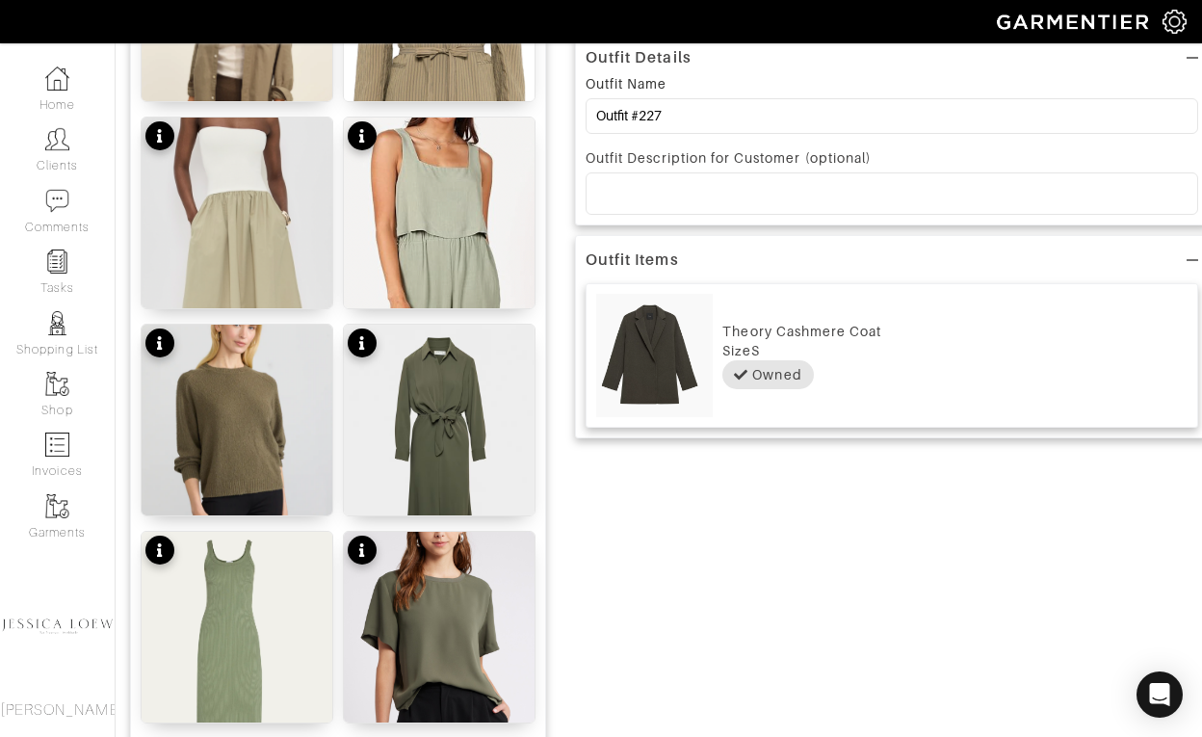
scroll to position [540, 0]
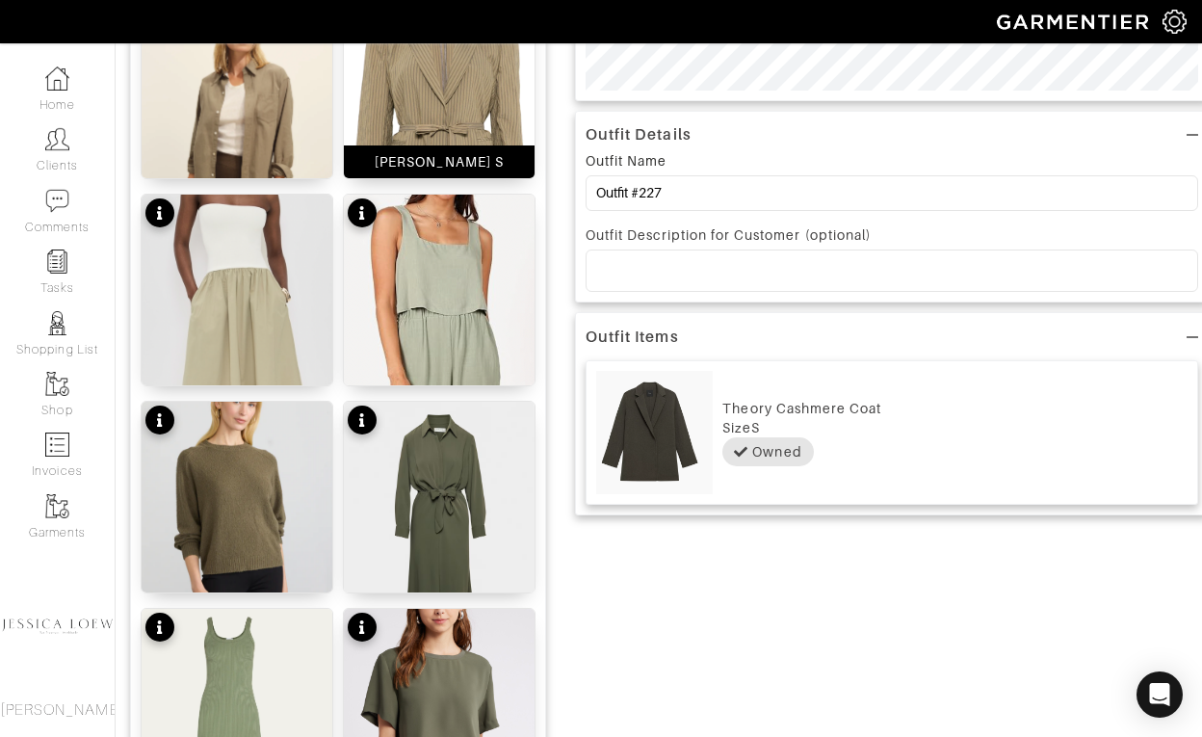
click at [448, 96] on img at bounding box center [439, 114] width 191 height 254
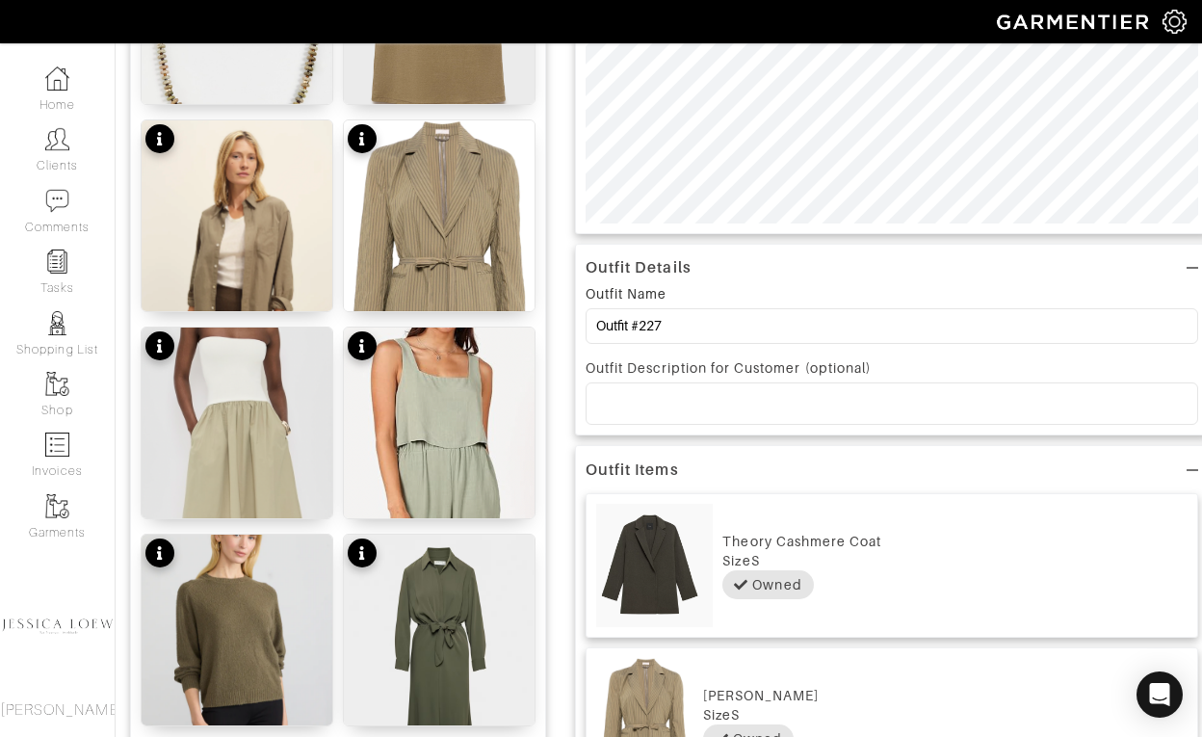
scroll to position [0, 0]
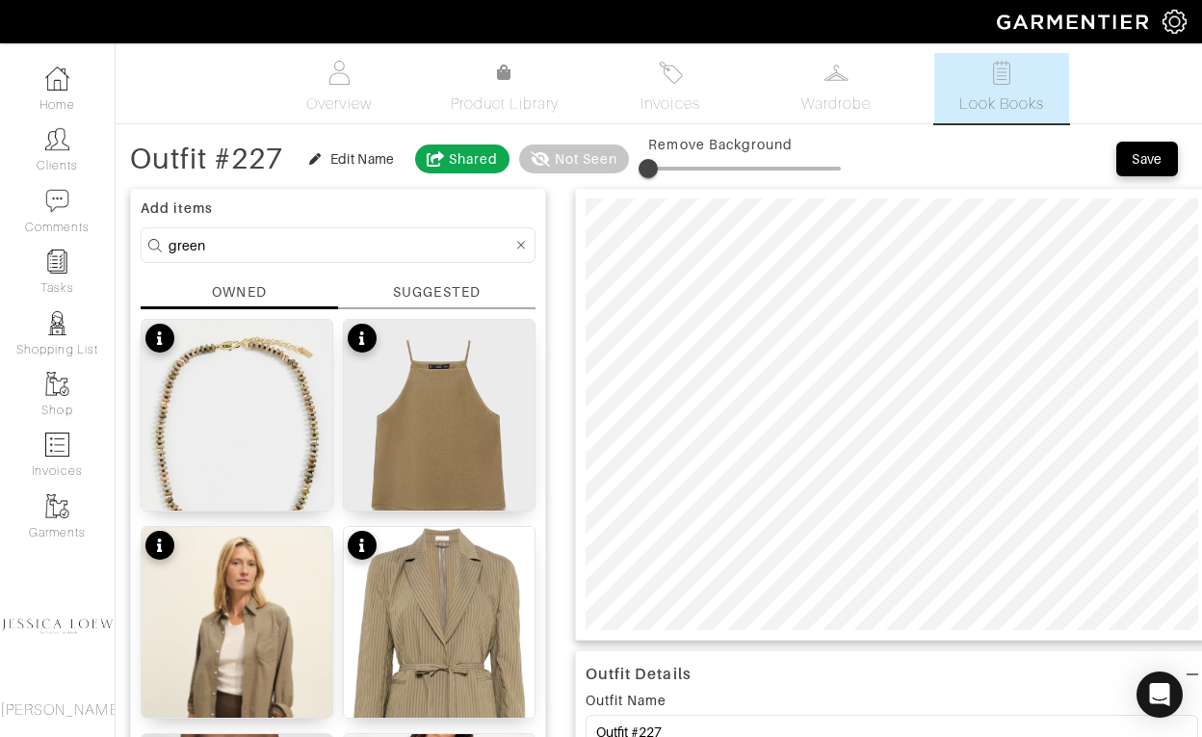
click at [265, 239] on input "green" at bounding box center [341, 245] width 344 height 24
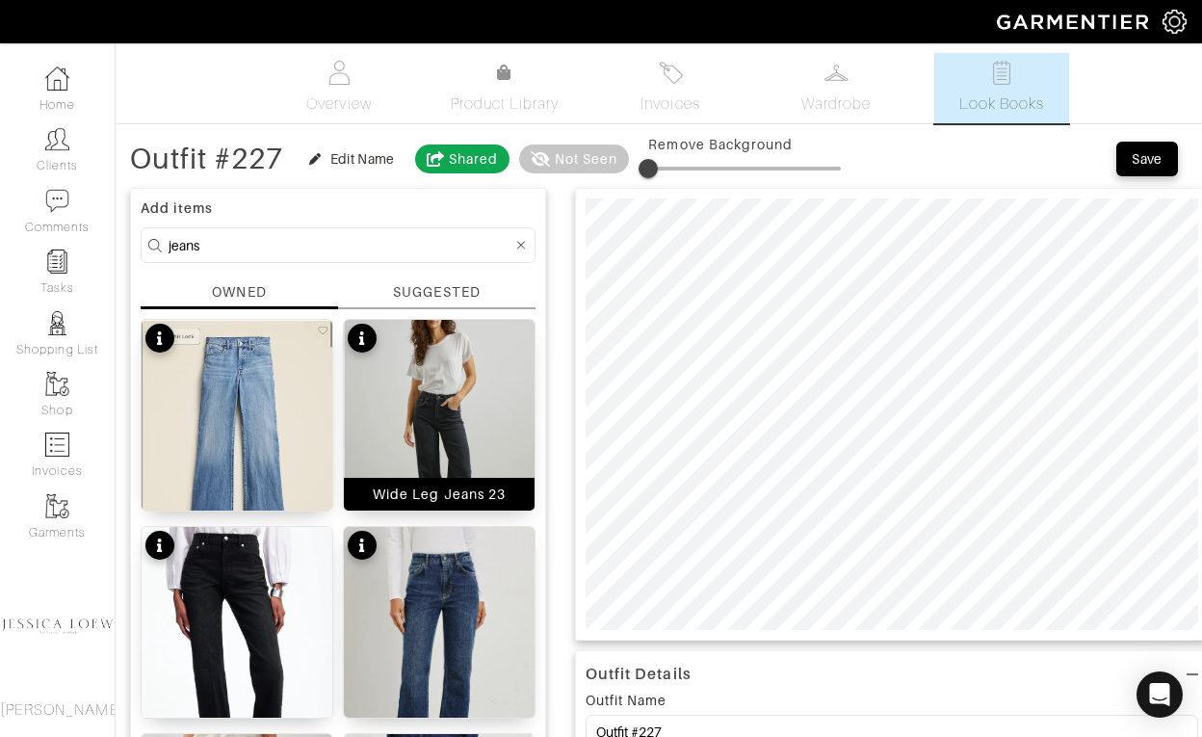
click at [500, 421] on img at bounding box center [439, 443] width 191 height 246
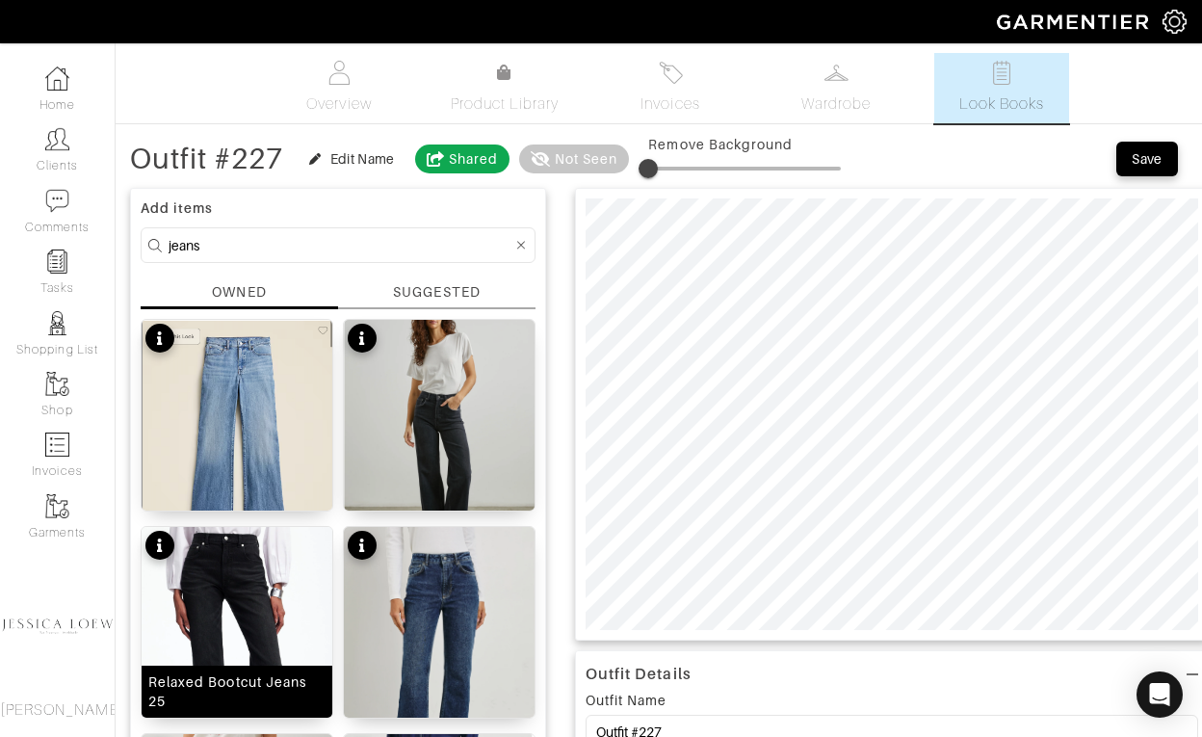
click at [280, 556] on img at bounding box center [237, 676] width 191 height 298
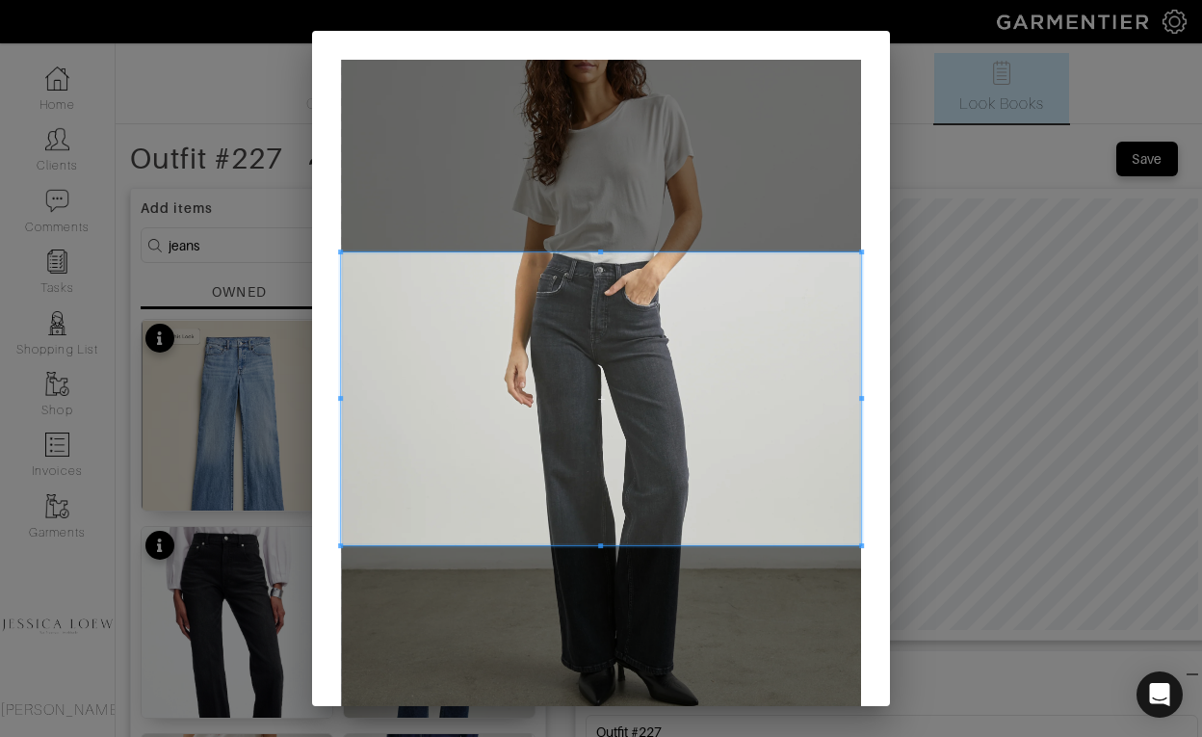
click at [645, 377] on span at bounding box center [601, 398] width 520 height 293
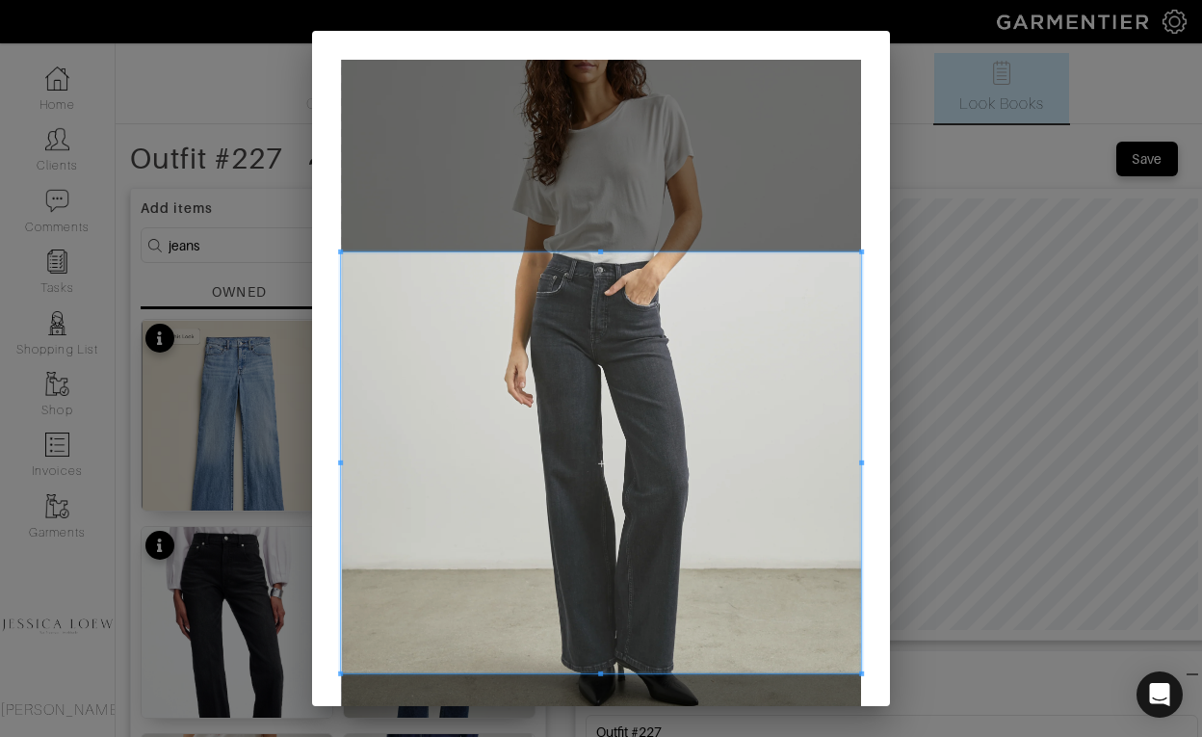
click at [626, 673] on div at bounding box center [601, 462] width 520 height 421
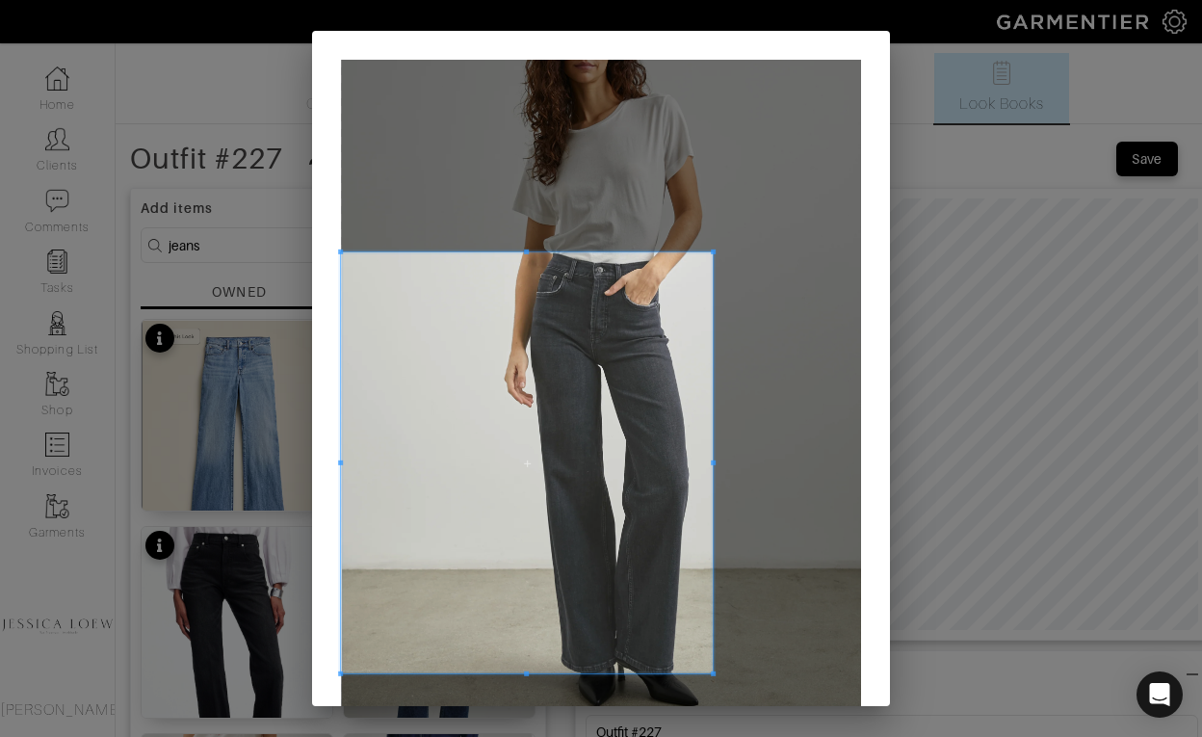
click at [711, 482] on div at bounding box center [527, 462] width 372 height 421
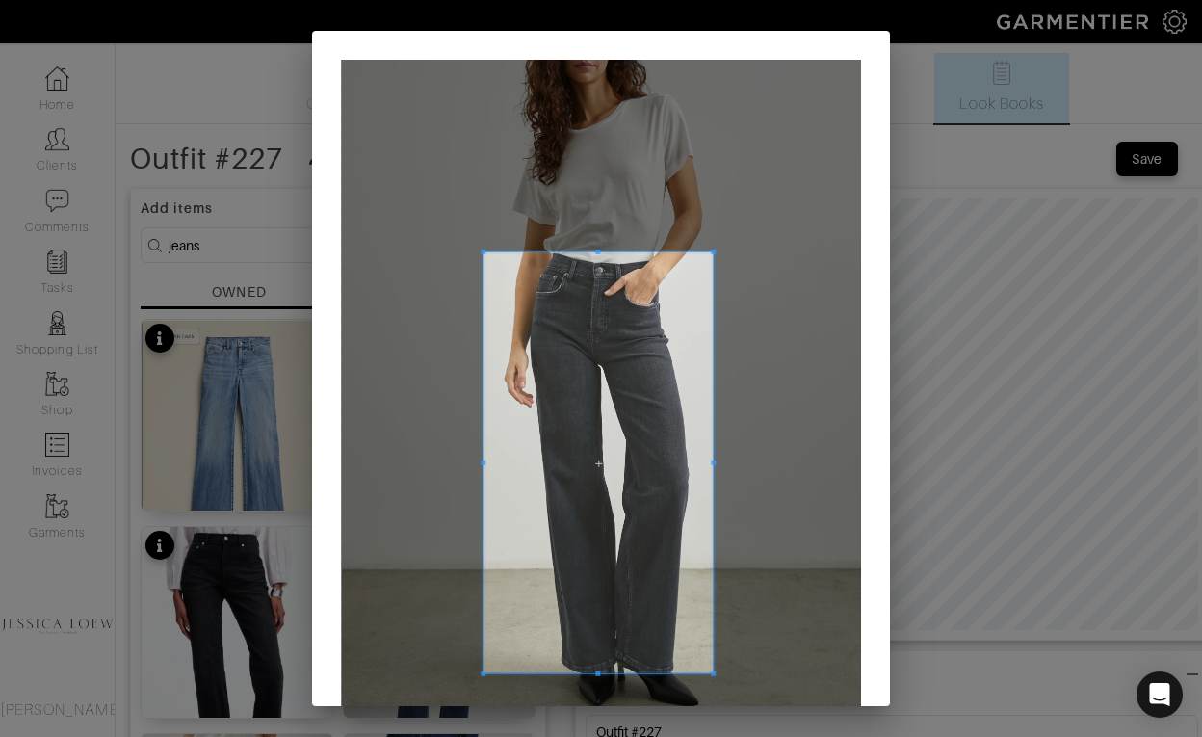
click at [484, 462] on span at bounding box center [483, 463] width 5 height 5
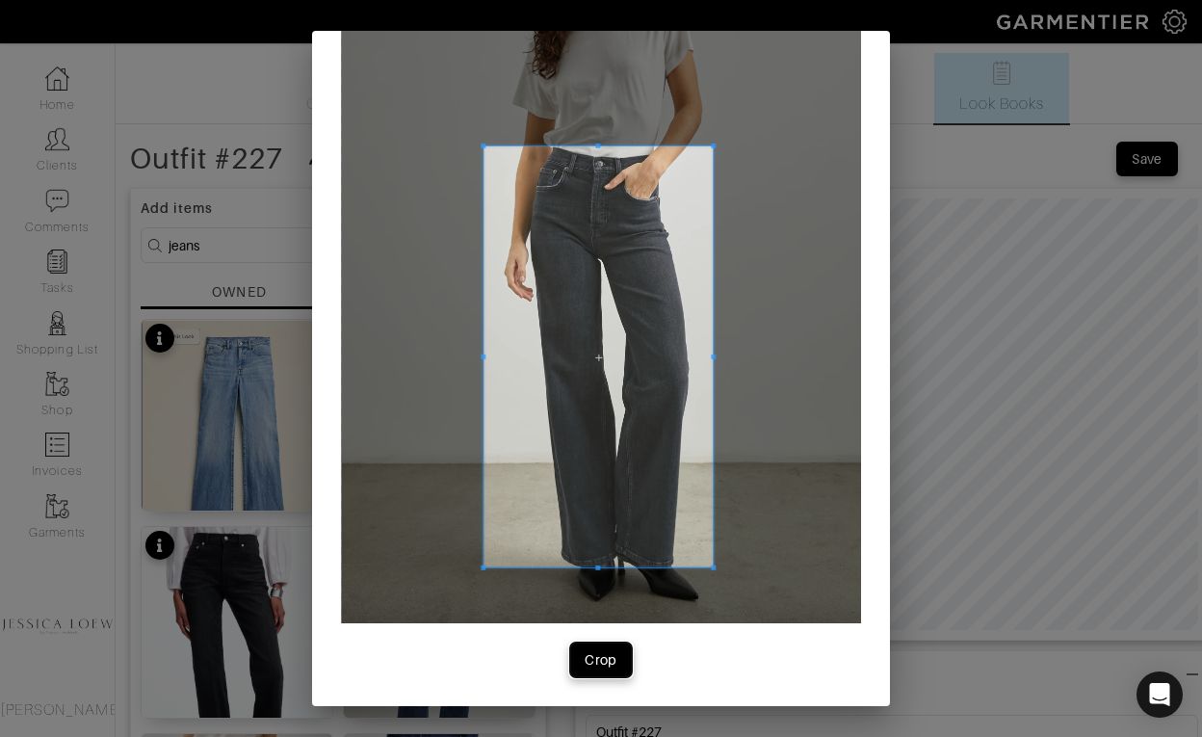
click at [603, 670] on button "Crop" at bounding box center [601, 660] width 62 height 35
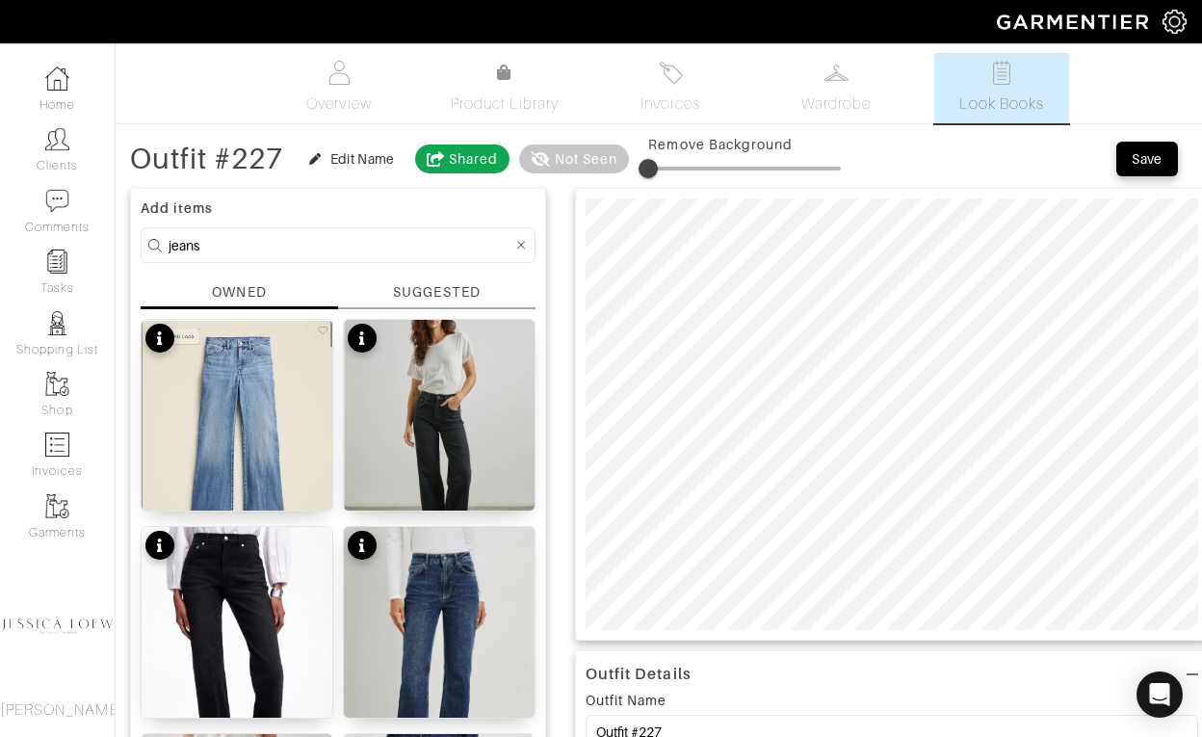
click at [345, 245] on input "jeans" at bounding box center [341, 245] width 344 height 24
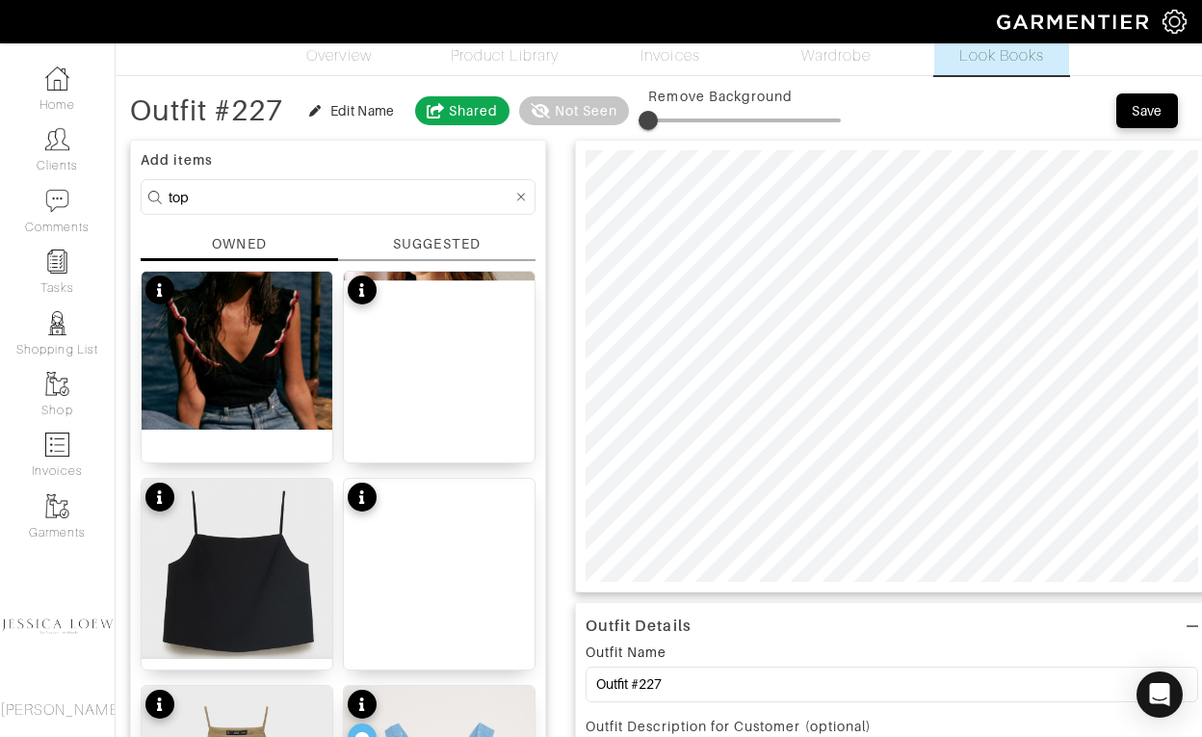
scroll to position [0, 0]
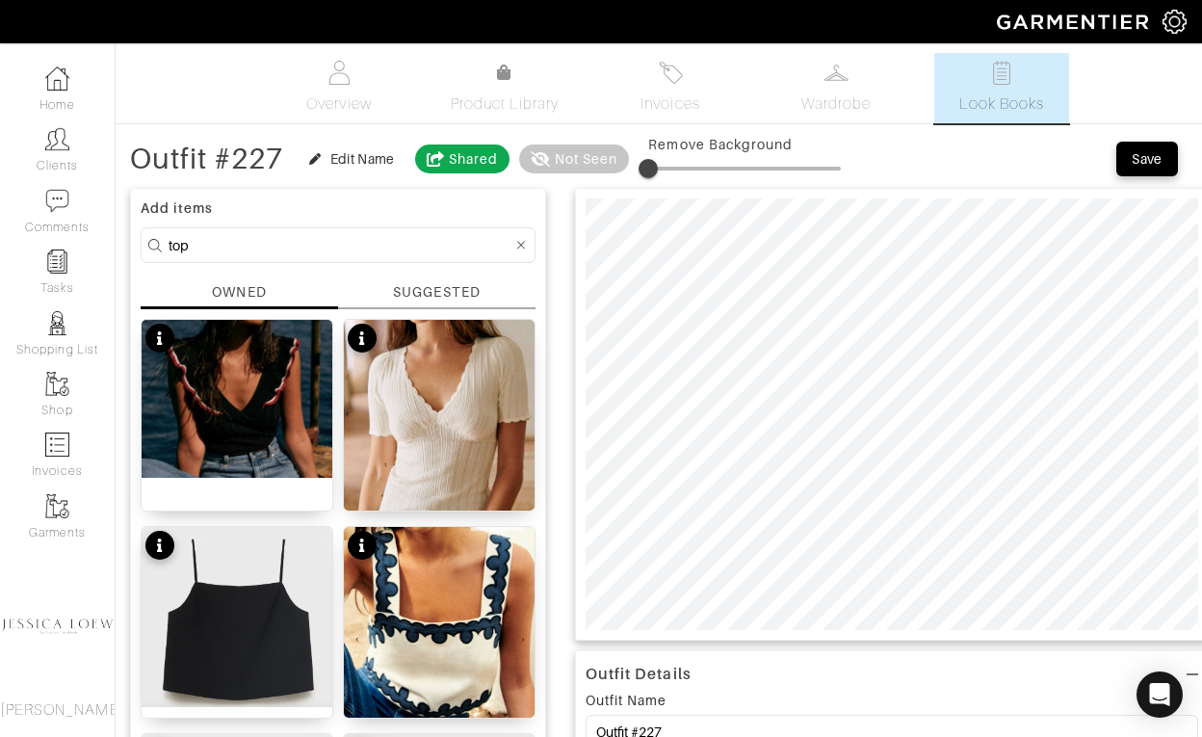
click at [308, 241] on input "top" at bounding box center [341, 245] width 344 height 24
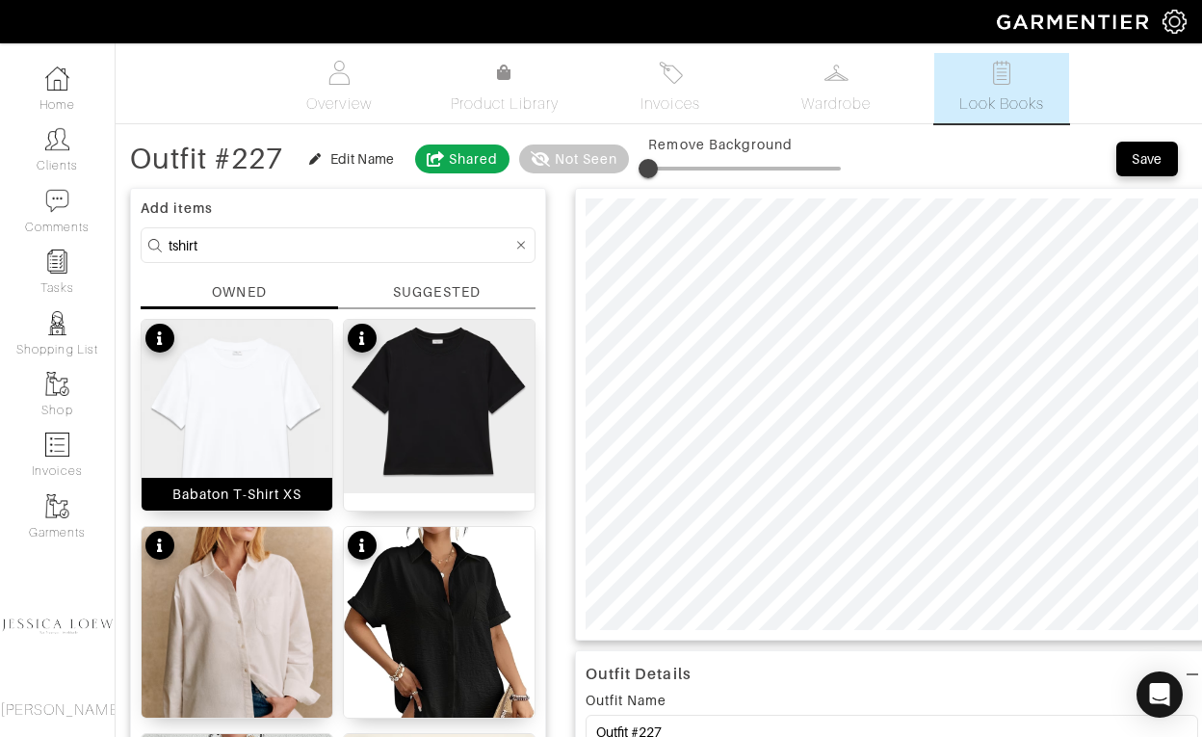
click at [248, 385] on img at bounding box center [237, 420] width 191 height 201
click at [380, 247] on input "tshirt" at bounding box center [341, 245] width 344 height 24
type input "bag"
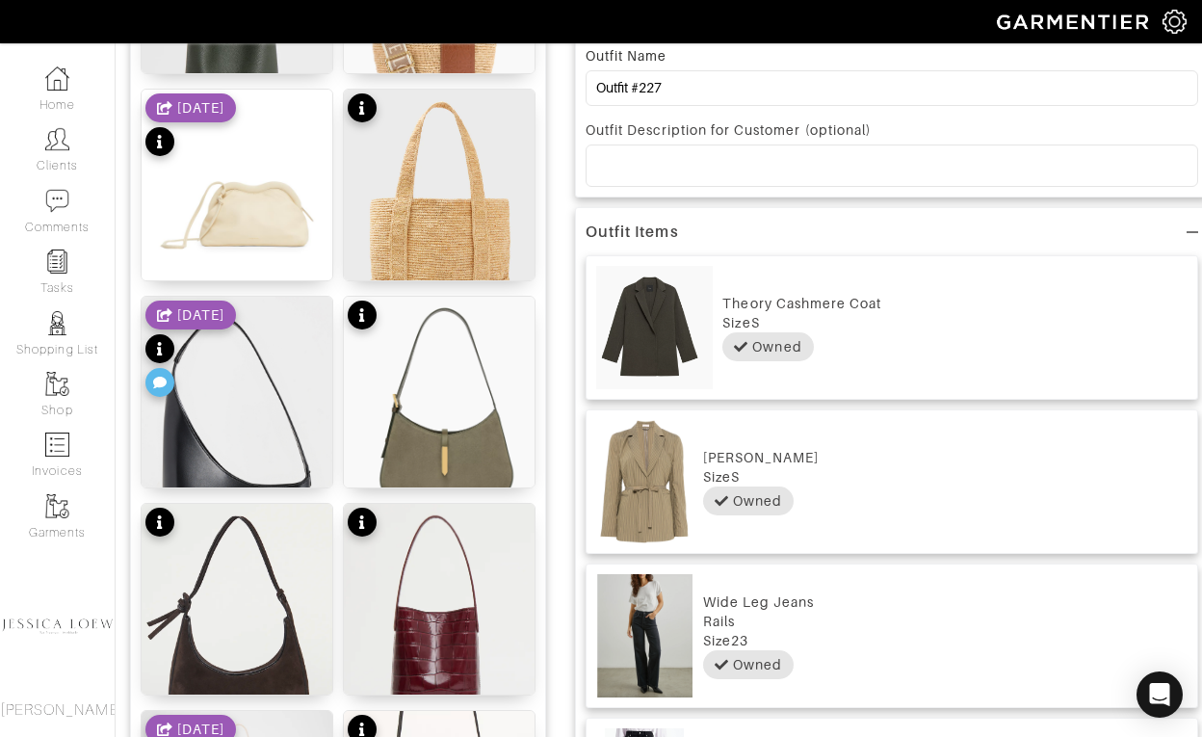
scroll to position [647, 0]
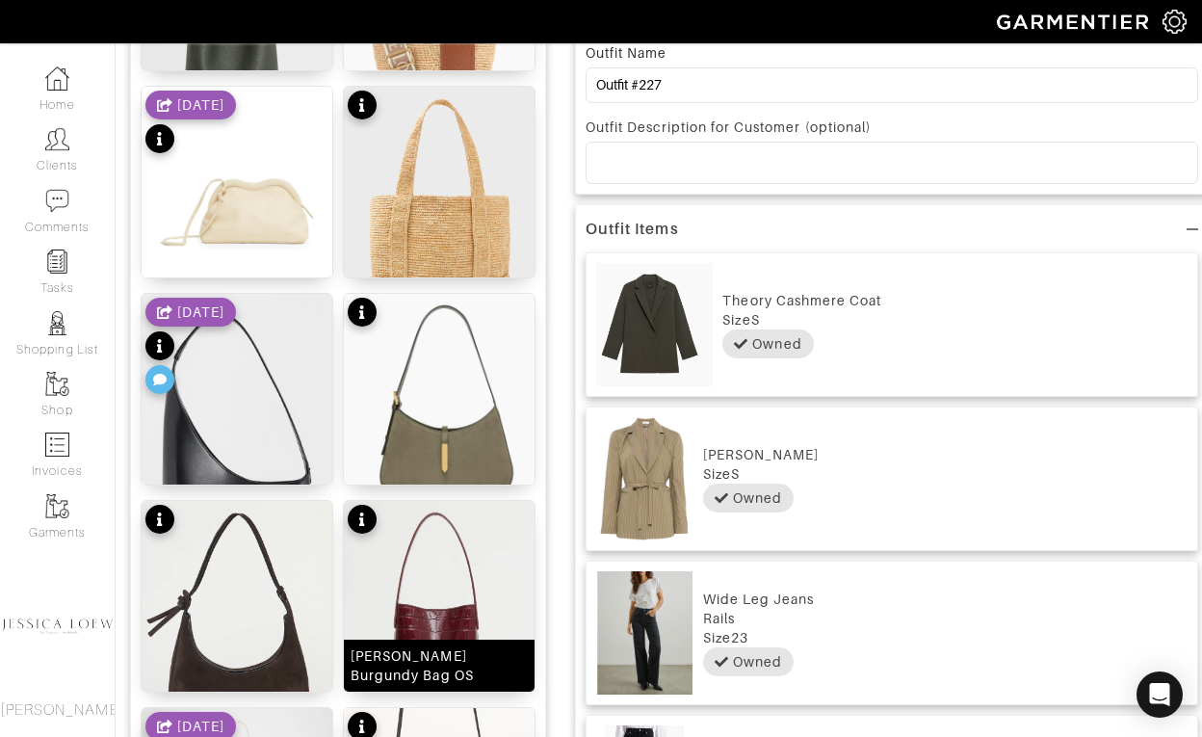
click at [434, 582] on img at bounding box center [439, 616] width 191 height 231
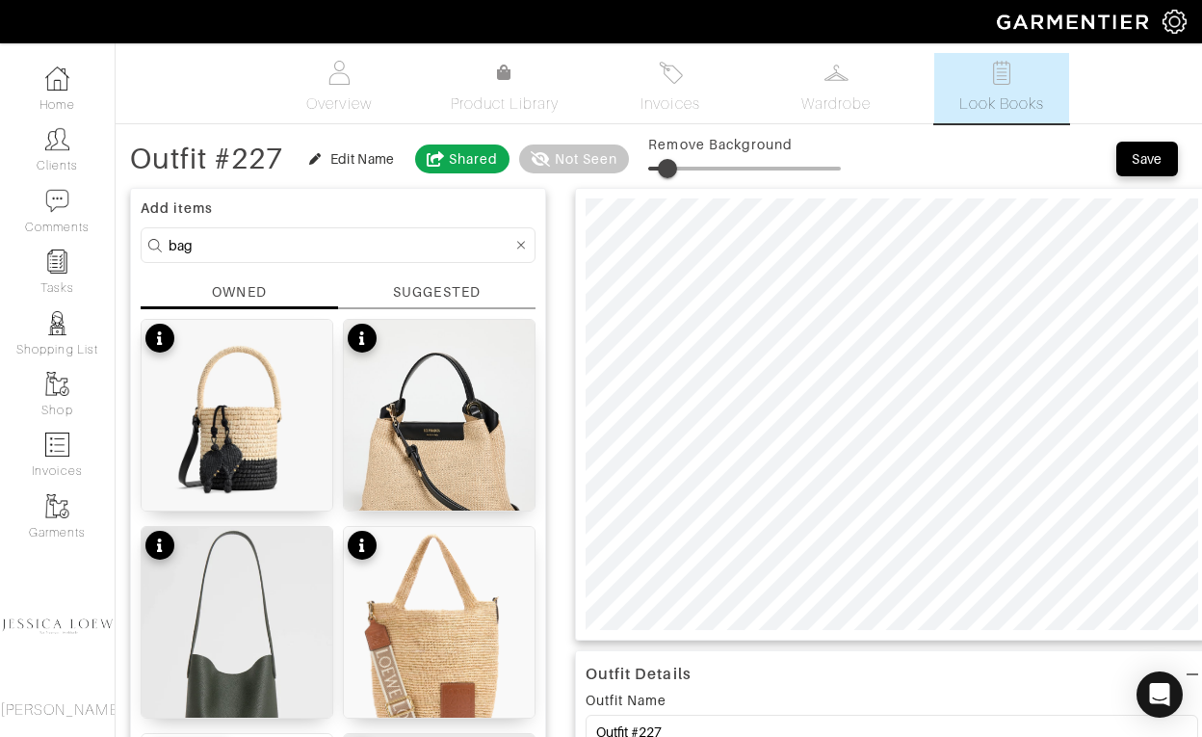
click at [671, 170] on span at bounding box center [667, 168] width 19 height 19
type input "20"
drag, startPoint x: 670, startPoint y: 170, endPoint x: 691, endPoint y: 172, distance: 21.3
click at [691, 172] on span at bounding box center [686, 168] width 19 height 19
click at [384, 249] on input "bag" at bounding box center [341, 245] width 344 height 24
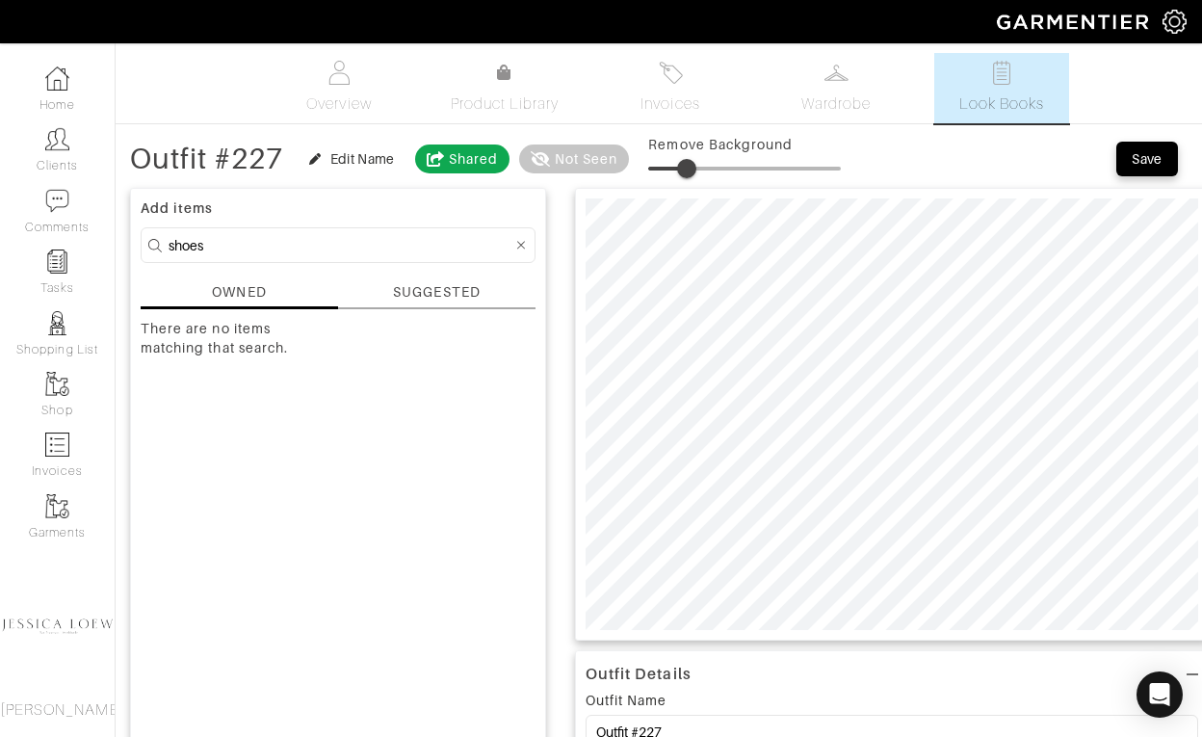
type input "shoes"
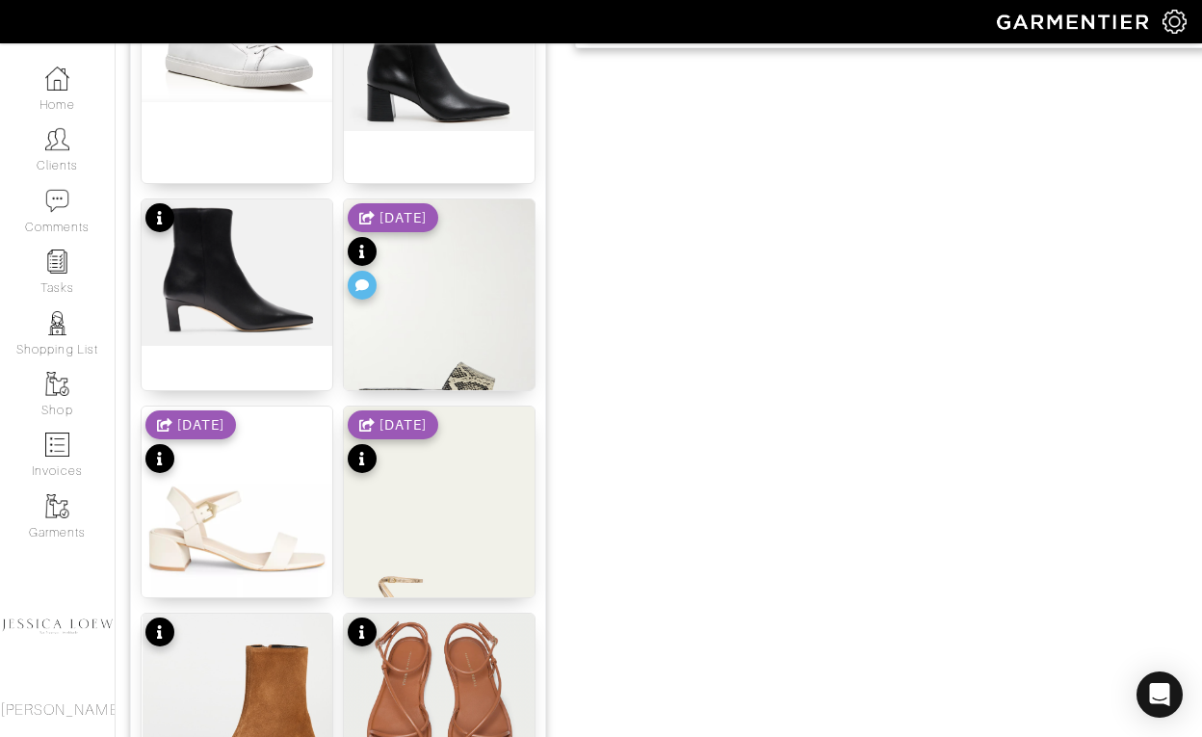
scroll to position [1664, 0]
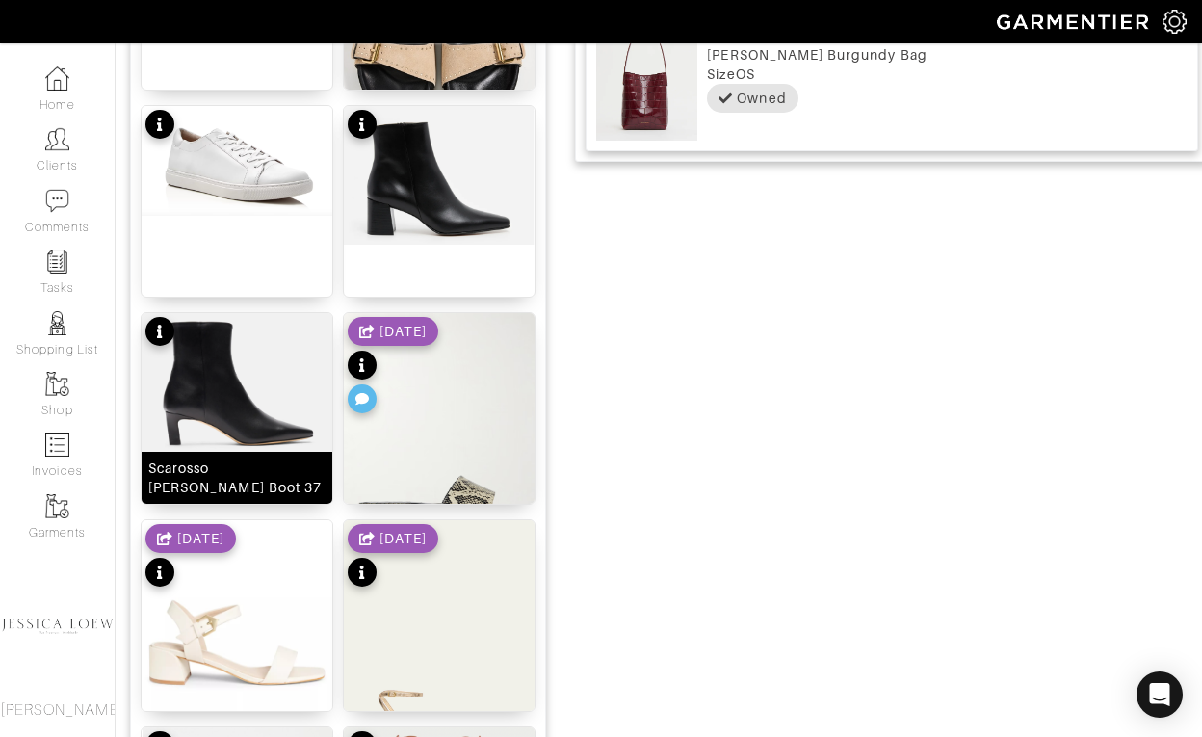
click at [277, 400] on img at bounding box center [237, 386] width 191 height 146
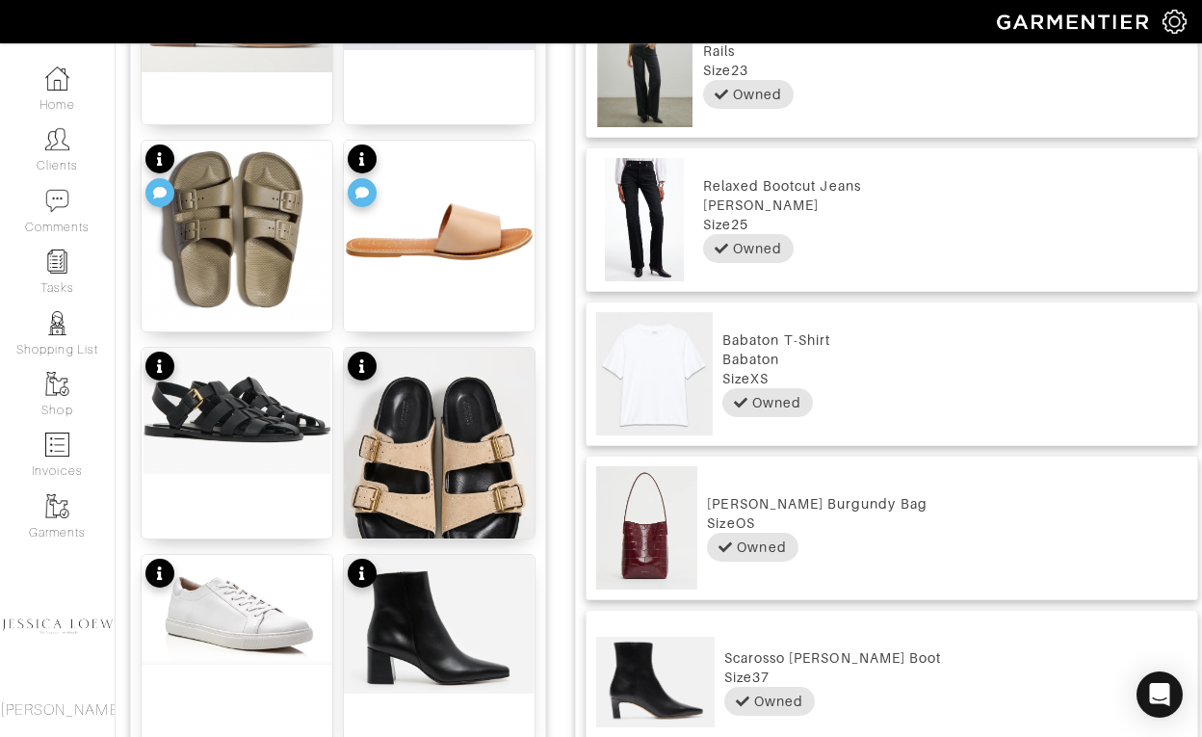
scroll to position [0, 0]
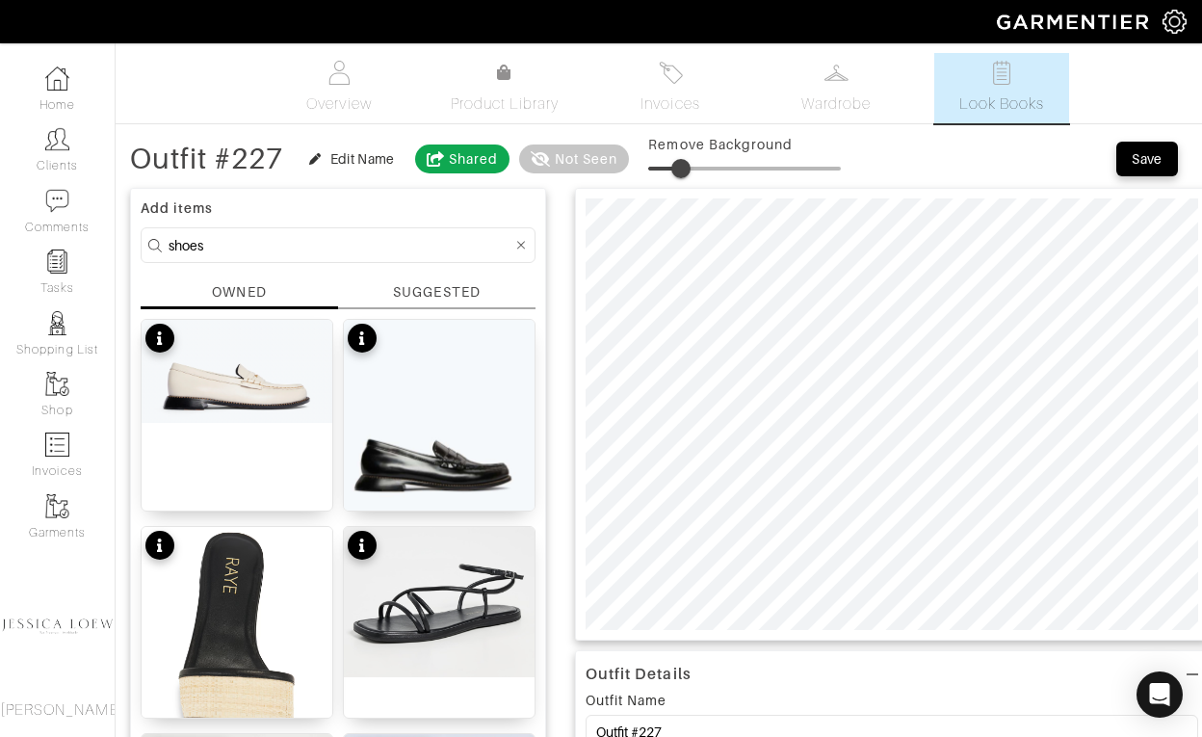
type input "19"
drag, startPoint x: 681, startPoint y: 168, endPoint x: 698, endPoint y: 172, distance: 17.1
click at [695, 172] on span at bounding box center [684, 168] width 19 height 19
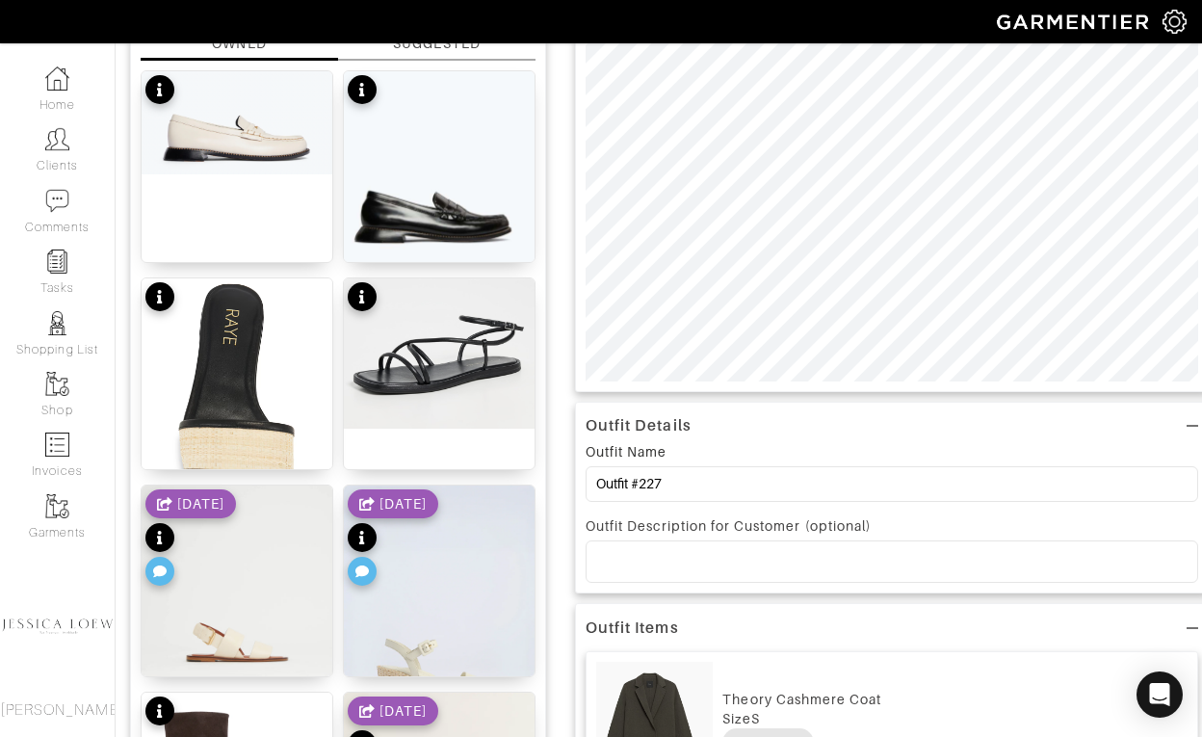
scroll to position [242, 0]
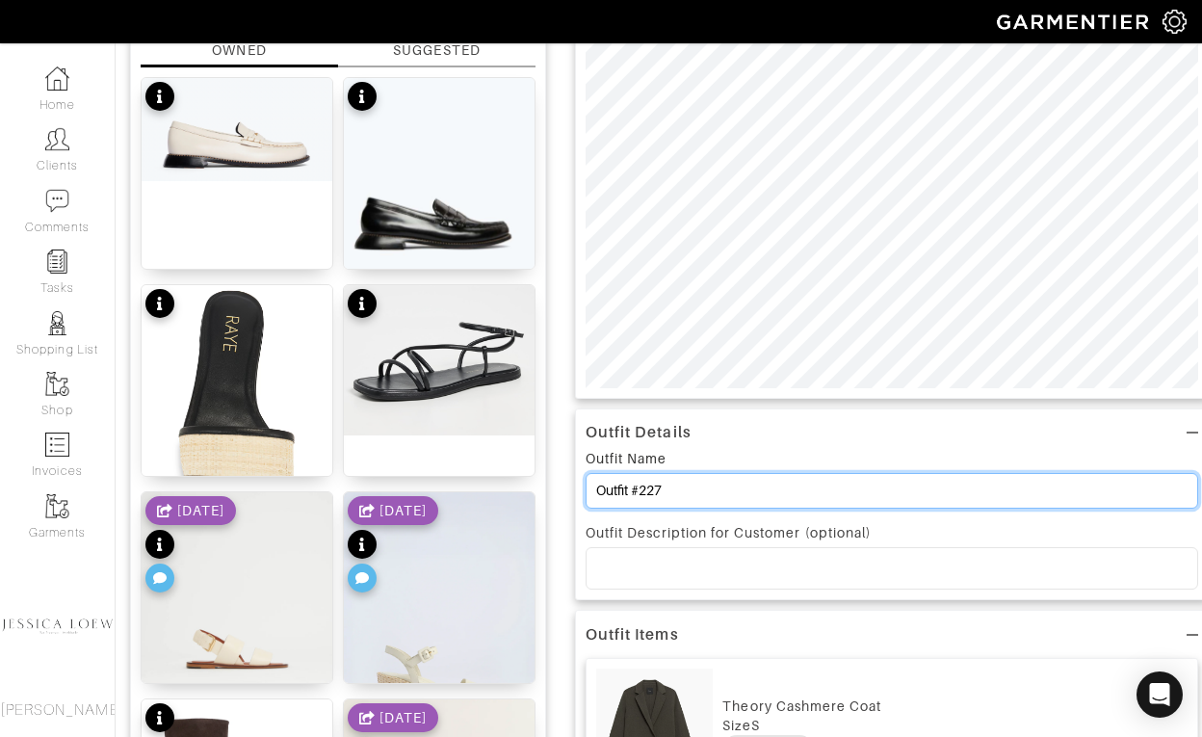
click at [667, 483] on input "Outfit #227" at bounding box center [892, 491] width 613 height 36
type input "Outfit"
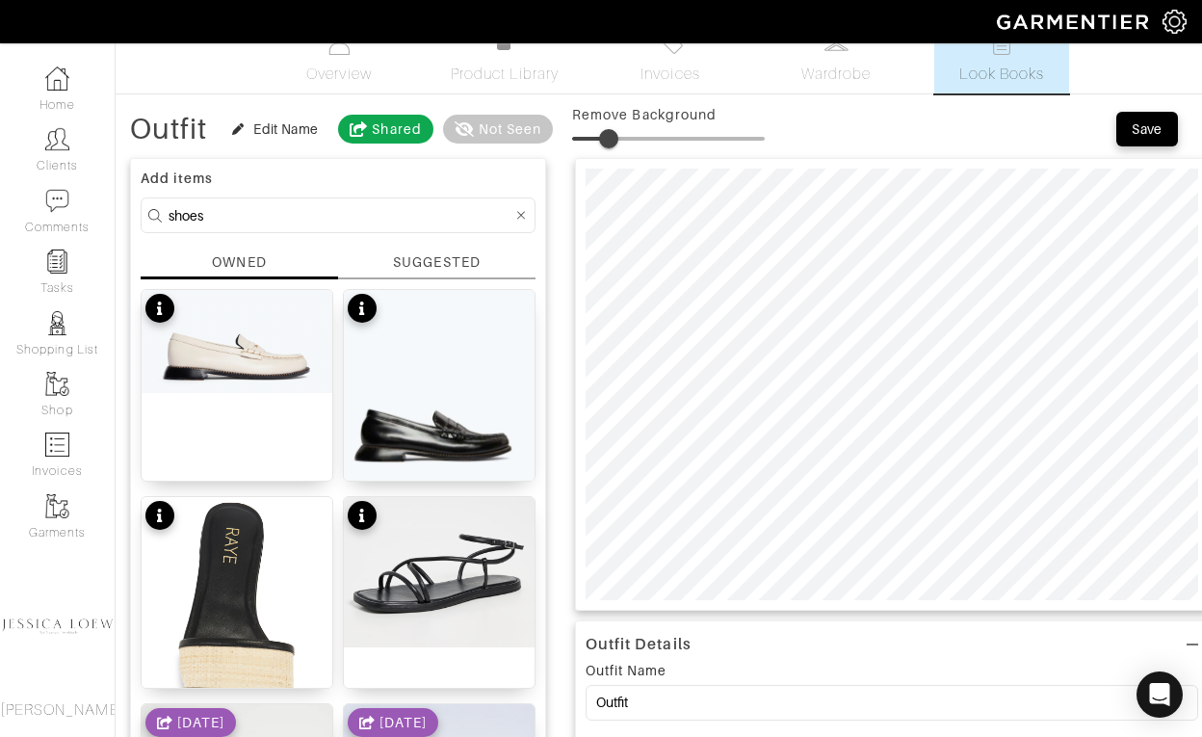
scroll to position [0, 0]
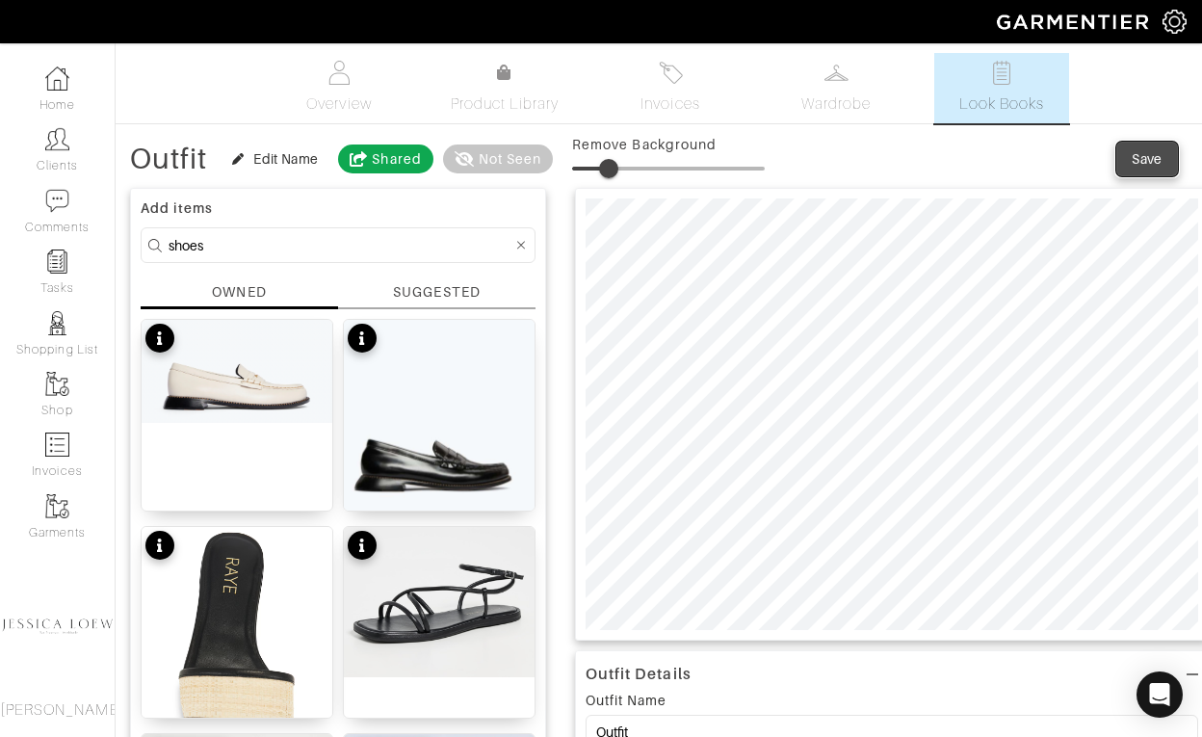
click at [1148, 156] on div "Save" at bounding box center [1147, 158] width 31 height 19
